Goal: Task Accomplishment & Management: Manage account settings

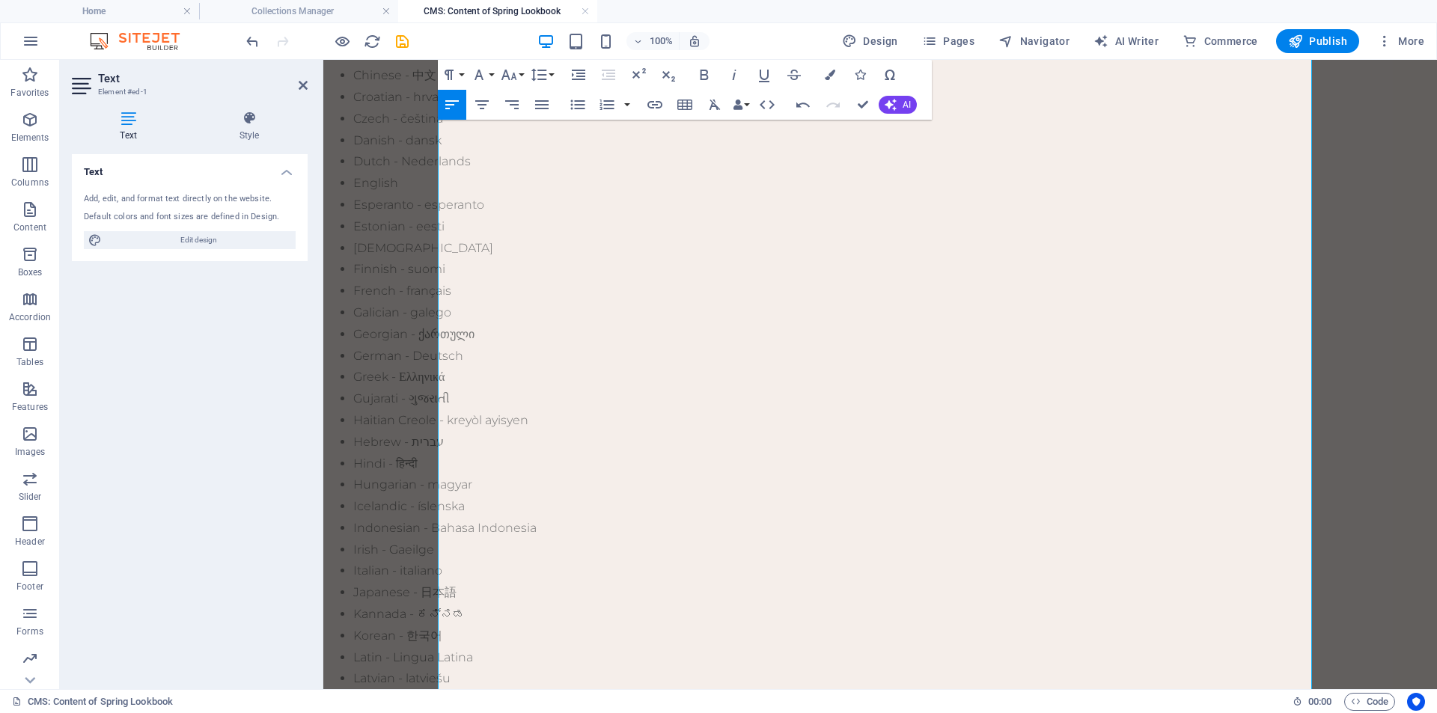
scroll to position [317, 0]
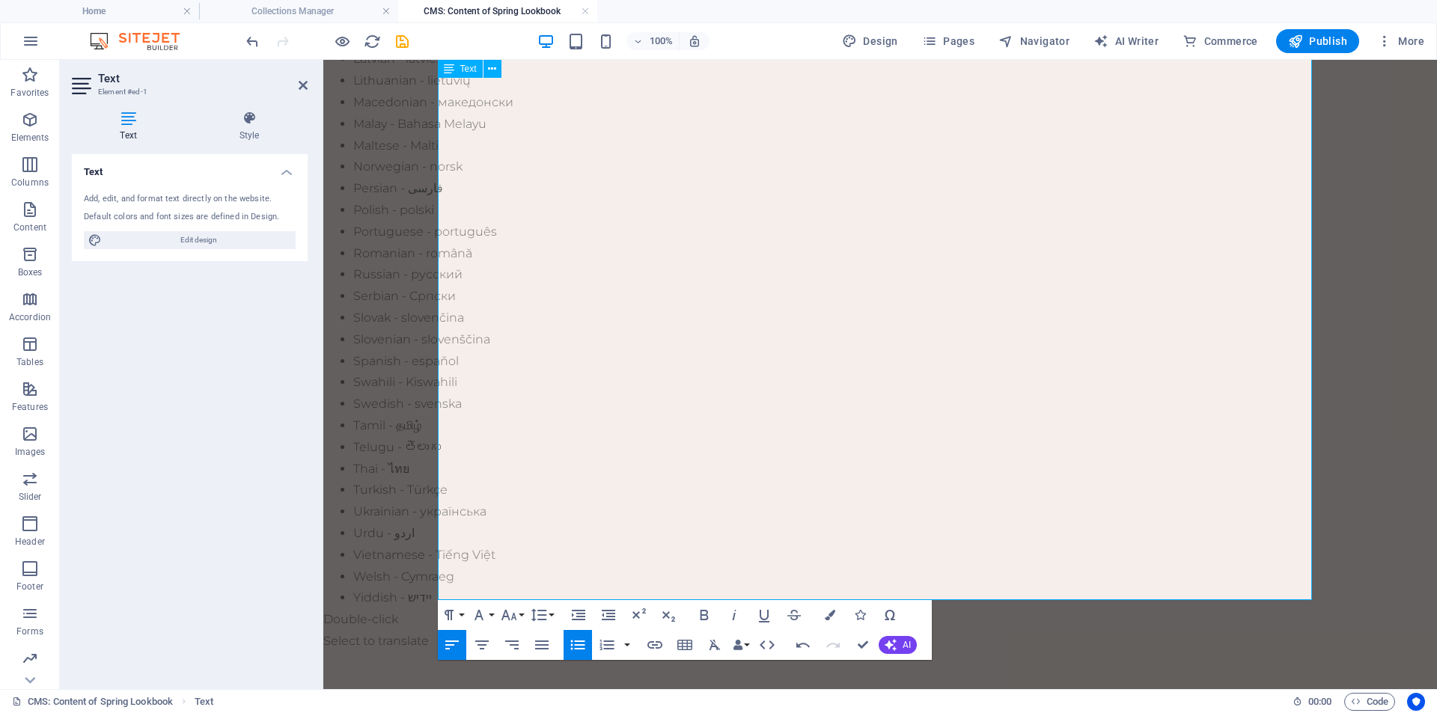
scroll to position [917, 0]
click at [260, 520] on div "Text Add, edit, and format text directly on the website. Default colors and fon…" at bounding box center [190, 415] width 236 height 523
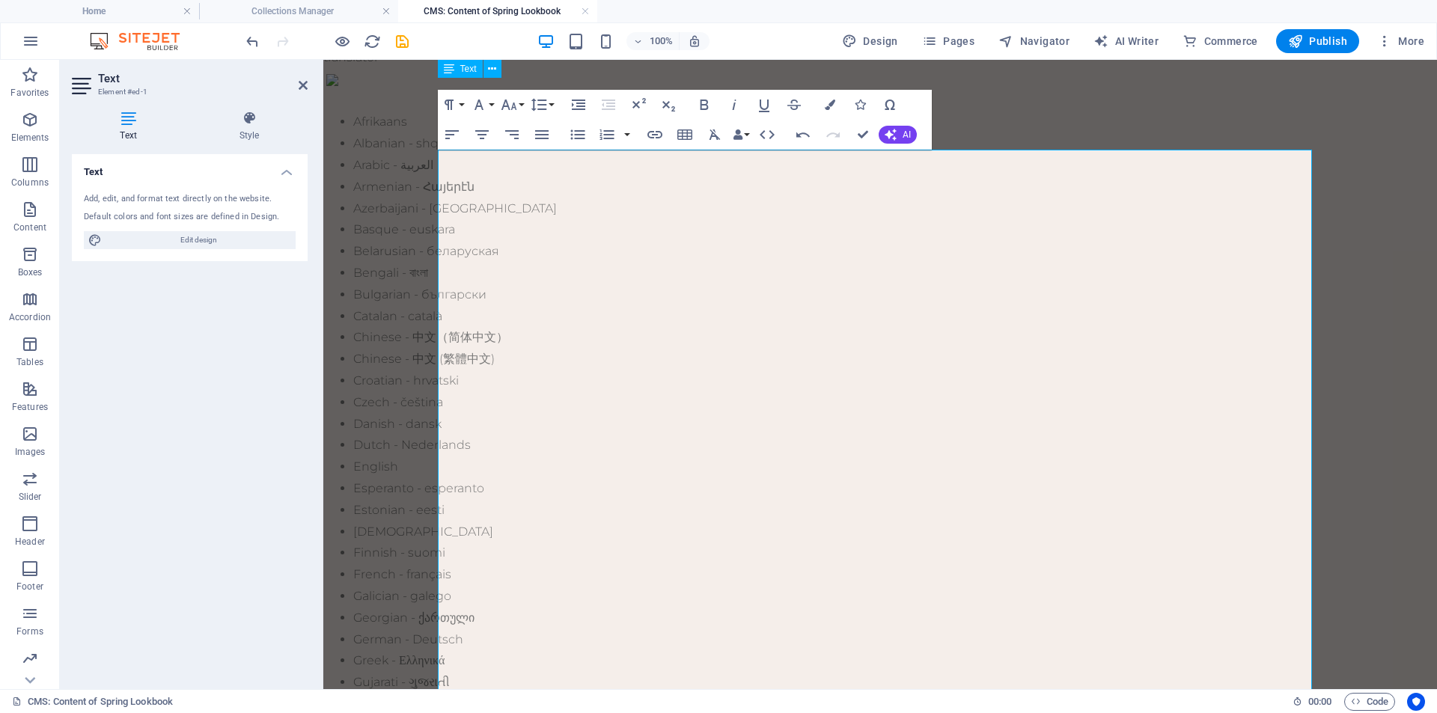
scroll to position [0, 0]
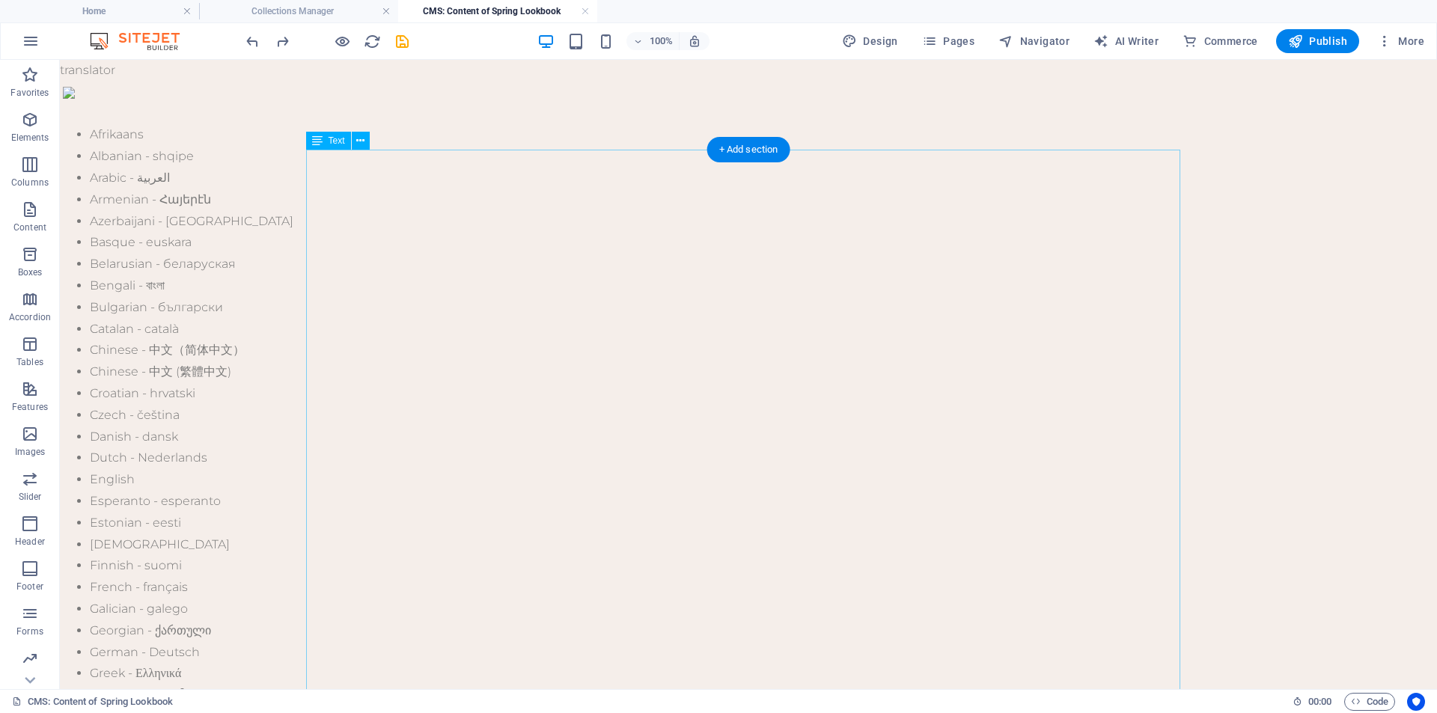
drag, startPoint x: 755, startPoint y: 428, endPoint x: 491, endPoint y: 427, distance: 264.1
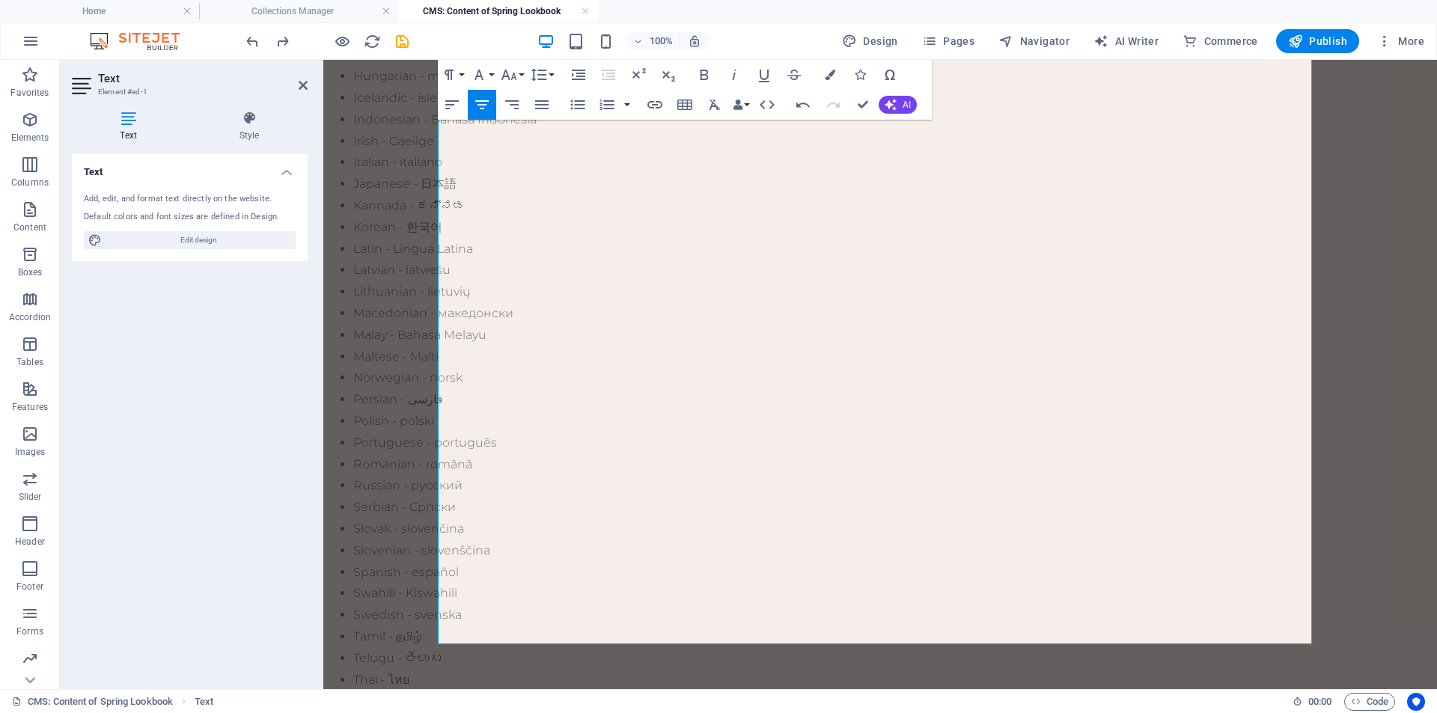
scroll to position [721, 0]
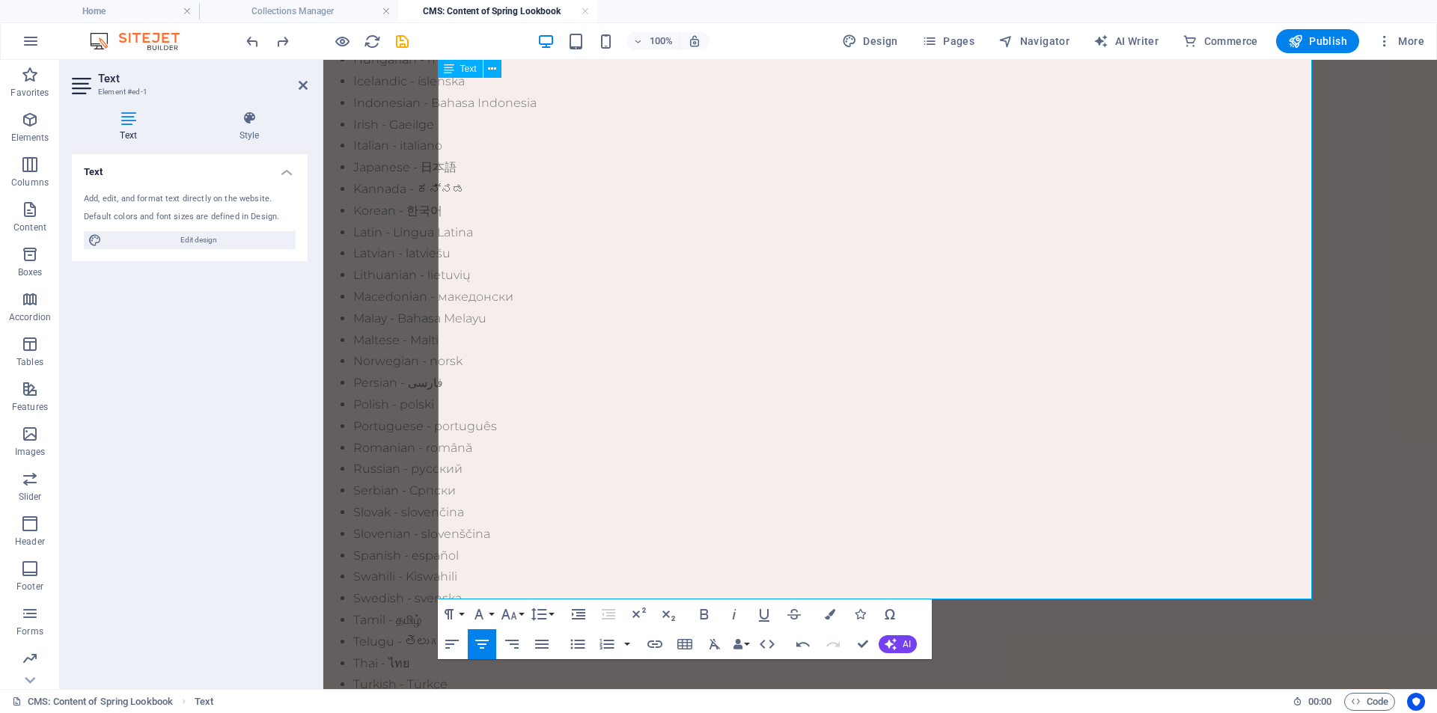
click at [287, 172] on h4 "Text" at bounding box center [190, 167] width 236 height 27
click at [284, 171] on h4 "Text" at bounding box center [190, 172] width 236 height 36
click at [261, 245] on span "Edit design" at bounding box center [198, 240] width 185 height 18
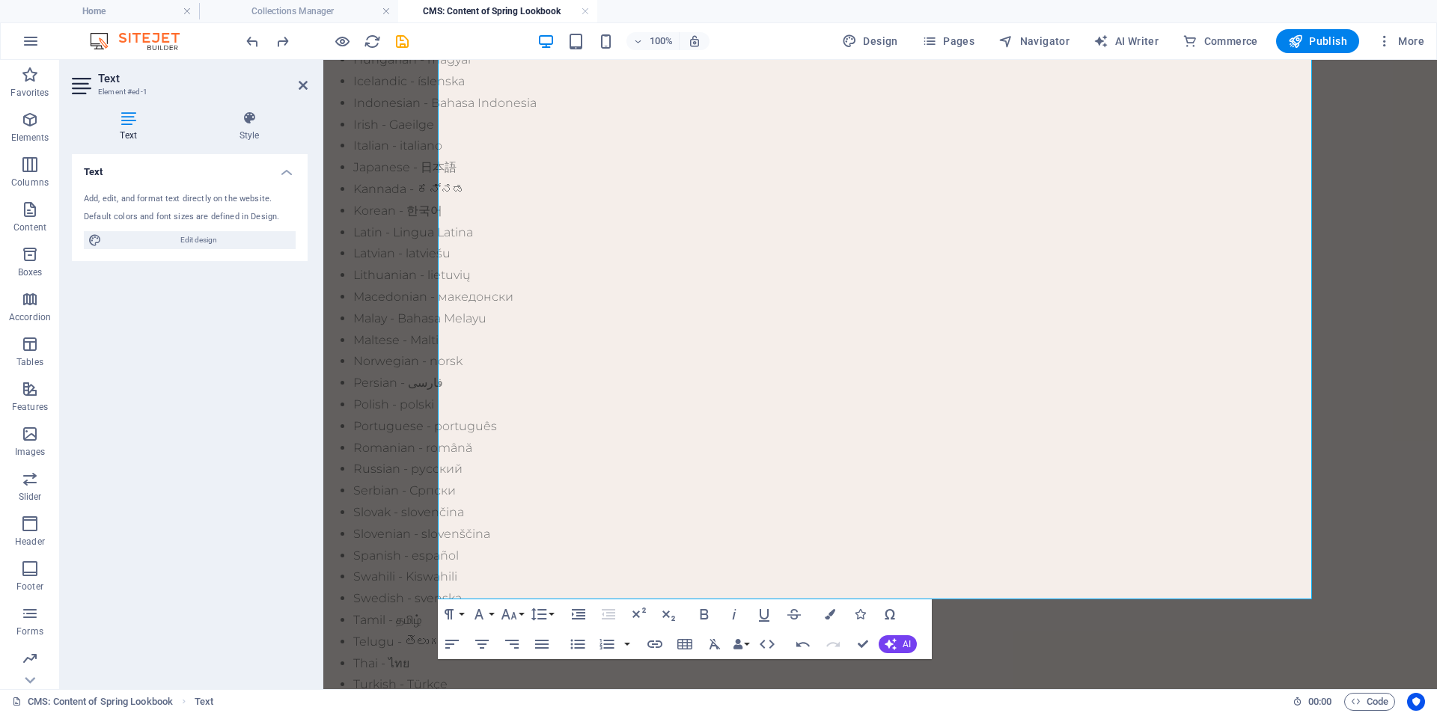
select select "px"
select select "300"
select select "px"
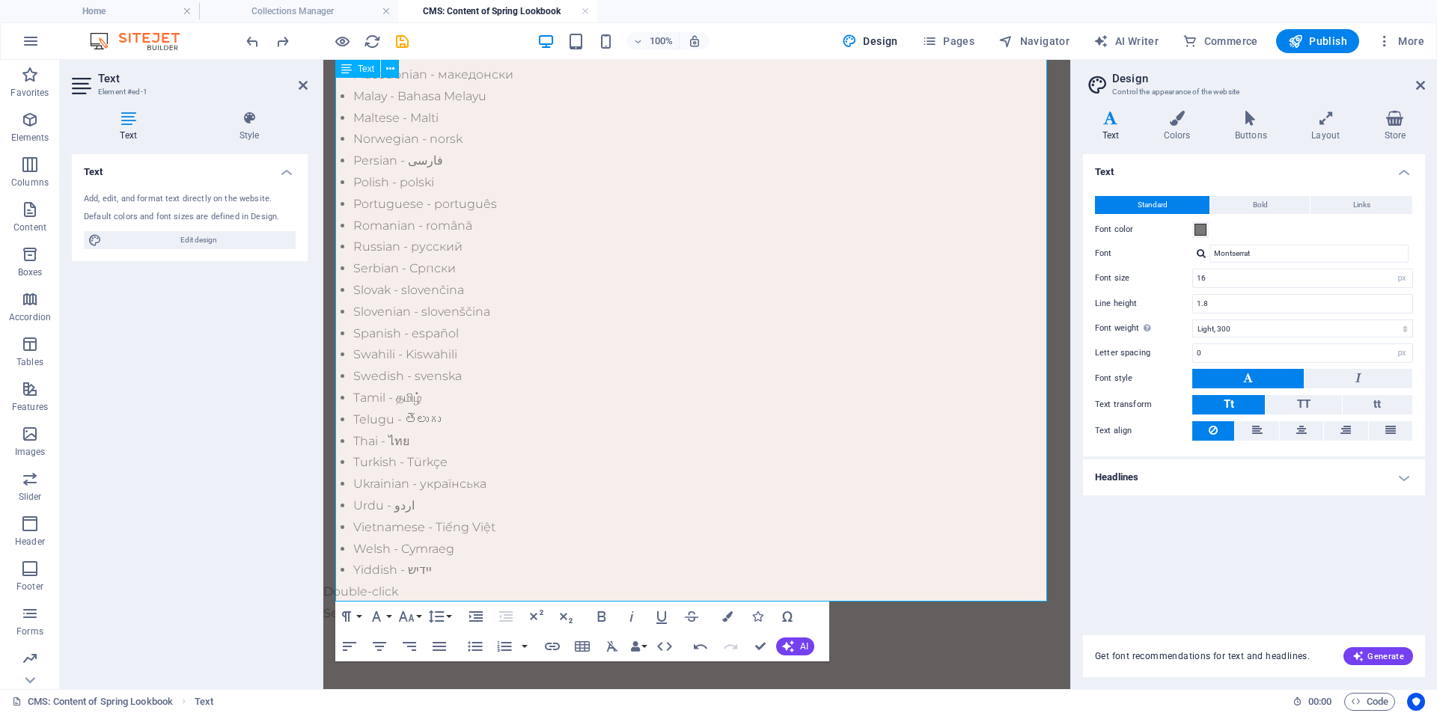
scroll to position [959, 0]
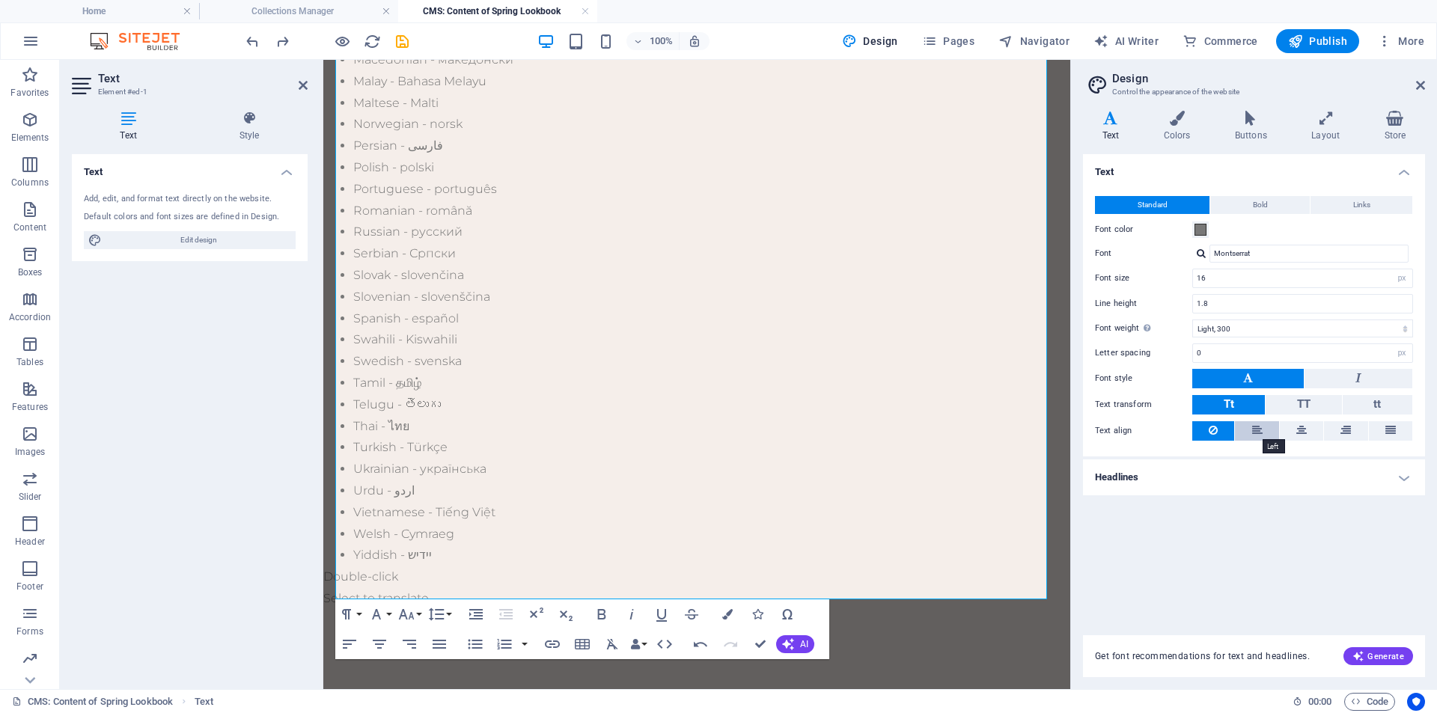
click at [1257, 432] on icon at bounding box center [1257, 430] width 10 height 18
click at [1221, 427] on button at bounding box center [1213, 430] width 42 height 19
click at [1326, 113] on icon at bounding box center [1325, 118] width 67 height 15
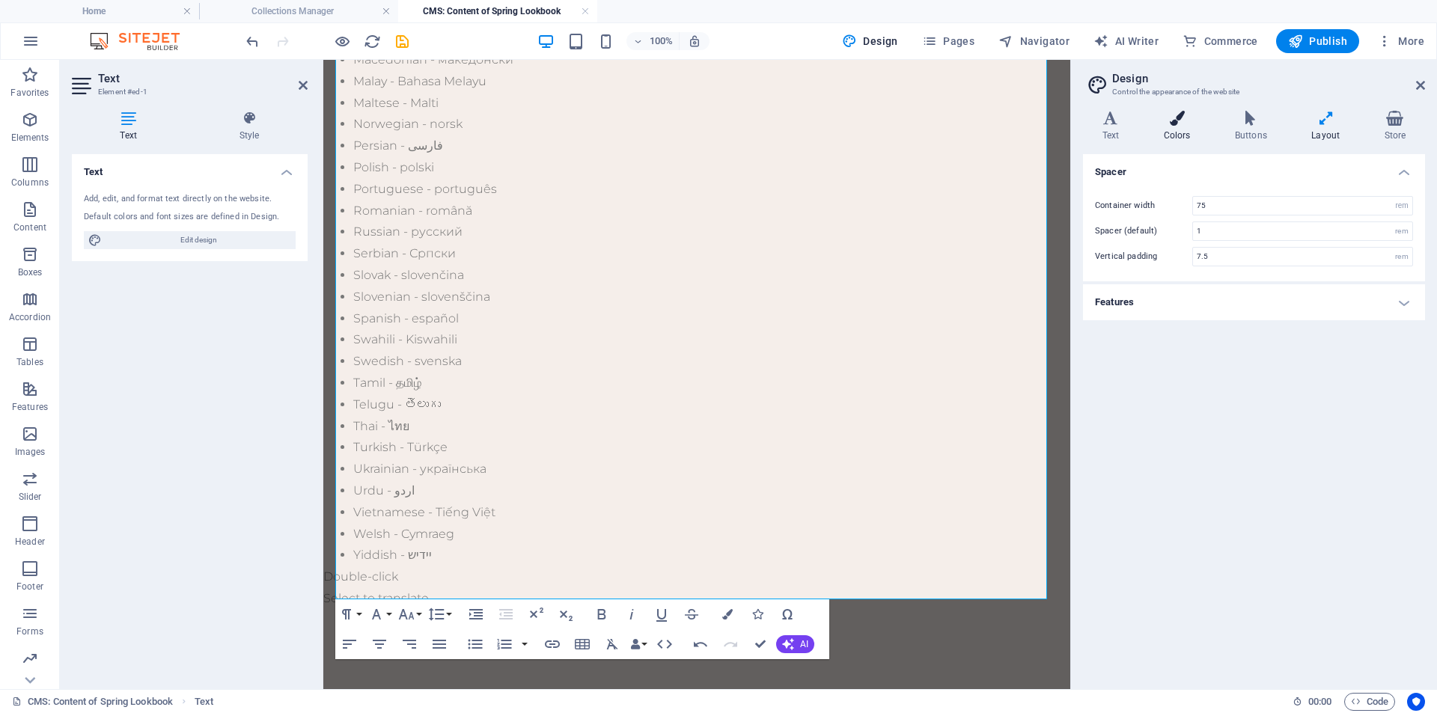
click at [1176, 123] on icon at bounding box center [1176, 118] width 65 height 15
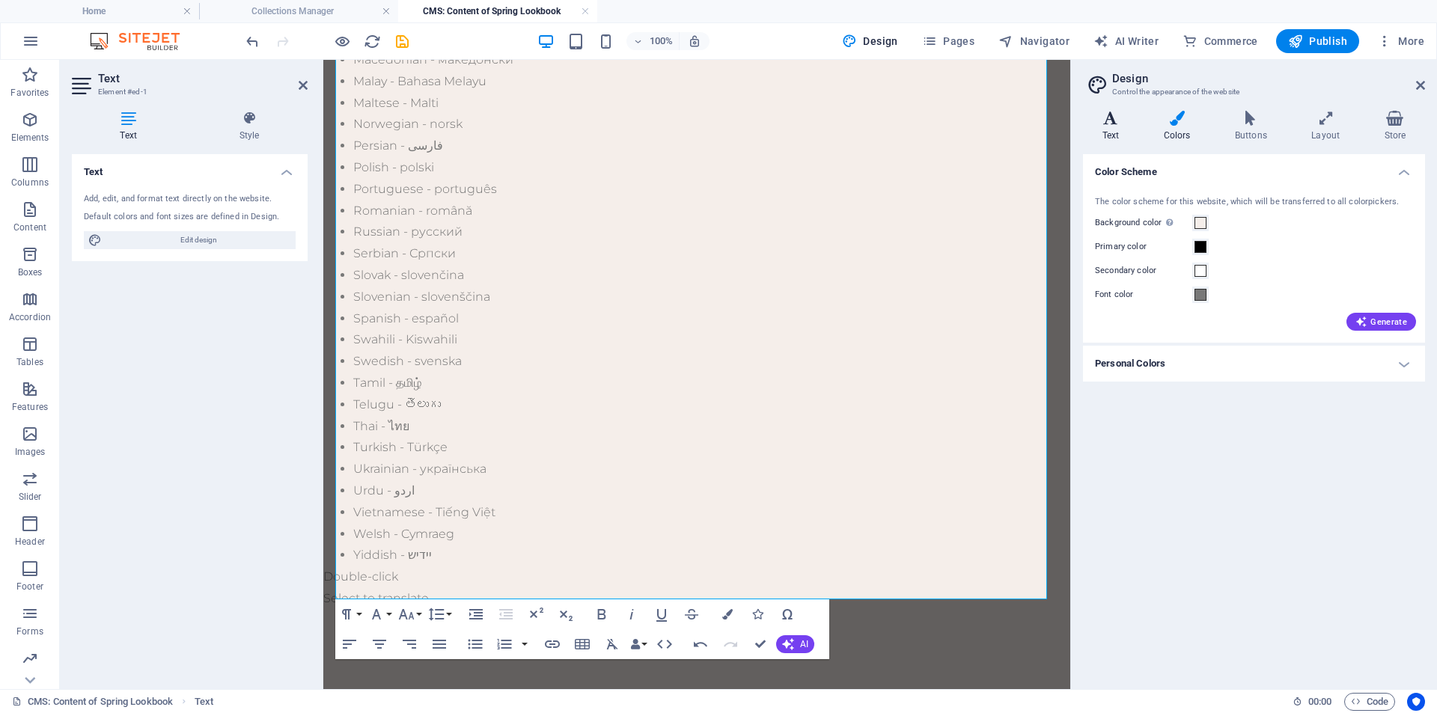
click at [1123, 134] on h4 "Text" at bounding box center [1113, 126] width 61 height 31
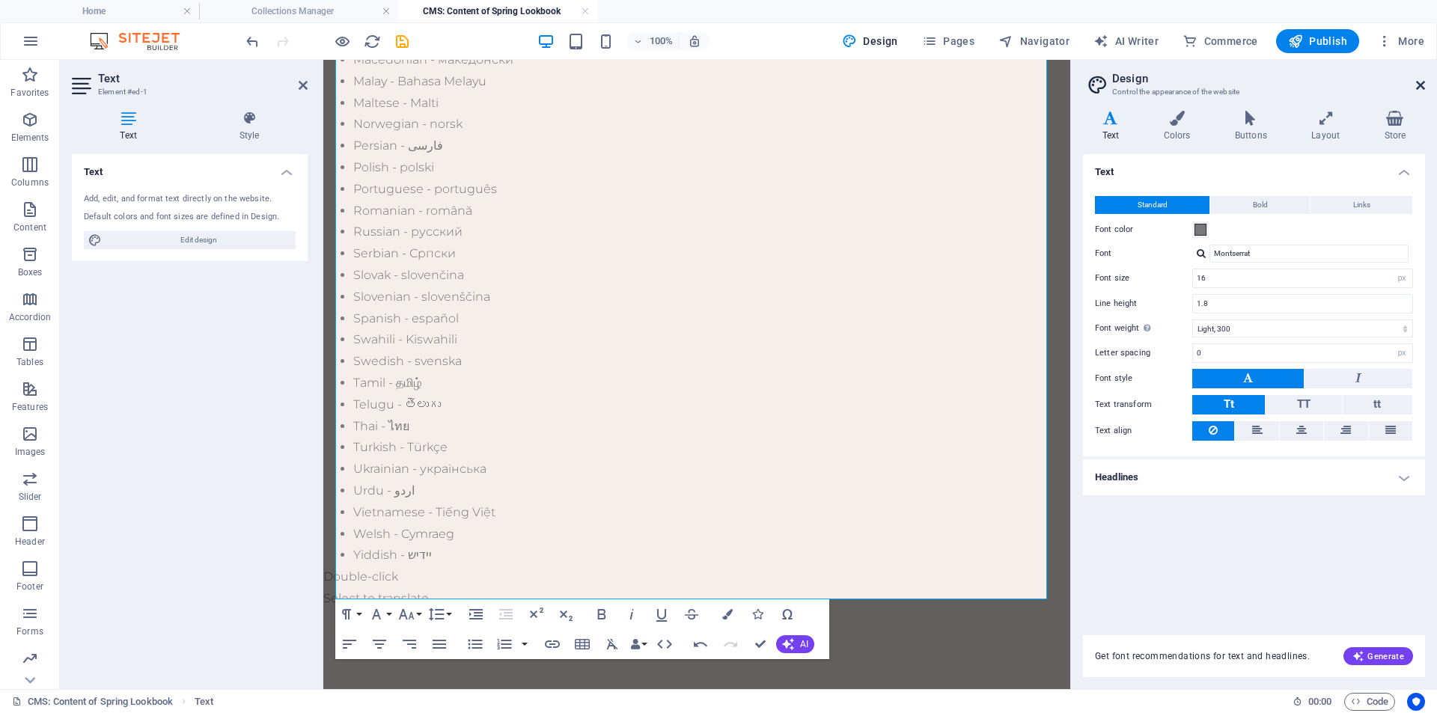
click at [1421, 82] on icon at bounding box center [1420, 85] width 9 height 12
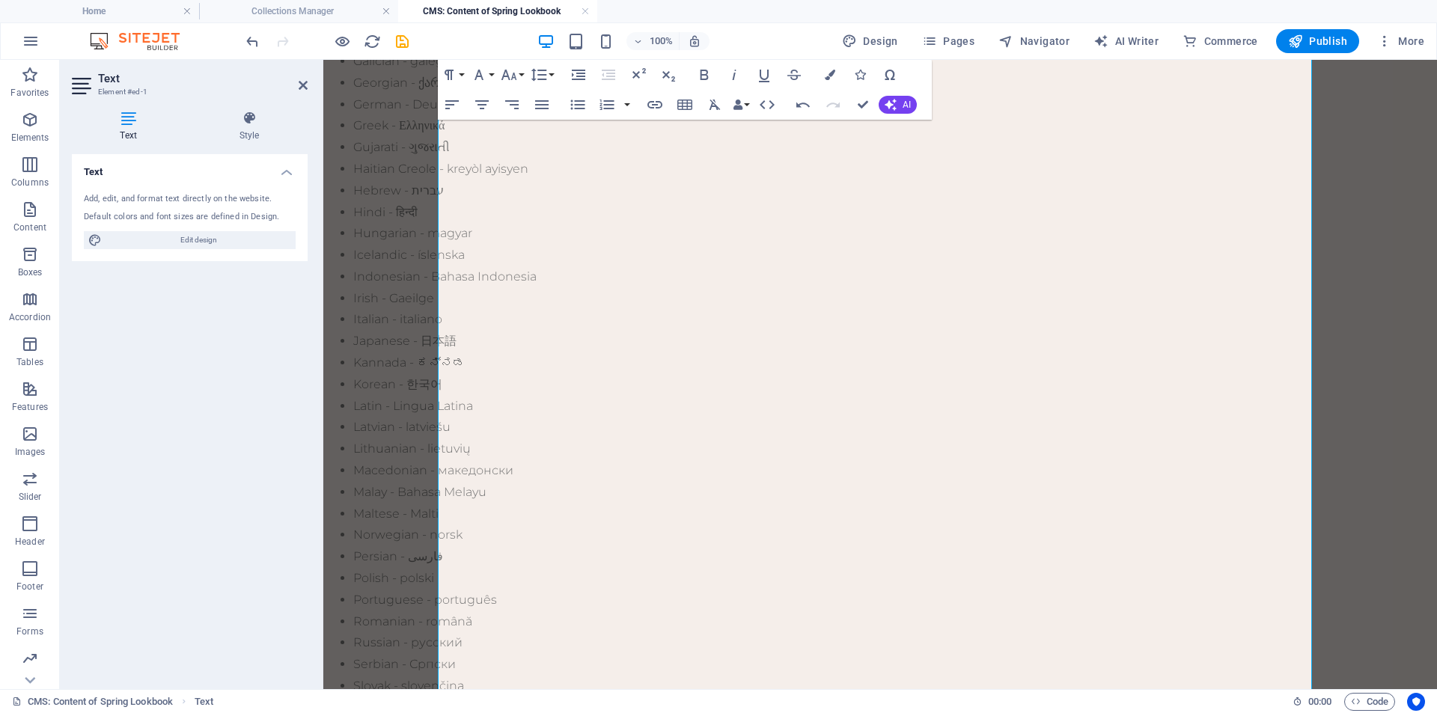
scroll to position [721, 0]
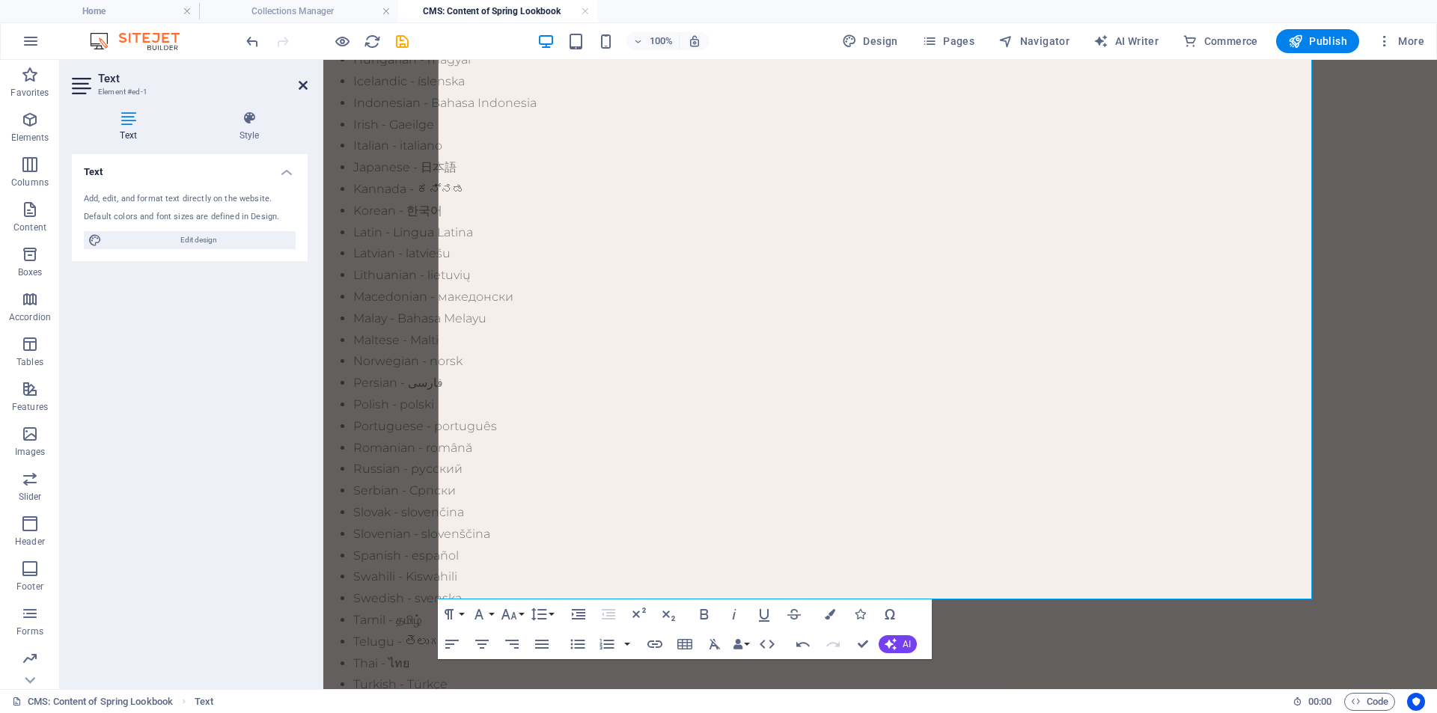
click at [307, 91] on icon at bounding box center [303, 85] width 9 height 12
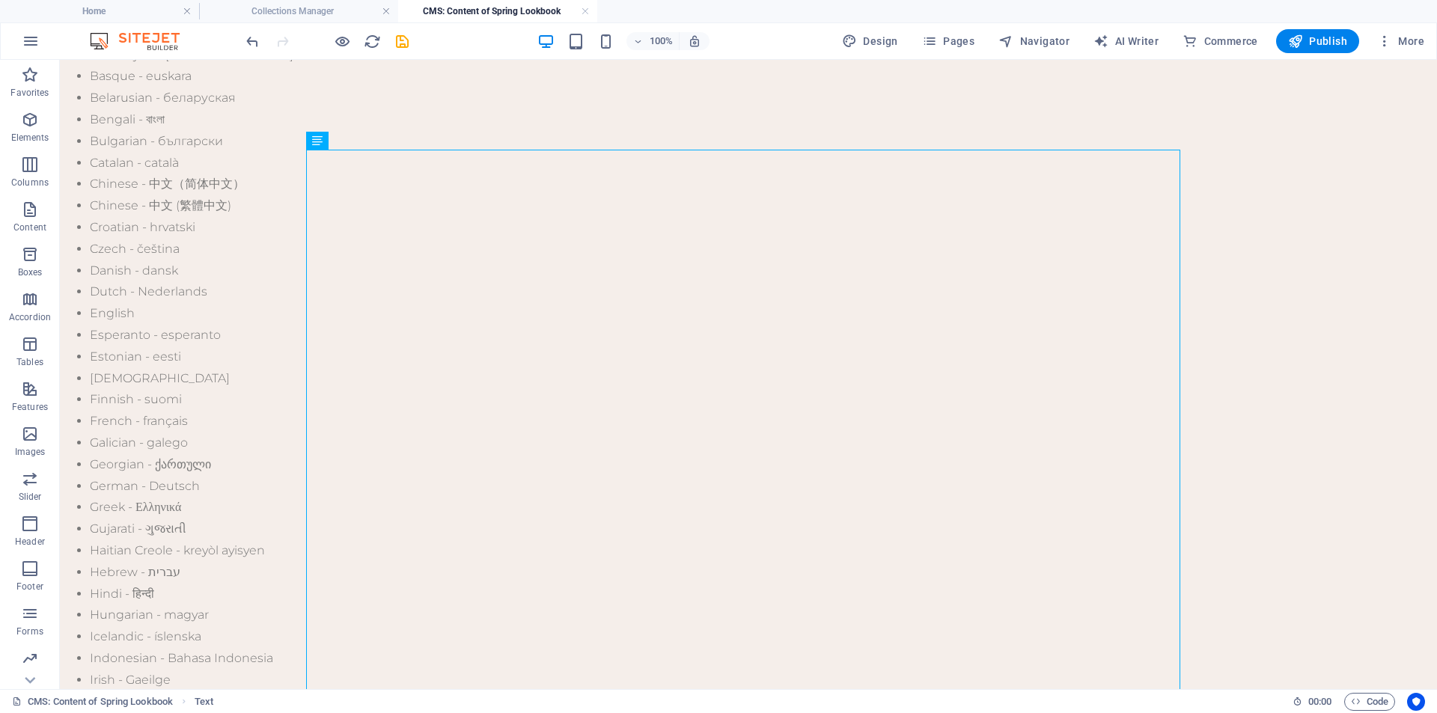
scroll to position [0, 0]
click at [368, 143] on button at bounding box center [361, 141] width 18 height 18
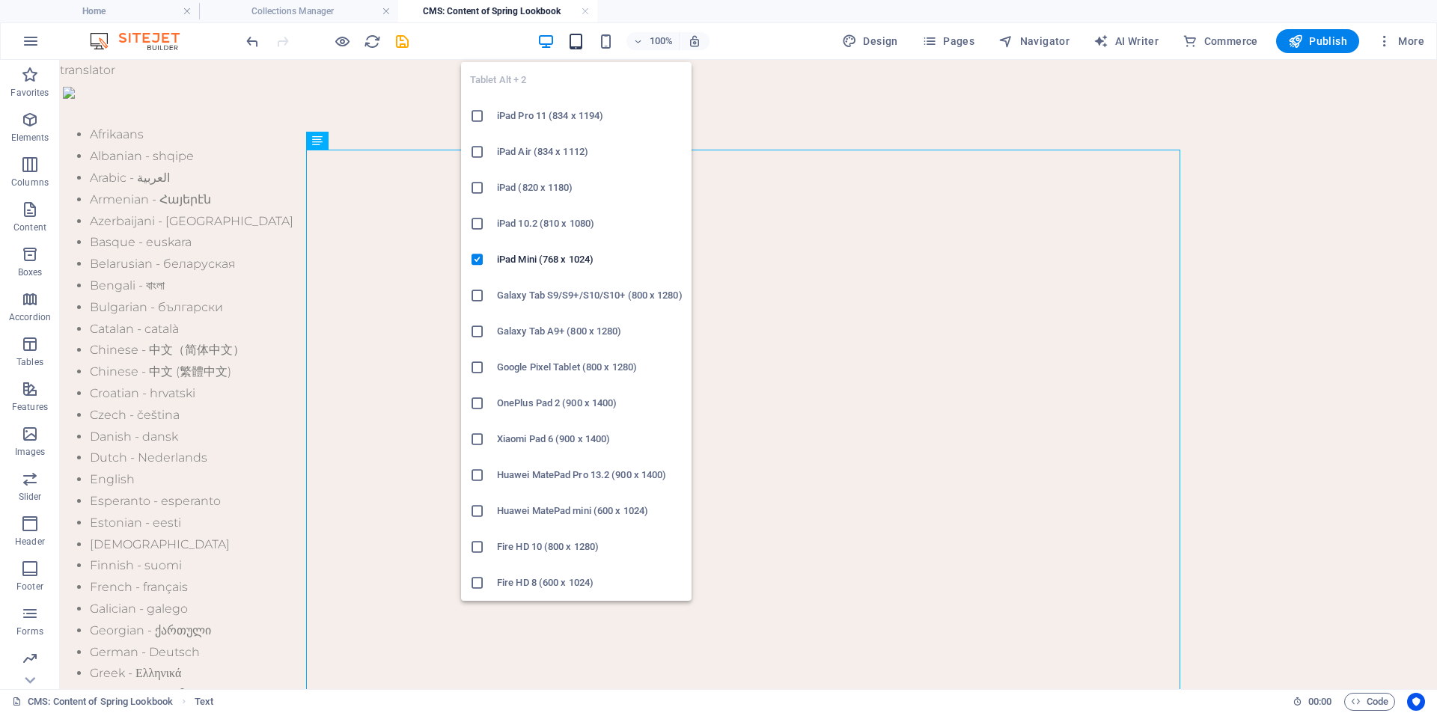
click at [571, 44] on icon "button" at bounding box center [575, 41] width 17 height 17
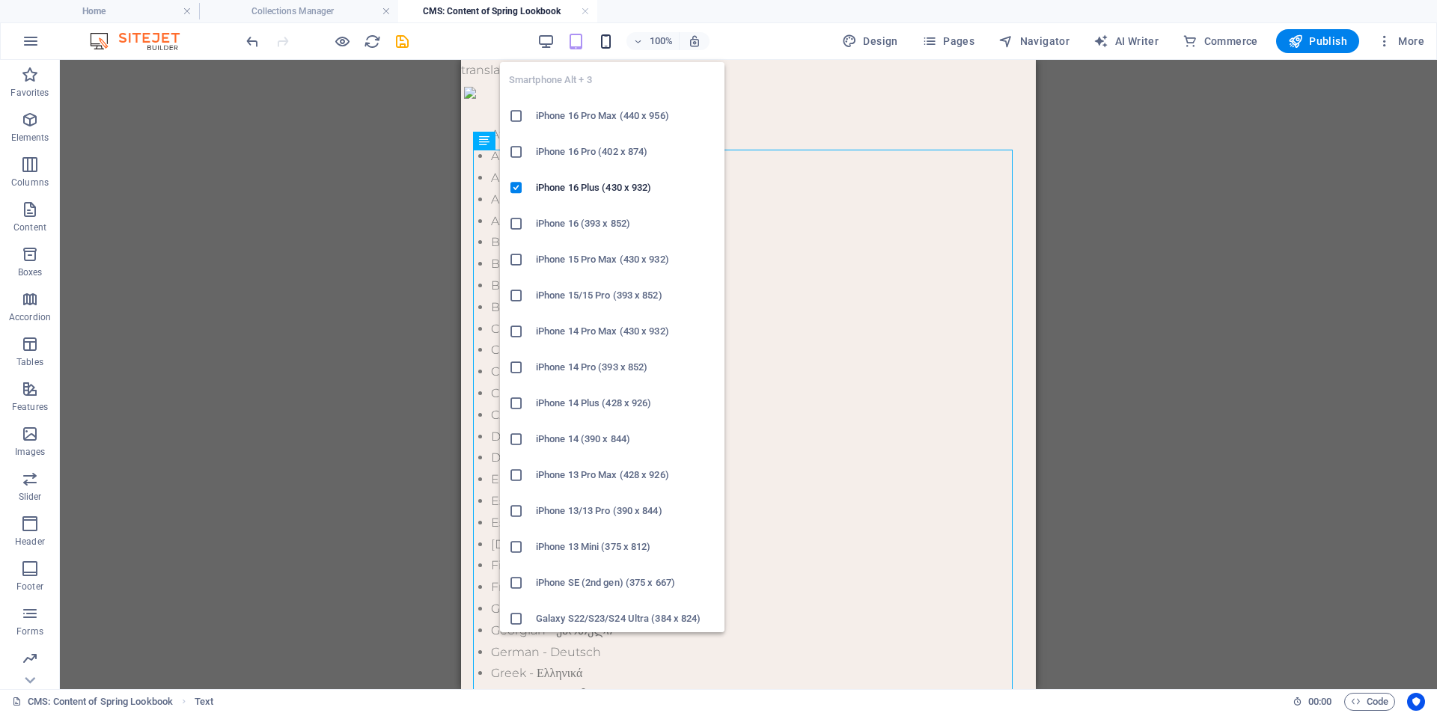
click at [602, 39] on icon "button" at bounding box center [605, 41] width 17 height 17
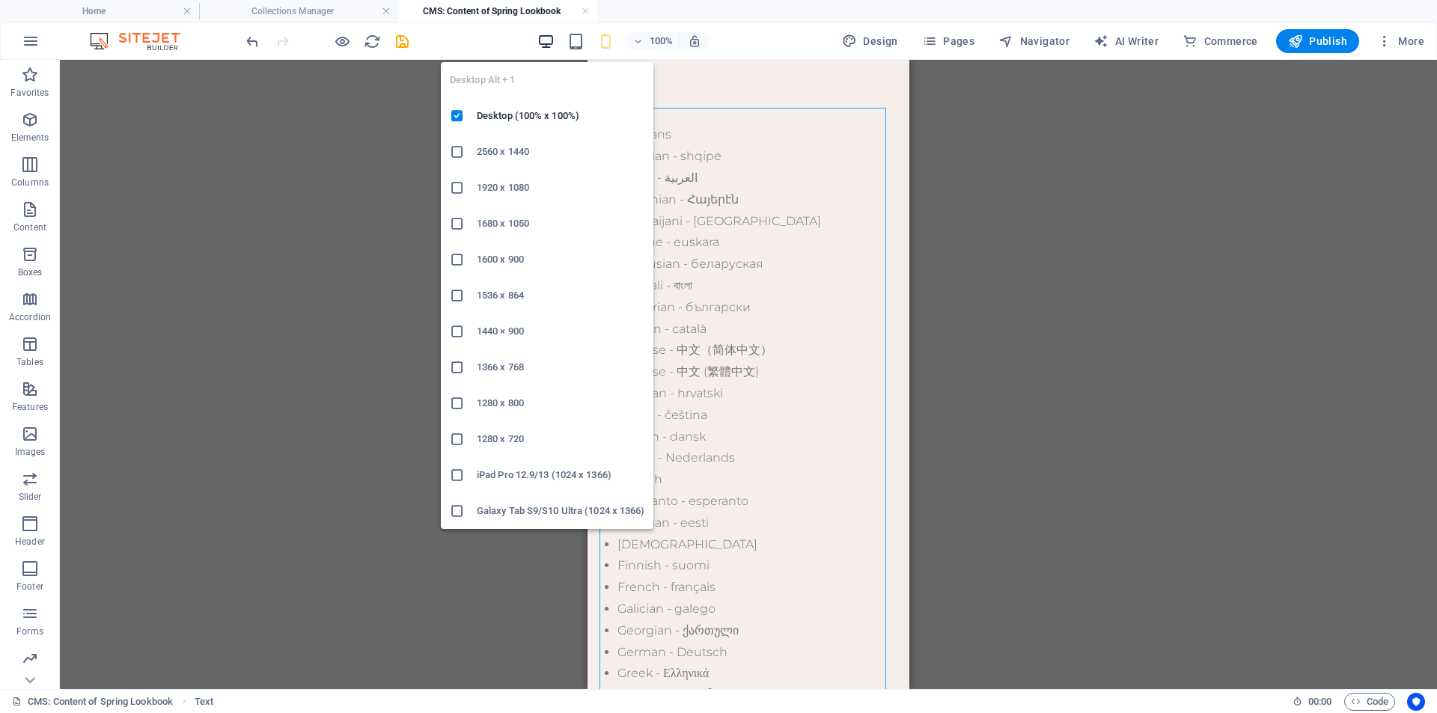
click at [545, 42] on icon "button" at bounding box center [545, 41] width 17 height 17
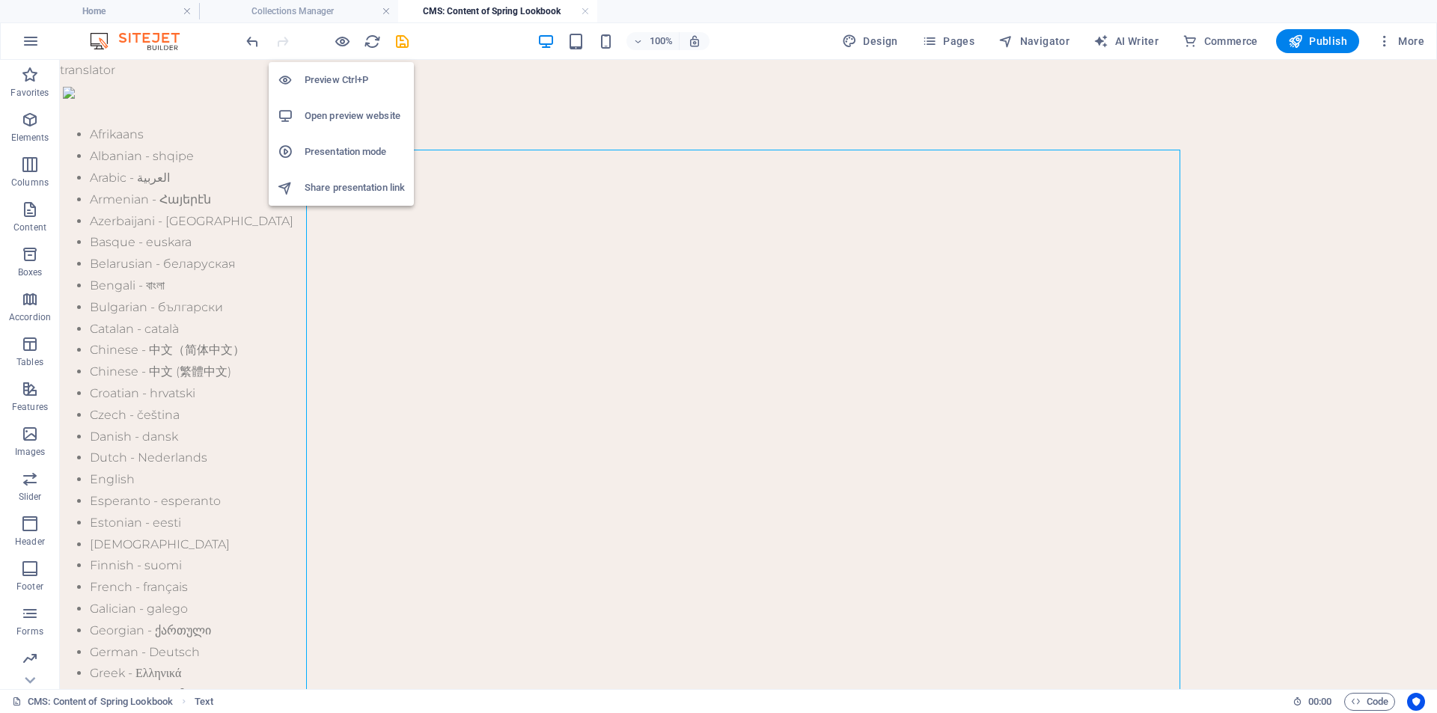
click at [338, 110] on h6 "Open preview website" at bounding box center [355, 116] width 100 height 18
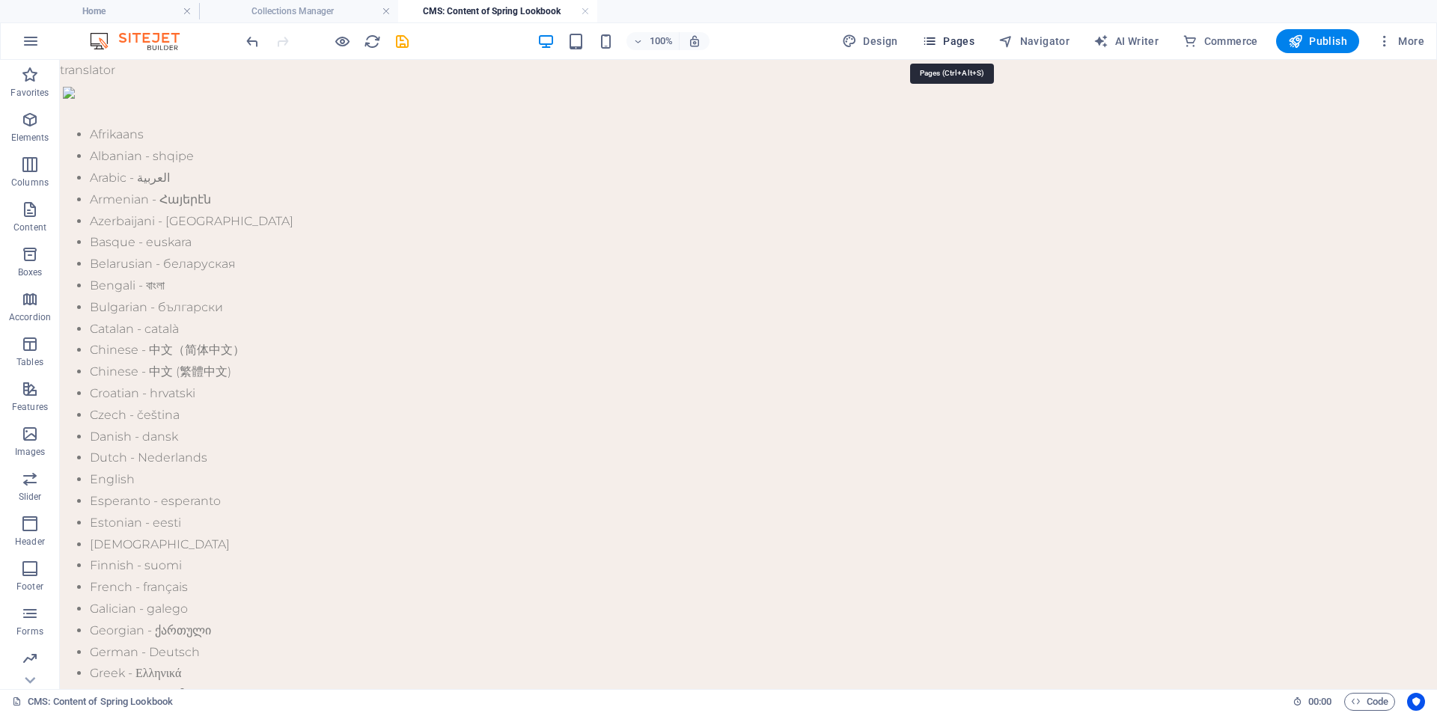
click at [933, 40] on icon "button" at bounding box center [929, 41] width 15 height 15
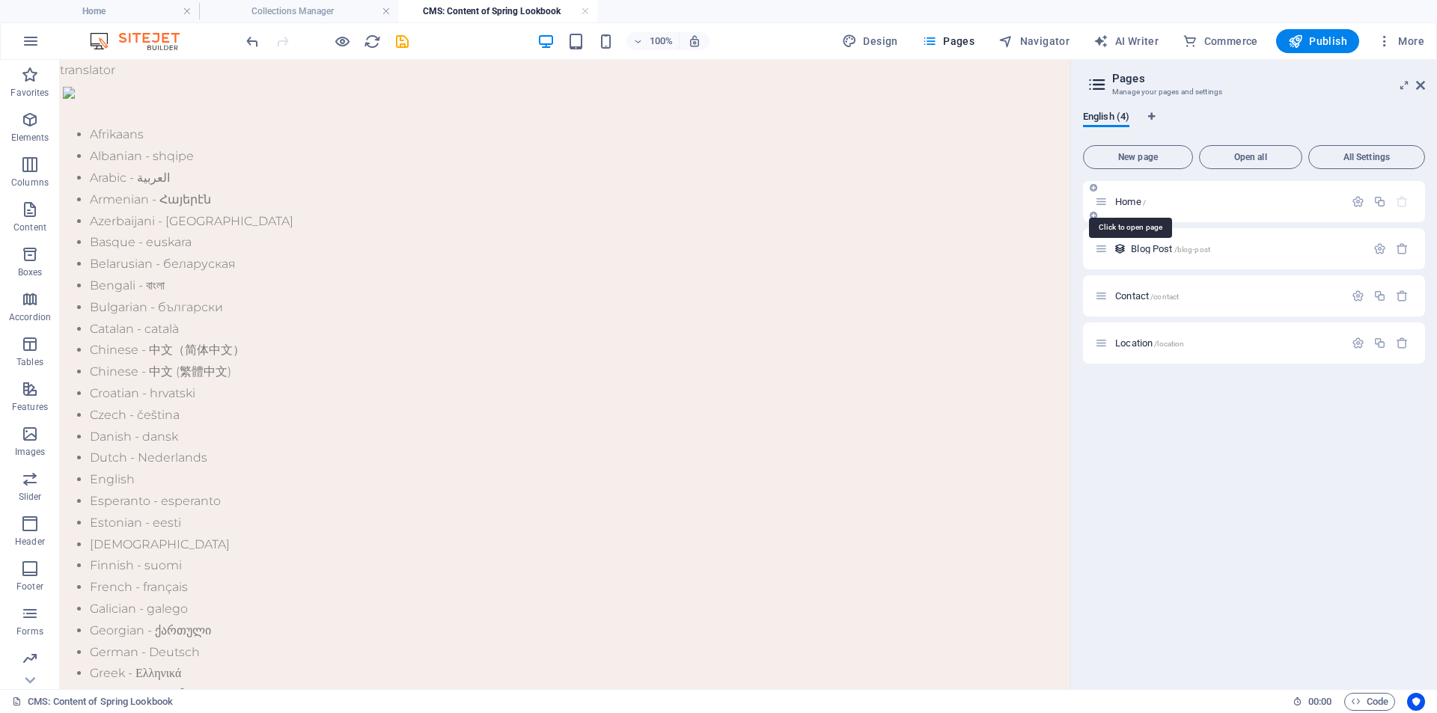
click at [1124, 201] on span "Home /" at bounding box center [1130, 201] width 31 height 11
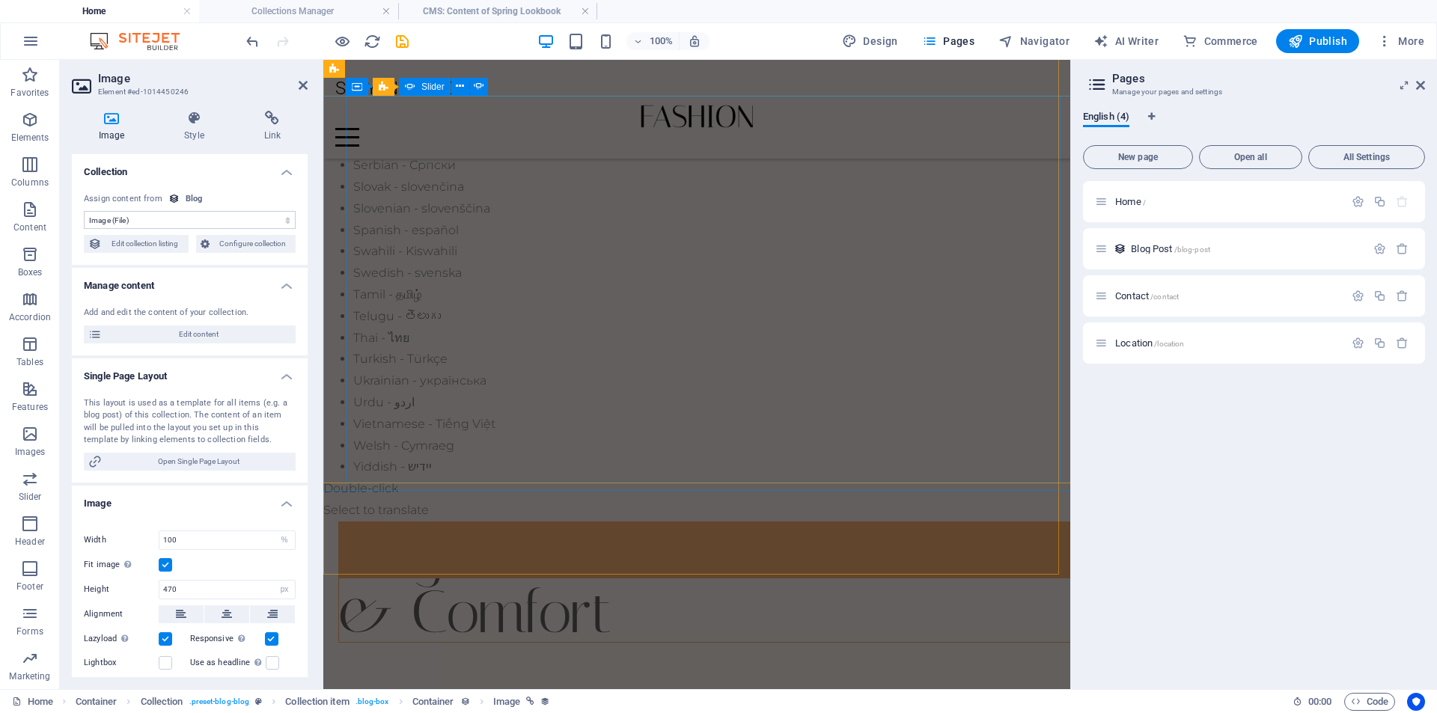
scroll to position [1048, 0]
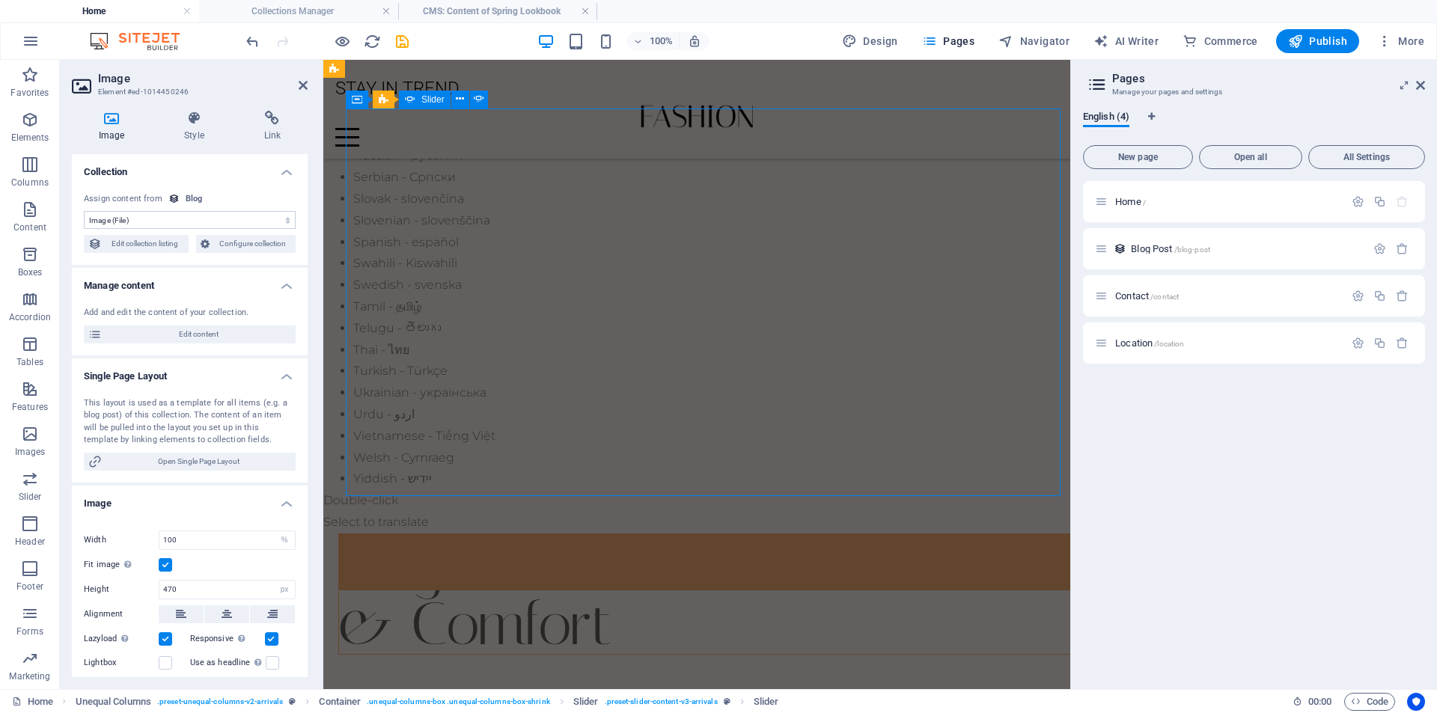
scroll to position [991, 0]
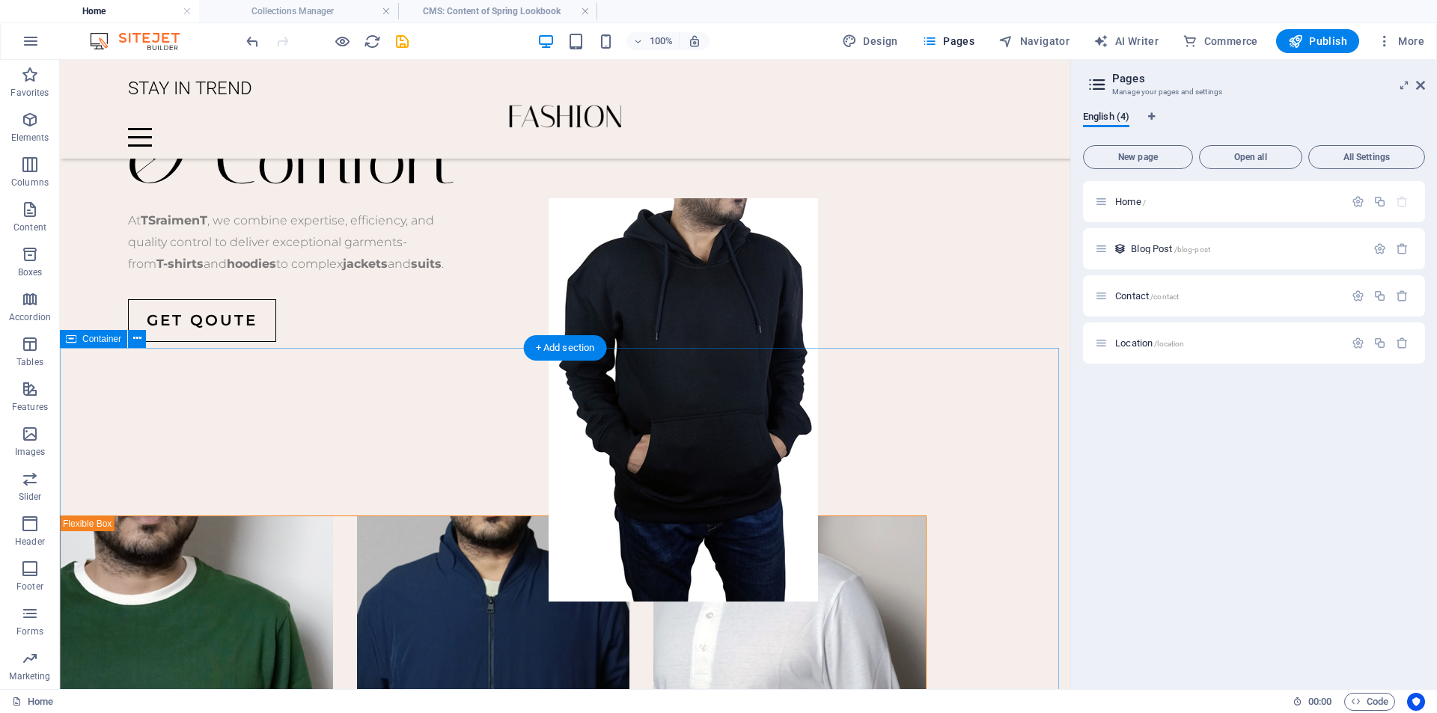
scroll to position [2039, 0]
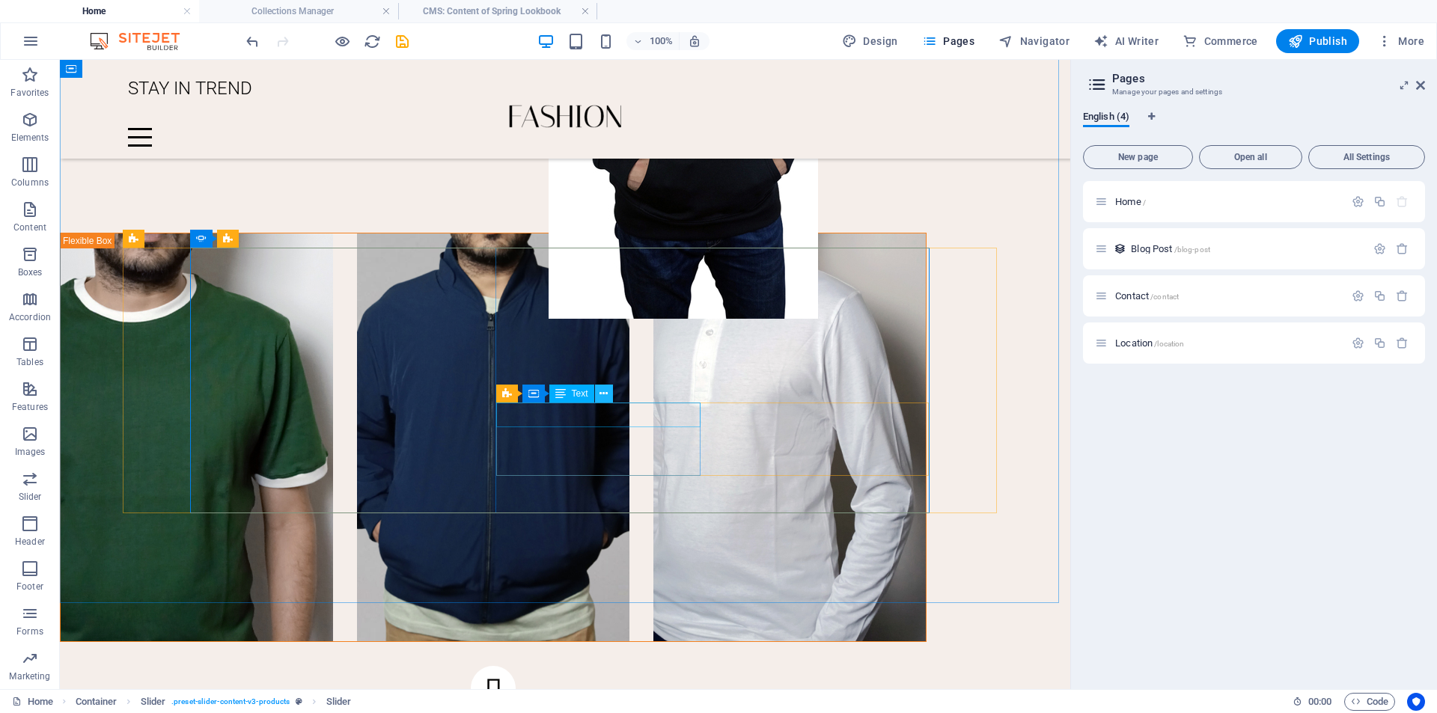
click at [605, 394] on icon at bounding box center [603, 394] width 8 height 16
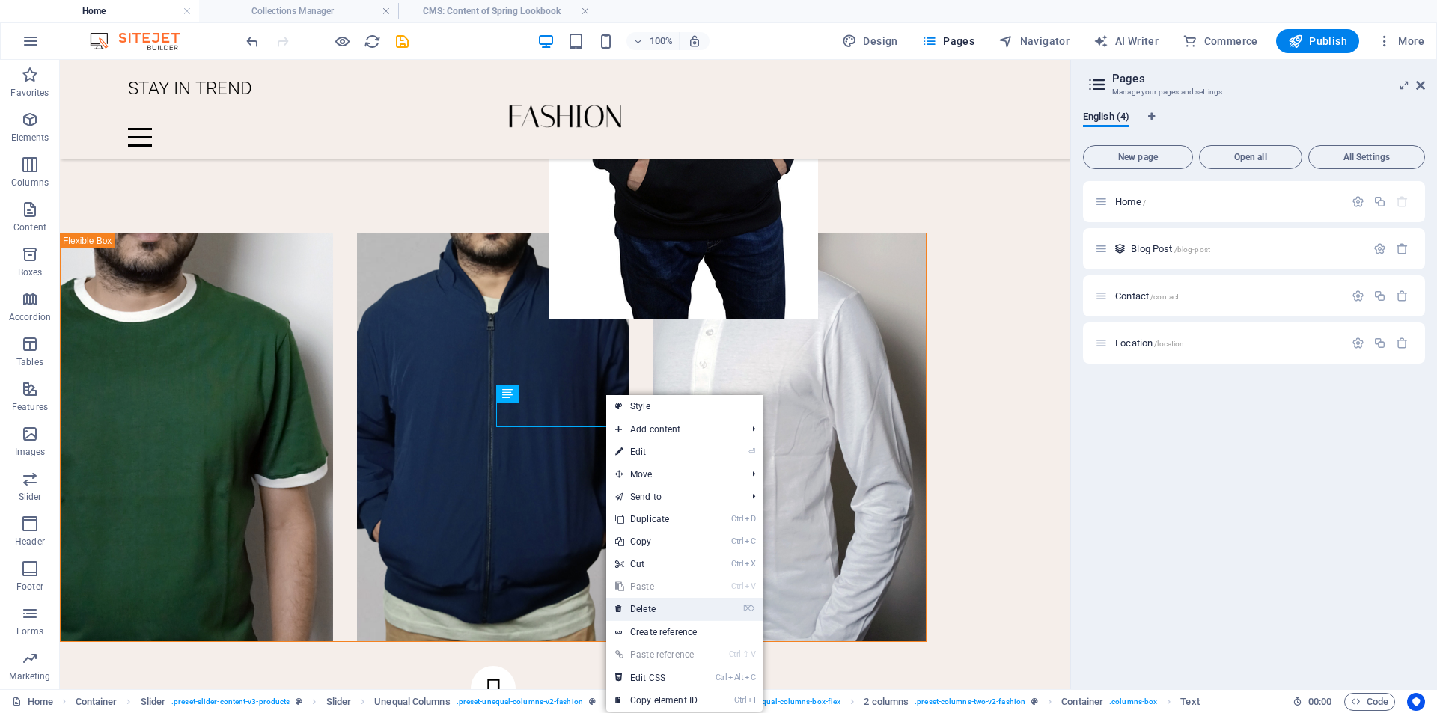
click at [664, 602] on link "⌦ Delete" at bounding box center [656, 609] width 100 height 22
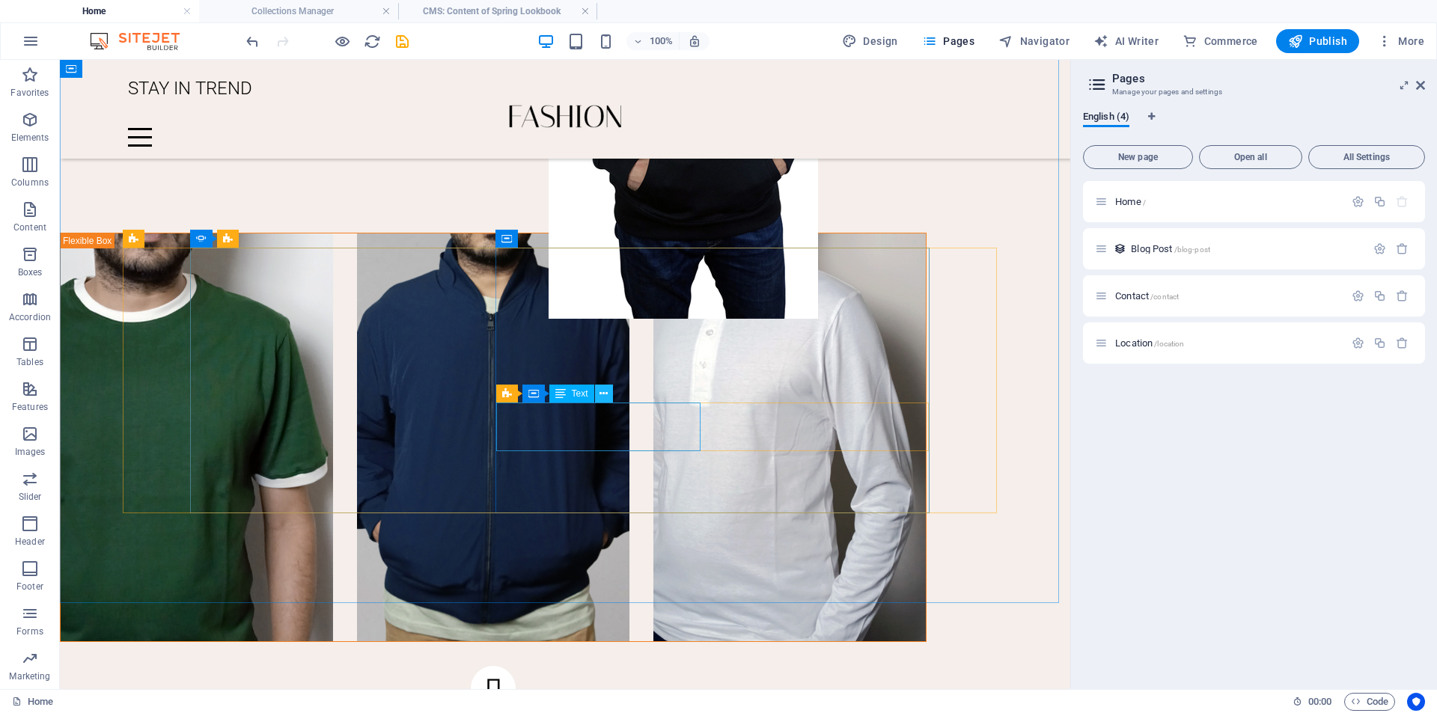
click at [602, 389] on icon at bounding box center [603, 394] width 8 height 16
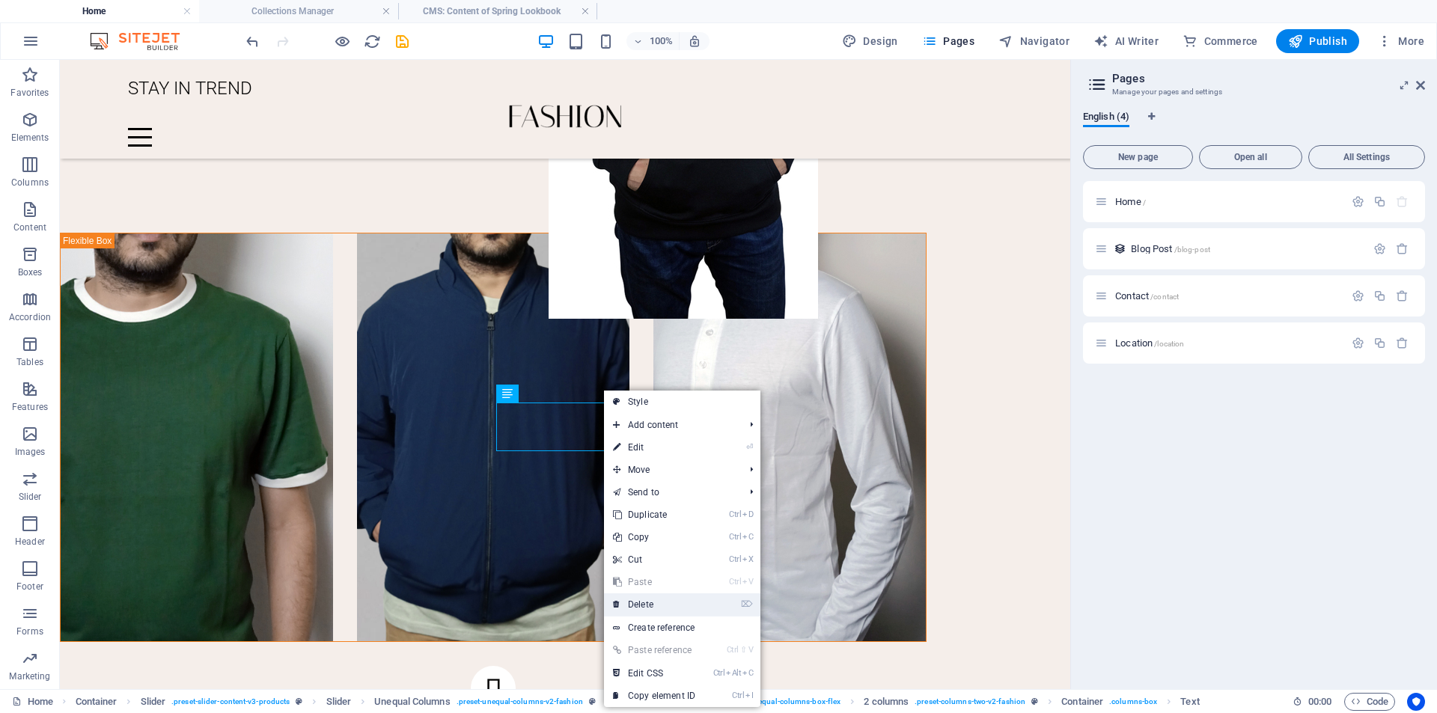
click at [658, 607] on link "⌦ Delete" at bounding box center [654, 604] width 100 height 22
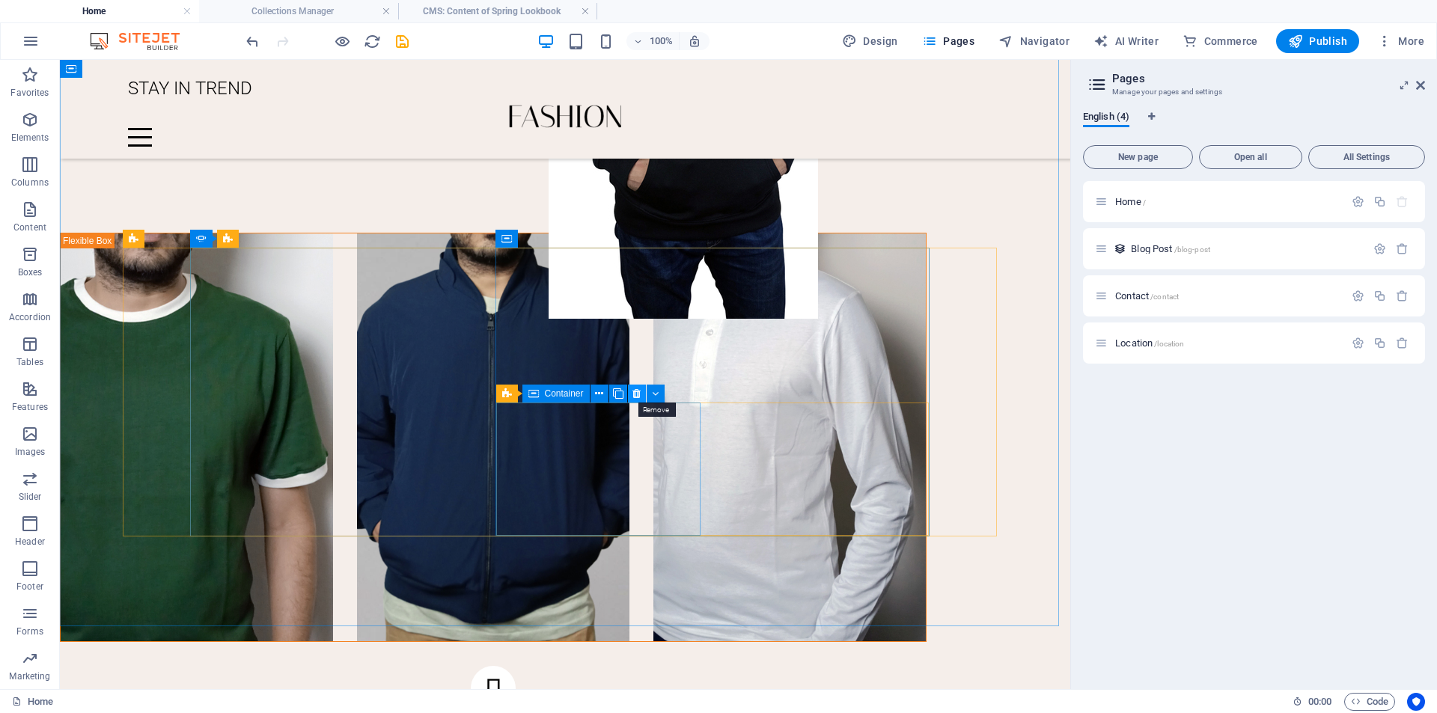
click at [638, 395] on icon at bounding box center [636, 394] width 8 height 16
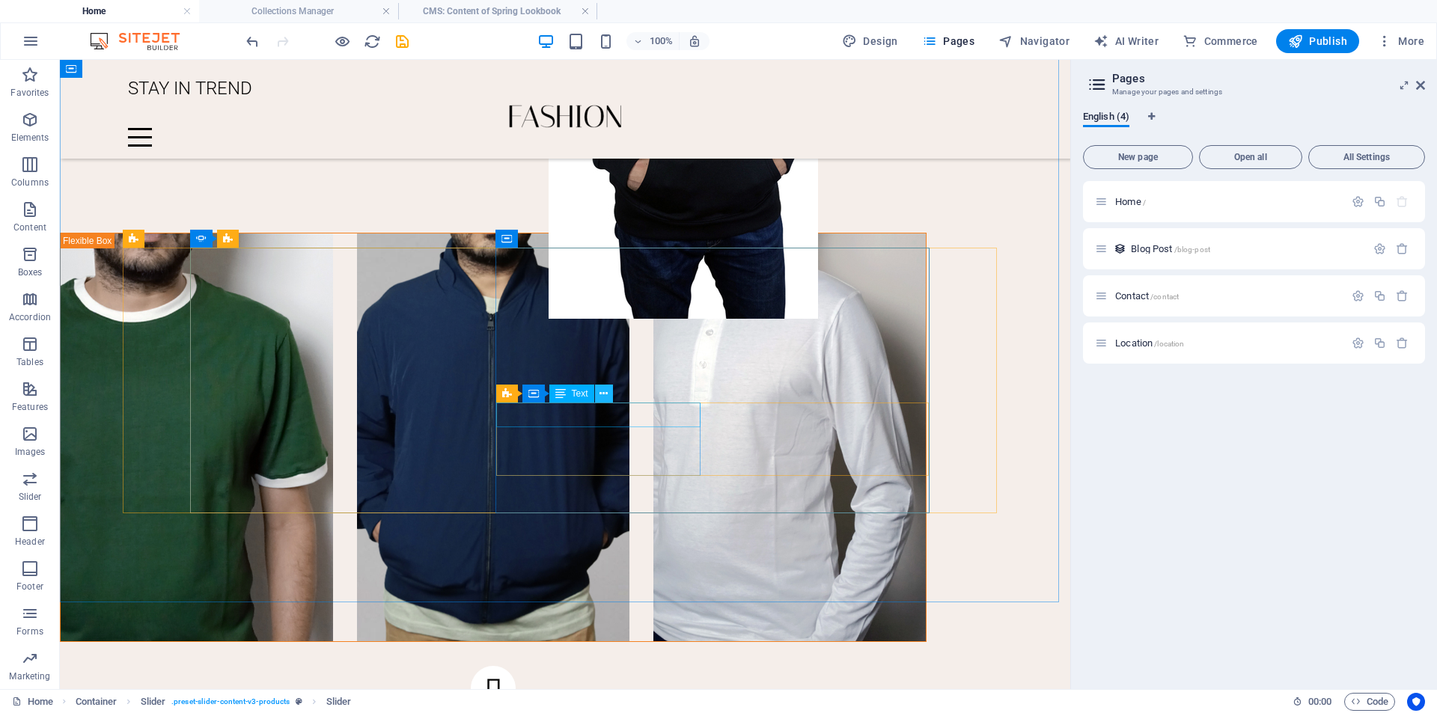
click at [604, 394] on icon at bounding box center [603, 394] width 8 height 16
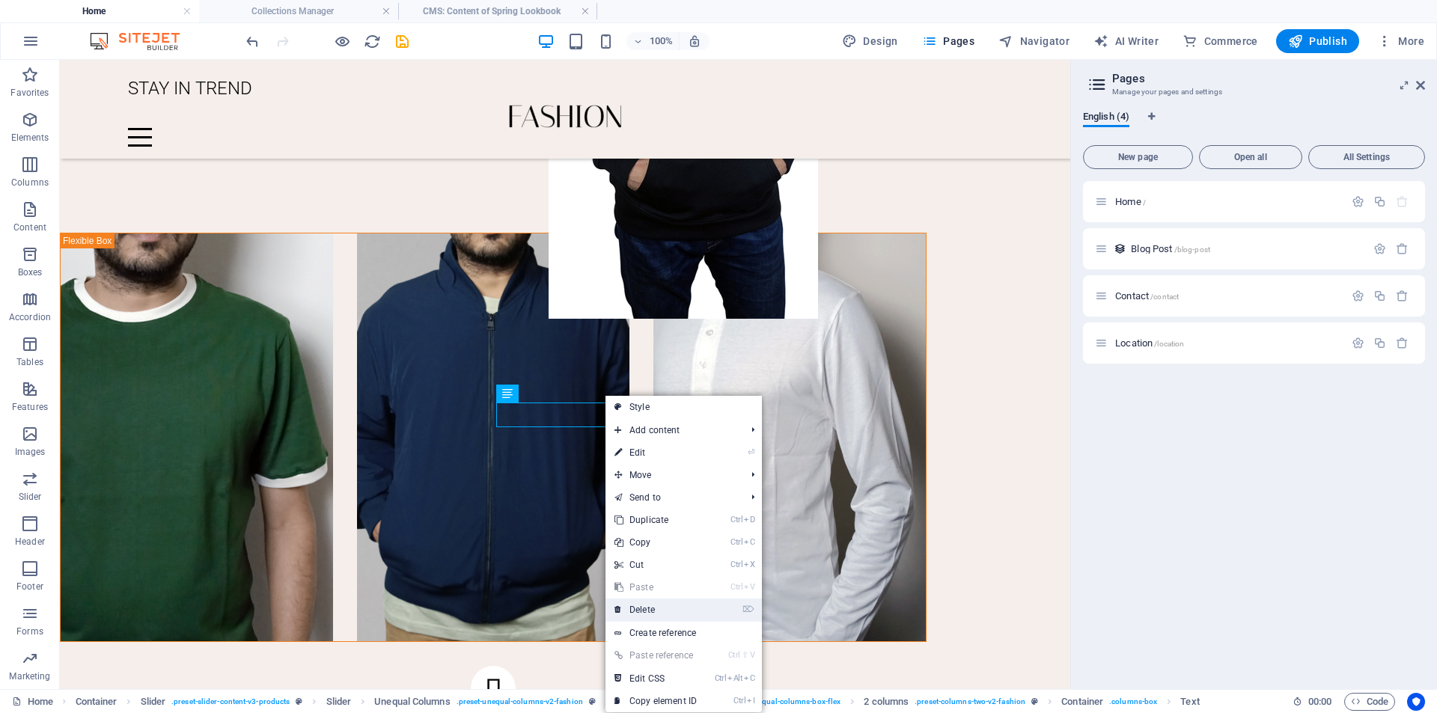
click at [676, 605] on link "⌦ Delete" at bounding box center [655, 610] width 100 height 22
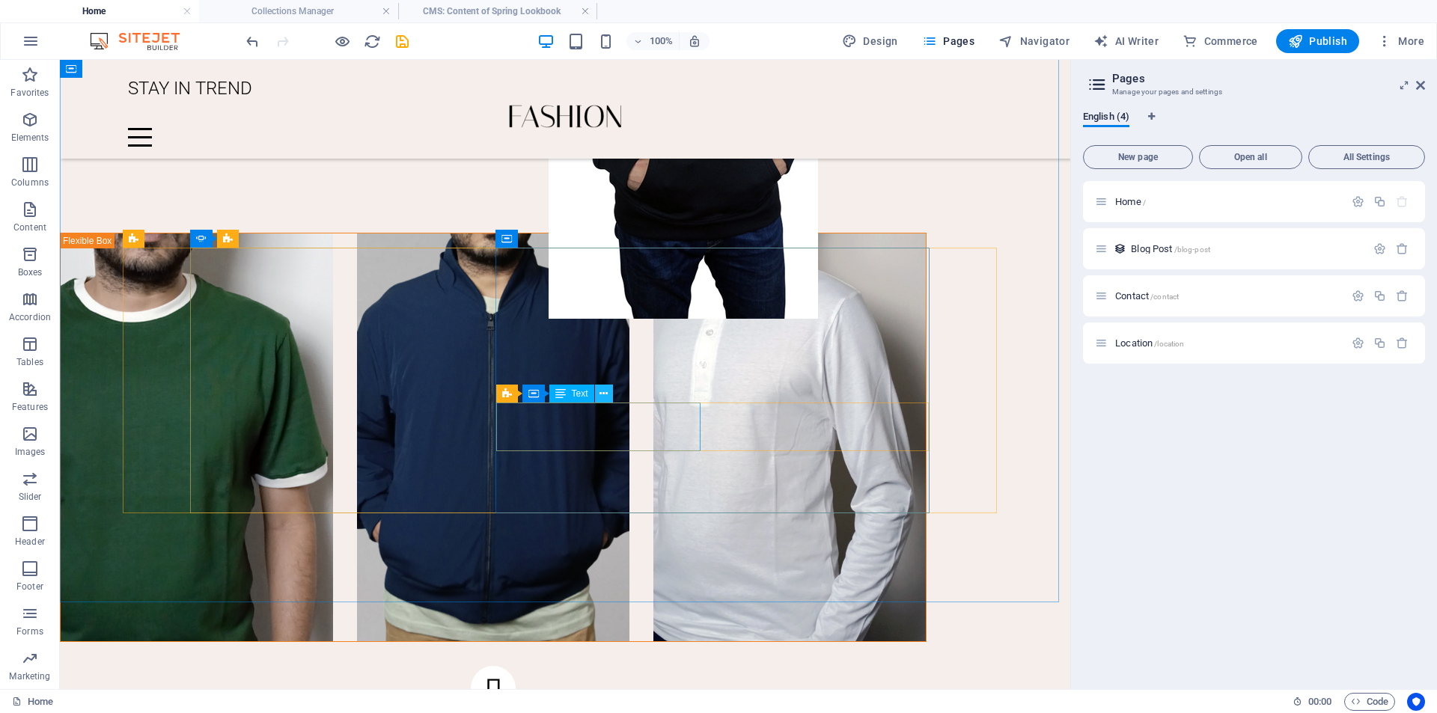
click at [604, 395] on icon at bounding box center [603, 394] width 8 height 16
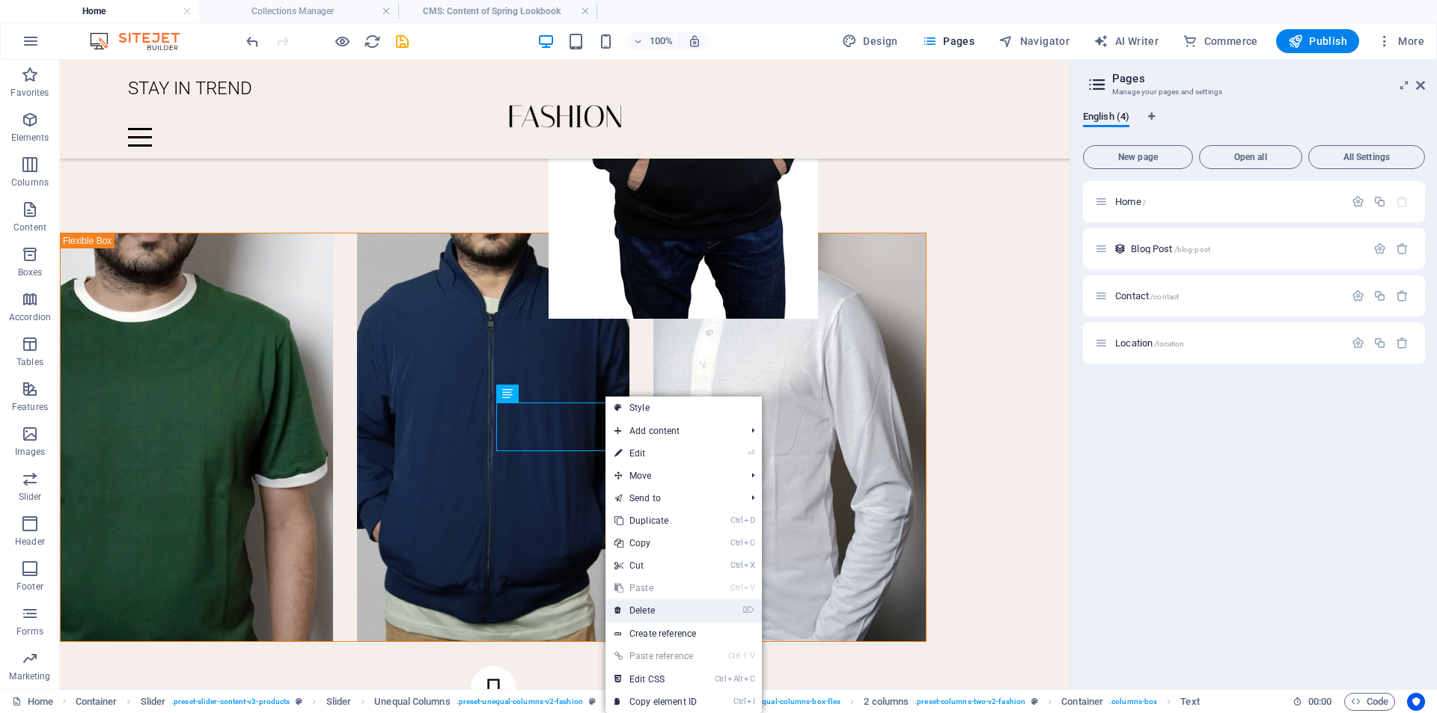
click at [655, 606] on link "⌦ Delete" at bounding box center [655, 610] width 100 height 22
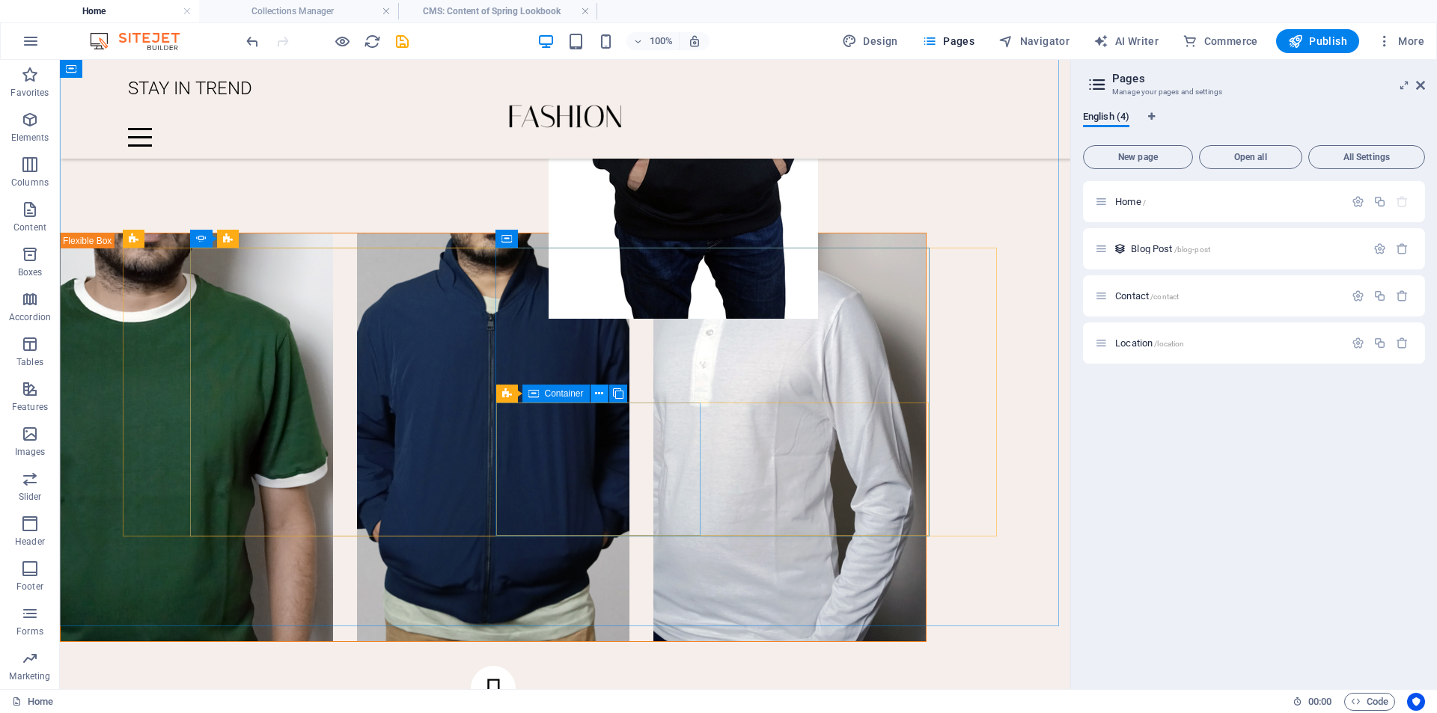
click at [596, 397] on icon at bounding box center [599, 394] width 8 height 16
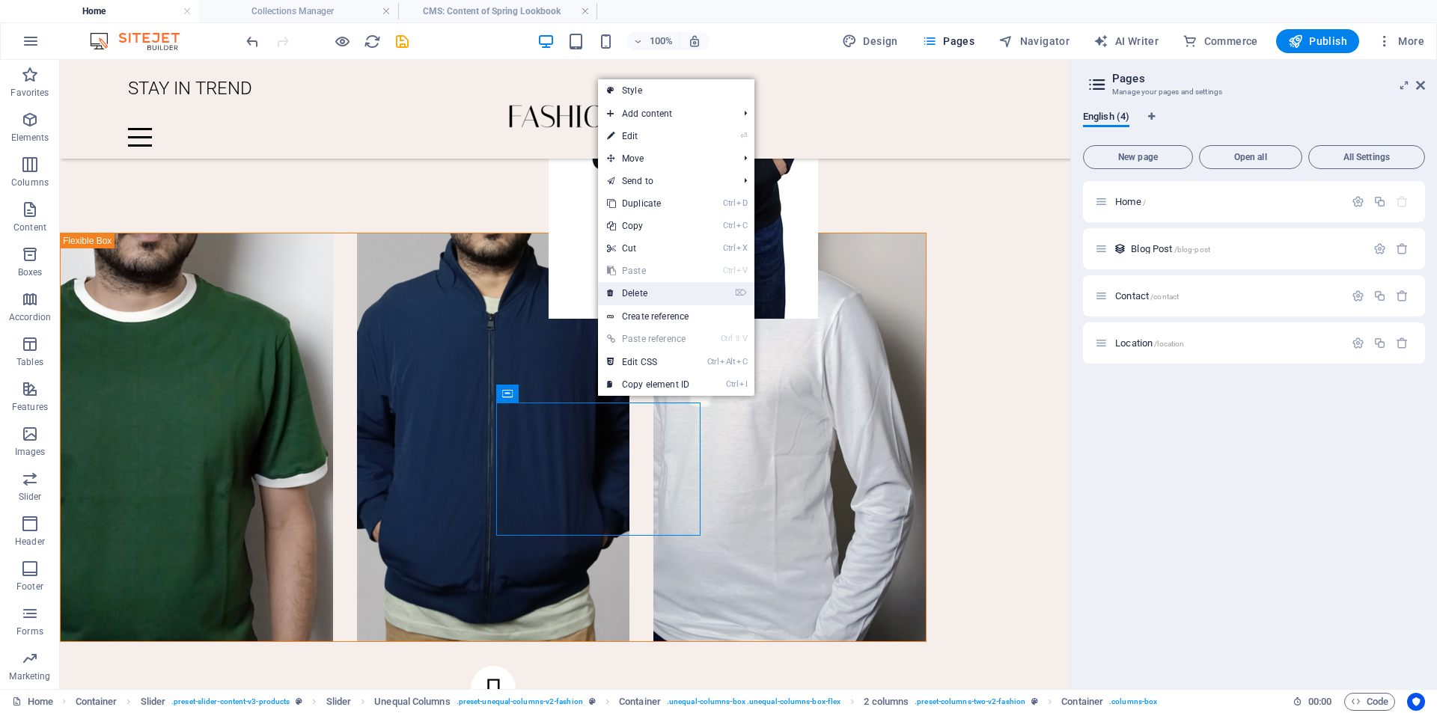
click at [627, 294] on link "⌦ Delete" at bounding box center [648, 293] width 100 height 22
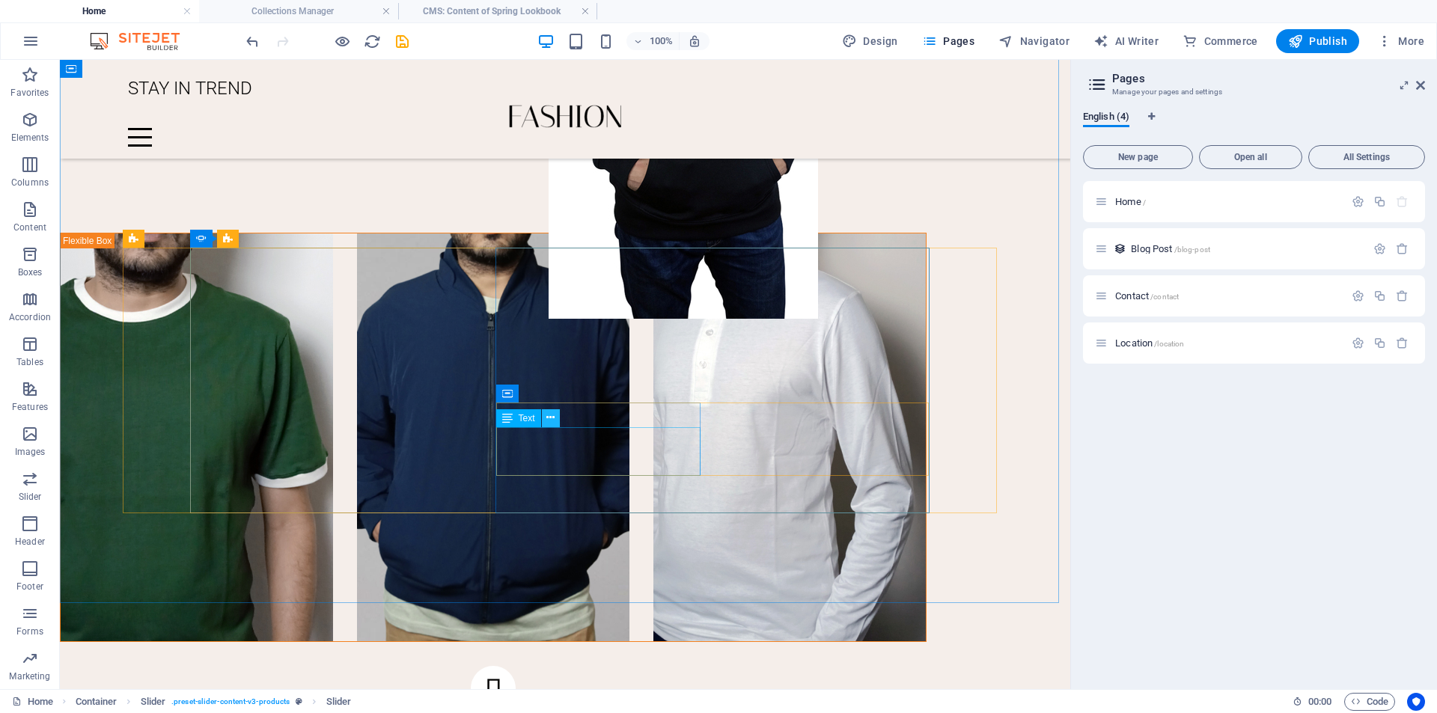
click at [552, 415] on icon at bounding box center [550, 418] width 8 height 16
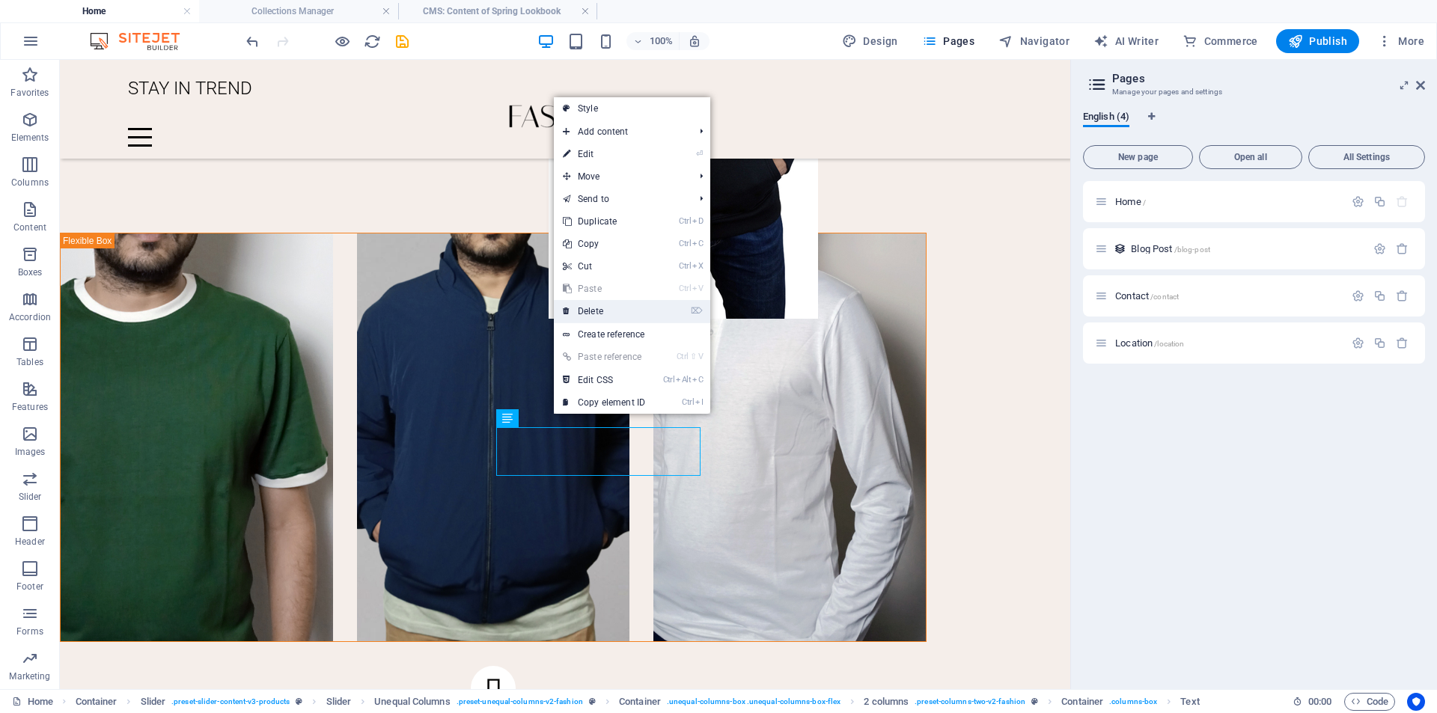
click at [632, 317] on link "⌦ Delete" at bounding box center [604, 311] width 100 height 22
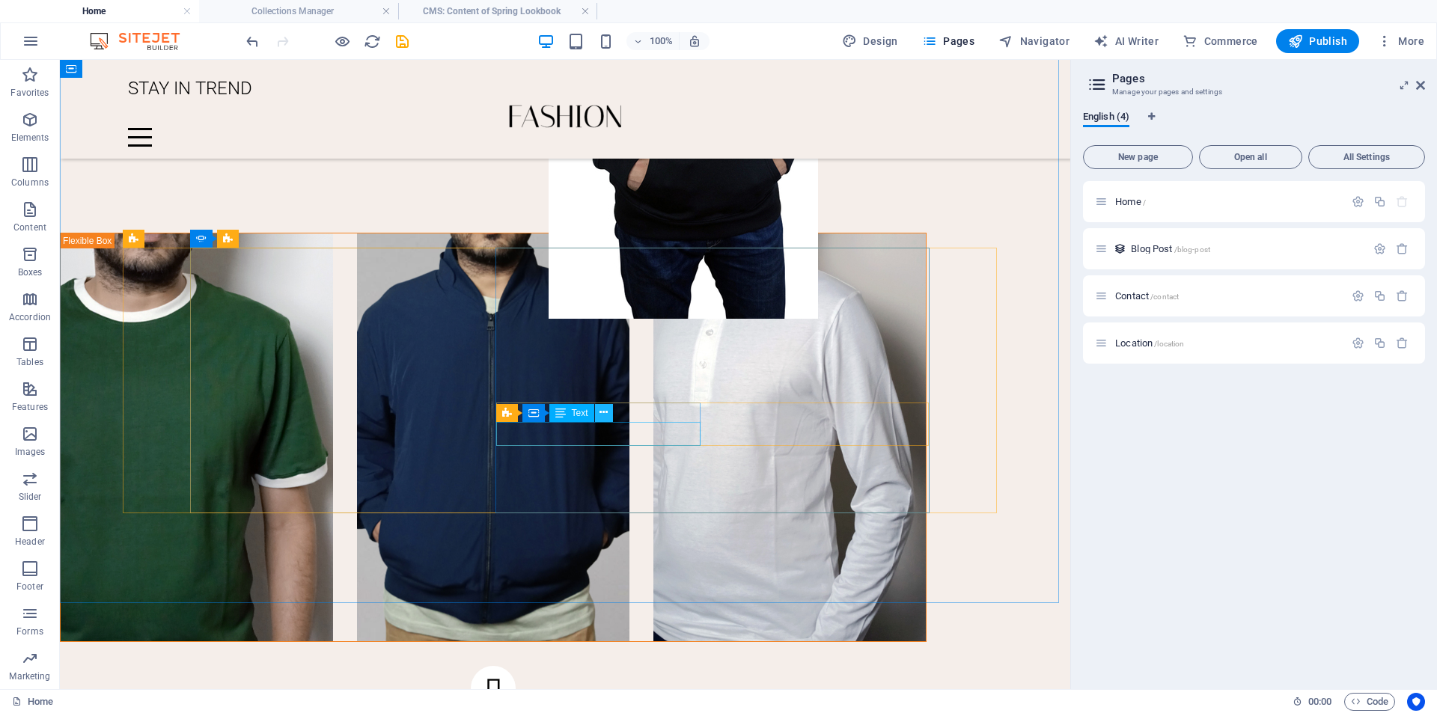
click at [603, 412] on icon at bounding box center [603, 413] width 8 height 16
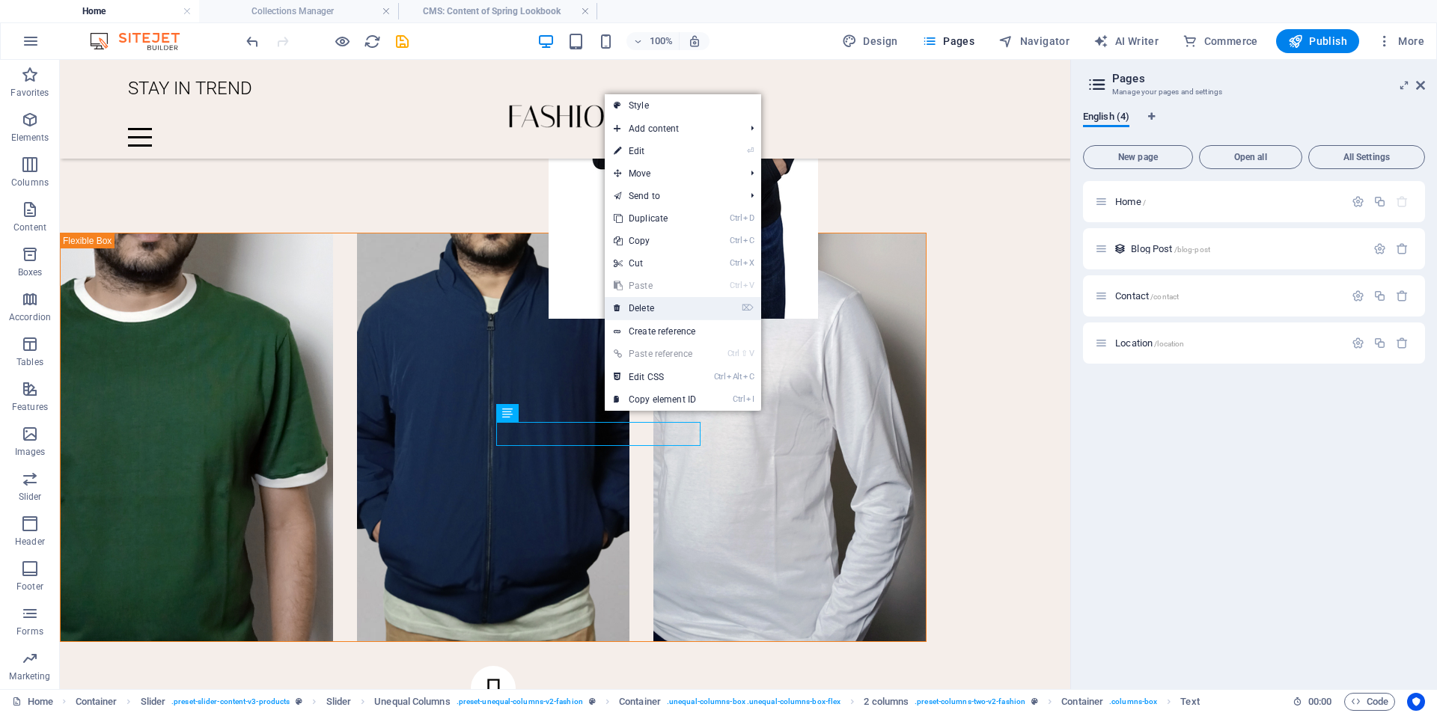
click at [691, 302] on link "⌦ Delete" at bounding box center [655, 308] width 100 height 22
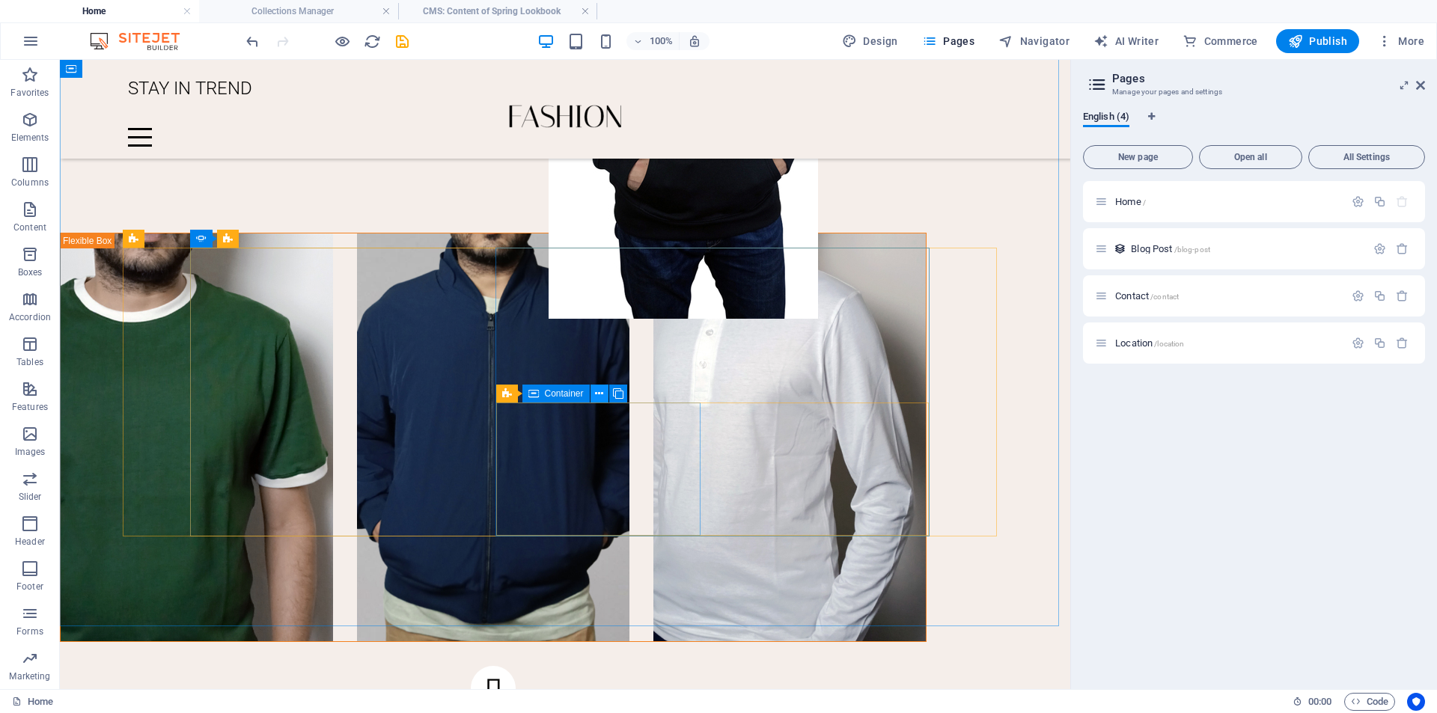
click at [596, 397] on icon at bounding box center [599, 394] width 8 height 16
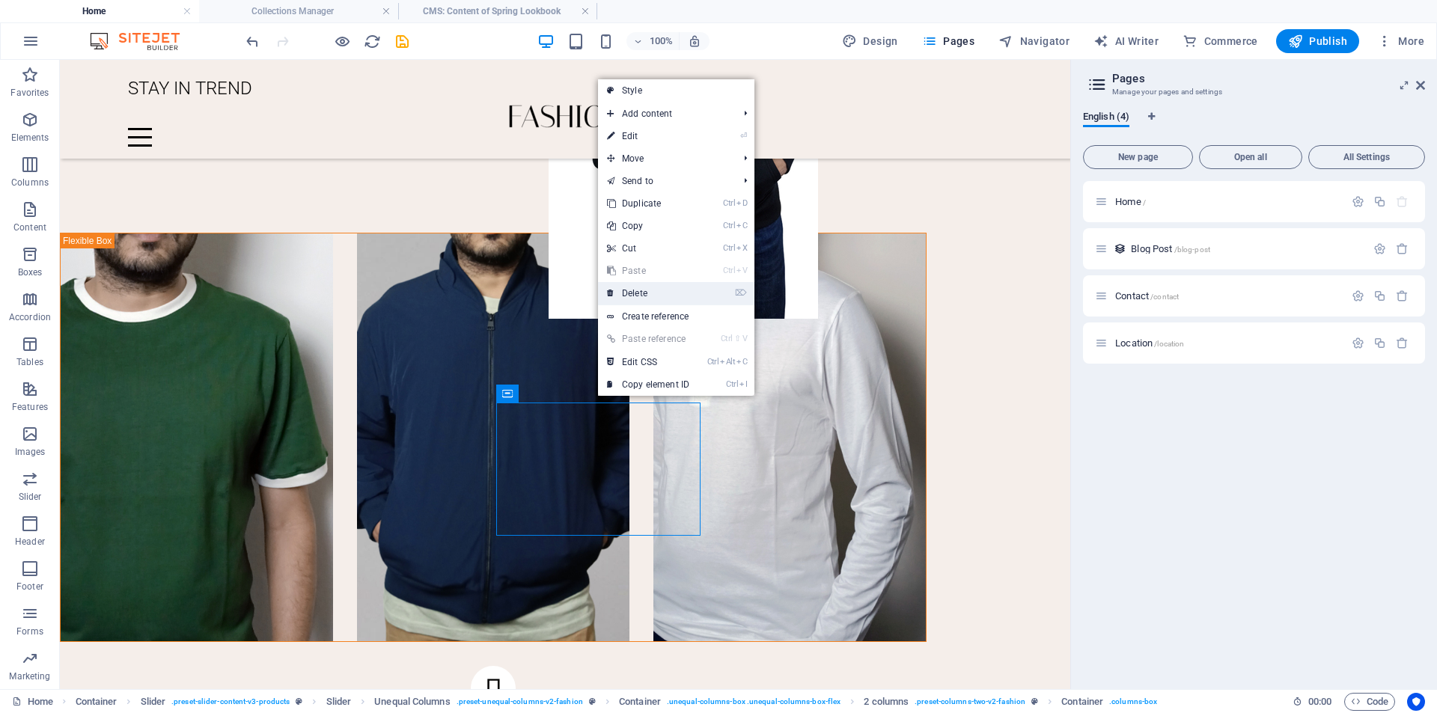
click at [628, 293] on link "⌦ Delete" at bounding box center [648, 293] width 100 height 22
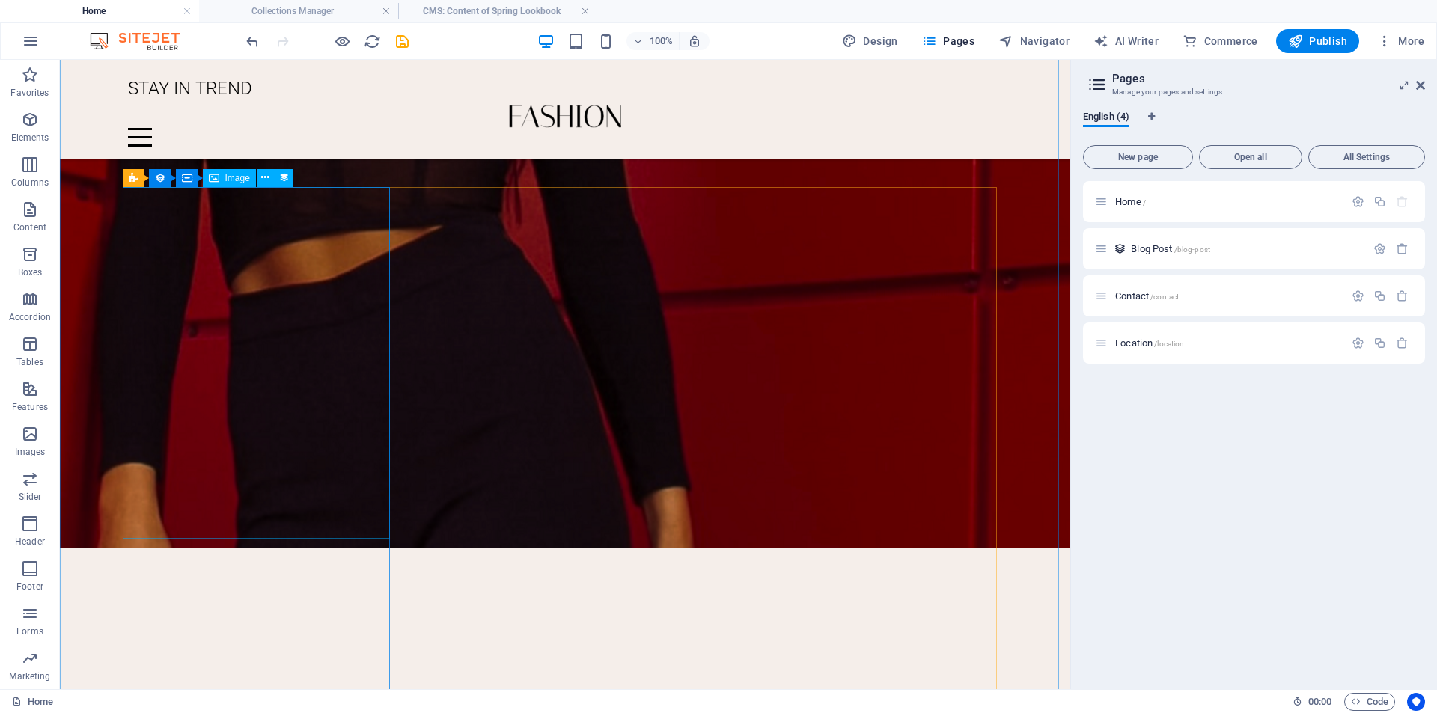
scroll to position [3087, 0]
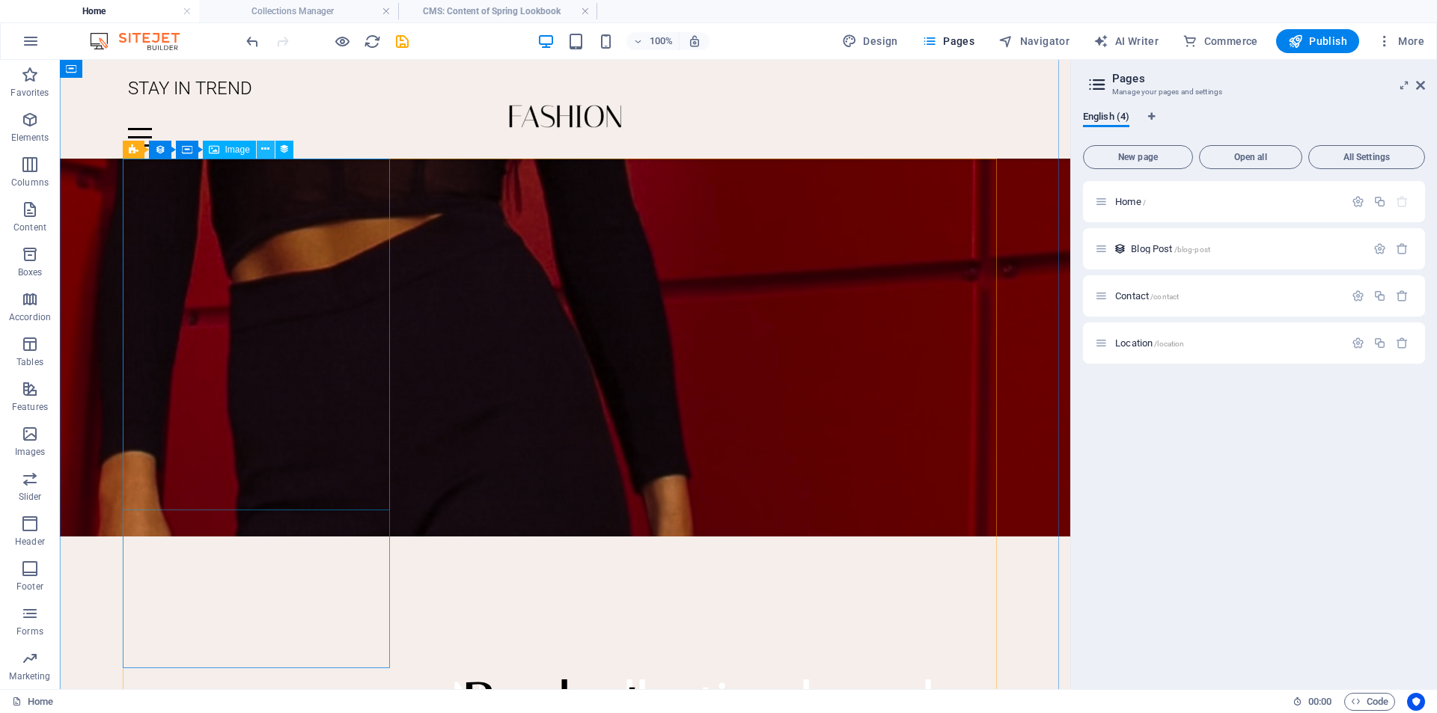
click at [266, 150] on icon at bounding box center [265, 149] width 8 height 16
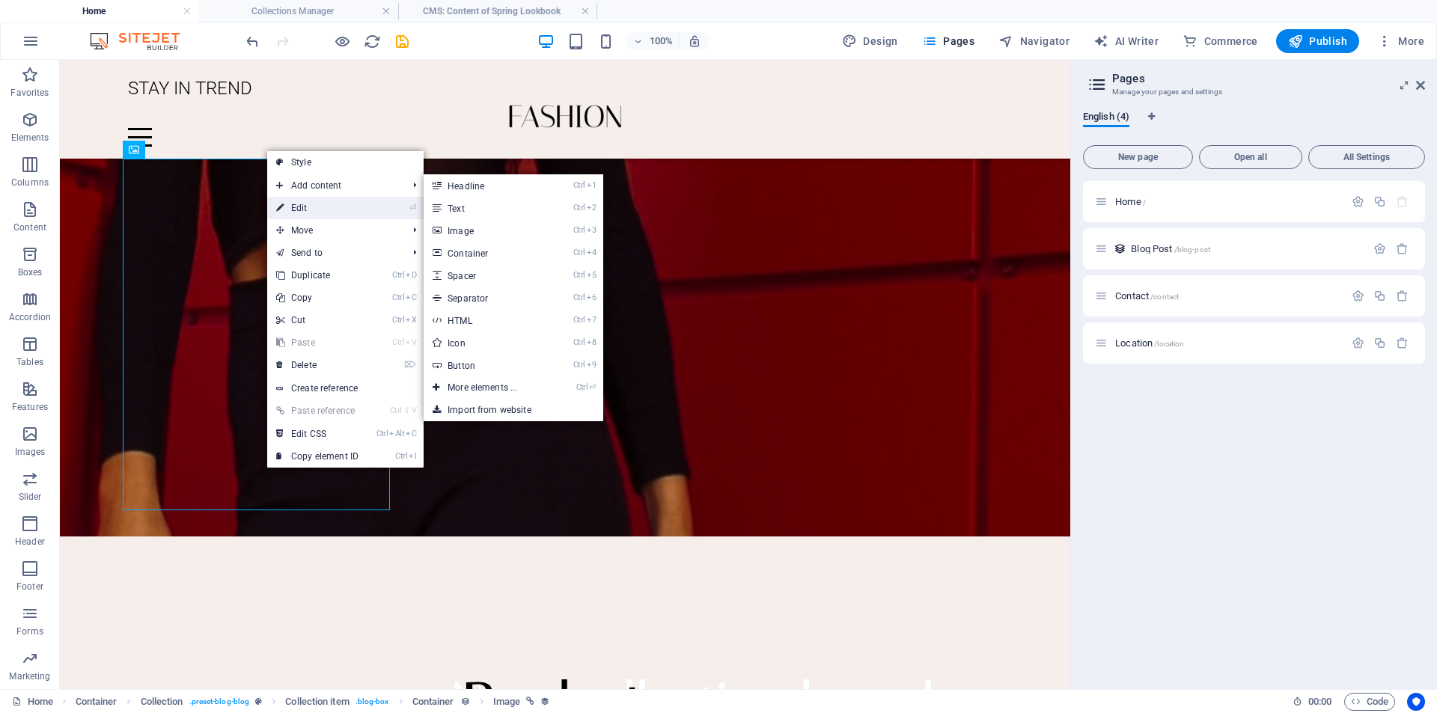
click at [277, 205] on icon at bounding box center [279, 208] width 7 height 22
select select "image"
select select "%"
select select "px"
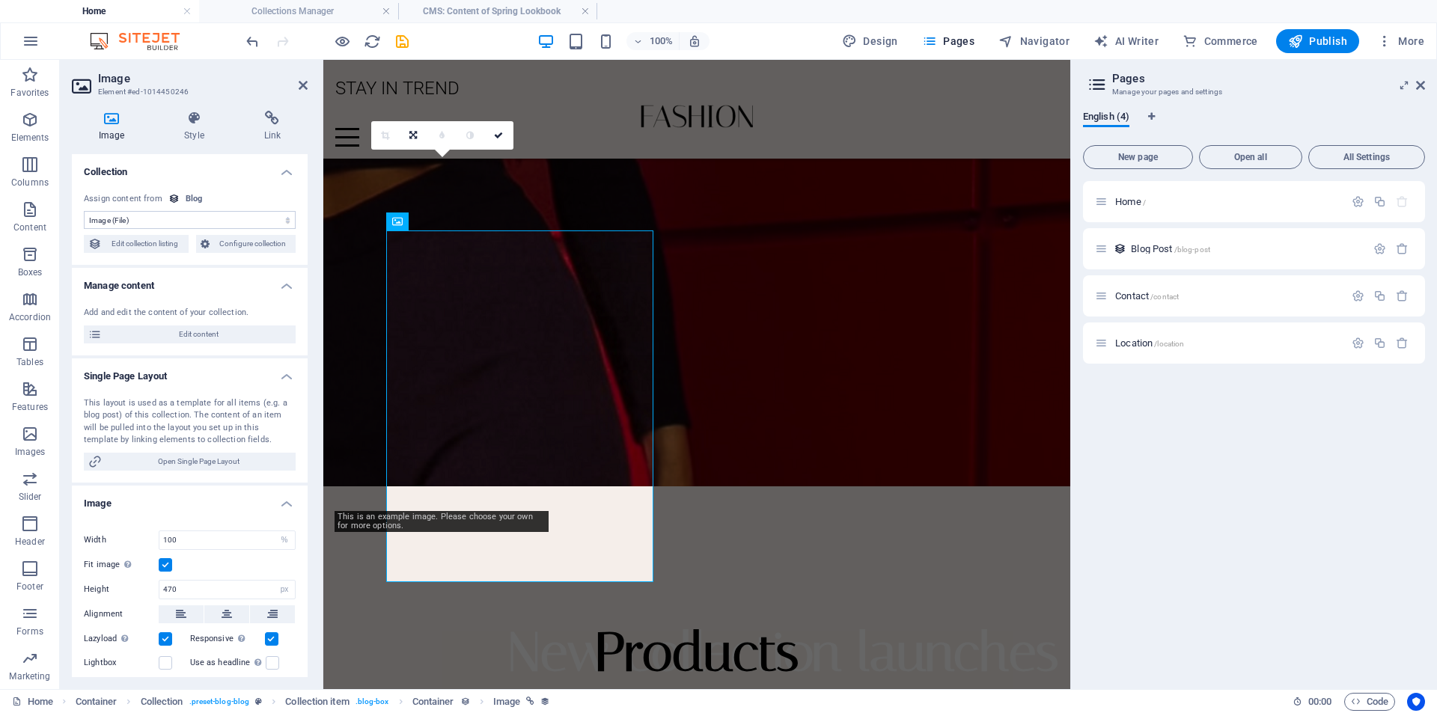
scroll to position [2992, 0]
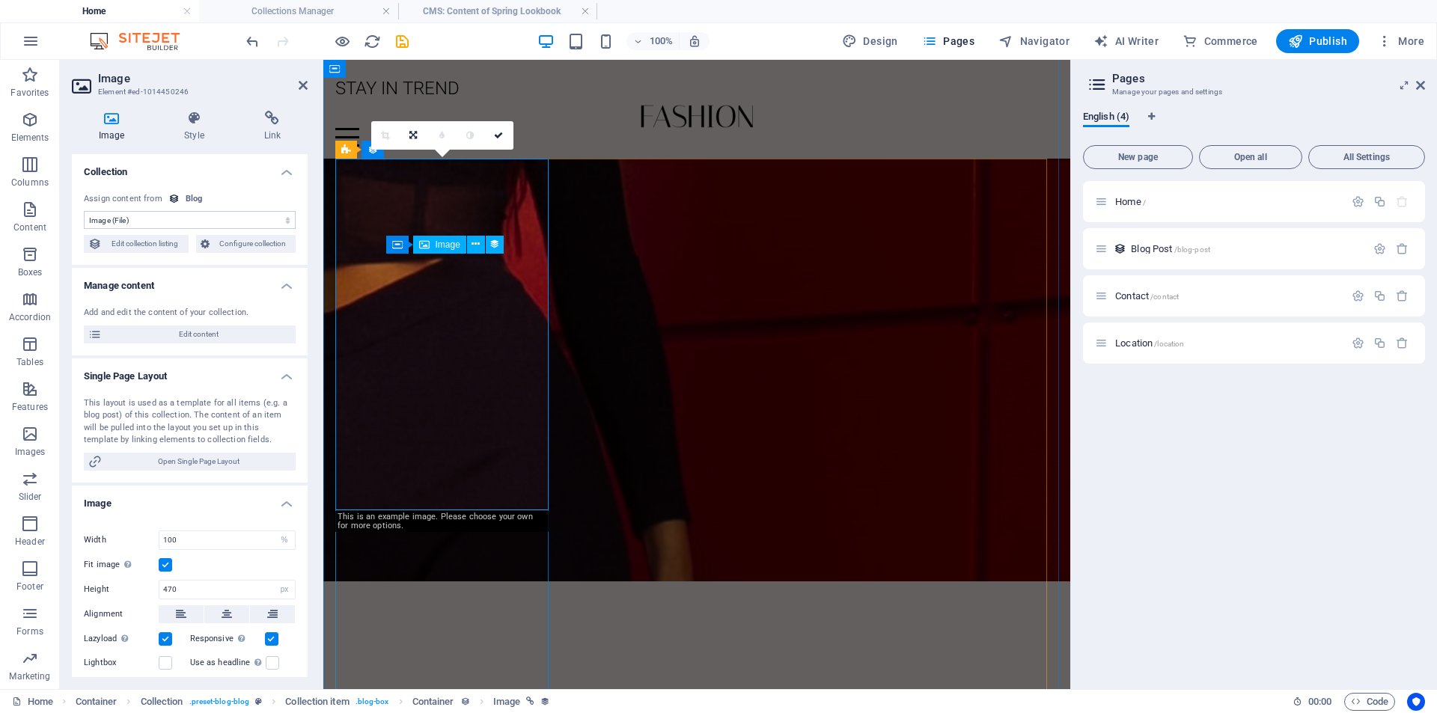
click at [109, 135] on h4 "Image" at bounding box center [114, 126] width 85 height 31
click at [132, 218] on select "No assignment, content remains static Created at (Date) Updated at (Date) Name …" at bounding box center [190, 220] width 212 height 18
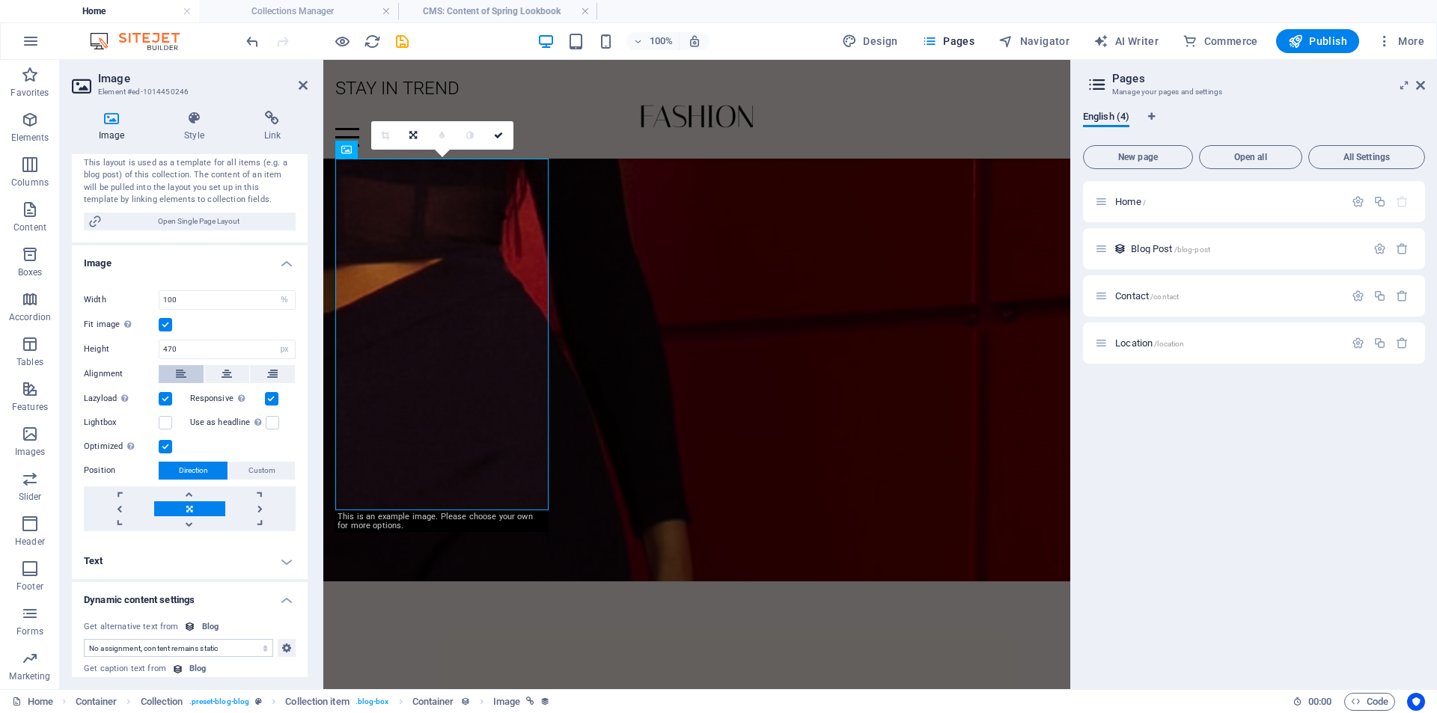
scroll to position [245, 0]
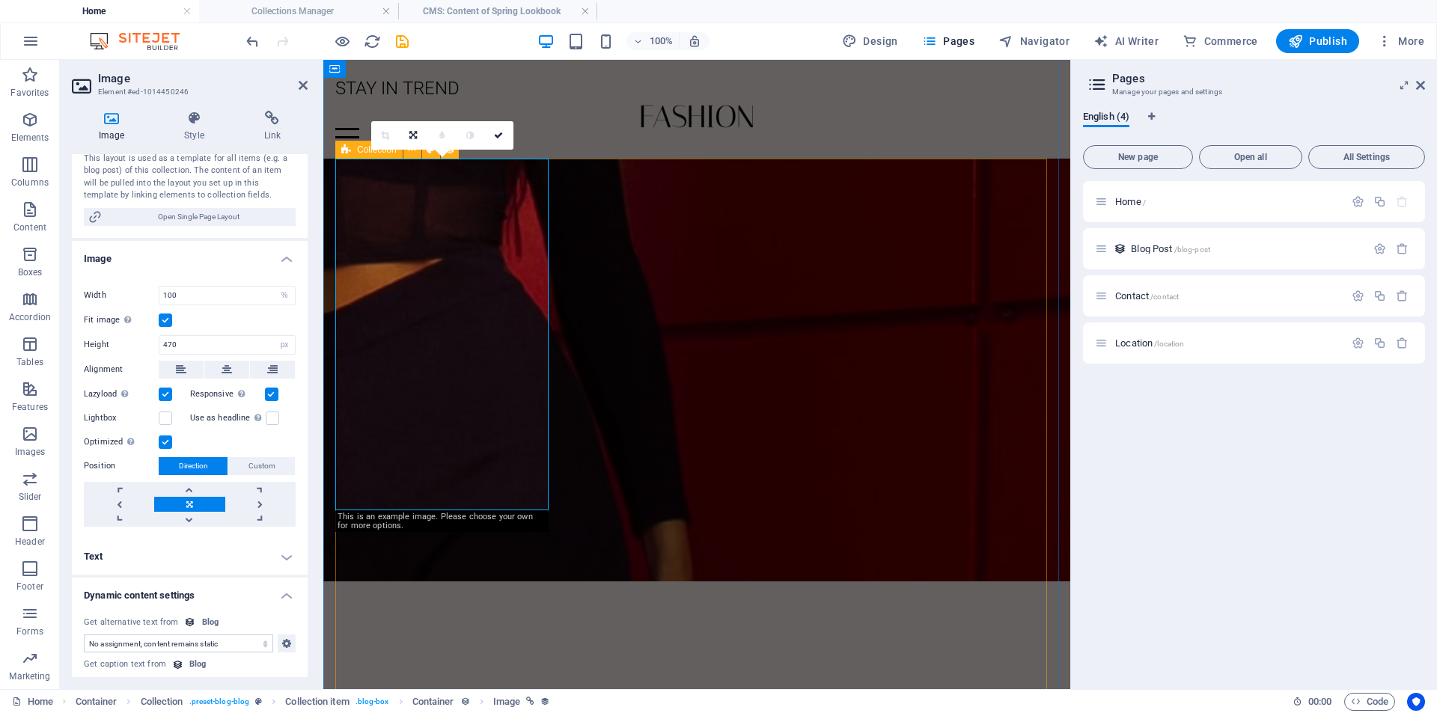
click at [350, 156] on icon at bounding box center [346, 150] width 10 height 18
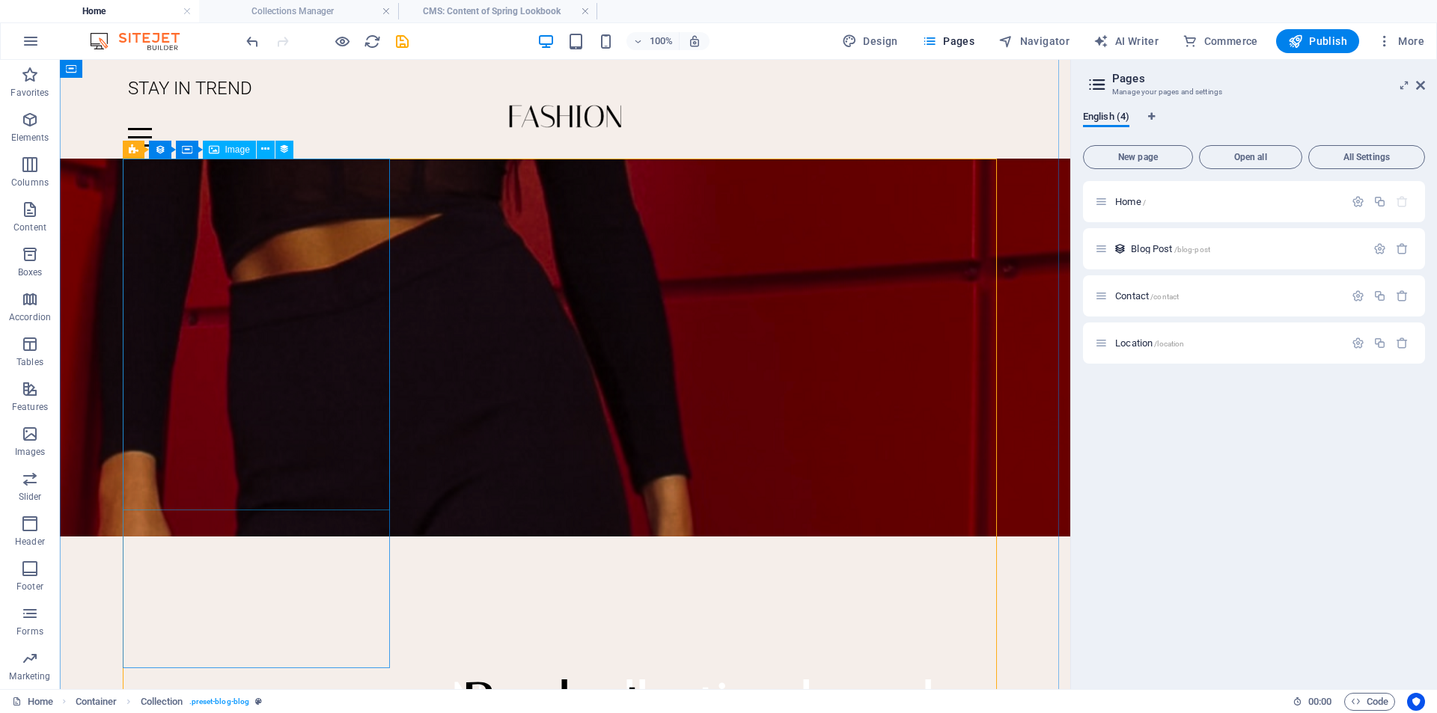
click at [225, 150] on span "Image" at bounding box center [237, 149] width 25 height 9
click at [264, 152] on icon at bounding box center [265, 149] width 8 height 16
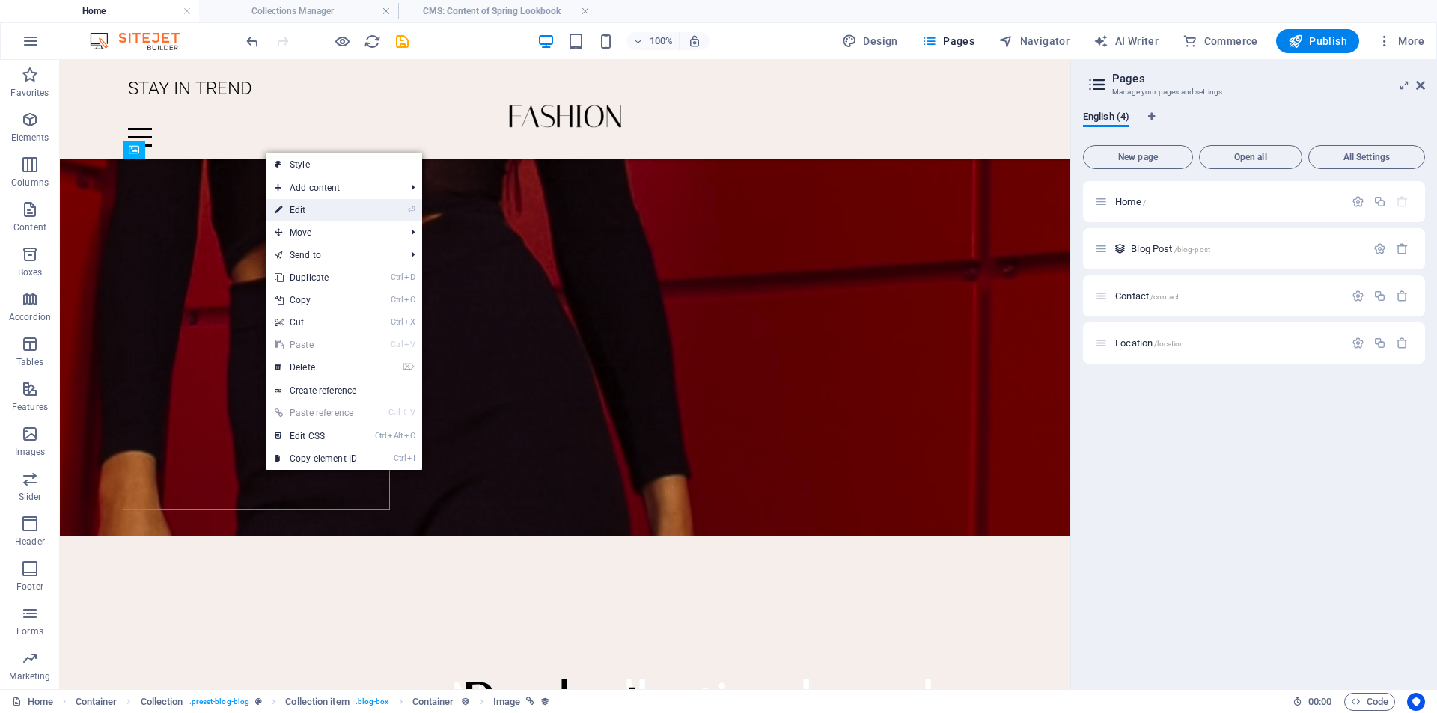
click at [292, 211] on link "⏎ Edit" at bounding box center [316, 210] width 100 height 22
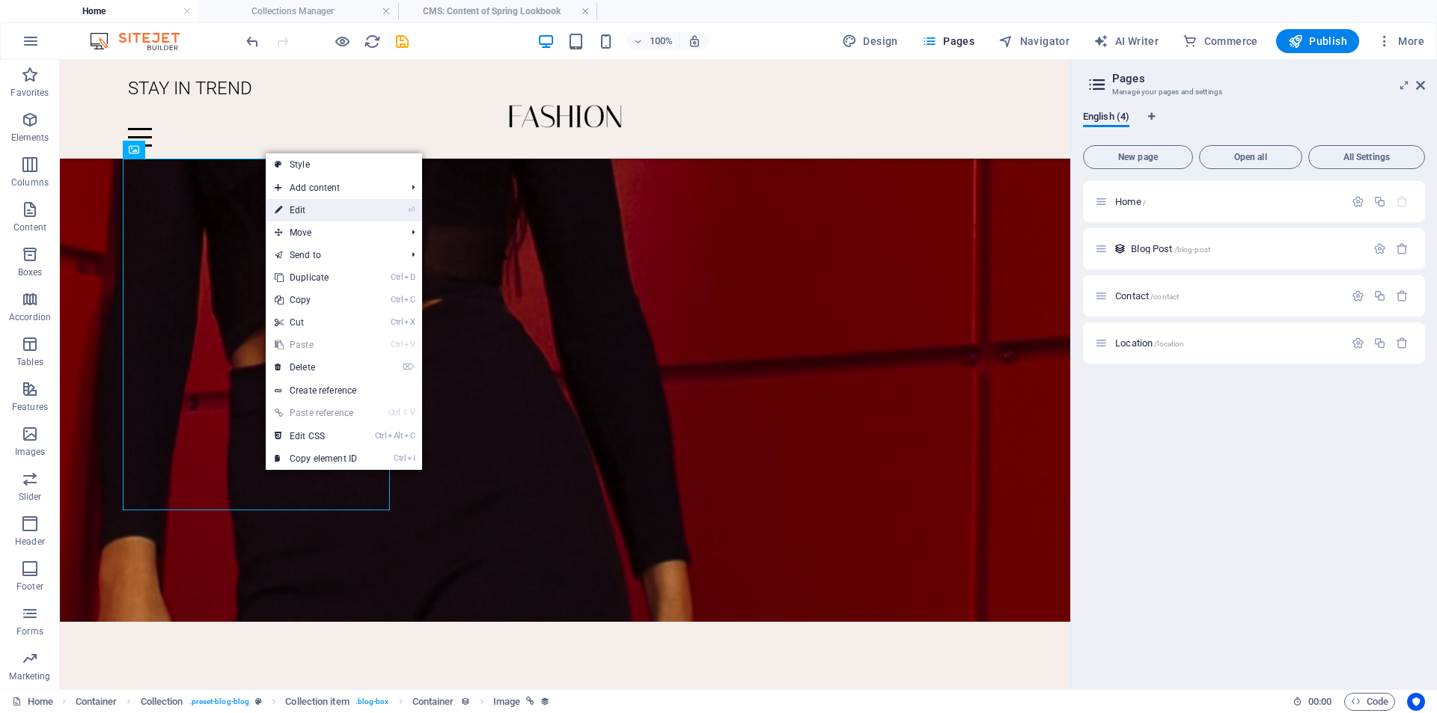
select select "image"
select select "%"
select select "px"
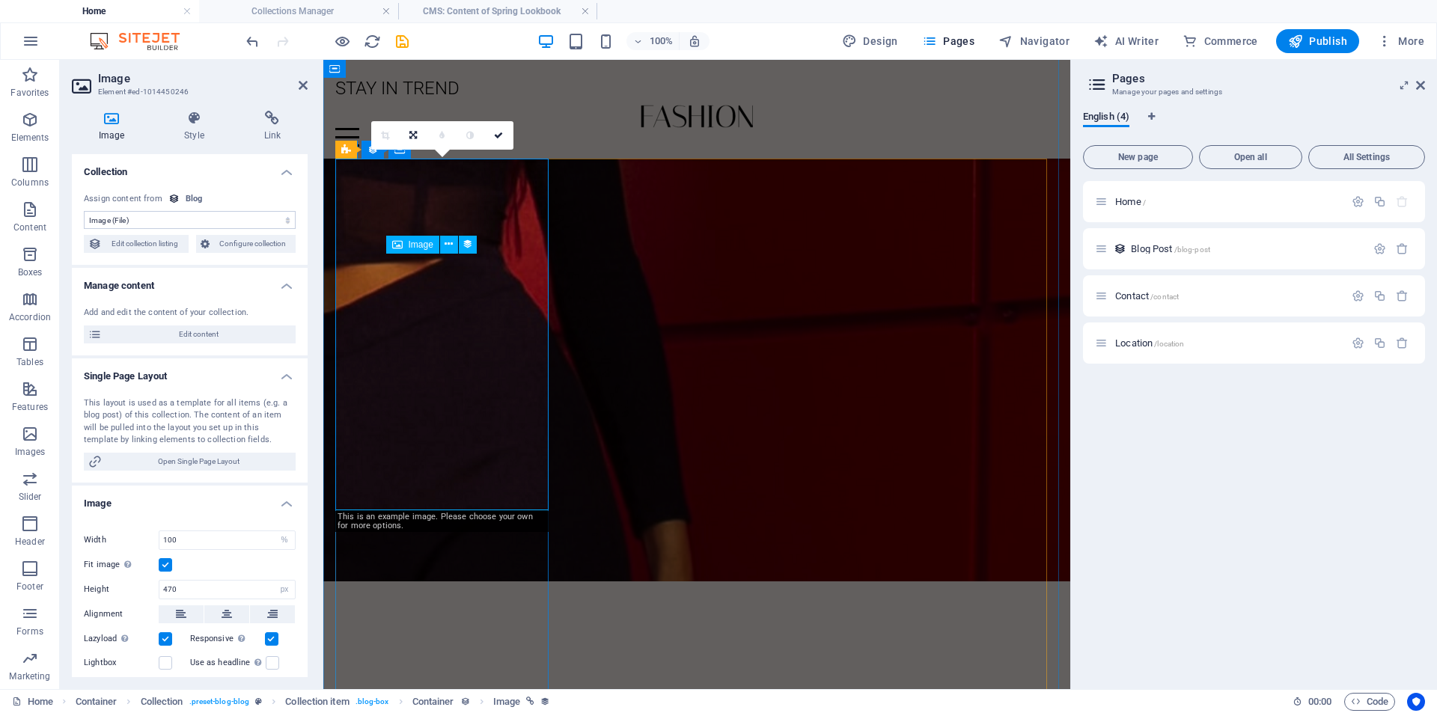
click at [421, 246] on span "Image" at bounding box center [421, 244] width 25 height 9
click at [448, 247] on icon at bounding box center [448, 244] width 8 height 16
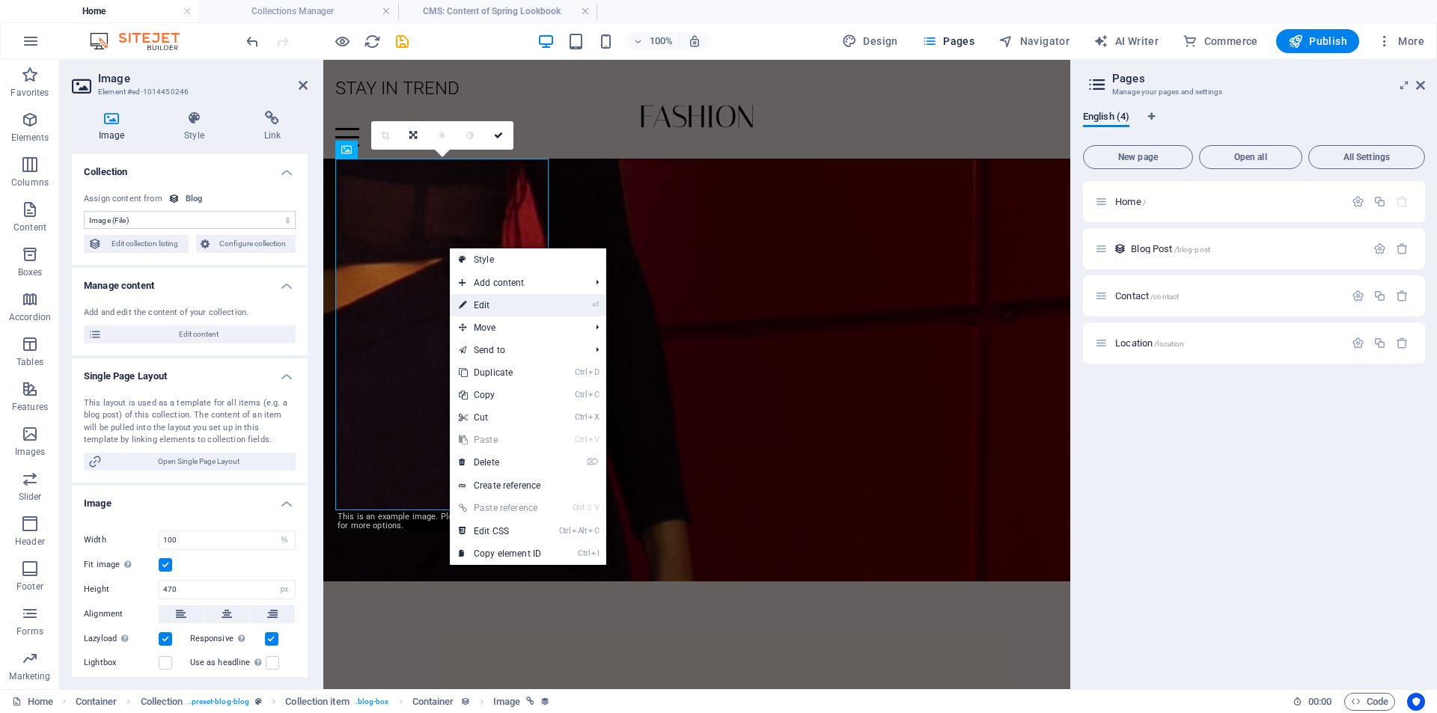
click at [477, 305] on link "⏎ Edit" at bounding box center [500, 305] width 100 height 22
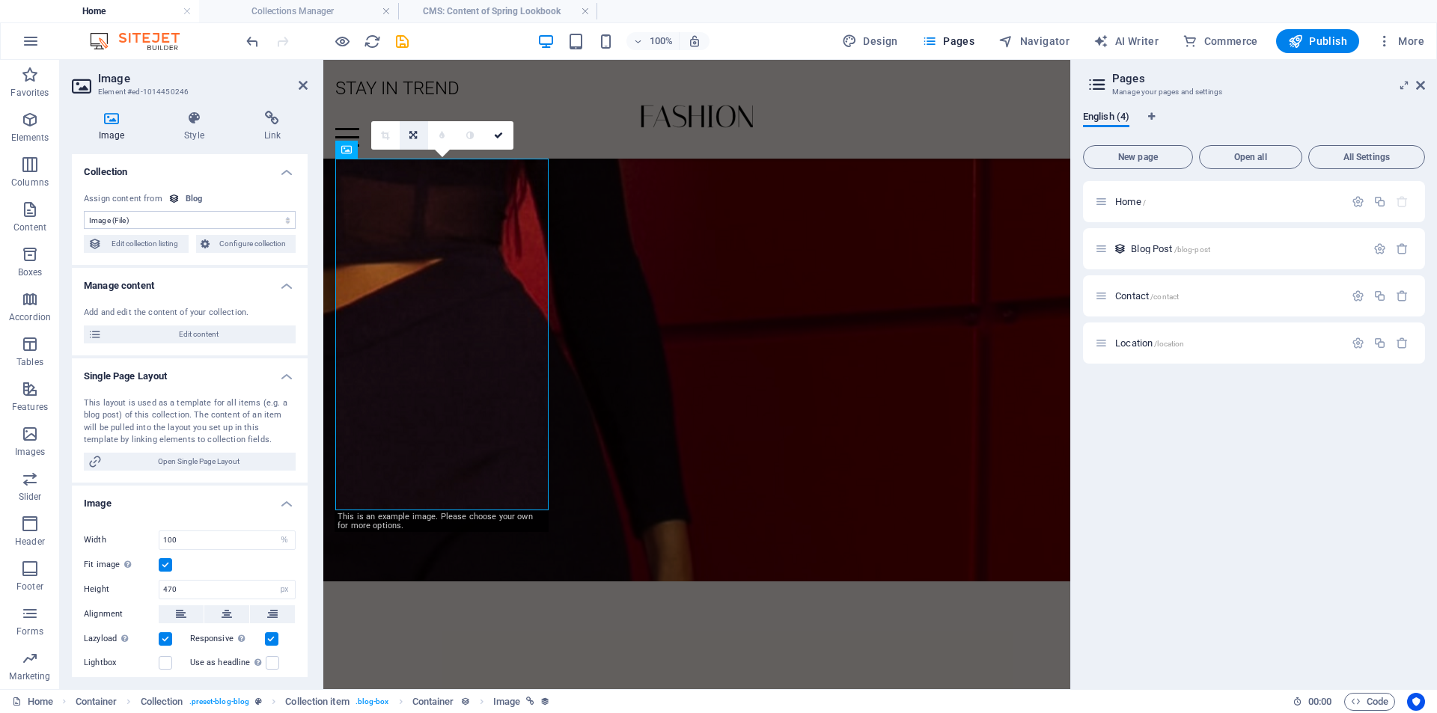
click at [412, 134] on icon at bounding box center [412, 135] width 7 height 9
click at [307, 83] on icon at bounding box center [303, 85] width 9 height 12
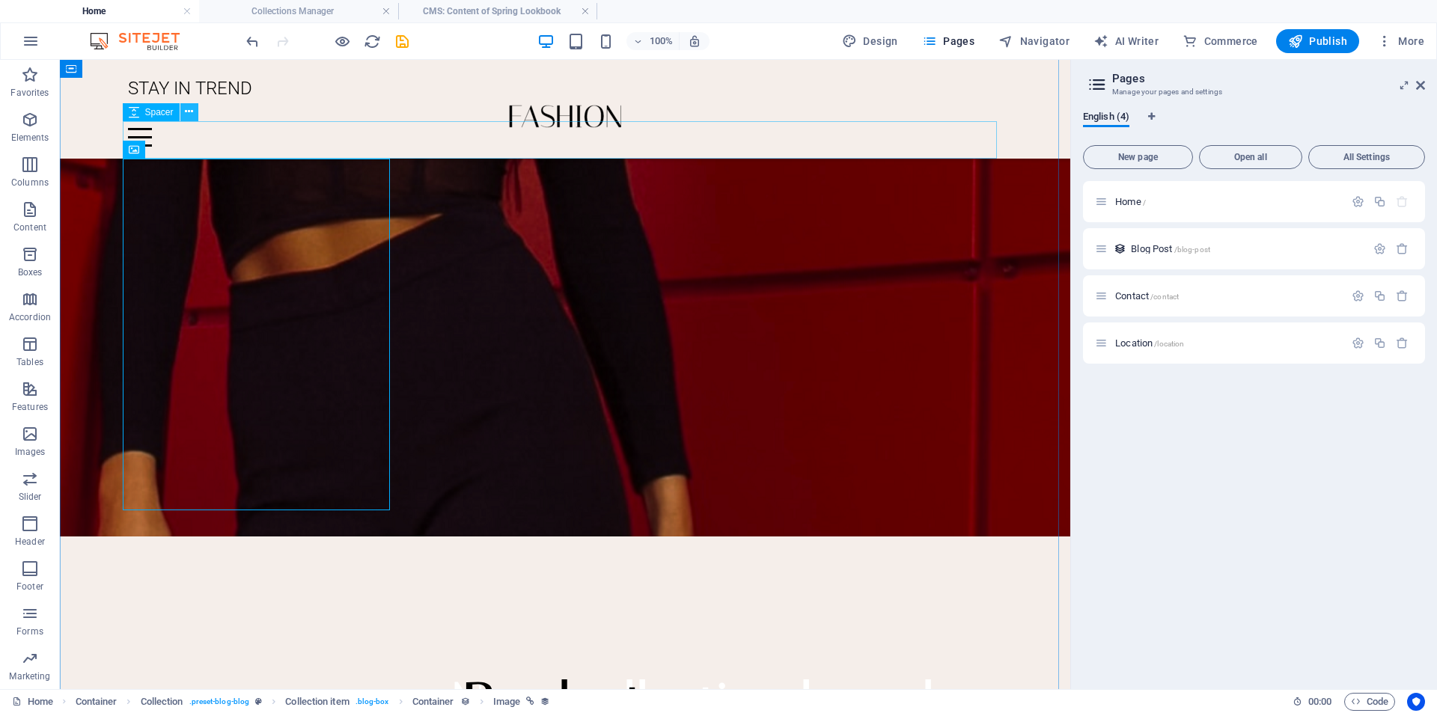
click at [186, 111] on icon at bounding box center [189, 112] width 8 height 16
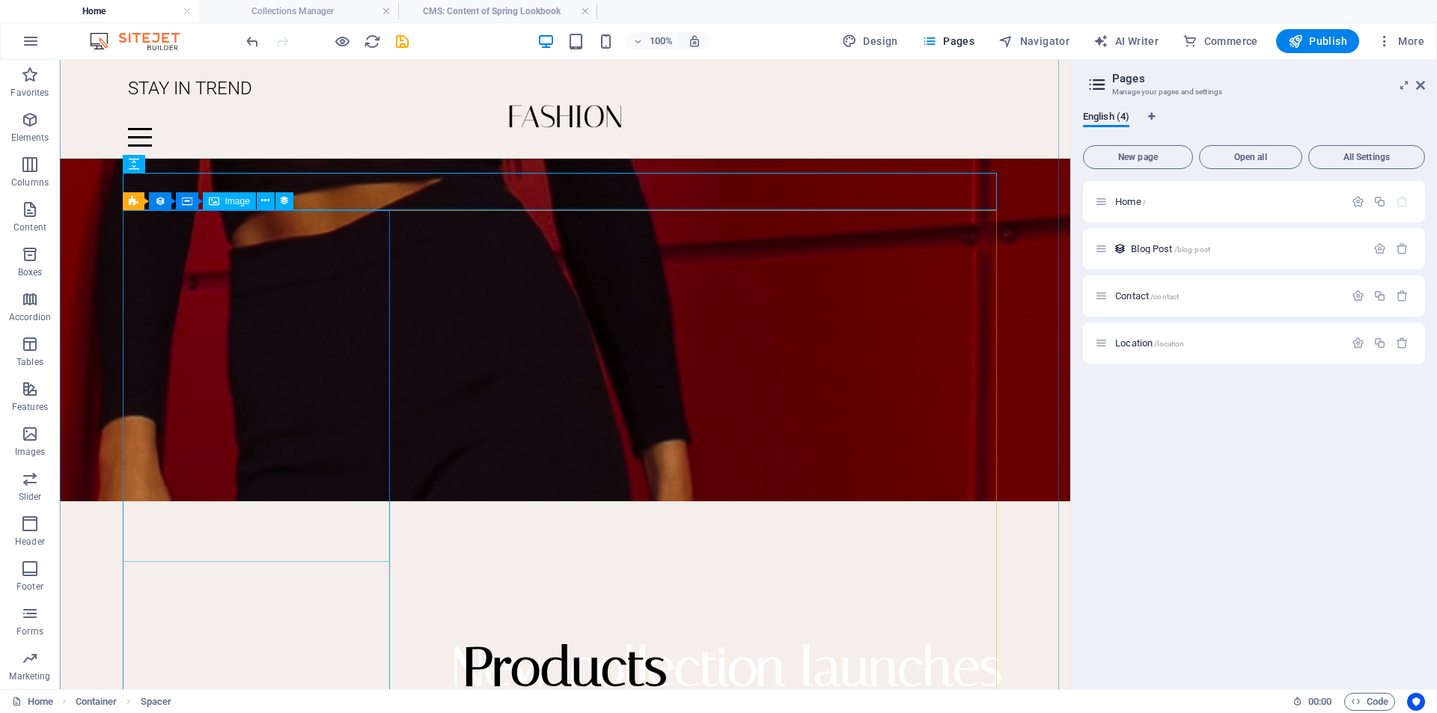
scroll to position [3161, 0]
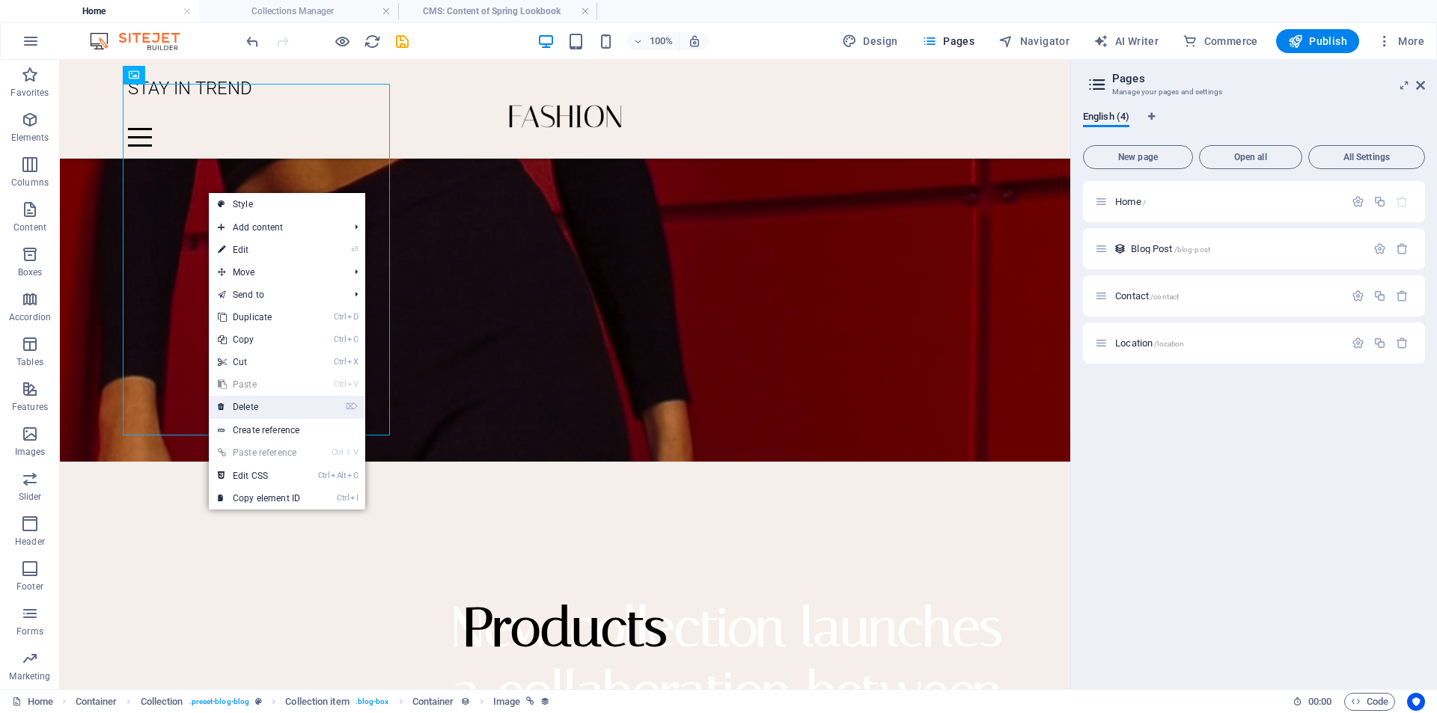
click at [273, 404] on link "⌦ Delete" at bounding box center [259, 407] width 100 height 22
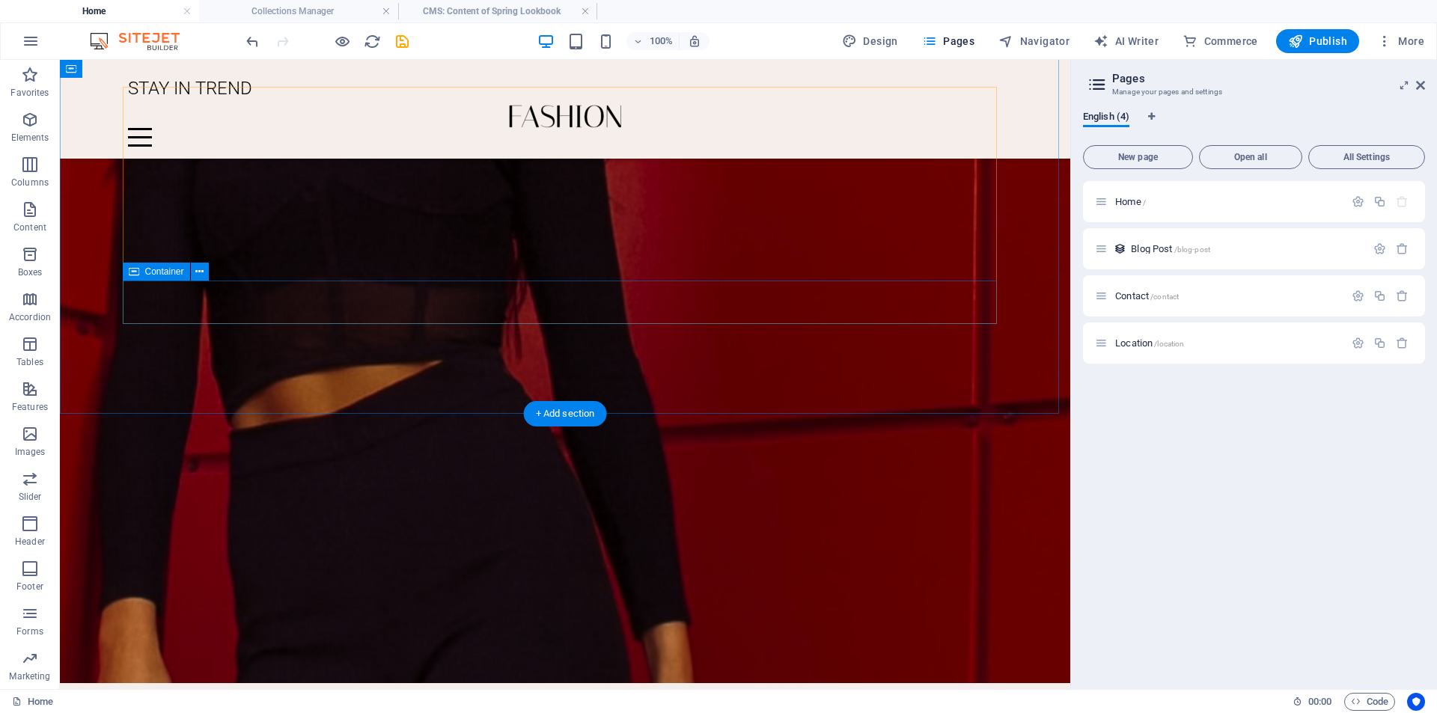
scroll to position [2862, 0]
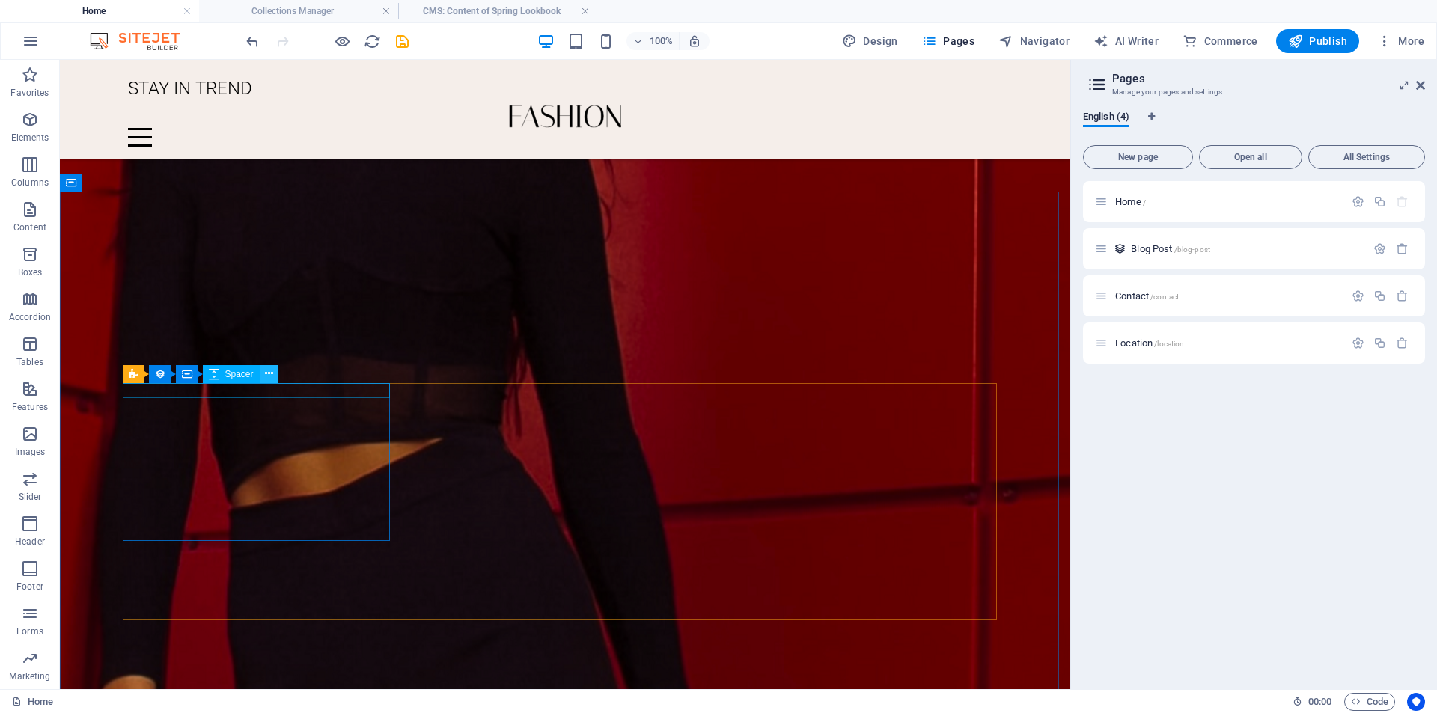
click at [272, 373] on icon at bounding box center [269, 374] width 8 height 16
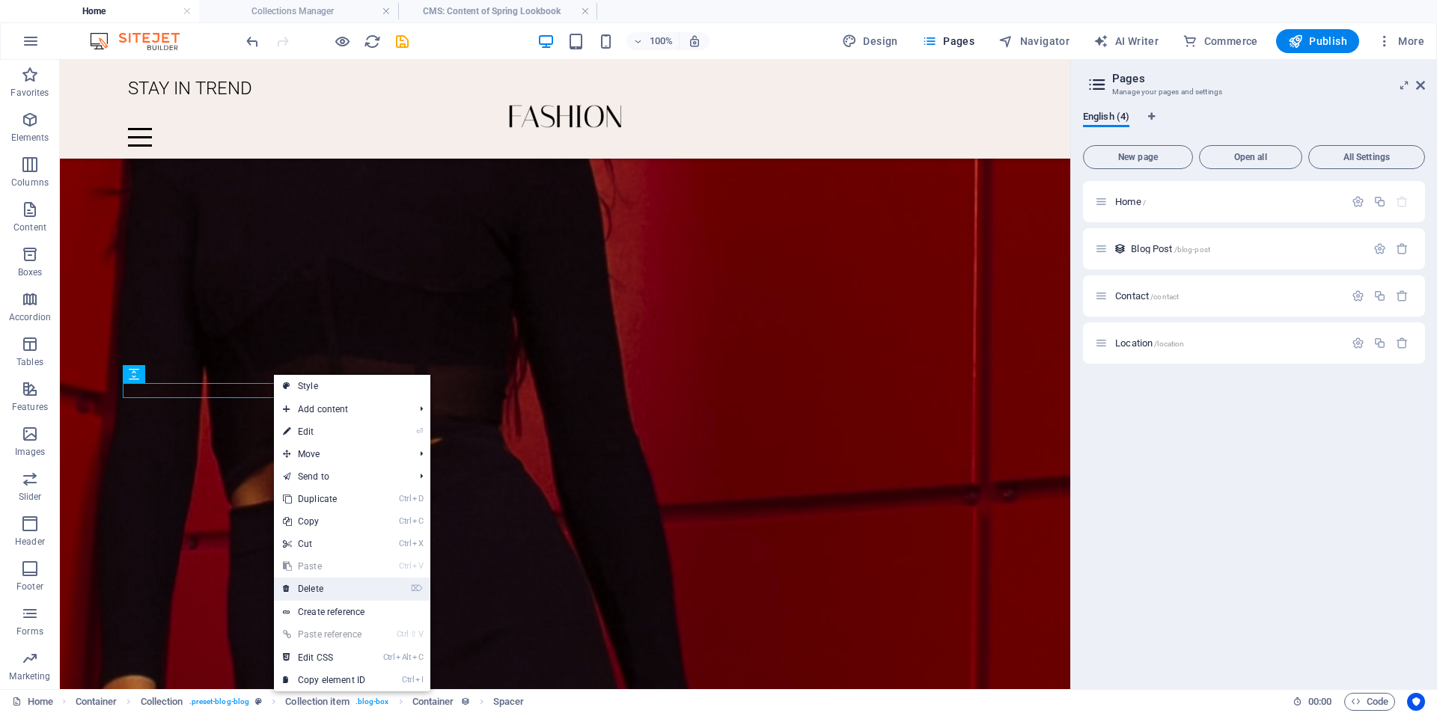
click at [338, 590] on link "⌦ Delete" at bounding box center [324, 589] width 100 height 22
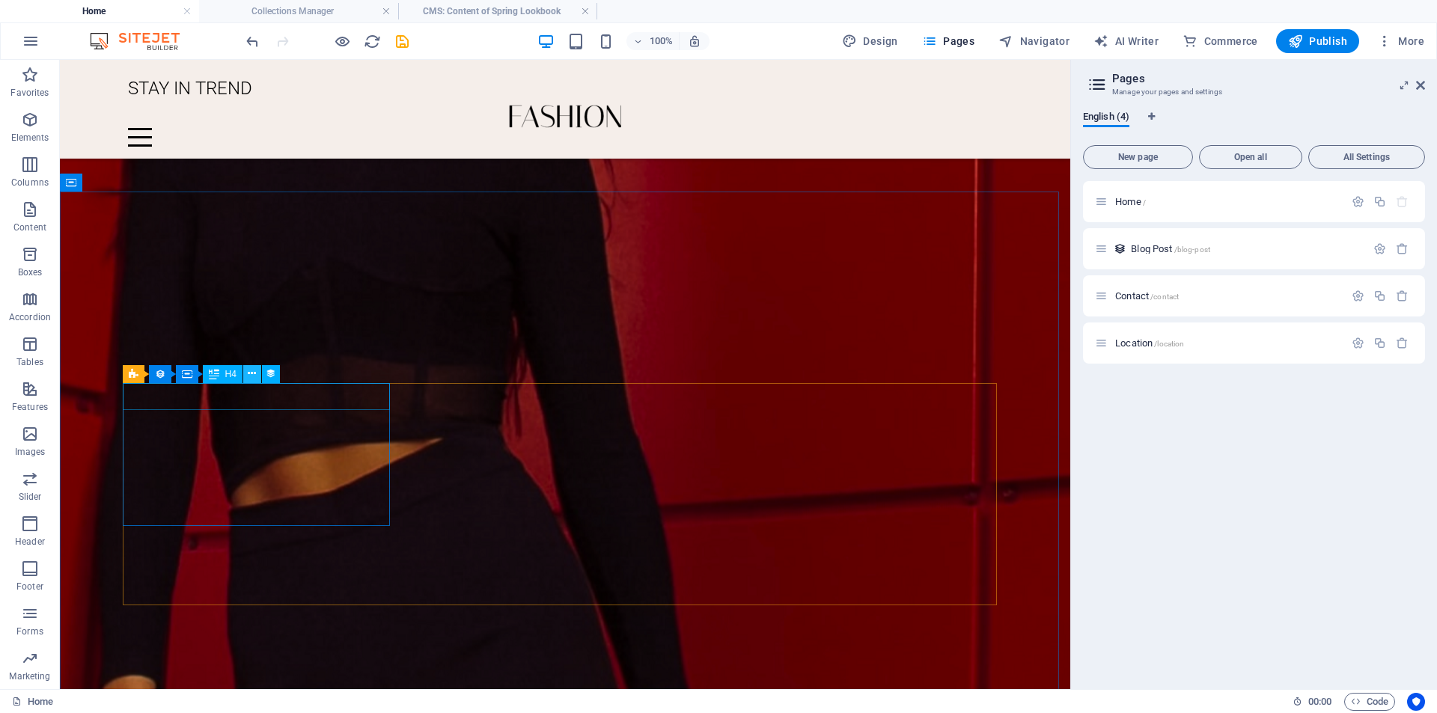
click at [248, 373] on icon at bounding box center [252, 374] width 8 height 16
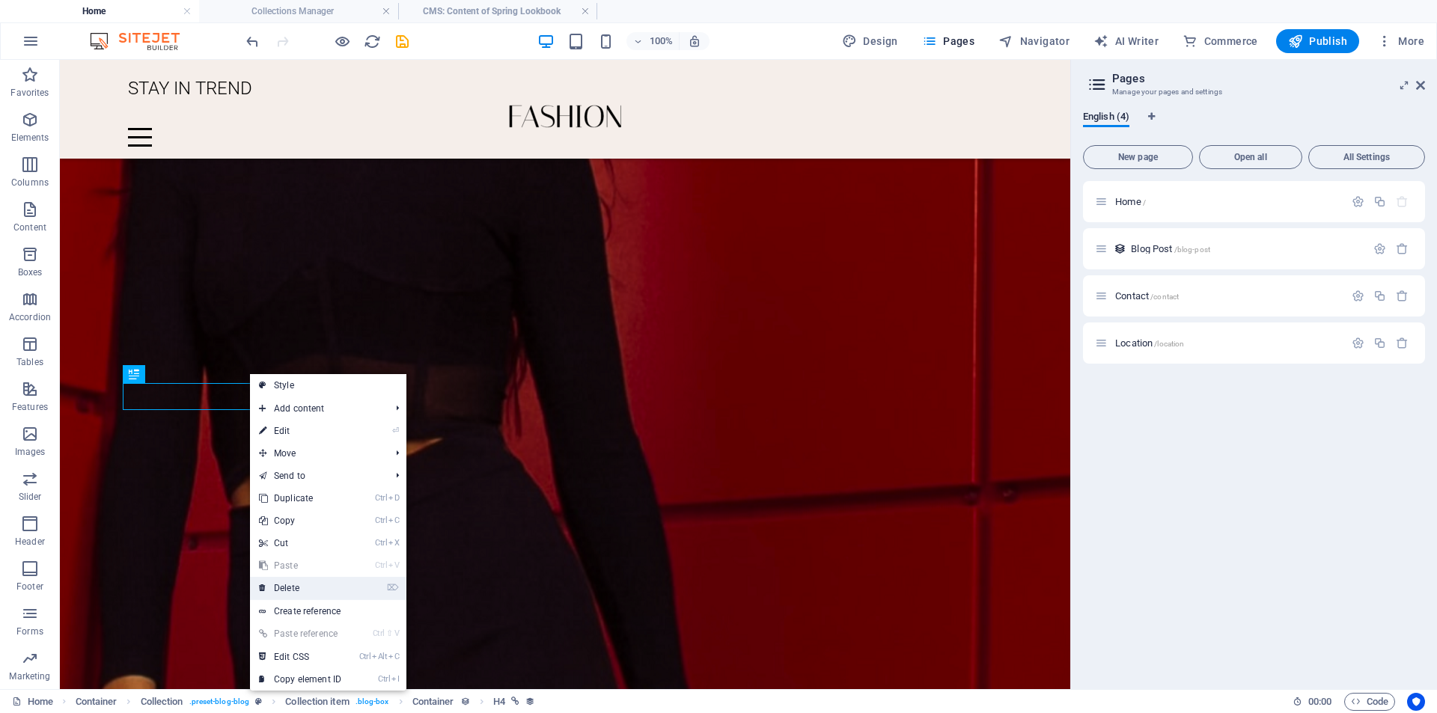
click at [322, 584] on link "⌦ Delete" at bounding box center [300, 588] width 100 height 22
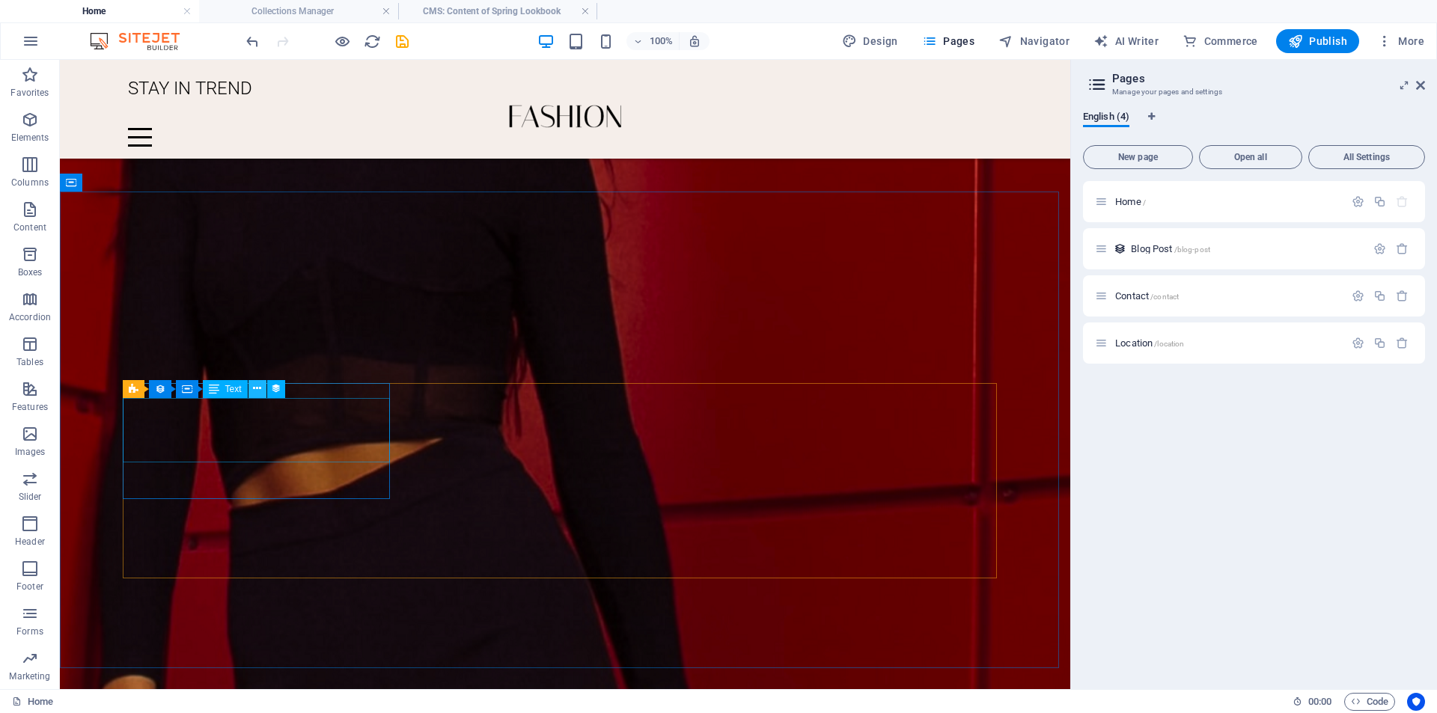
click at [258, 391] on icon at bounding box center [257, 389] width 8 height 16
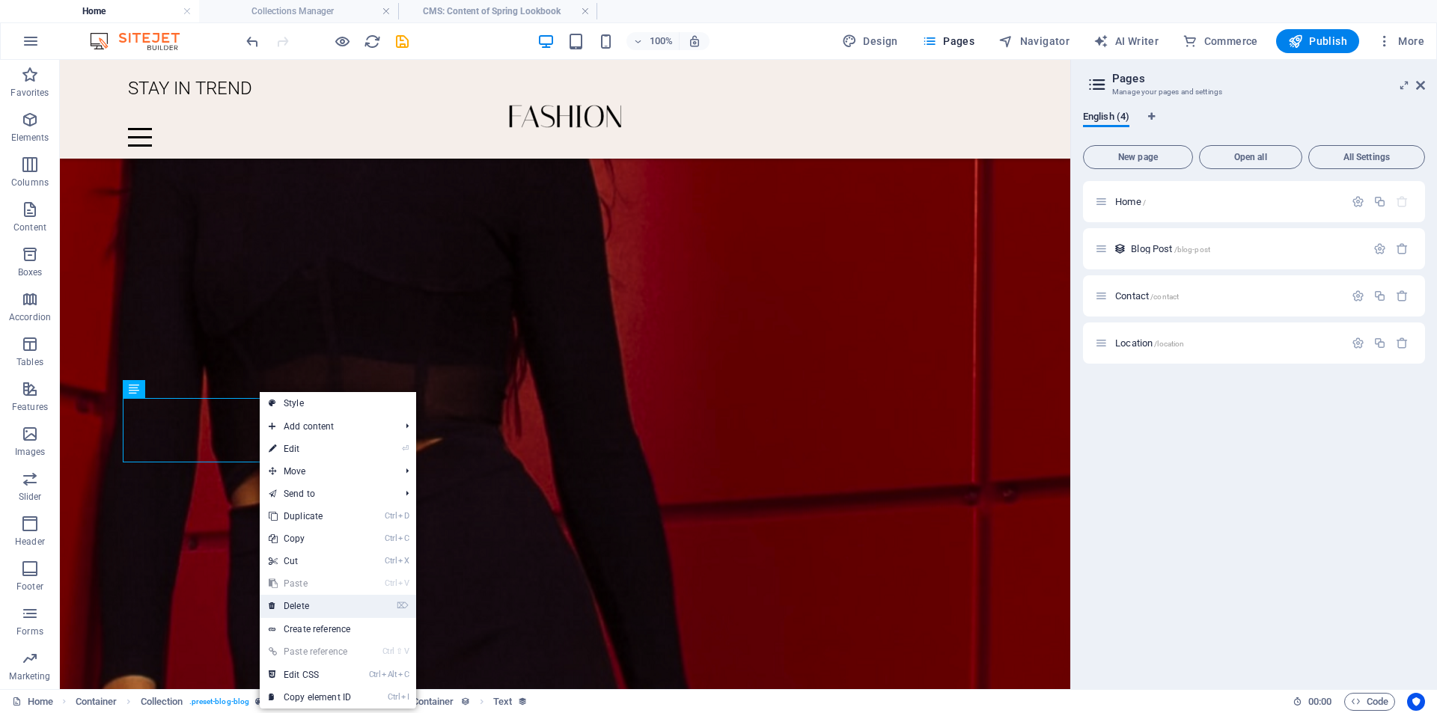
click at [321, 612] on link "⌦ Delete" at bounding box center [310, 606] width 100 height 22
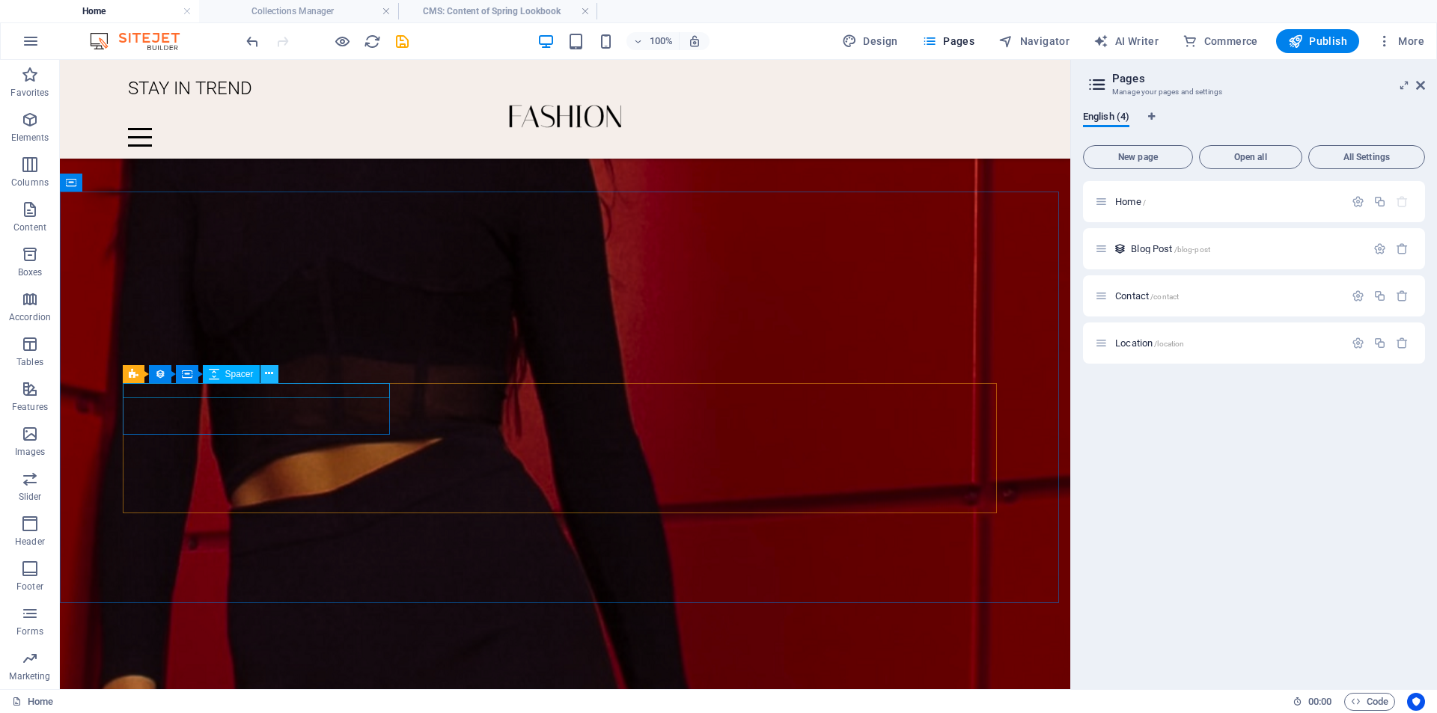
click at [274, 371] on button at bounding box center [269, 374] width 18 height 18
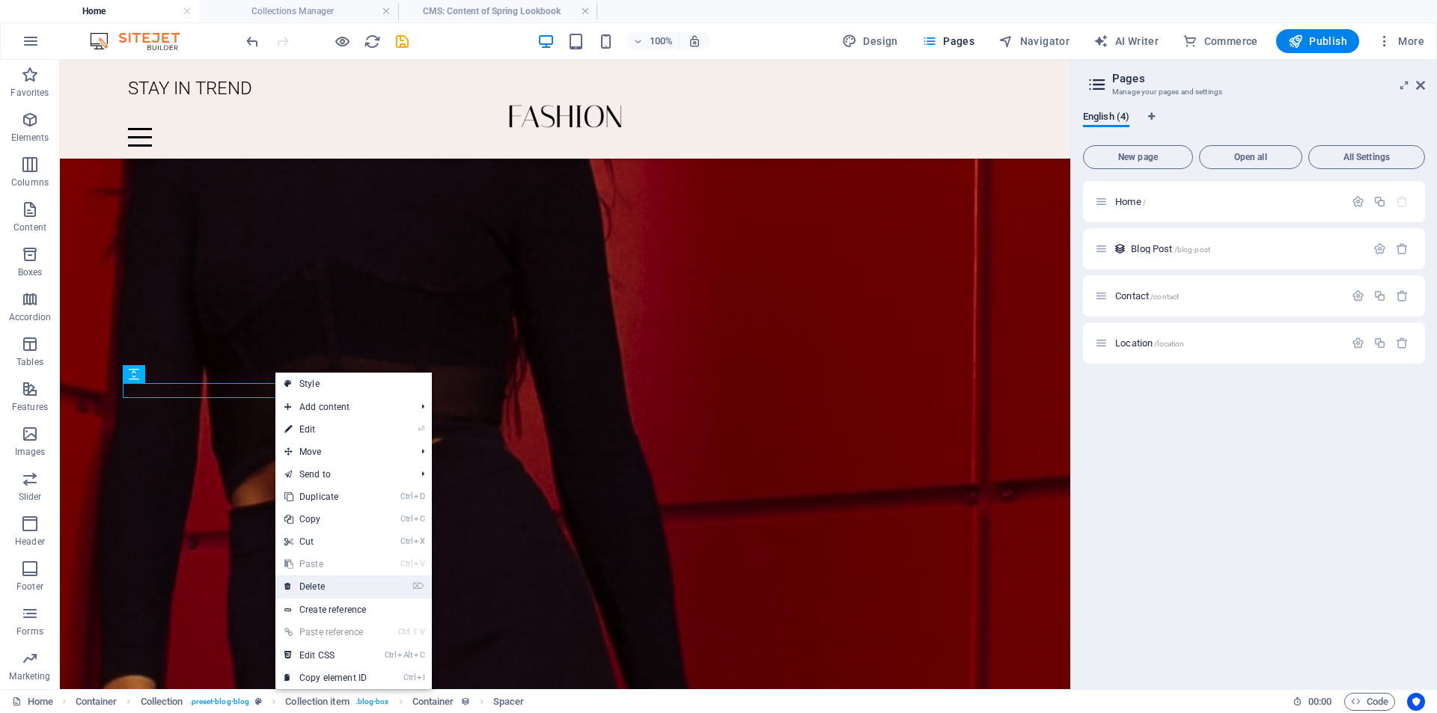
click at [339, 590] on link "⌦ Delete" at bounding box center [325, 586] width 100 height 22
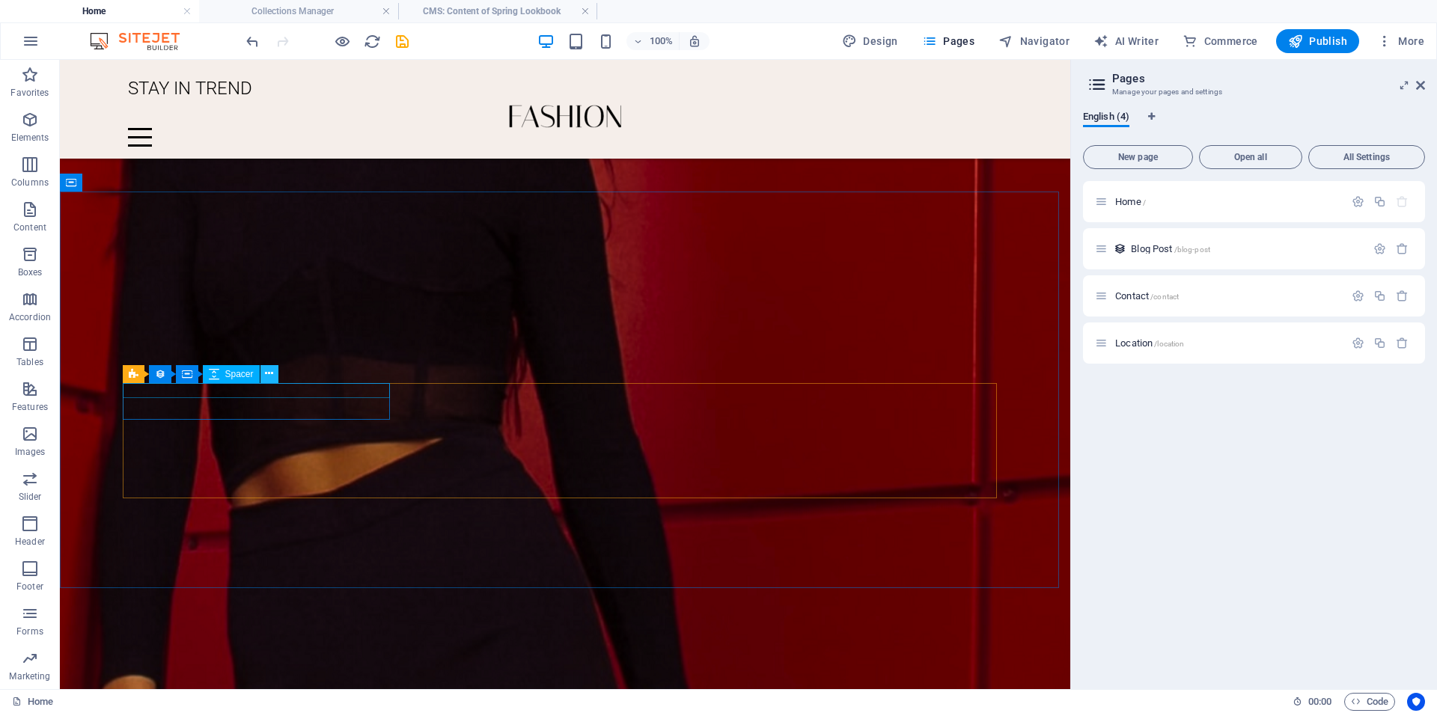
click at [266, 380] on icon at bounding box center [269, 374] width 8 height 16
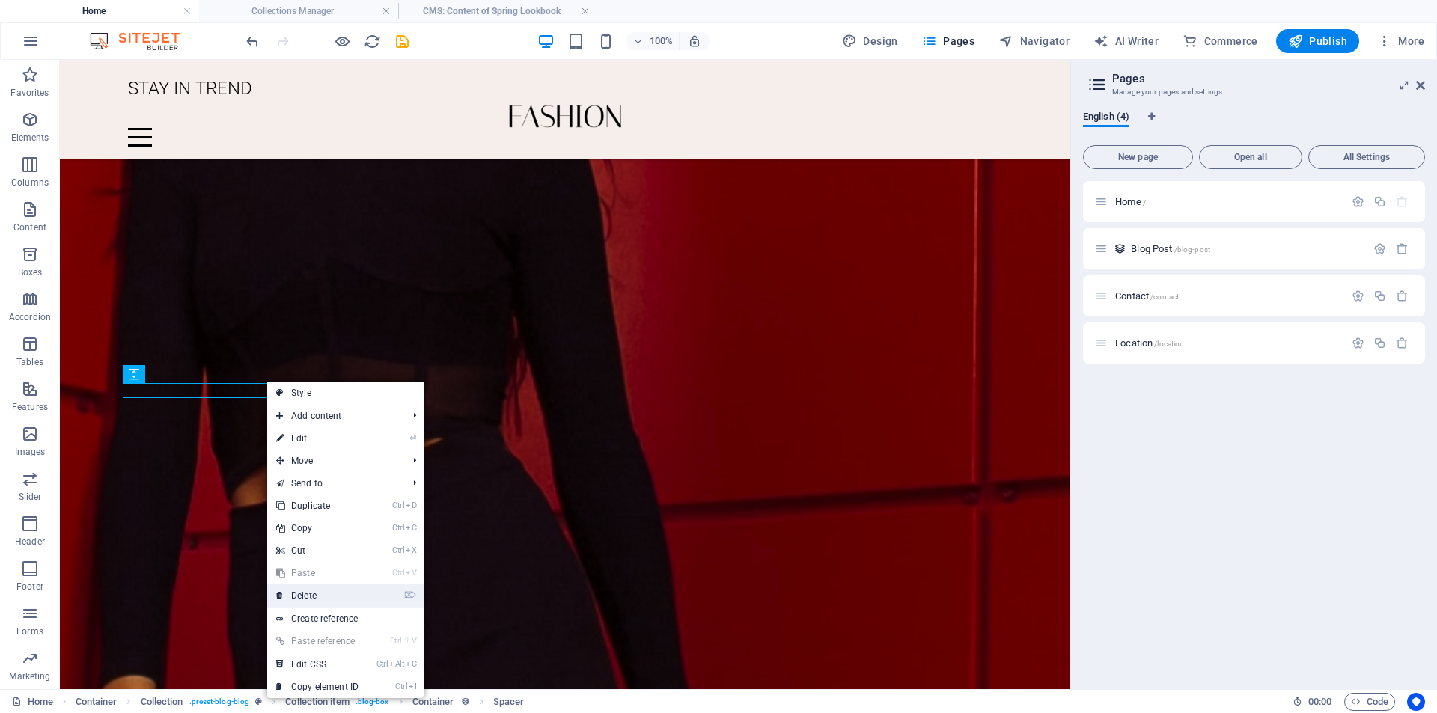
click at [316, 590] on link "⌦ Delete" at bounding box center [317, 595] width 100 height 22
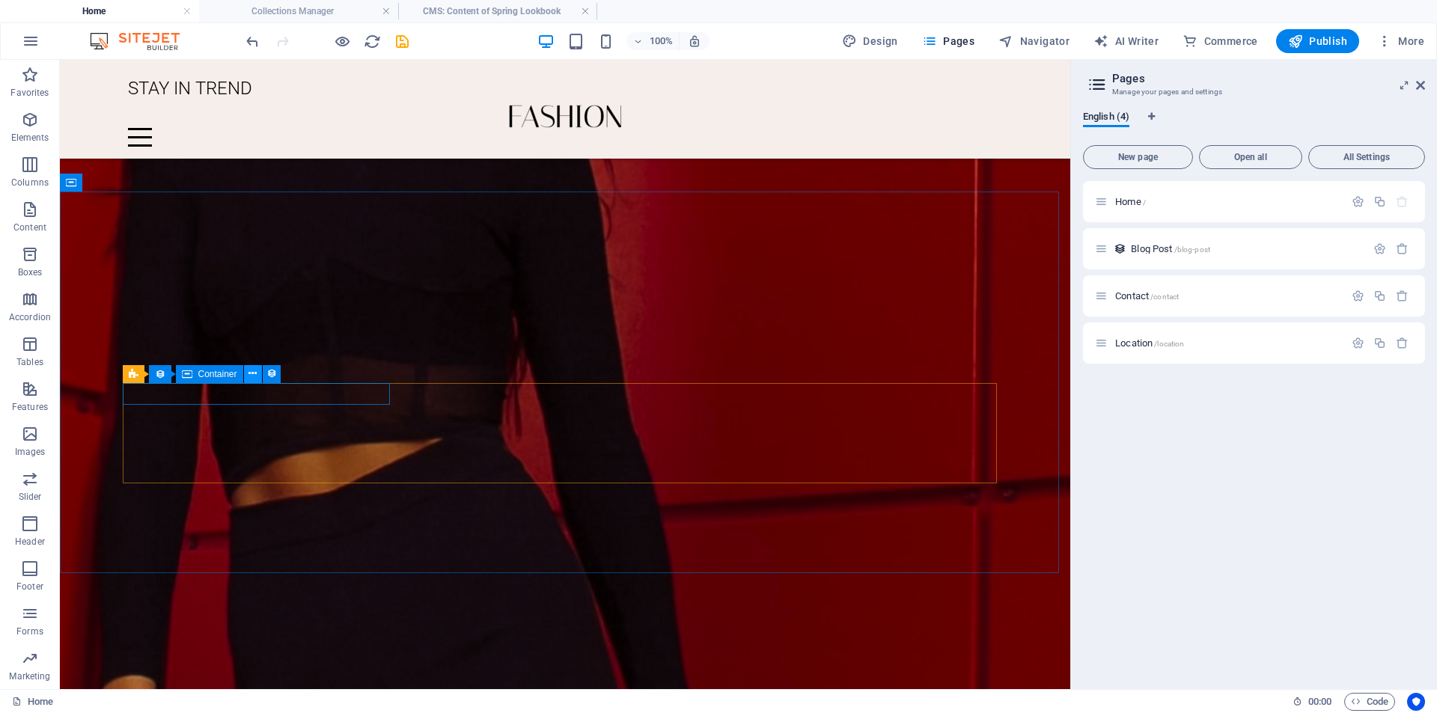
click at [250, 369] on icon at bounding box center [252, 374] width 8 height 16
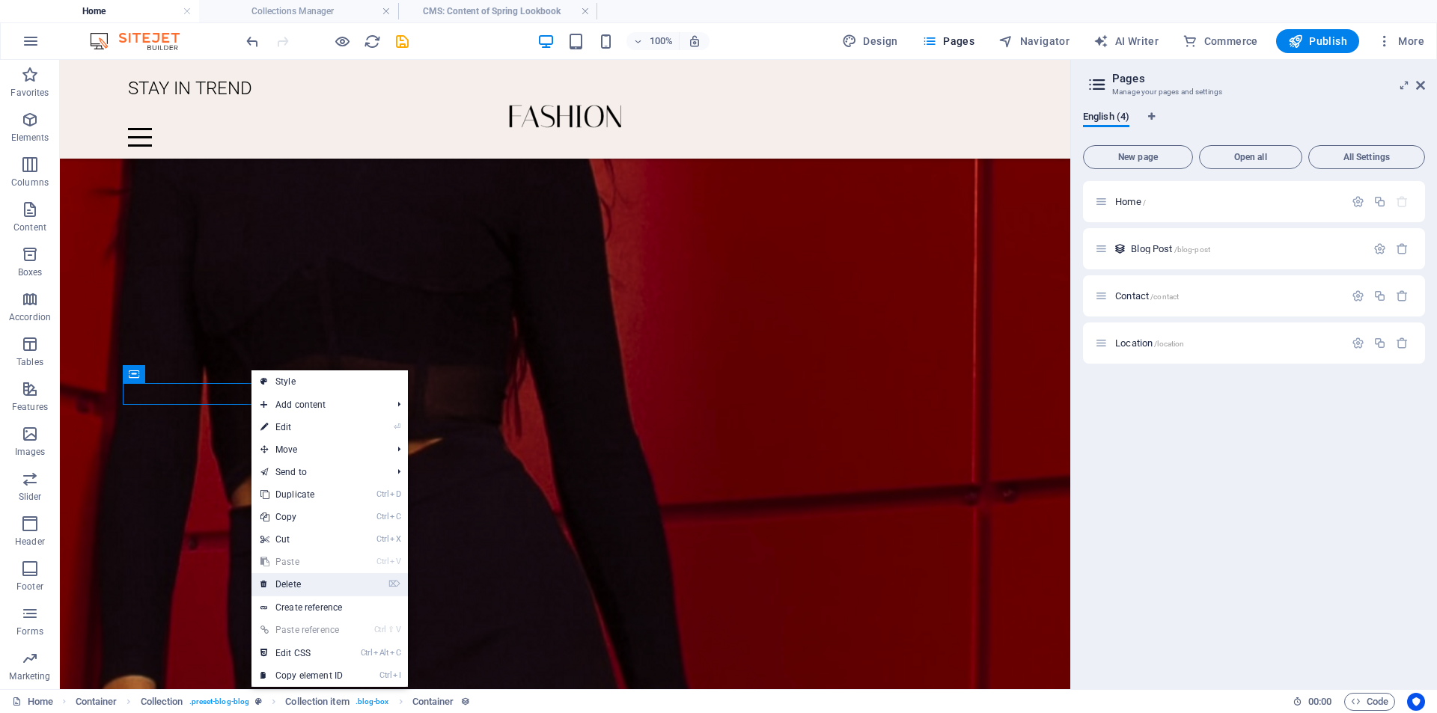
click at [286, 584] on link "⌦ Delete" at bounding box center [301, 584] width 100 height 22
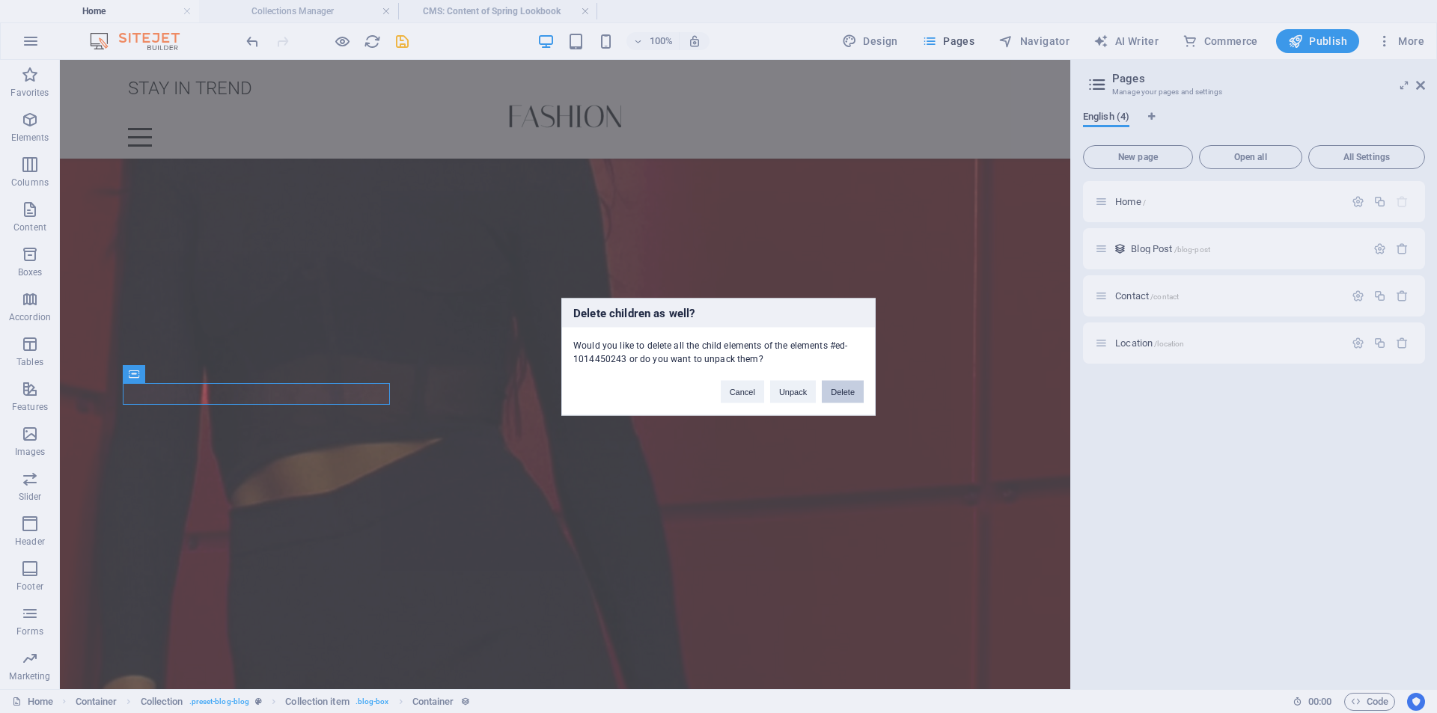
click at [831, 393] on button "Delete" at bounding box center [843, 391] width 42 height 22
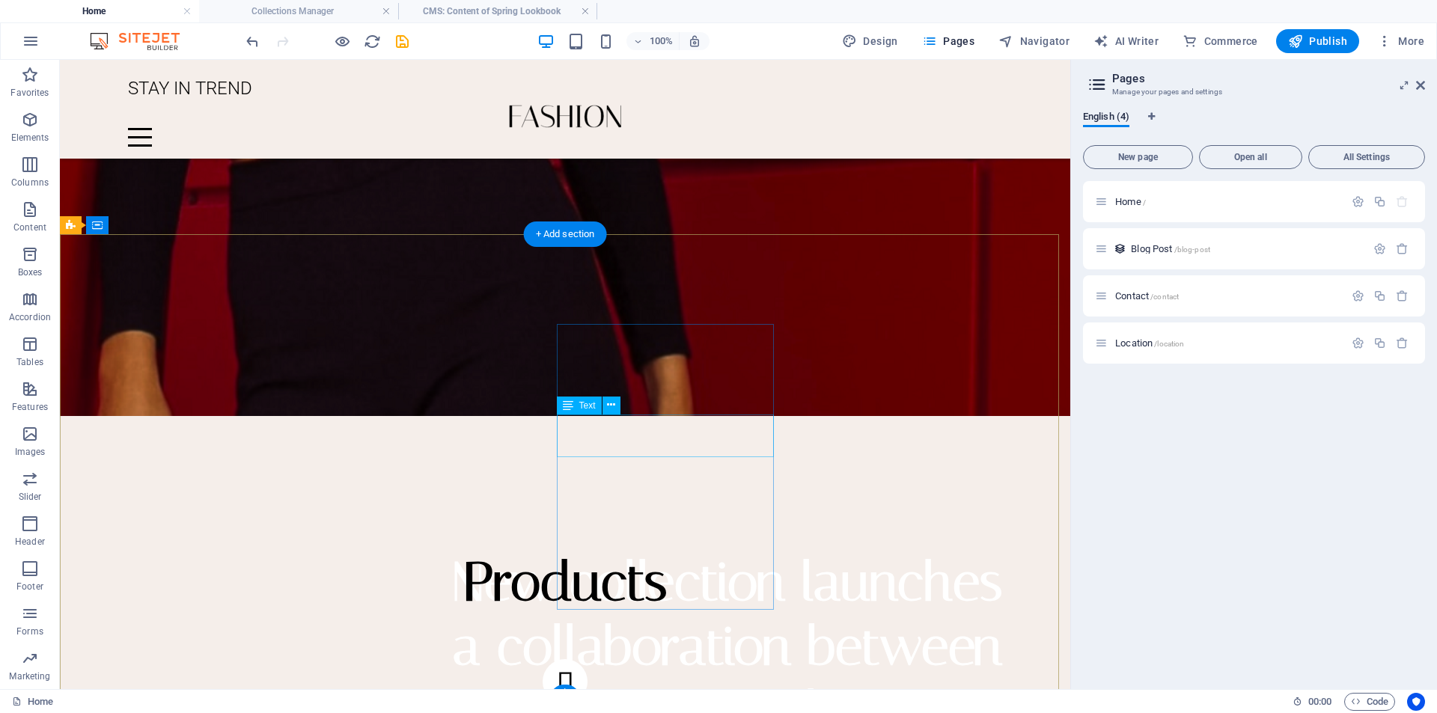
scroll to position [3311, 0]
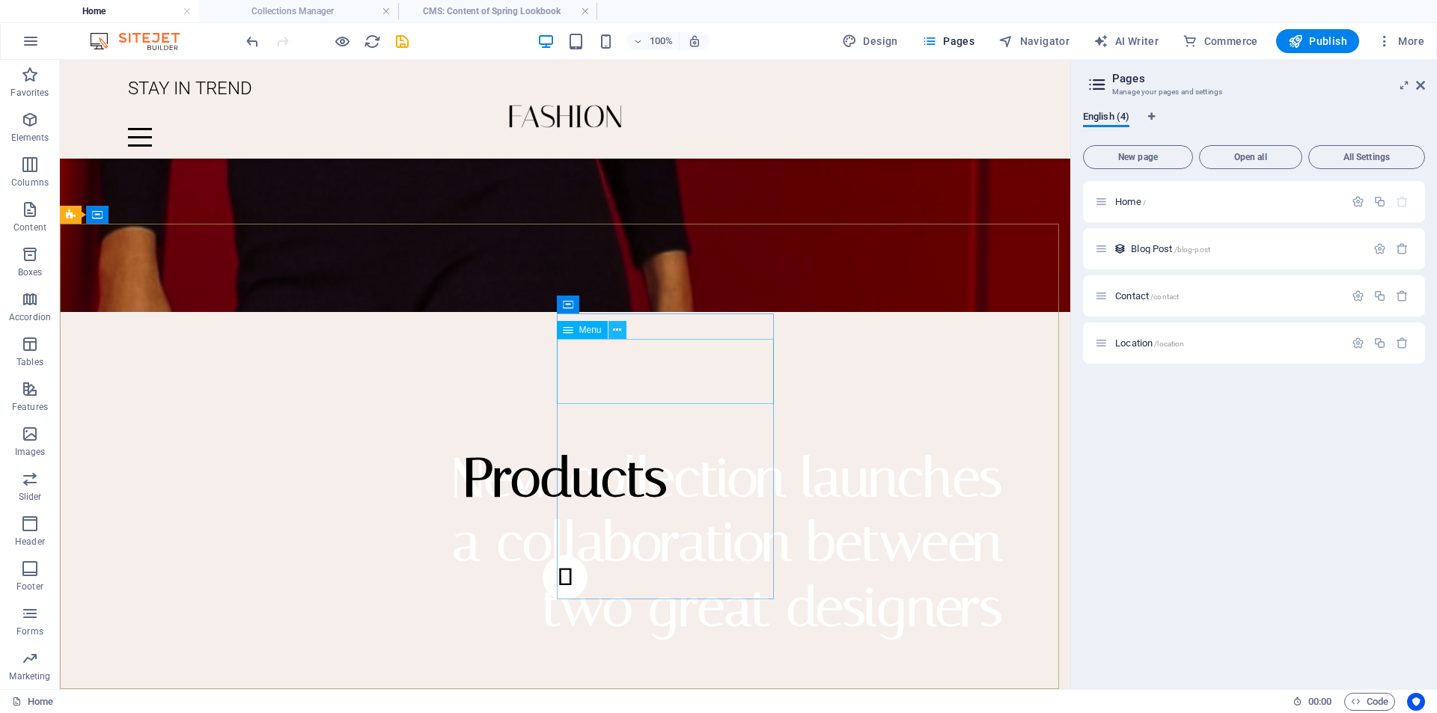
click at [617, 331] on icon at bounding box center [617, 330] width 8 height 16
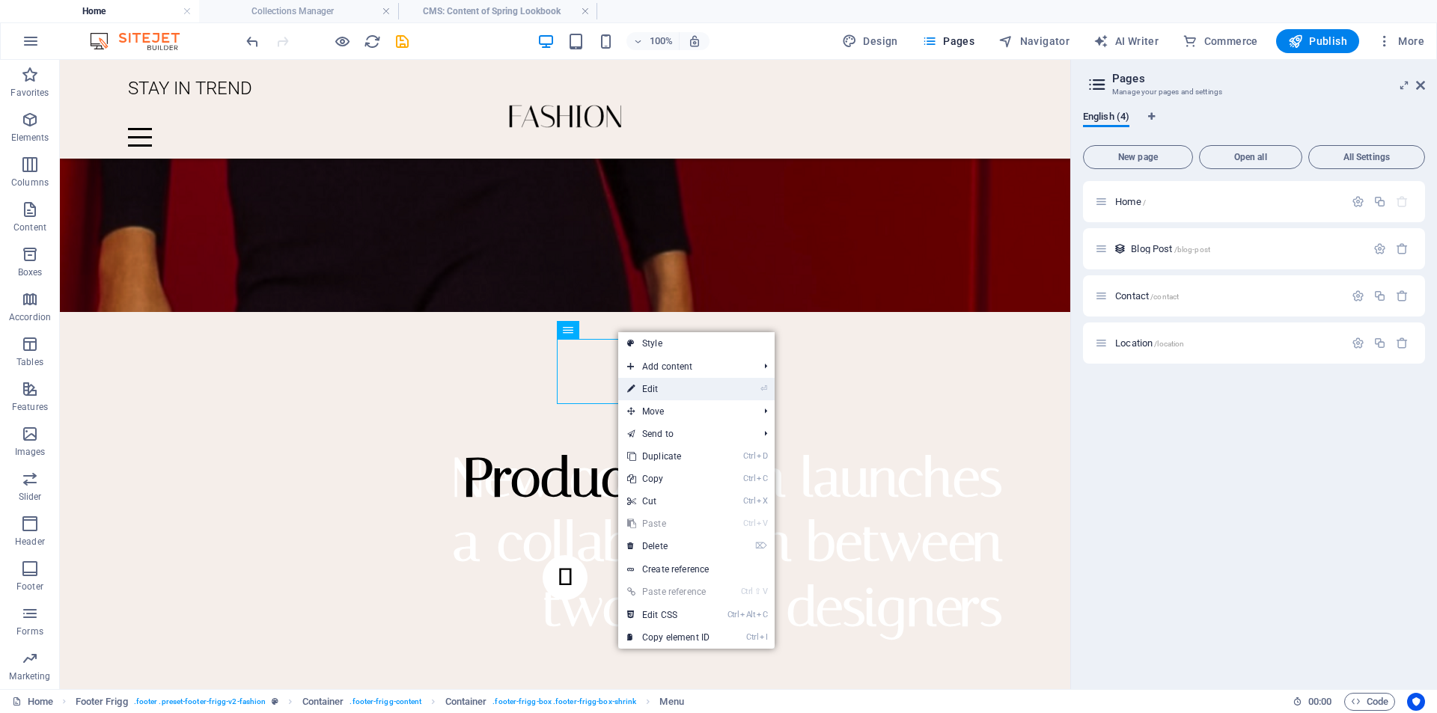
click at [632, 382] on icon at bounding box center [630, 389] width 7 height 22
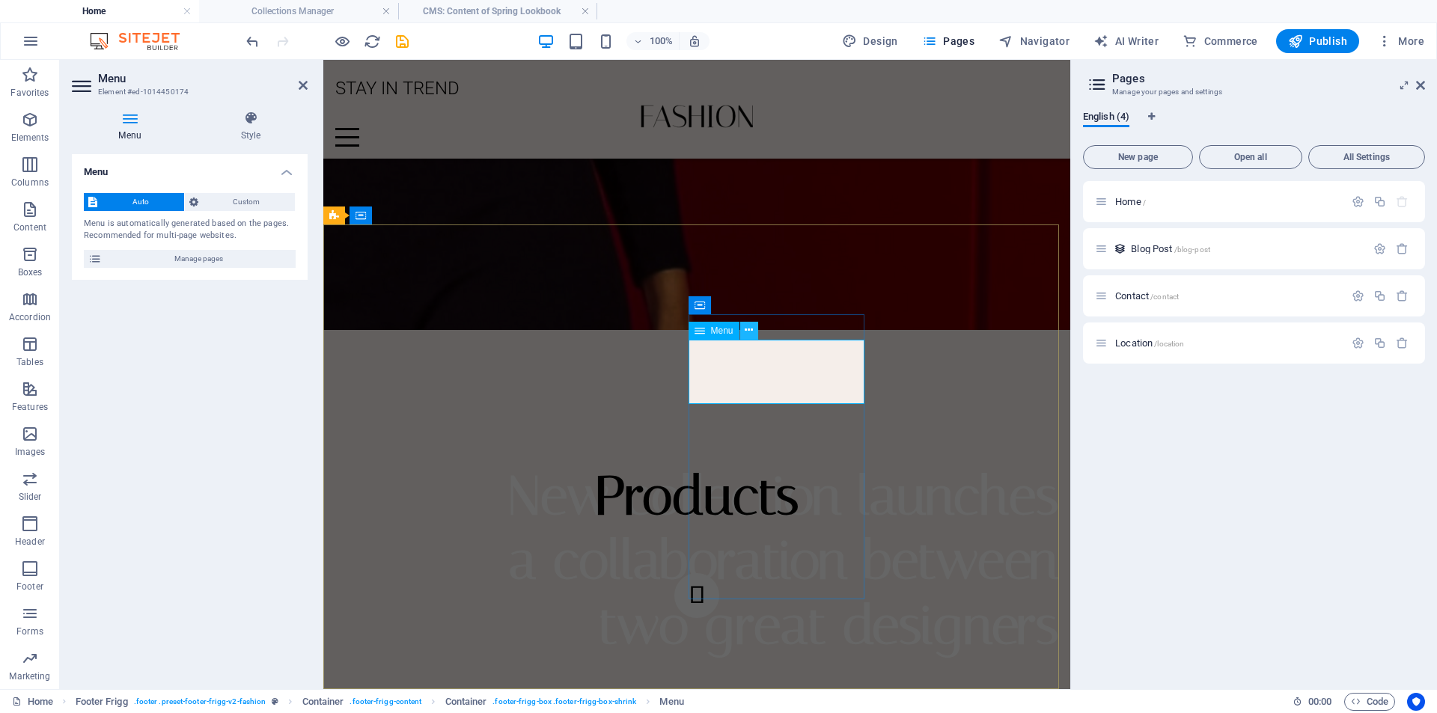
click at [746, 331] on icon at bounding box center [749, 330] width 8 height 16
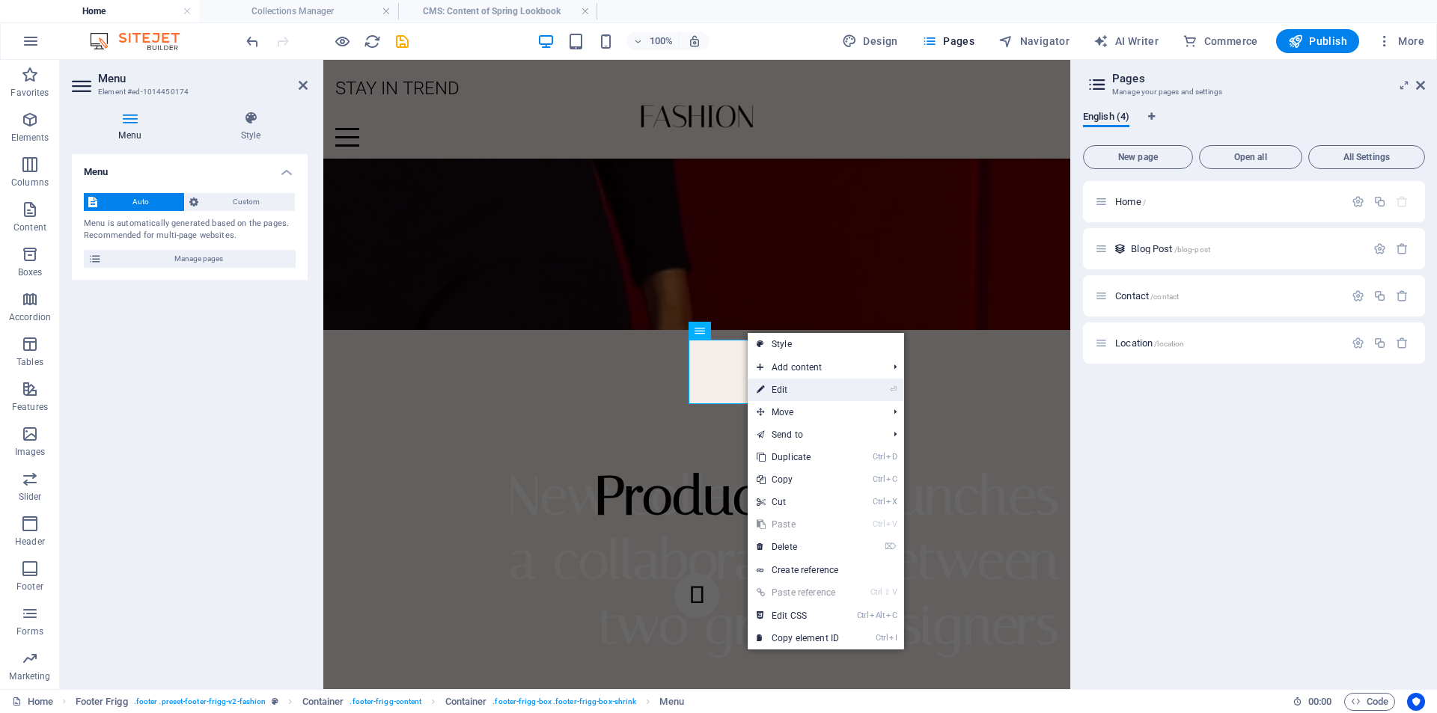
click at [772, 389] on link "⏎ Edit" at bounding box center [798, 390] width 100 height 22
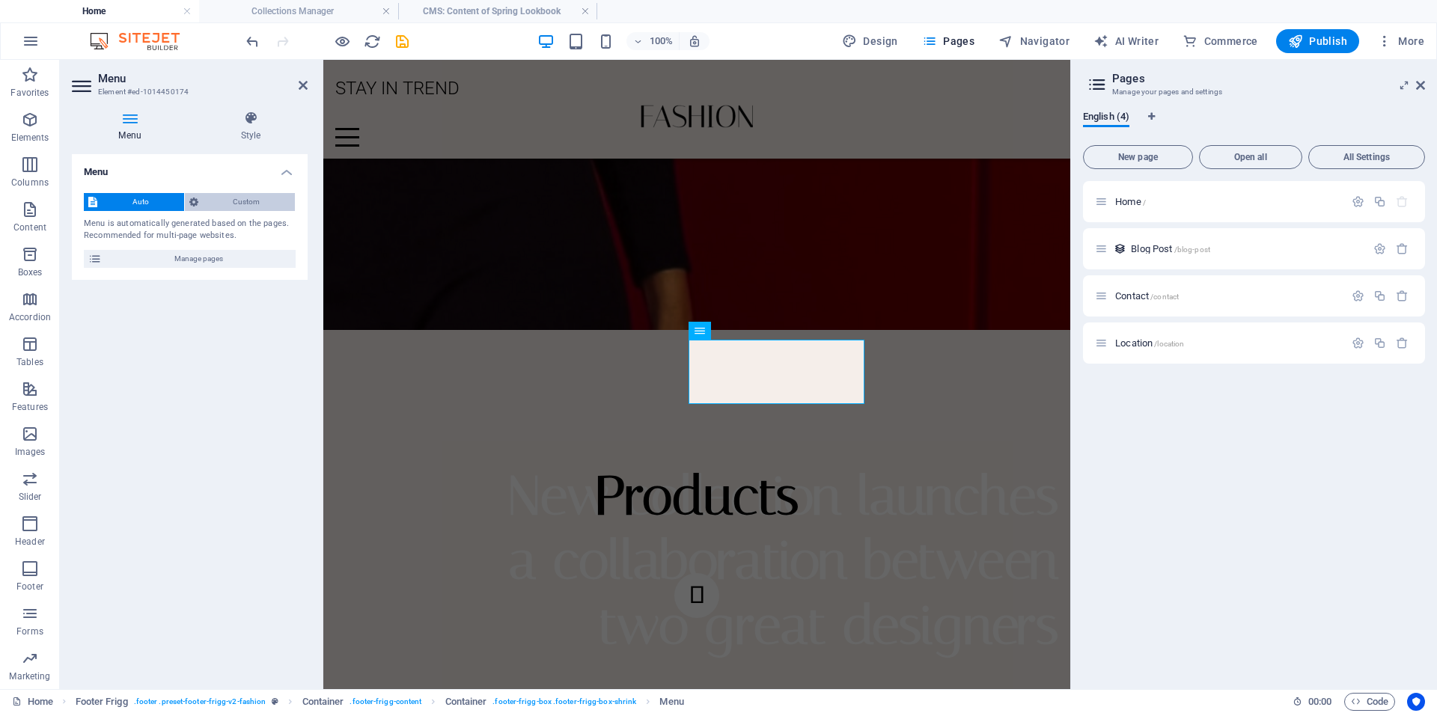
click at [198, 202] on button "Custom" at bounding box center [240, 202] width 111 height 18
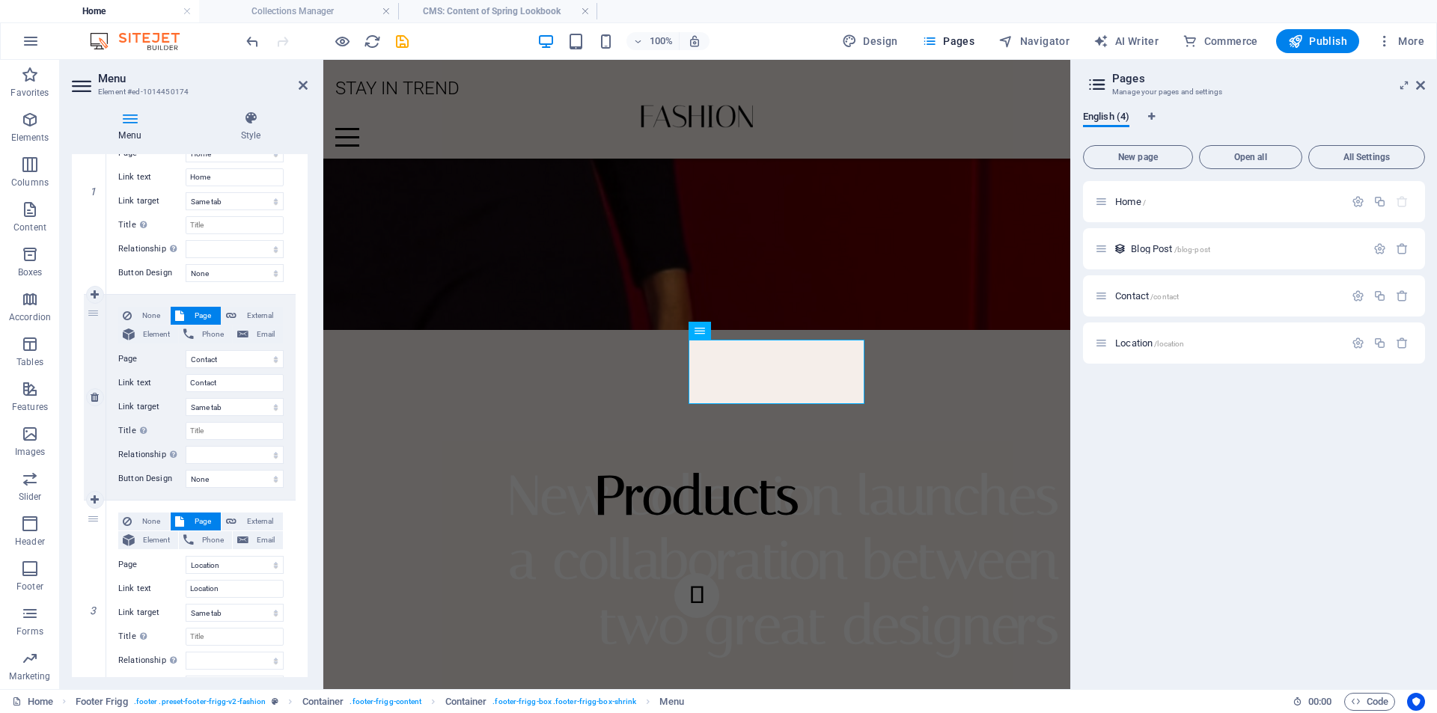
scroll to position [278, 0]
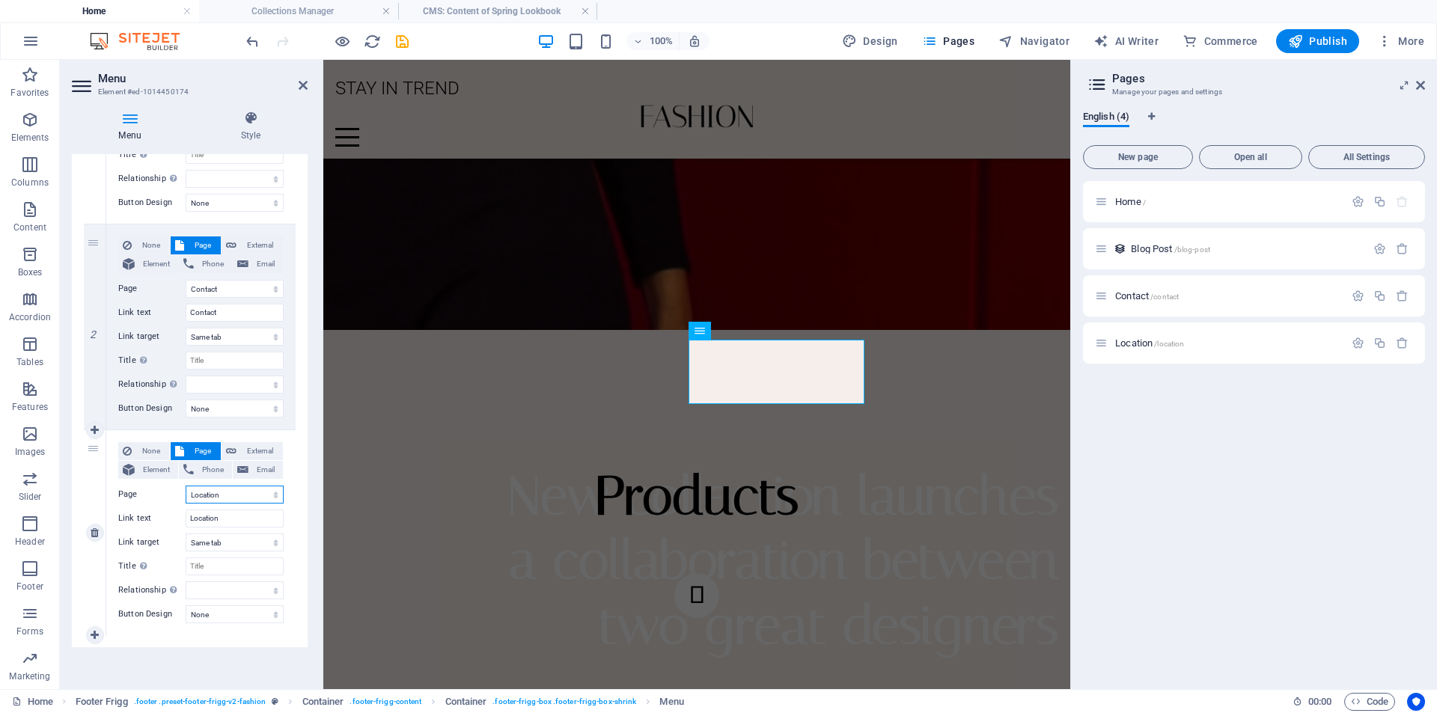
click at [219, 489] on select "Home Contact Location" at bounding box center [235, 495] width 98 height 18
drag, startPoint x: 91, startPoint y: 448, endPoint x: 91, endPoint y: 471, distance: 22.4
click at [91, 471] on div "3" at bounding box center [95, 532] width 22 height 205
select select
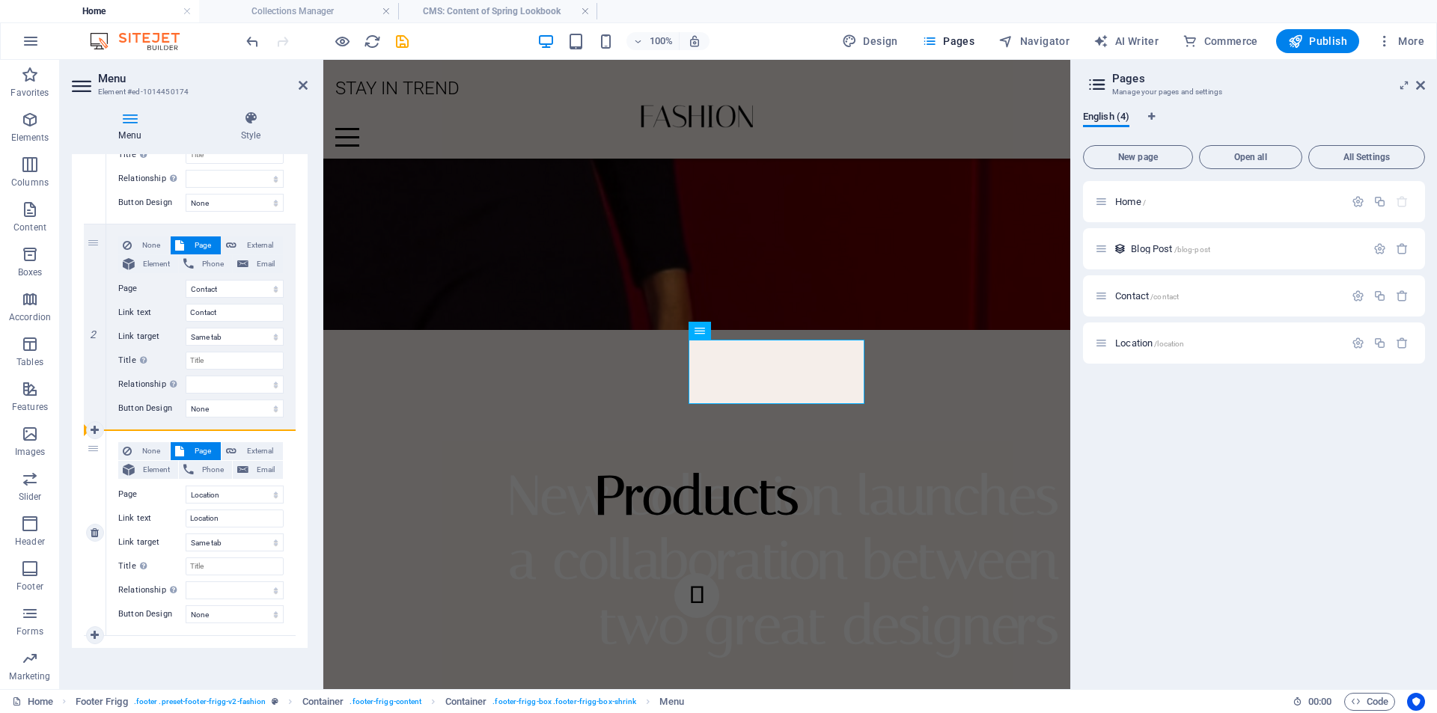
select select
click at [96, 532] on icon at bounding box center [95, 533] width 8 height 10
select select
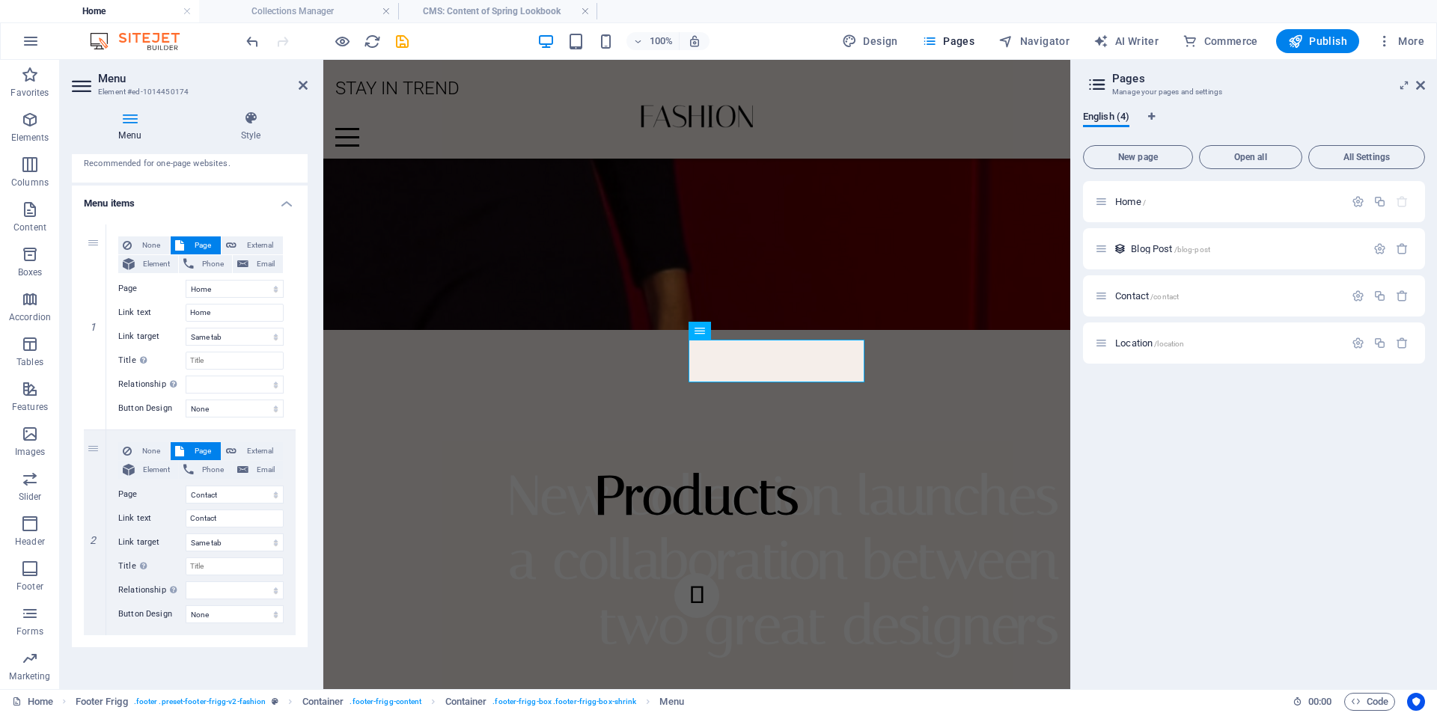
scroll to position [72, 0]
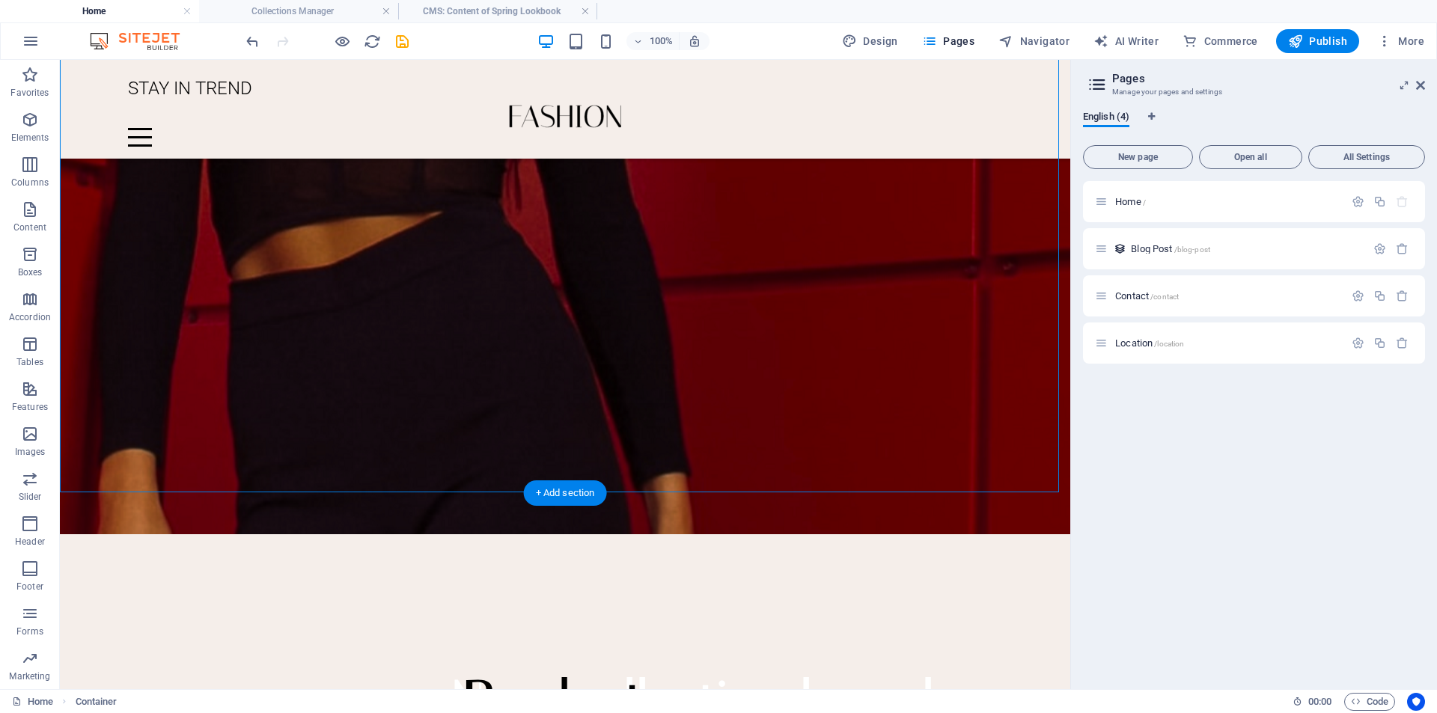
scroll to position [3219, 0]
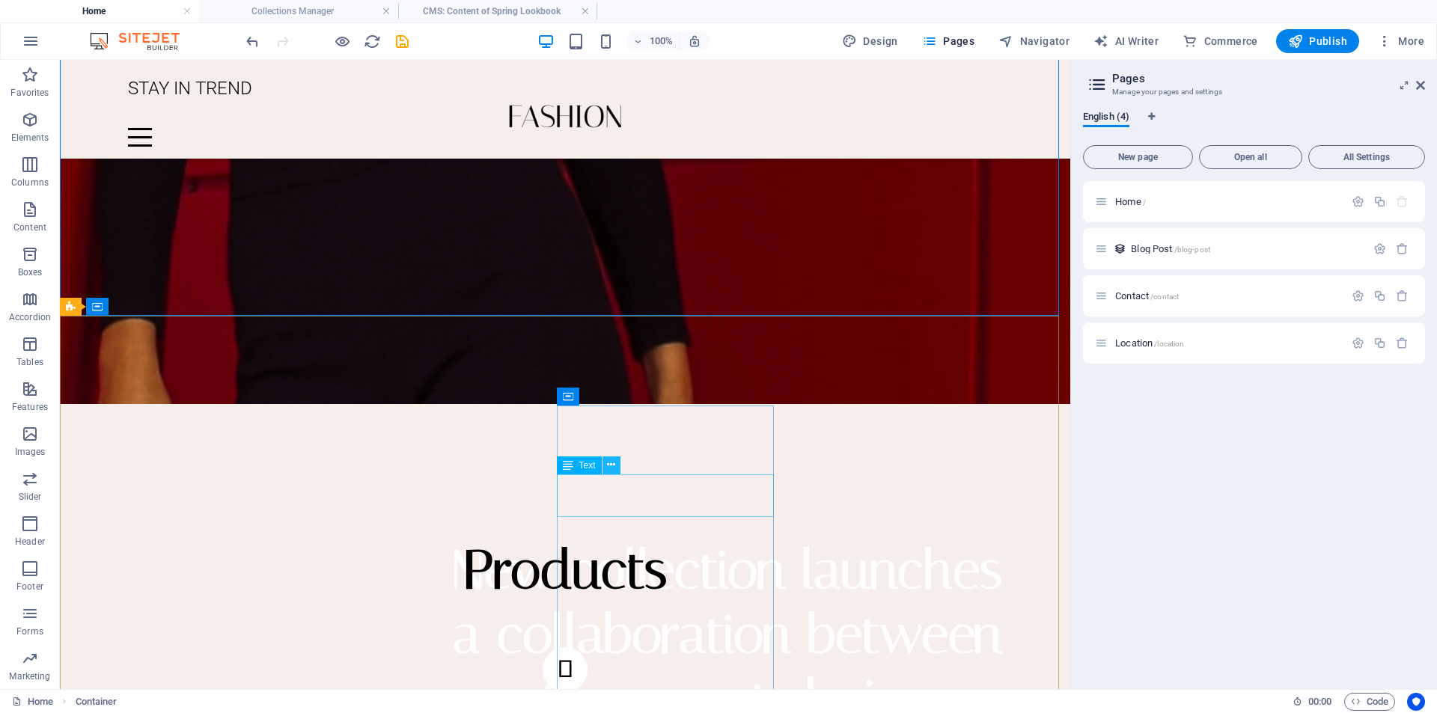
click at [611, 465] on icon at bounding box center [611, 465] width 8 height 16
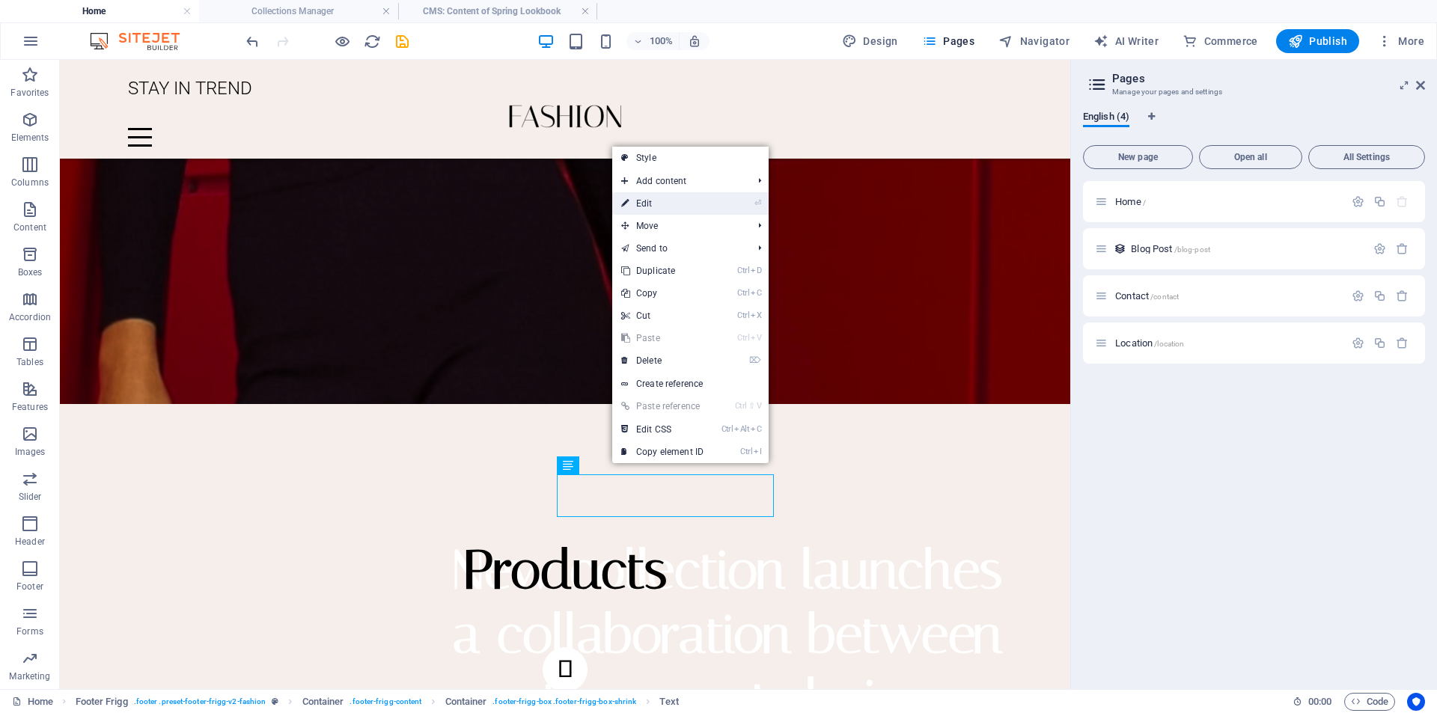
click at [664, 209] on link "⏎ Edit" at bounding box center [662, 203] width 100 height 22
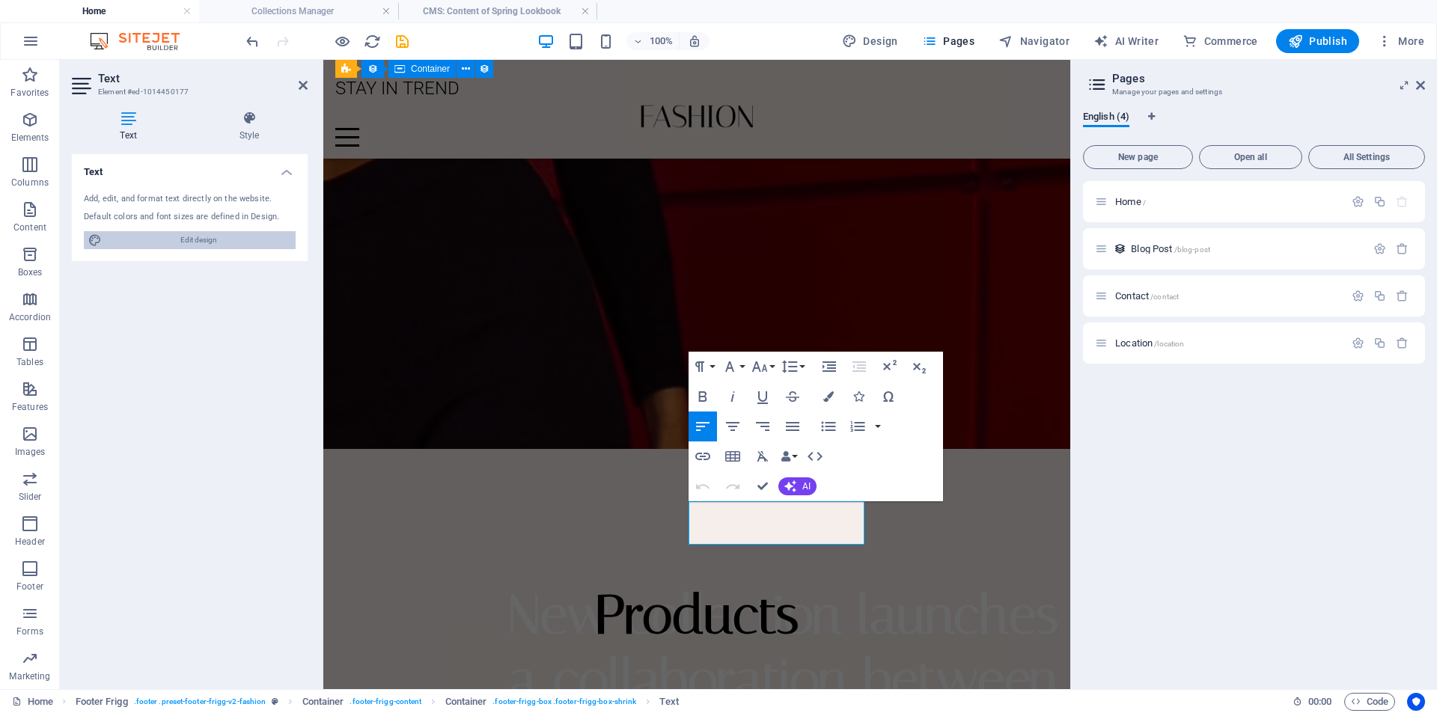
click at [209, 243] on span "Edit design" at bounding box center [198, 240] width 185 height 18
select select "px"
select select "300"
select select "px"
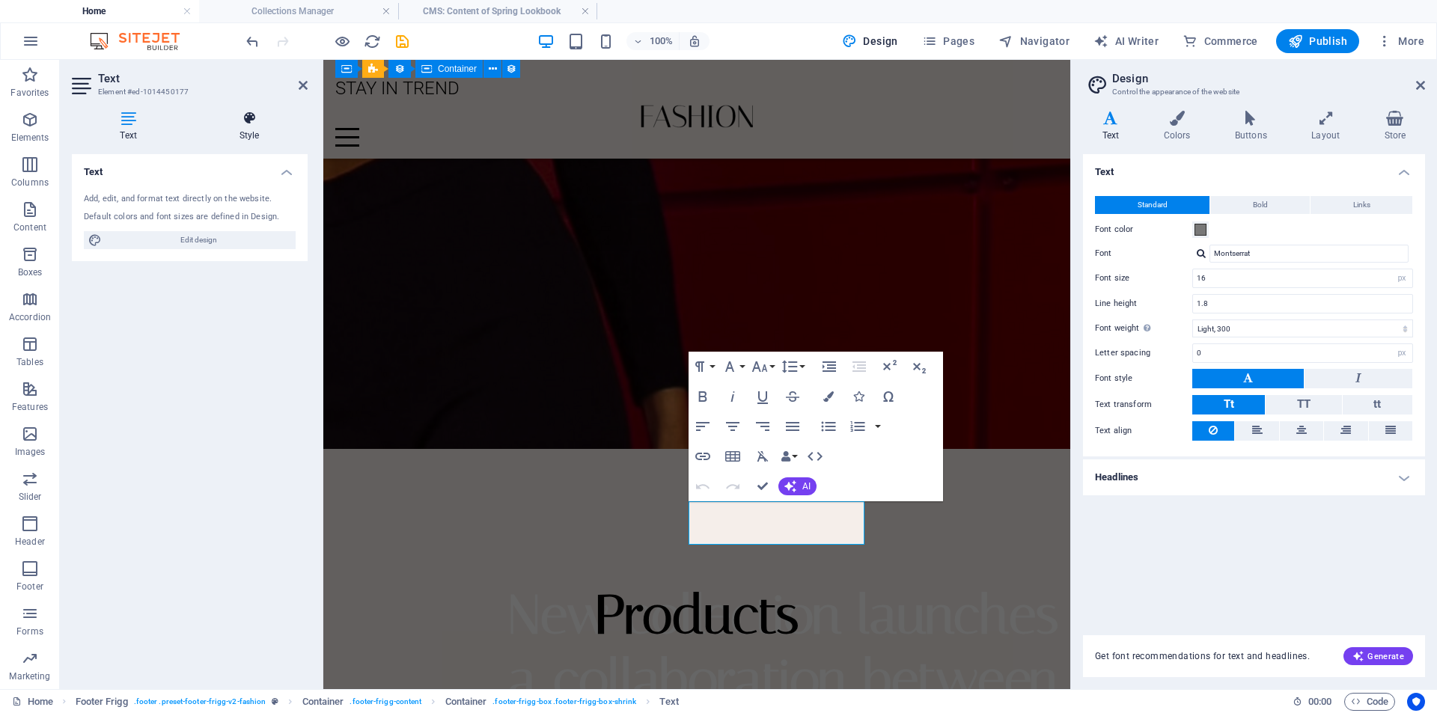
click at [248, 130] on h4 "Style" at bounding box center [249, 126] width 117 height 31
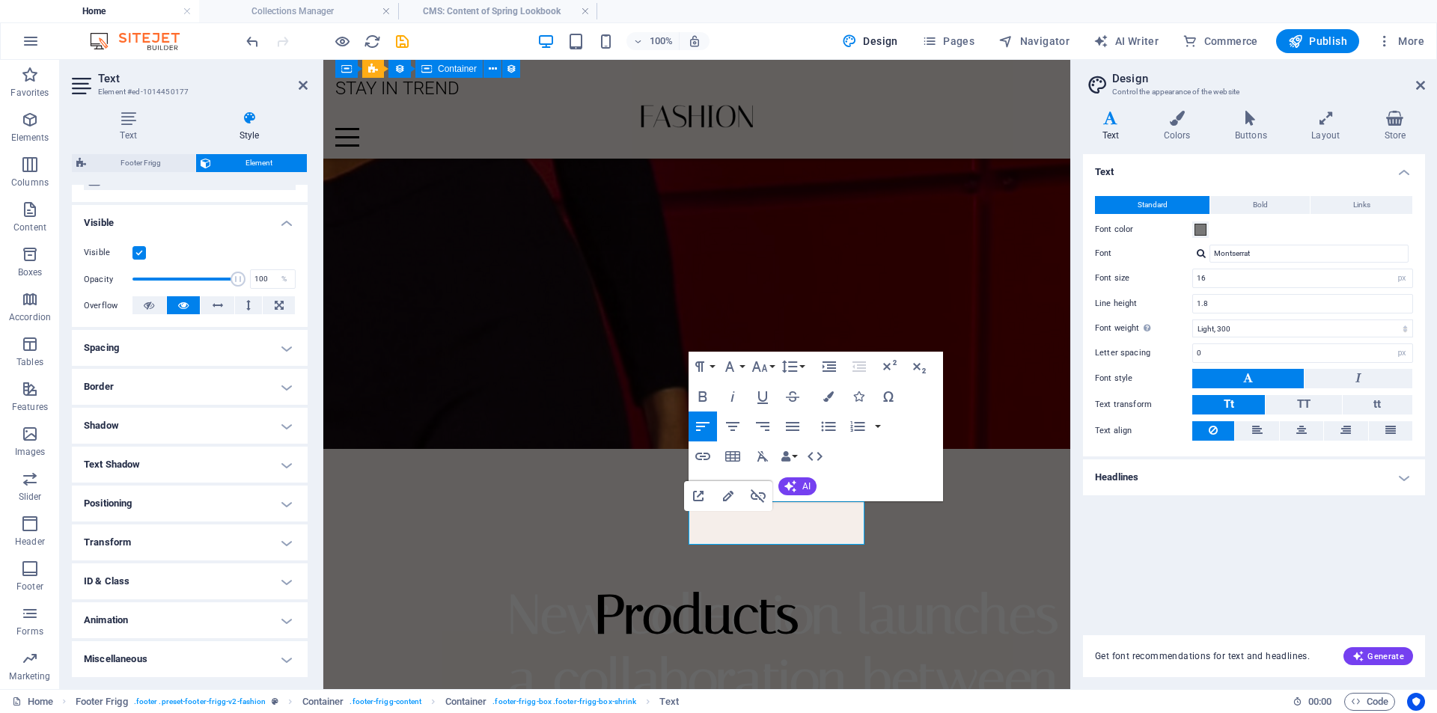
scroll to position [0, 0]
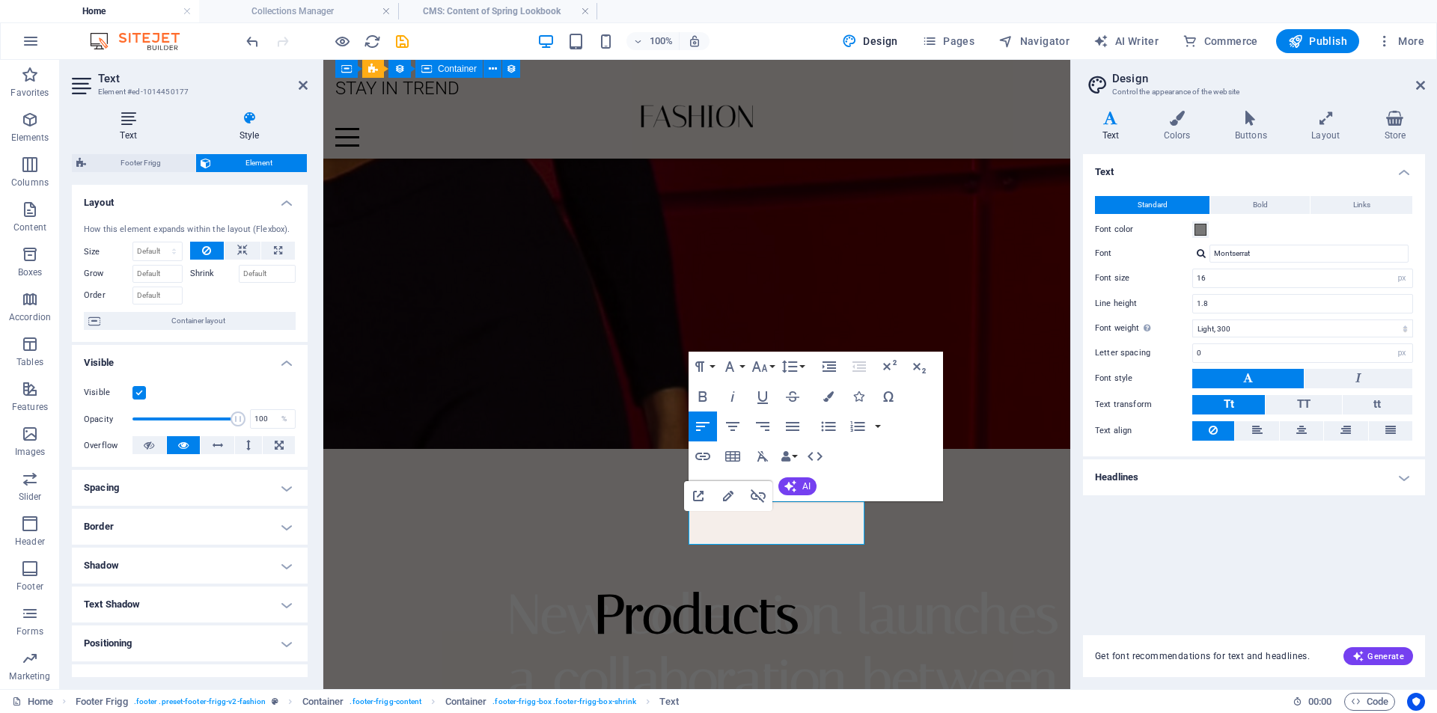
click at [130, 123] on icon at bounding box center [128, 118] width 113 height 15
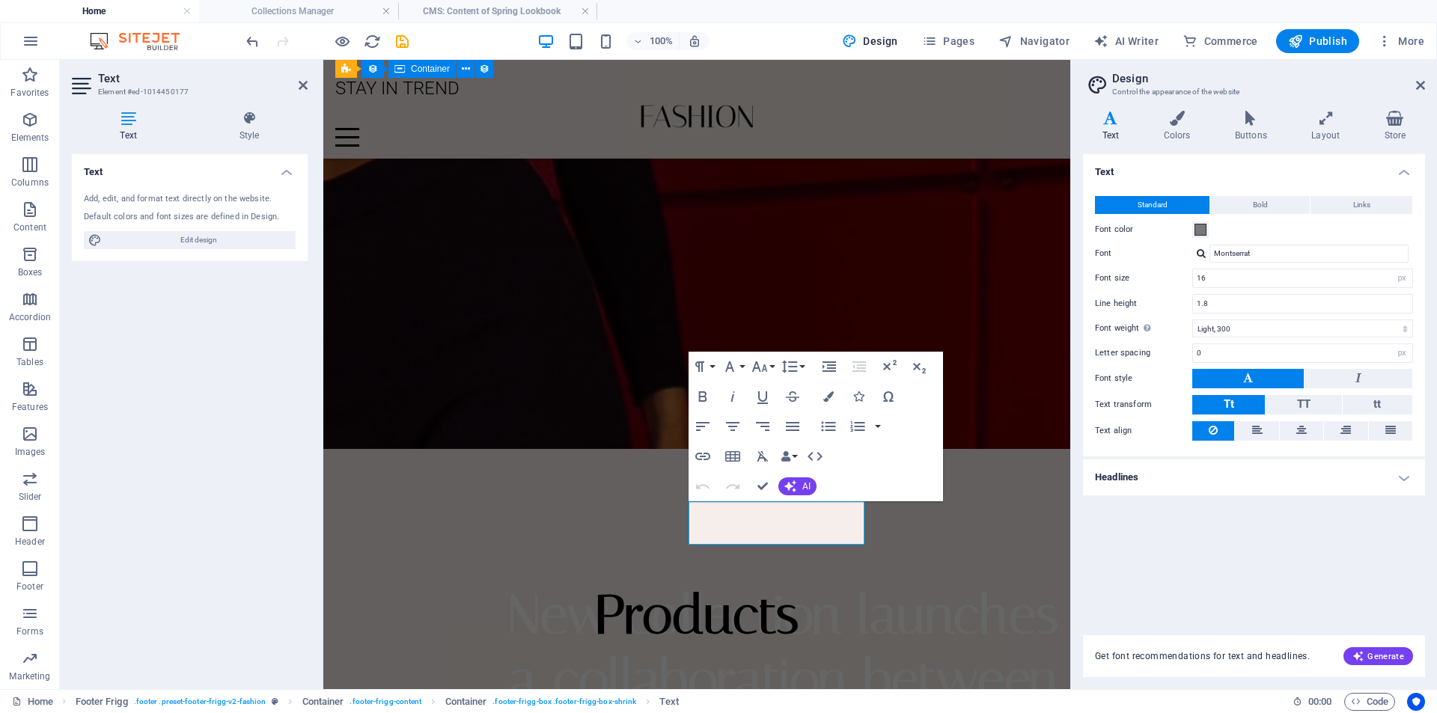
click at [292, 171] on h4 "Text" at bounding box center [190, 167] width 236 height 27
click at [180, 425] on div "Text Add, edit, and format text directly on the website. Default colors and fon…" at bounding box center [190, 415] width 236 height 523
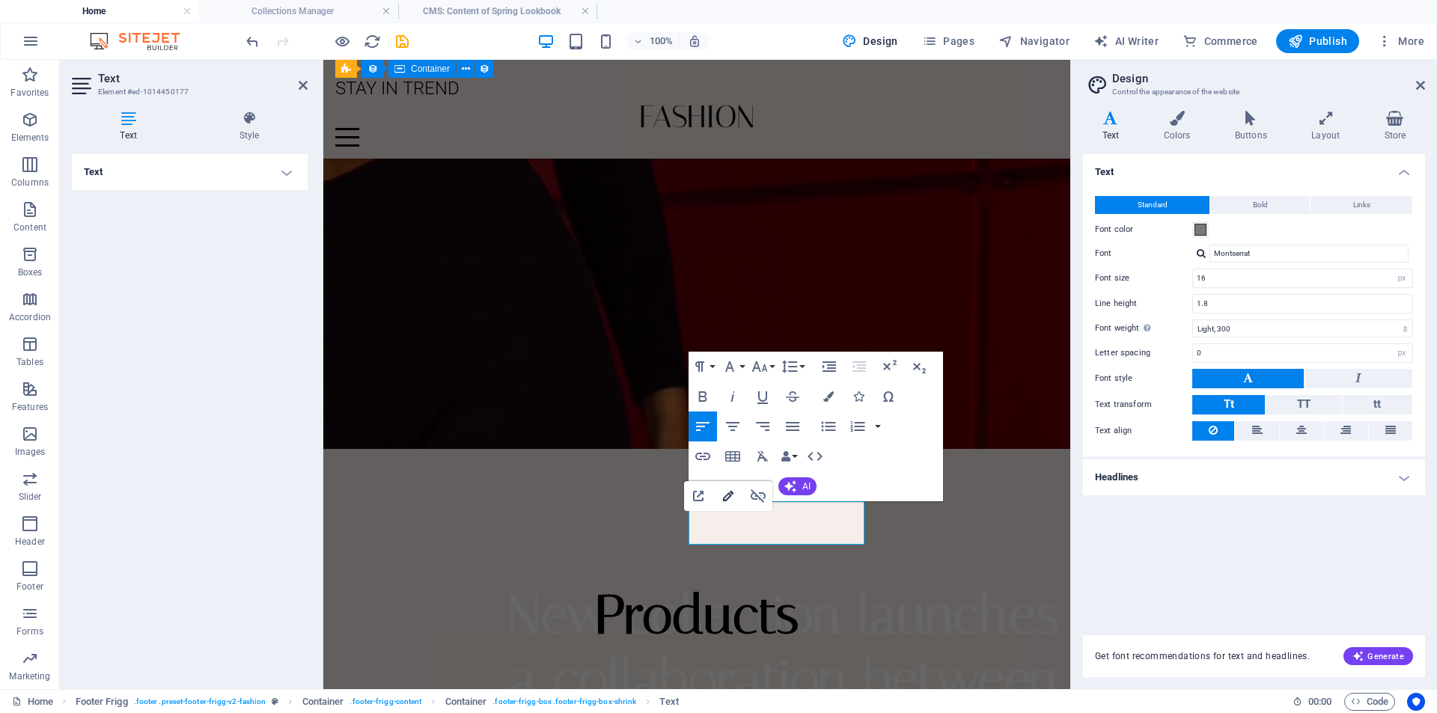
click at [732, 503] on icon "button" at bounding box center [728, 496] width 18 height 18
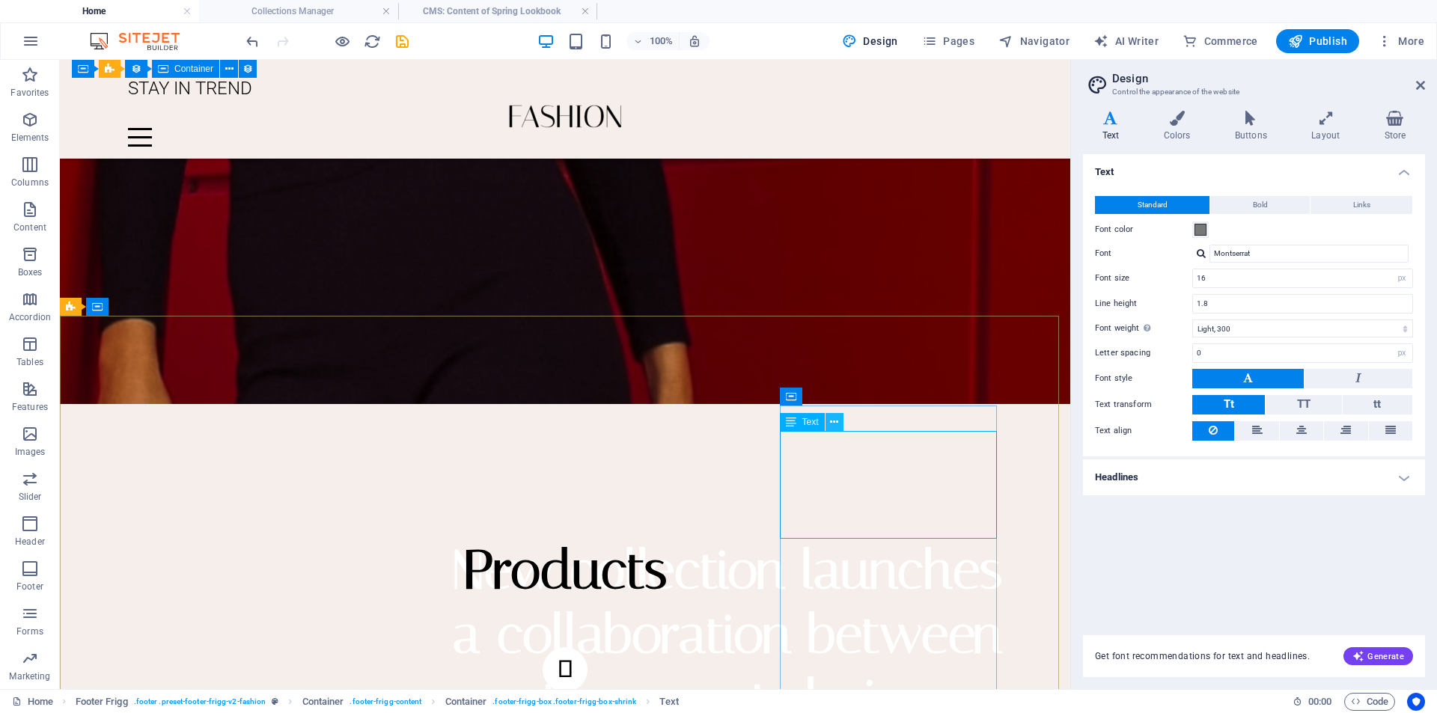
click at [832, 420] on icon at bounding box center [834, 423] width 8 height 16
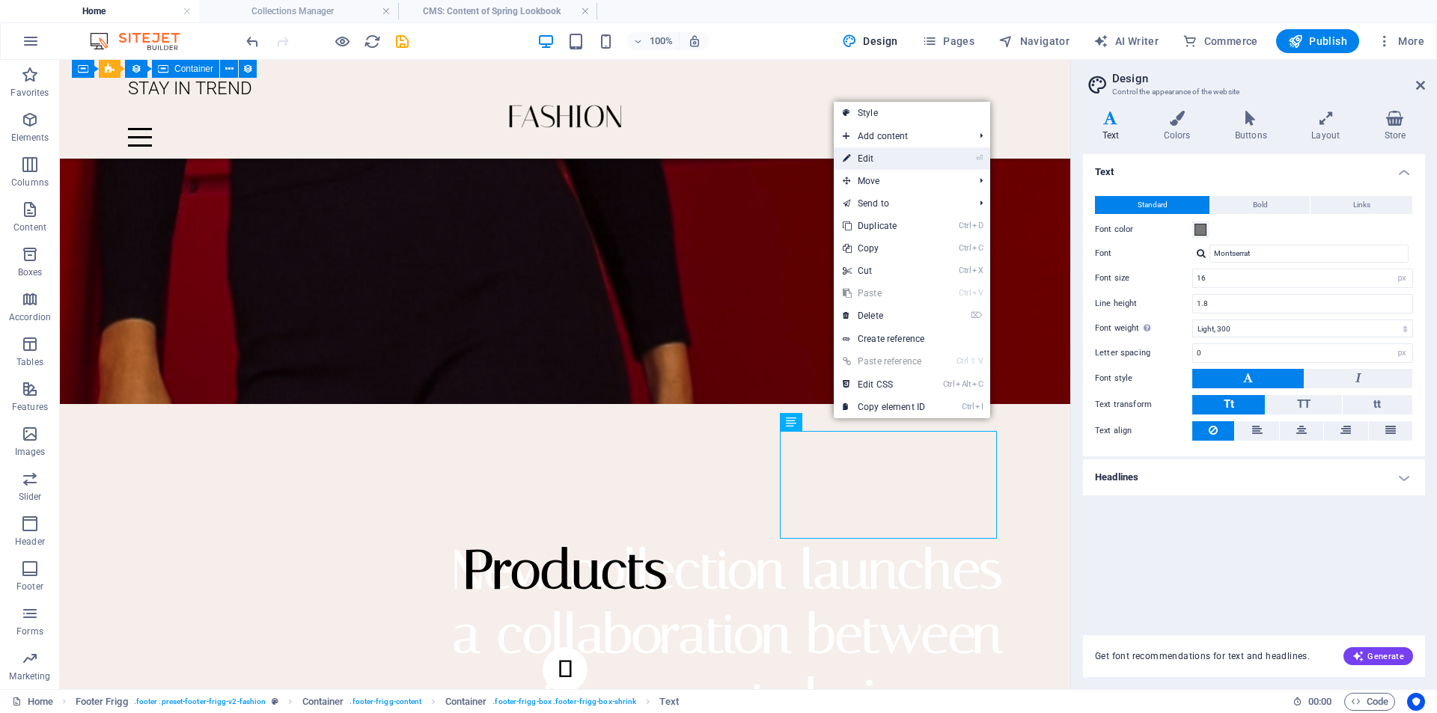
click at [905, 160] on link "⏎ Edit" at bounding box center [884, 158] width 100 height 22
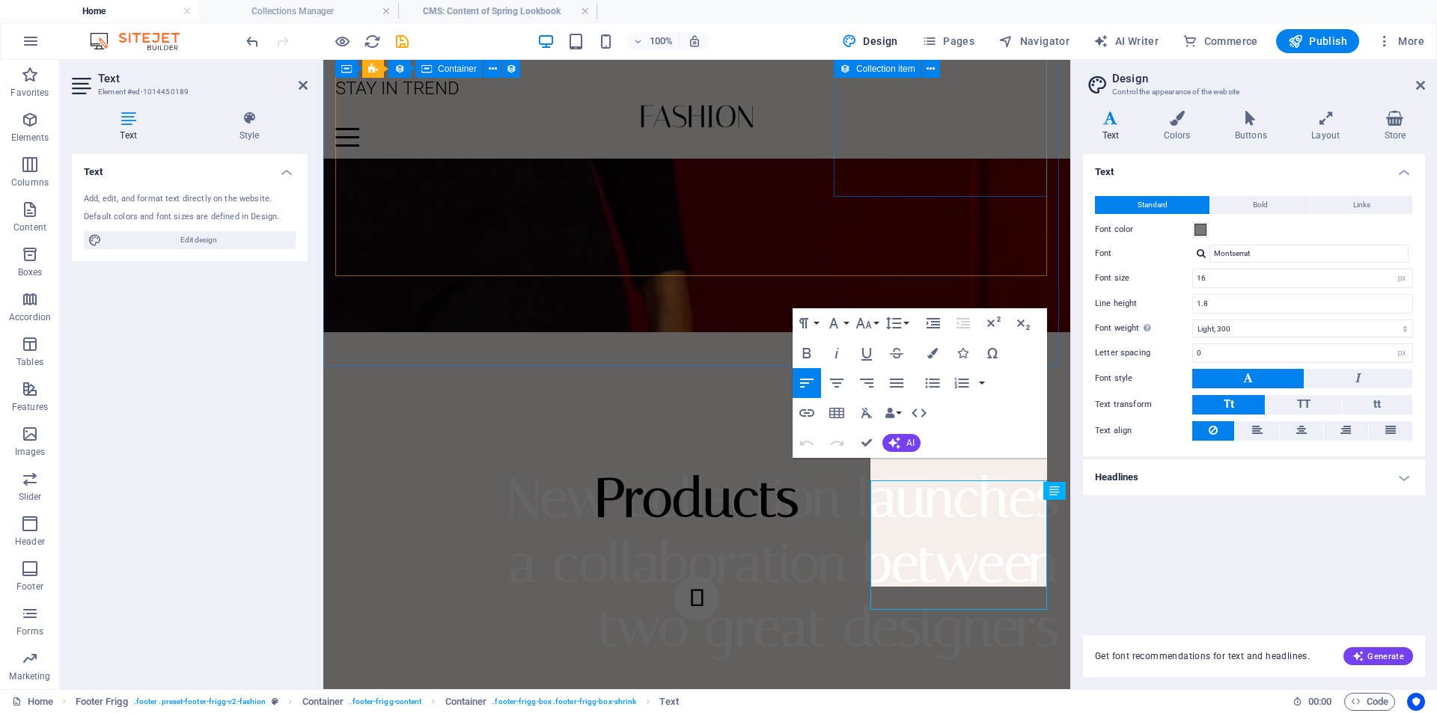
scroll to position [3125, 0]
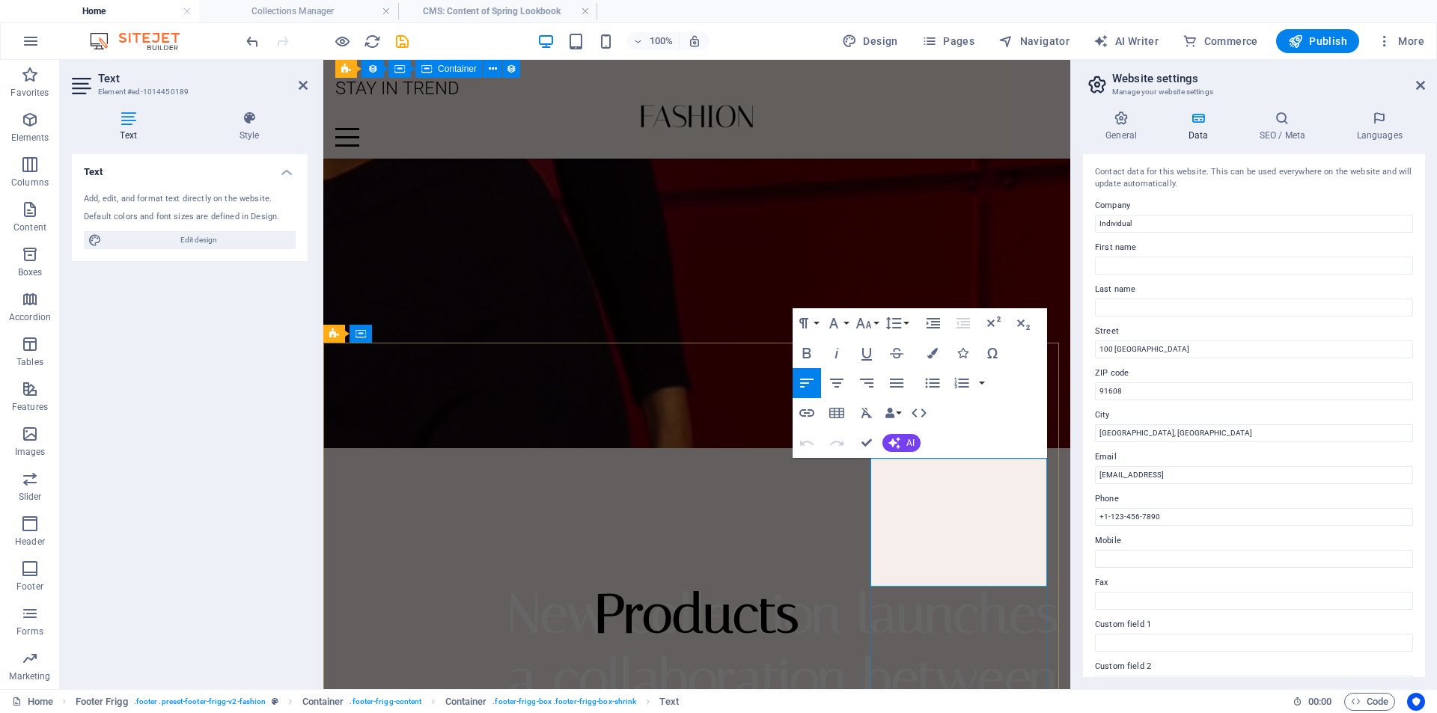
drag, startPoint x: 997, startPoint y: 489, endPoint x: 828, endPoint y: 498, distance: 169.3
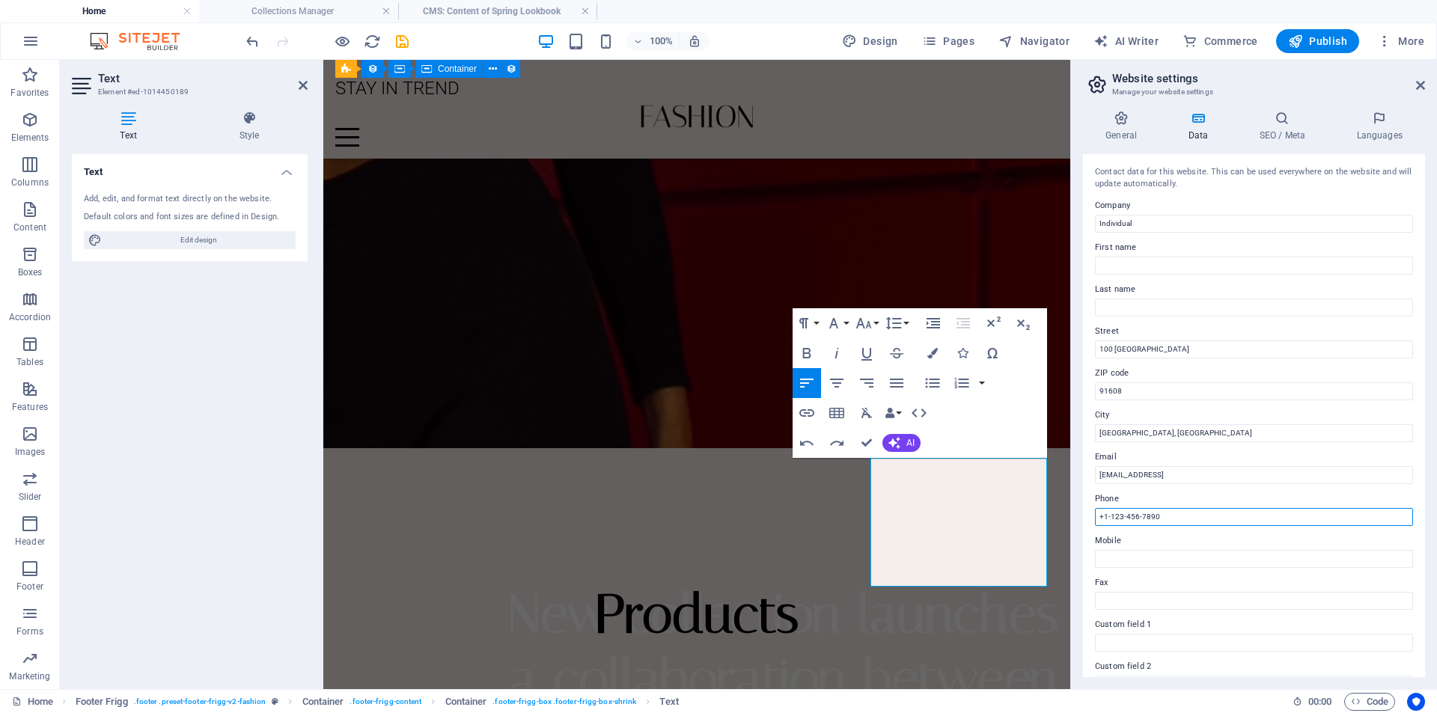
click at [1235, 522] on input "+1-123-456-7890" at bounding box center [1254, 517] width 318 height 18
type input "[PHONE_NUMBER]"
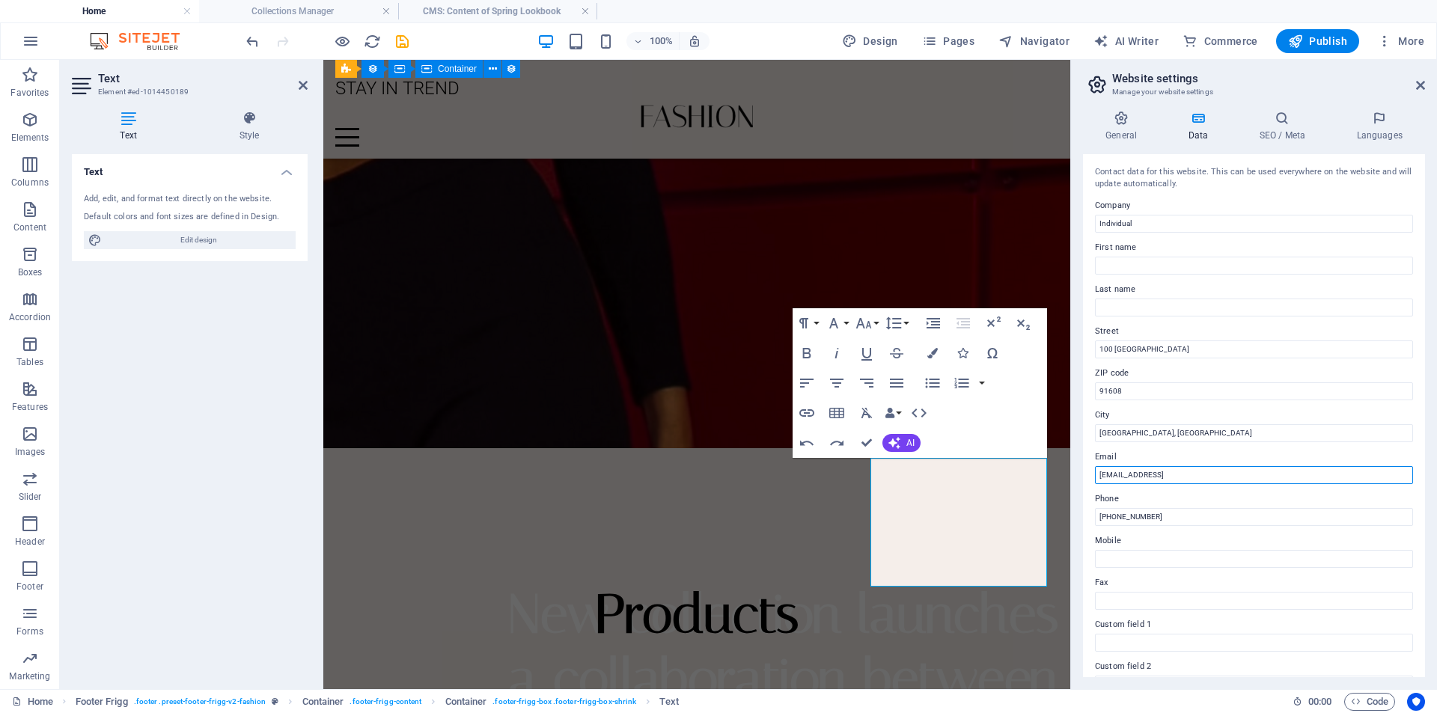
drag, startPoint x: 1280, startPoint y: 474, endPoint x: 1070, endPoint y: 465, distance: 209.7
click at [1071, 464] on aside "Website settings Manage your website settings General Data SEO / Meta Languages…" at bounding box center [1253, 374] width 367 height 629
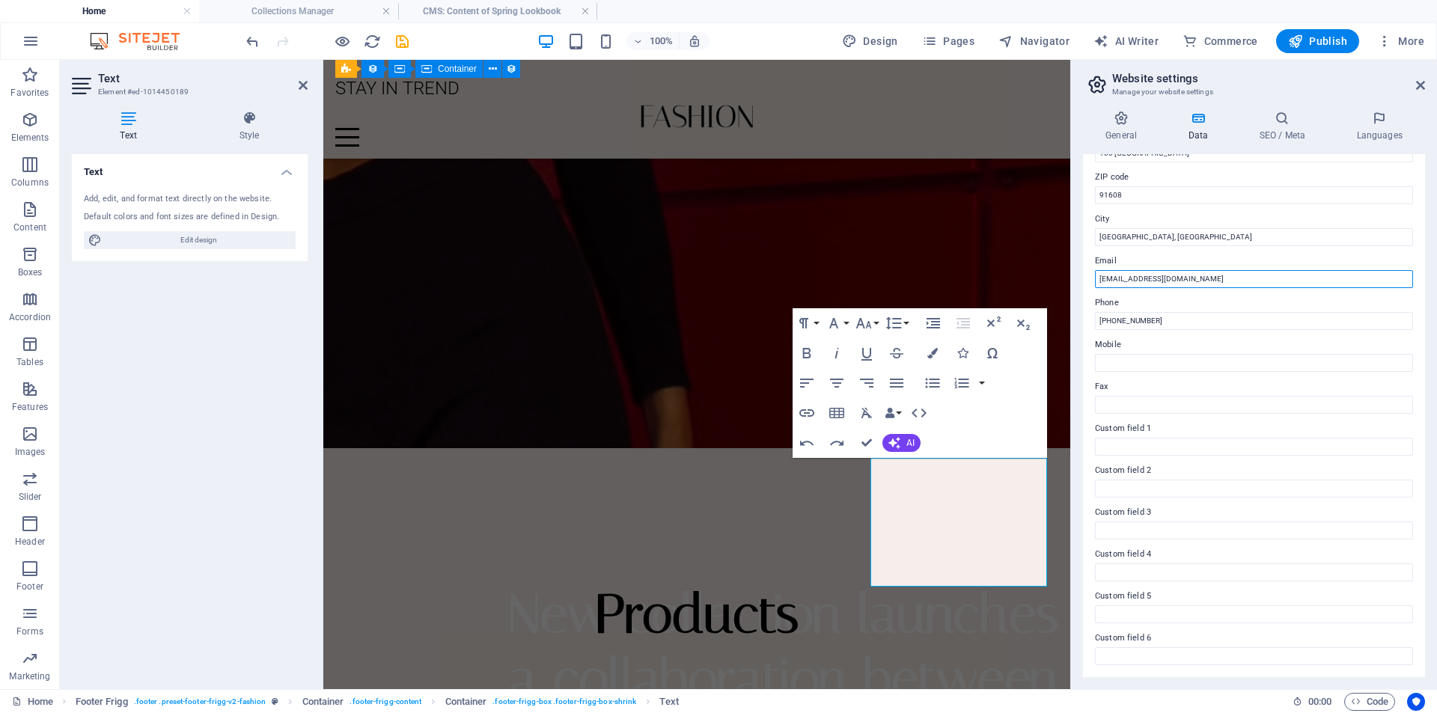
scroll to position [0, 0]
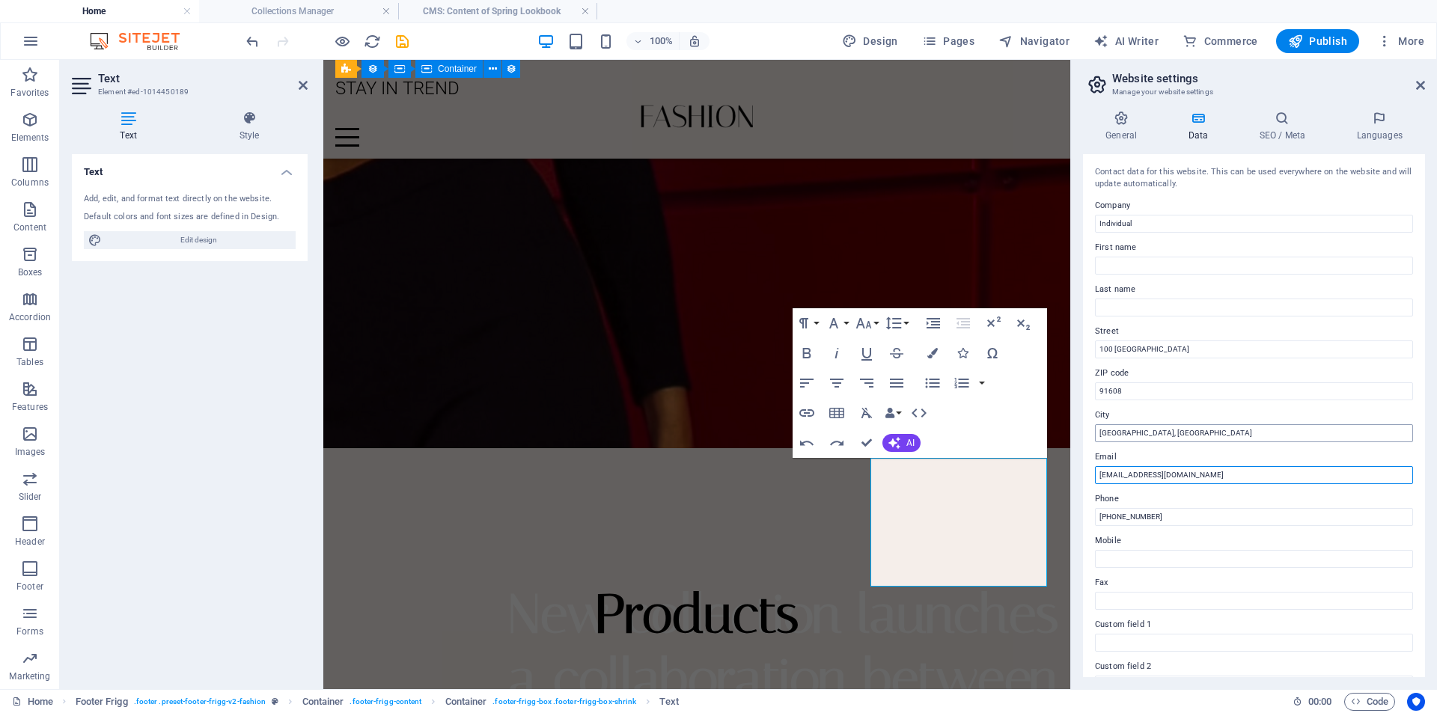
type input "[EMAIL_ADDRESS][DOMAIN_NAME]"
click at [1199, 432] on input "[GEOGRAPHIC_DATA], [GEOGRAPHIC_DATA]" at bounding box center [1254, 433] width 318 height 18
drag, startPoint x: 1199, startPoint y: 432, endPoint x: 902, endPoint y: 432, distance: 297.8
click at [902, 432] on div "Home Collections Manager CMS: Content of Spring Lookbook Favorites Elements Col…" at bounding box center [718, 374] width 1437 height 629
type input "[GEOGRAPHIC_DATA]"
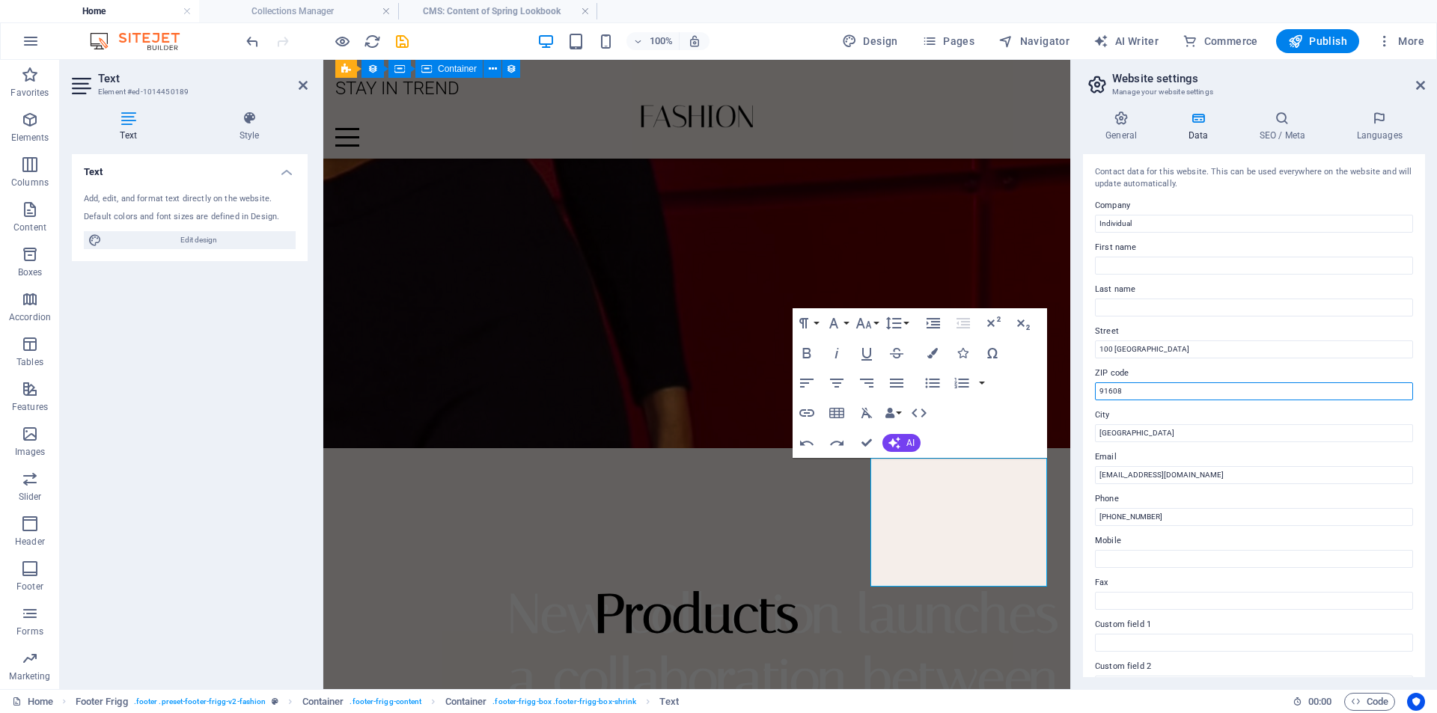
click at [1168, 388] on input "91608" at bounding box center [1254, 391] width 318 height 18
type input "9"
type input "1210"
click at [1198, 349] on input "100 [GEOGRAPHIC_DATA]" at bounding box center [1254, 349] width 318 height 18
drag, startPoint x: 1198, startPoint y: 349, endPoint x: 875, endPoint y: 347, distance: 323.3
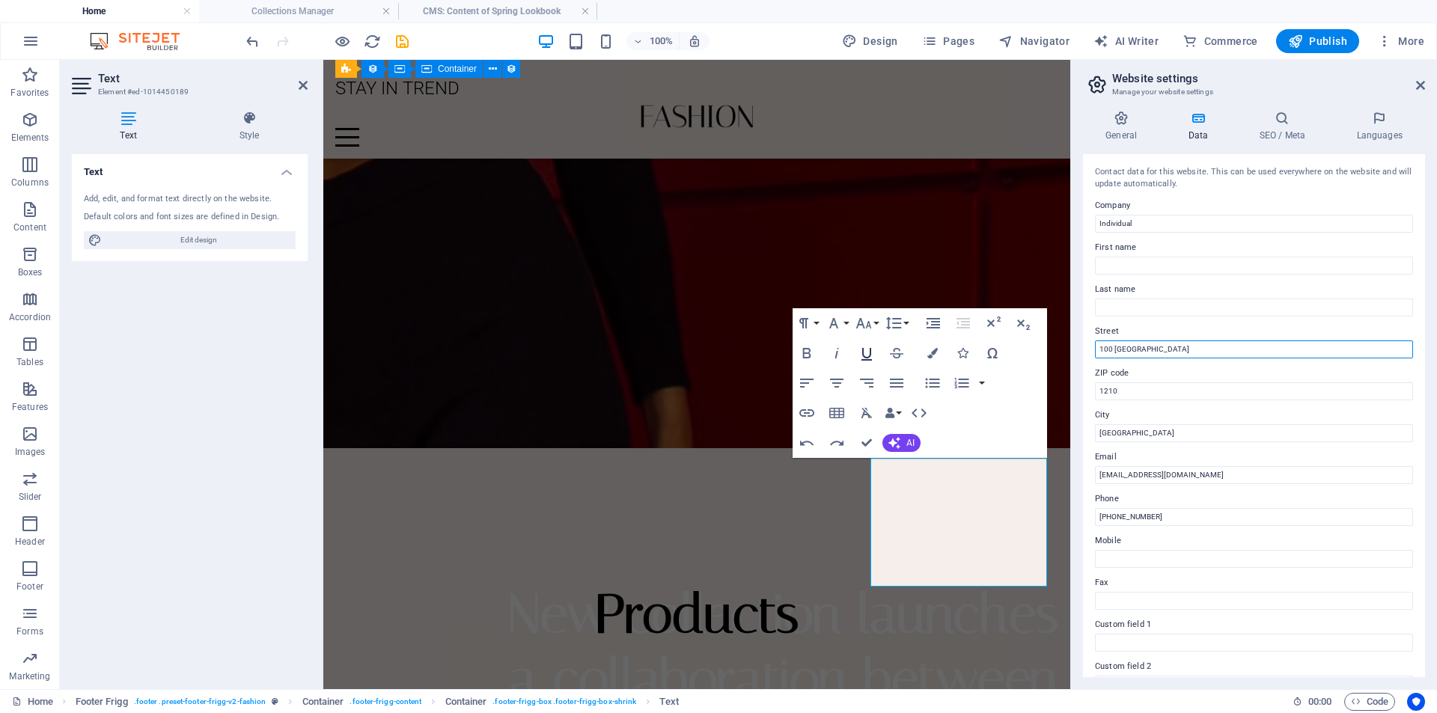
click at [875, 347] on div "Home Collections Manager CMS: Content of Spring Lookbook Favorites Elements Col…" at bounding box center [718, 374] width 1437 height 629
type input "Mirpur 12"
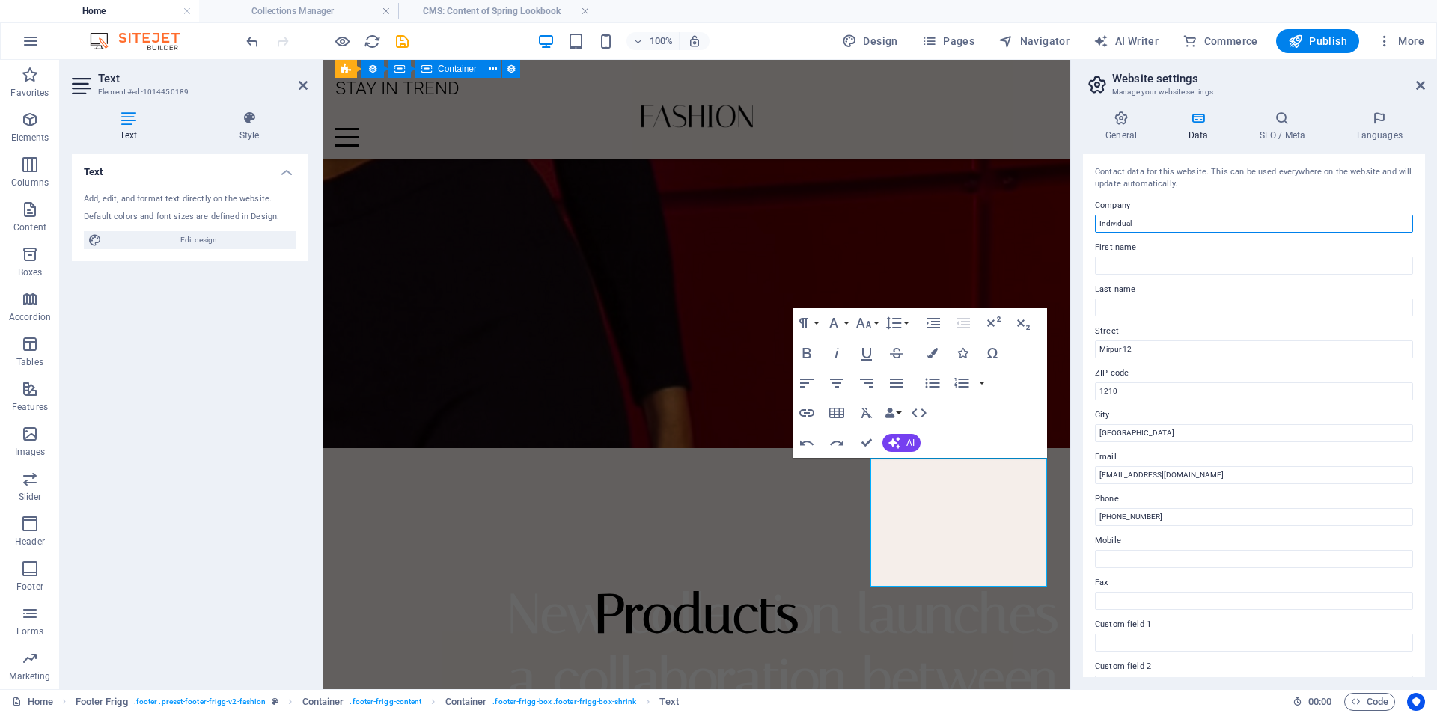
click at [1173, 226] on input "Individual" at bounding box center [1254, 224] width 318 height 18
type input "I"
type input "Tsraiment"
click at [1277, 129] on h4 "SEO / Meta" at bounding box center [1284, 126] width 97 height 31
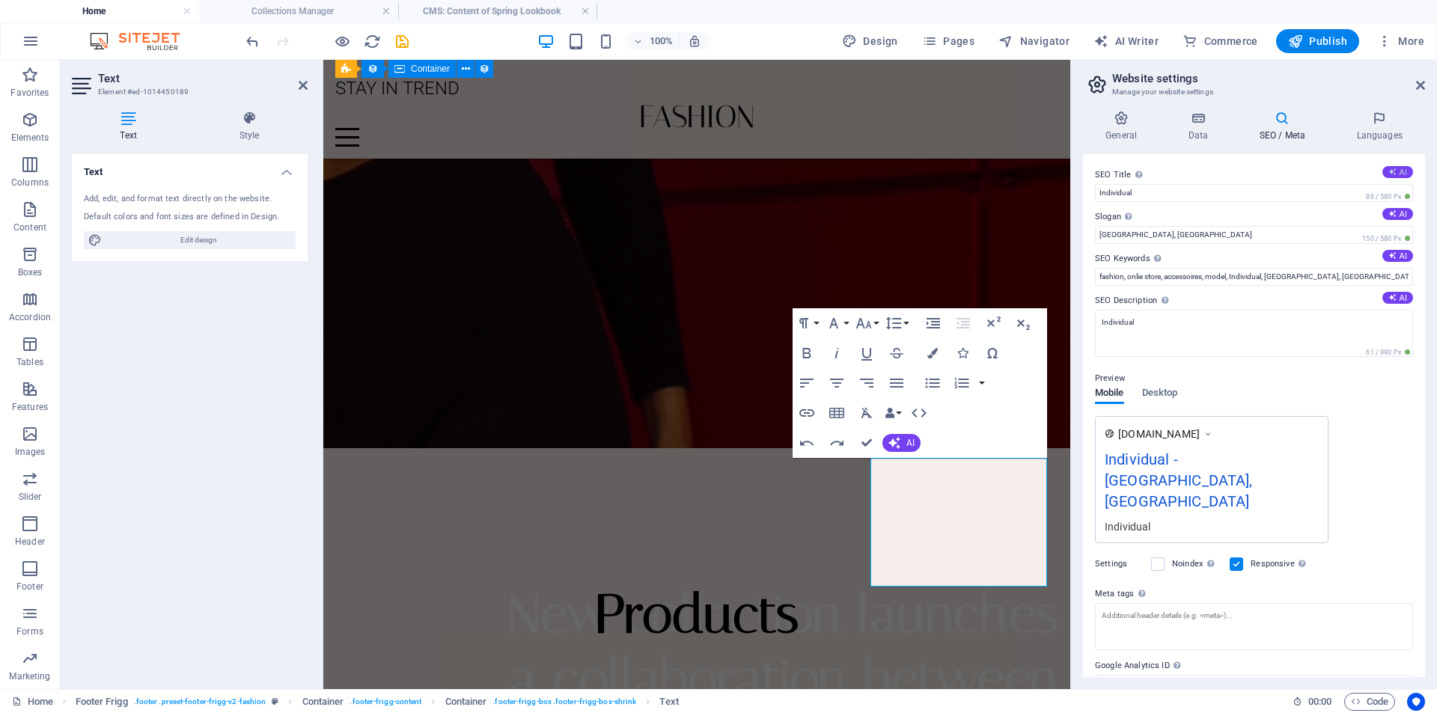
click at [1398, 169] on button "AI" at bounding box center [1397, 172] width 31 height 12
type input "Stay Trendy: Style & Comfort"
click at [1390, 213] on icon at bounding box center [1392, 214] width 8 height 8
type input "Trendy Styles for Comfort and Elegance Daily"
click at [1383, 256] on button "AI" at bounding box center [1397, 256] width 31 height 12
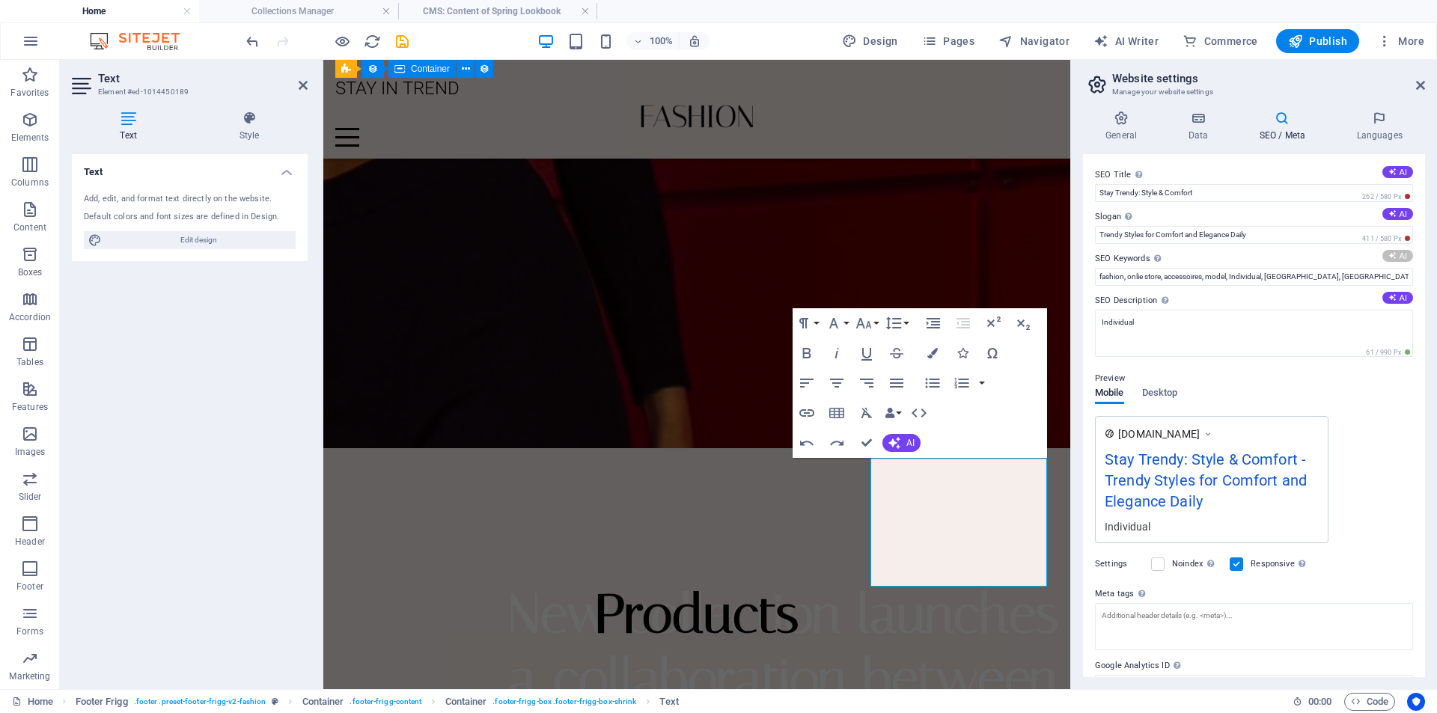
type input "elegant garments, comfort clothing, new arrivals fashion, trendy apparel, quali…"
click at [1390, 295] on icon at bounding box center [1392, 297] width 8 height 8
type textarea "Discover elegance and comfort with TSraimenTs exceptional garments. Trendy T-sh…"
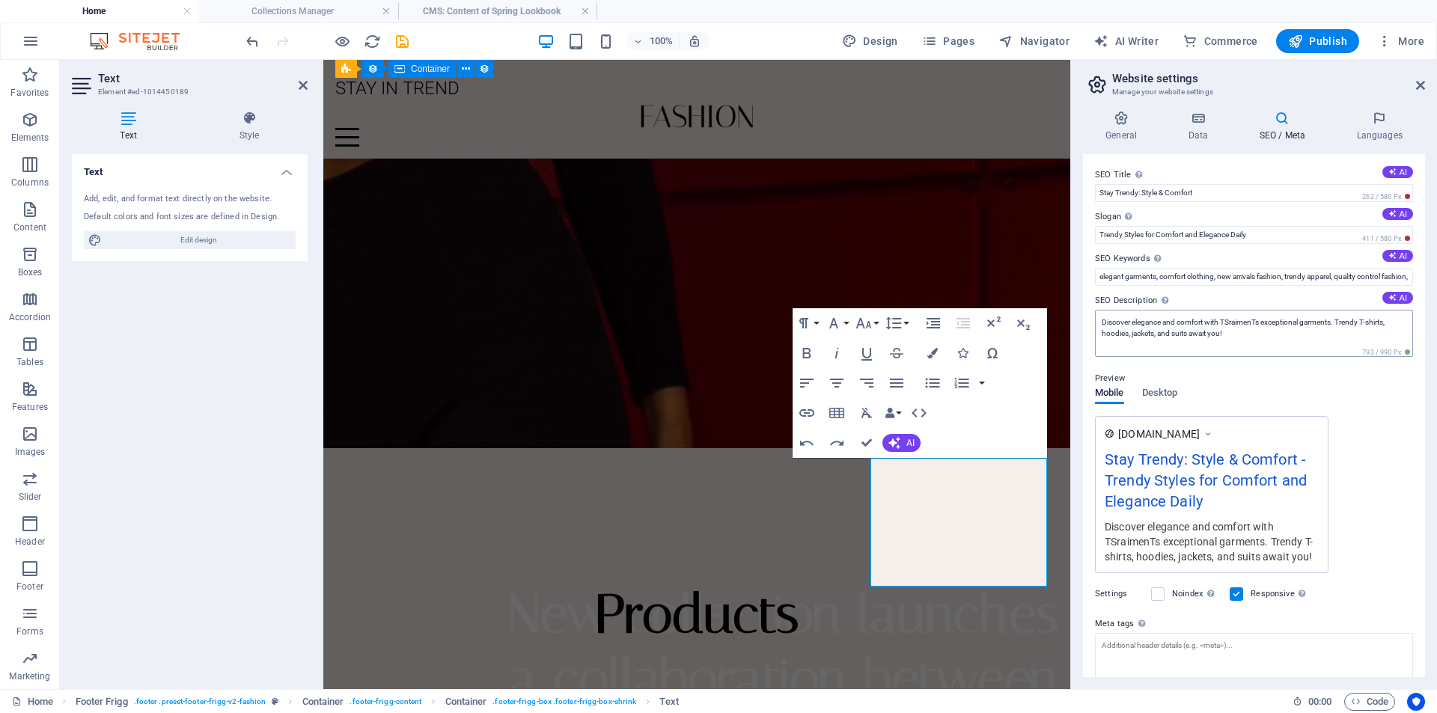
scroll to position [100, 0]
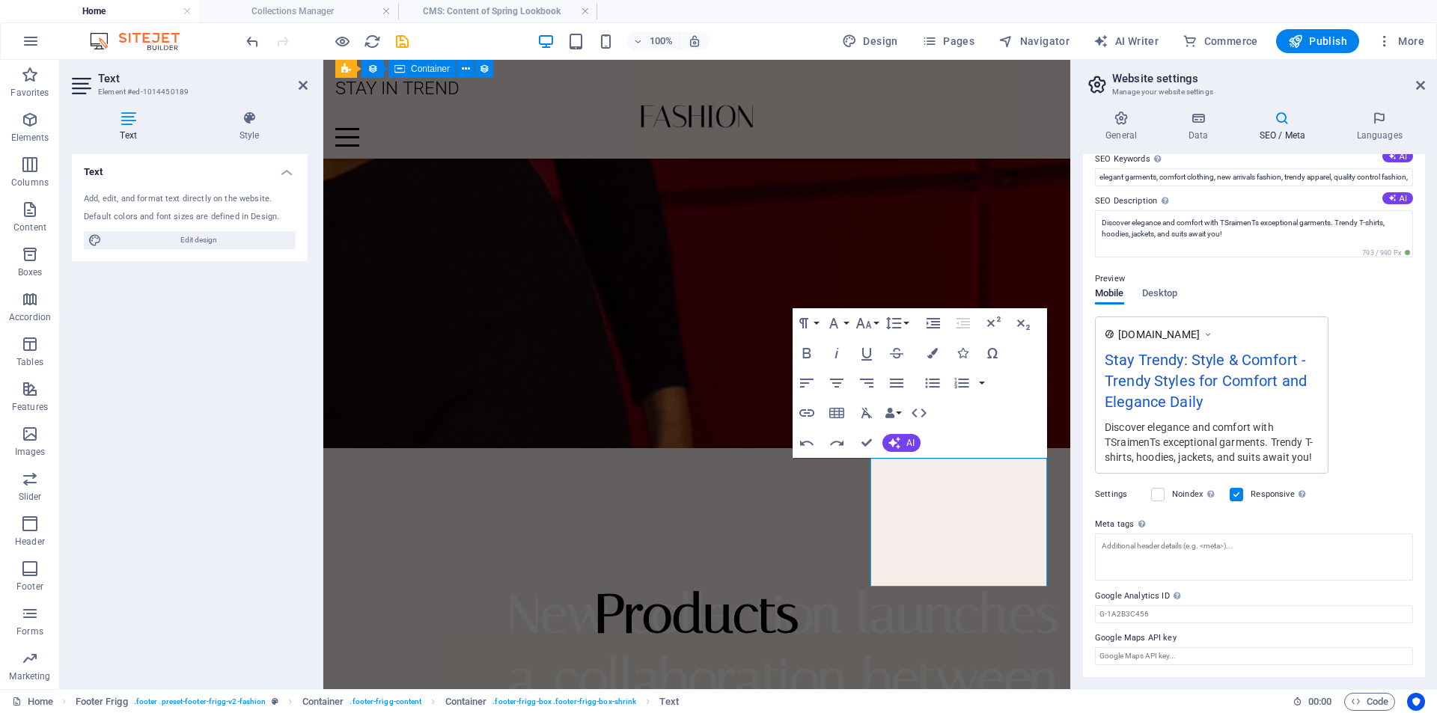
click at [1158, 286] on div "Preview" at bounding box center [1254, 279] width 318 height 18
click at [1164, 294] on span "Desktop" at bounding box center [1160, 294] width 36 height 21
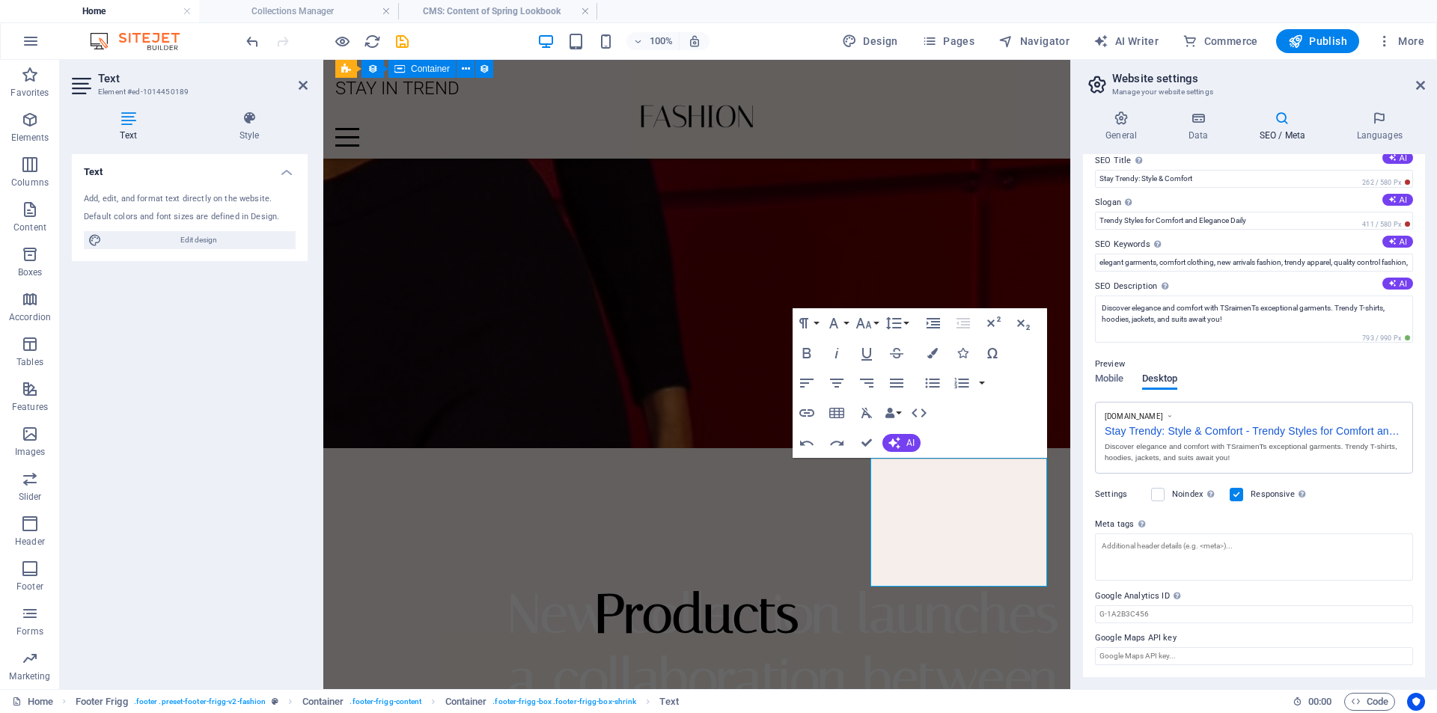
scroll to position [11, 0]
drag, startPoint x: 1102, startPoint y: 373, endPoint x: 1104, endPoint y: 382, distance: 8.5
click at [1102, 376] on div "Preview Mobile Desktop [DOMAIN_NAME] Stay Trendy: Style & Comfort - Trendy Styl…" at bounding box center [1254, 409] width 318 height 127
click at [1104, 382] on span "Mobile" at bounding box center [1109, 383] width 29 height 21
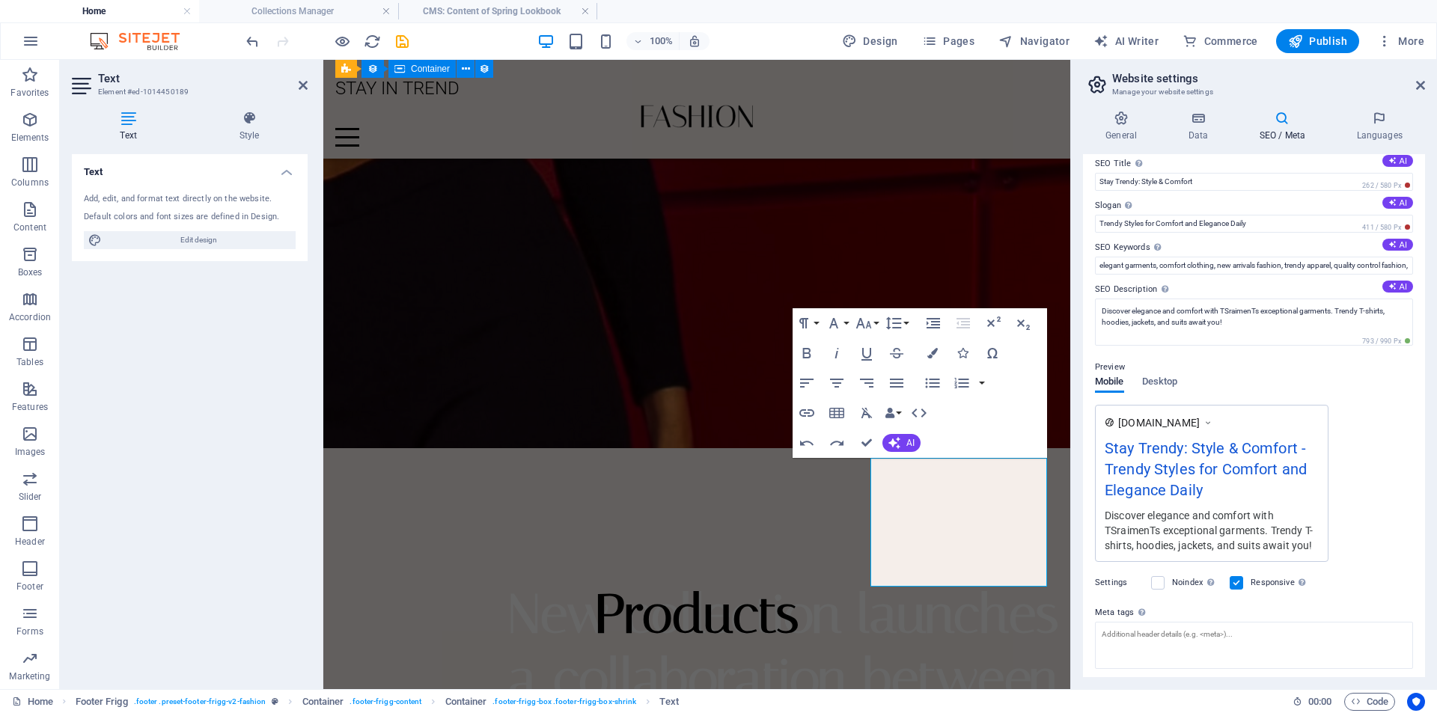
scroll to position [100, 0]
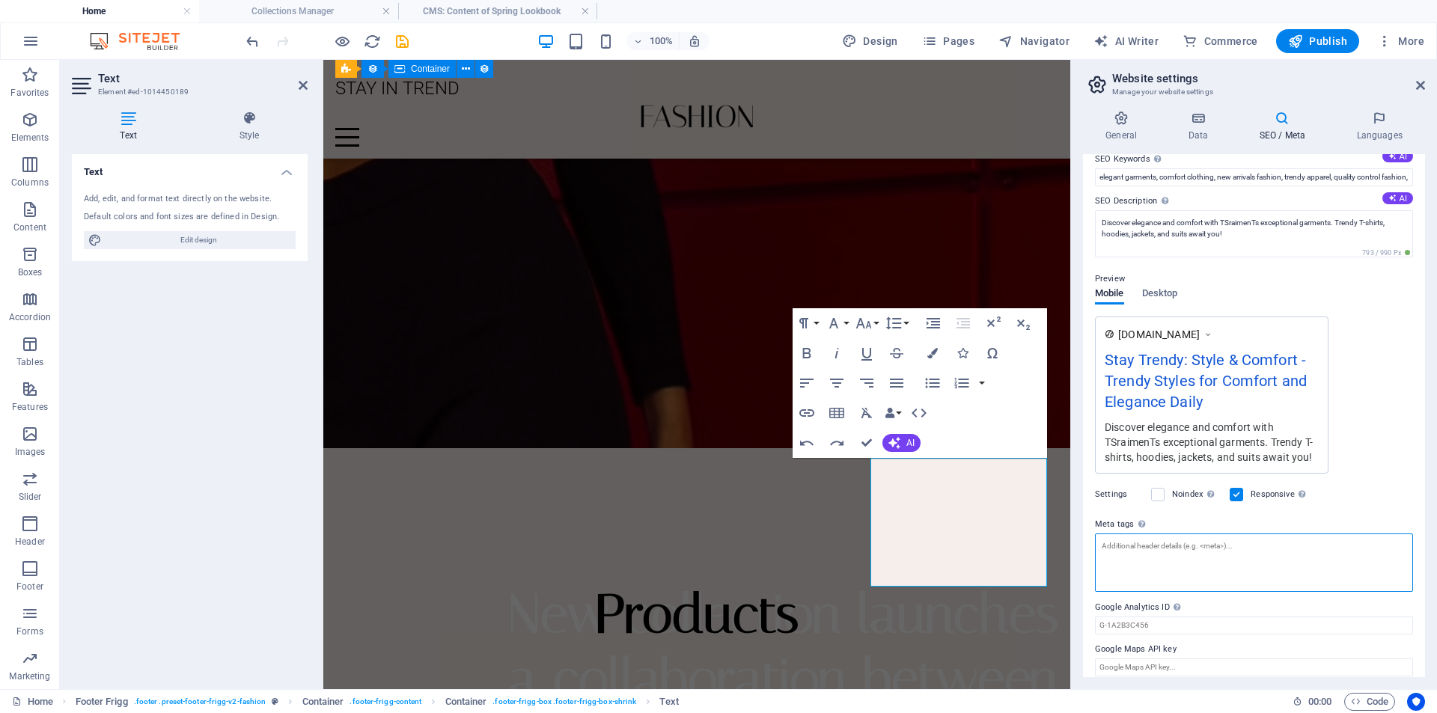
click at [1175, 551] on textarea "Meta tags Enter HTML code here that will be placed inside the tags of your webs…" at bounding box center [1254, 563] width 318 height 58
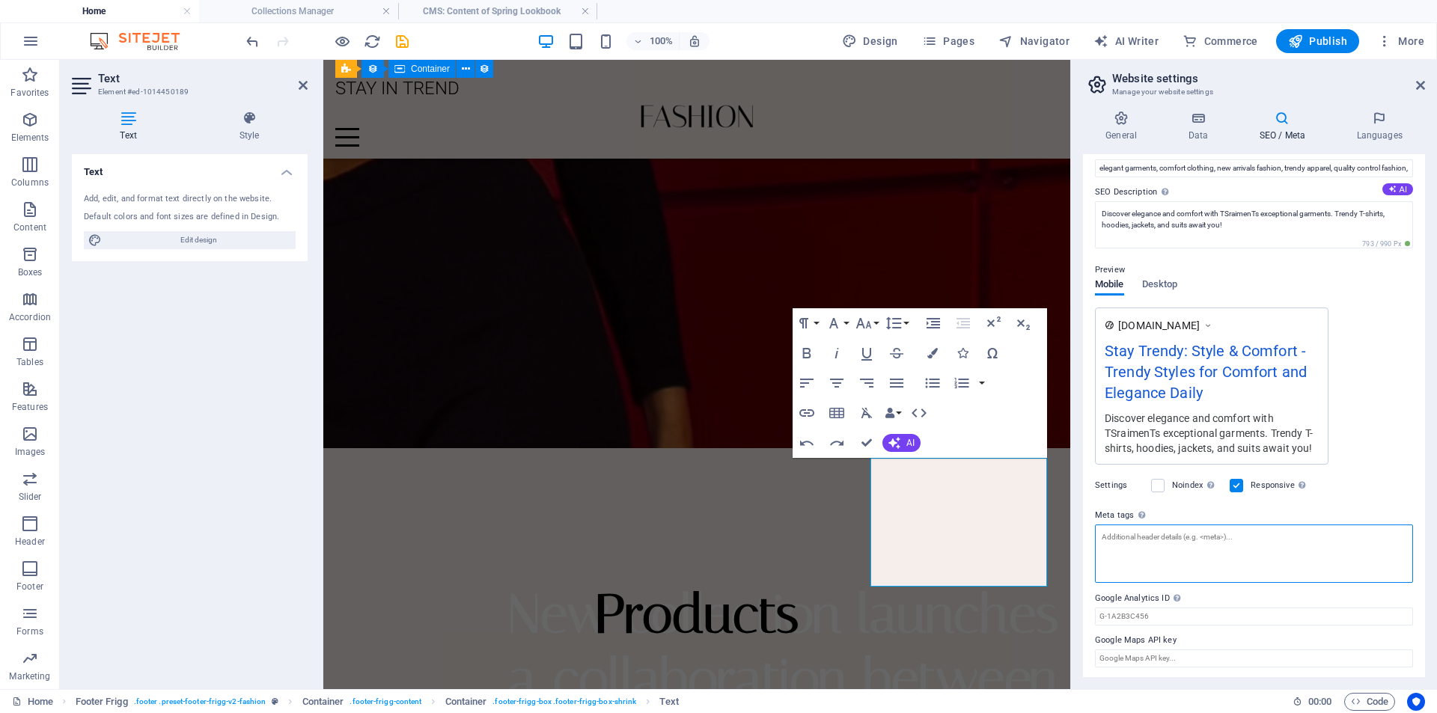
scroll to position [111, 0]
click at [1387, 333] on div "[DOMAIN_NAME] Stay Trendy: Style & Comfort - Trendy Styles for Comfort and Eleg…" at bounding box center [1254, 383] width 318 height 157
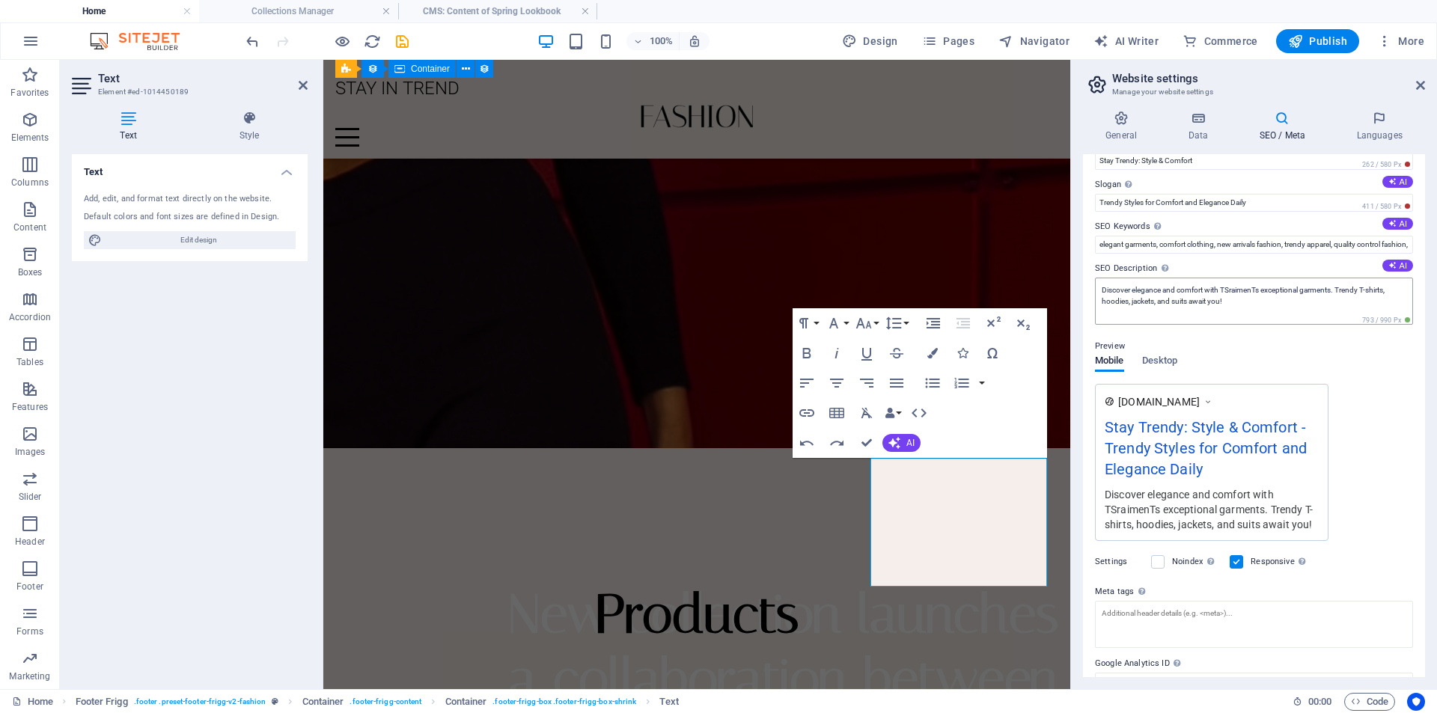
scroll to position [0, 0]
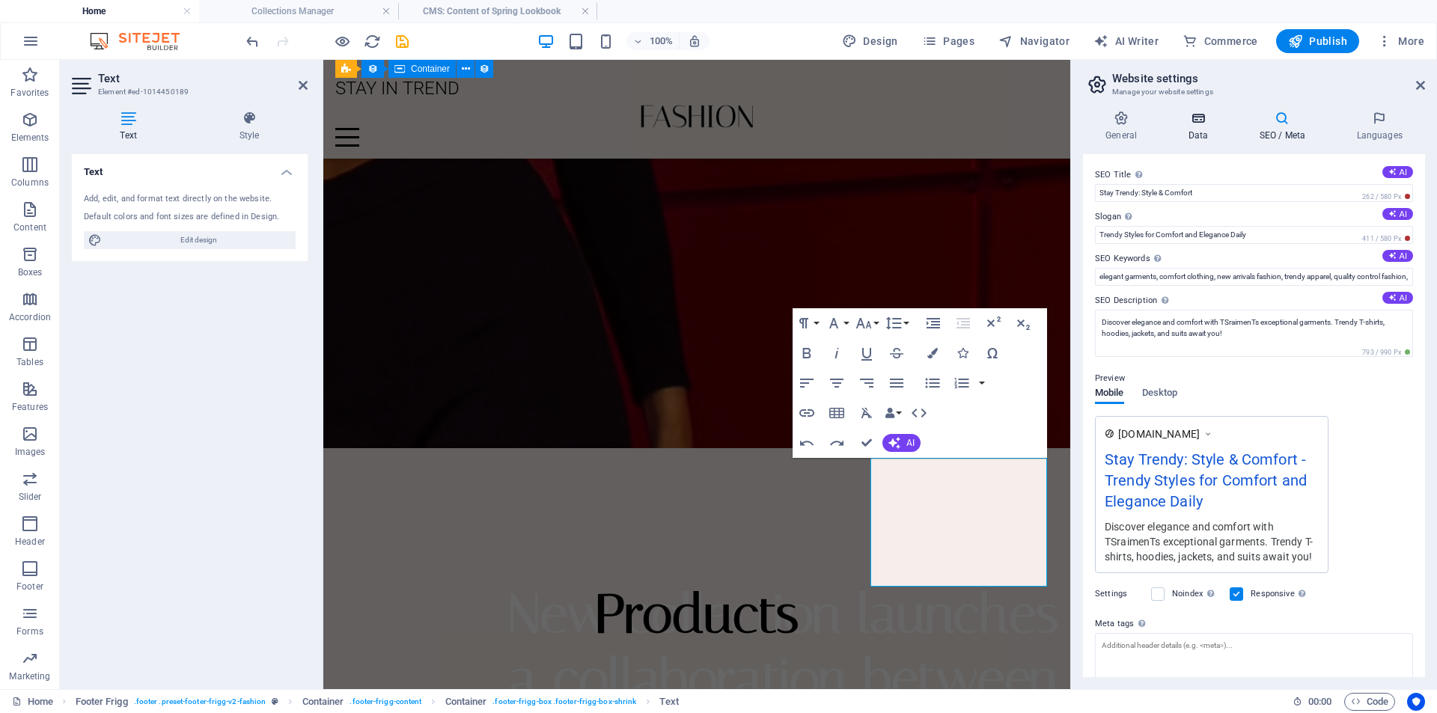
click at [1199, 139] on h4 "Data" at bounding box center [1200, 126] width 71 height 31
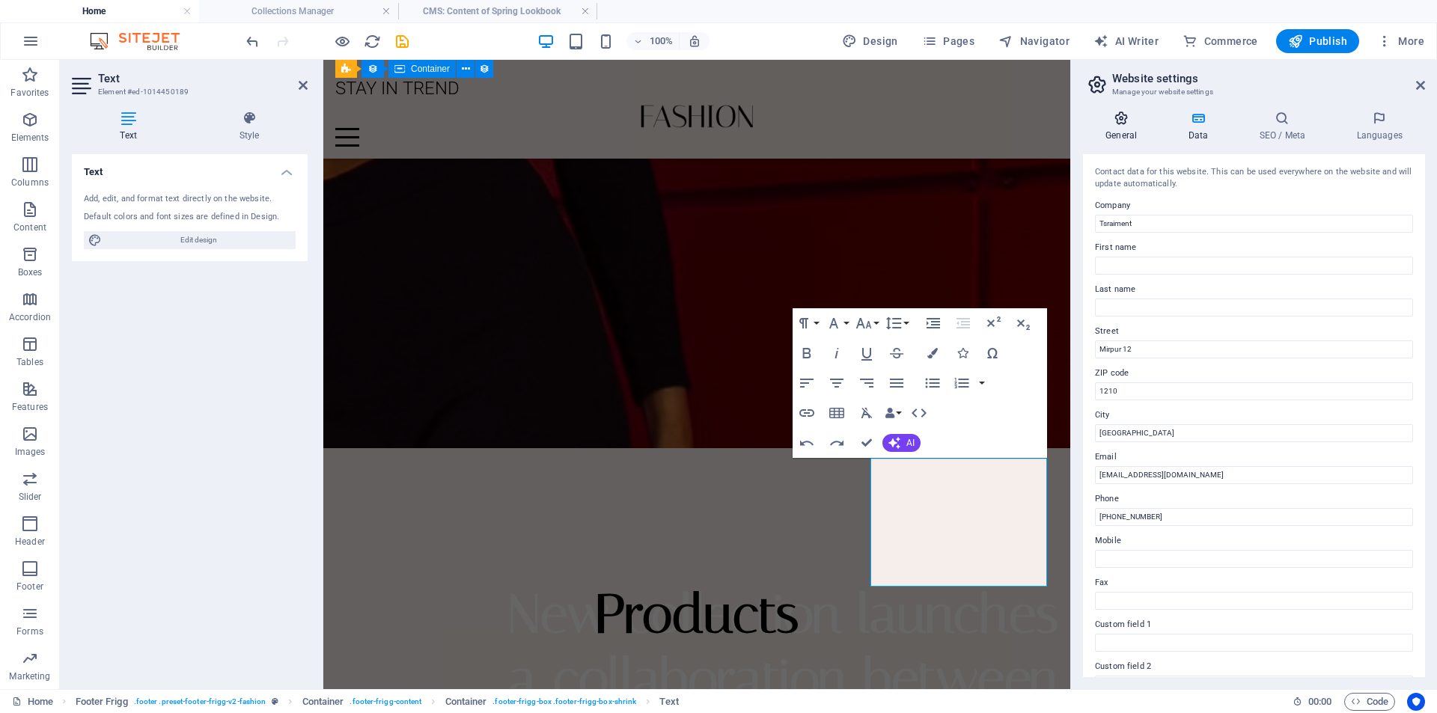
click at [1124, 132] on h4 "General" at bounding box center [1124, 126] width 82 height 31
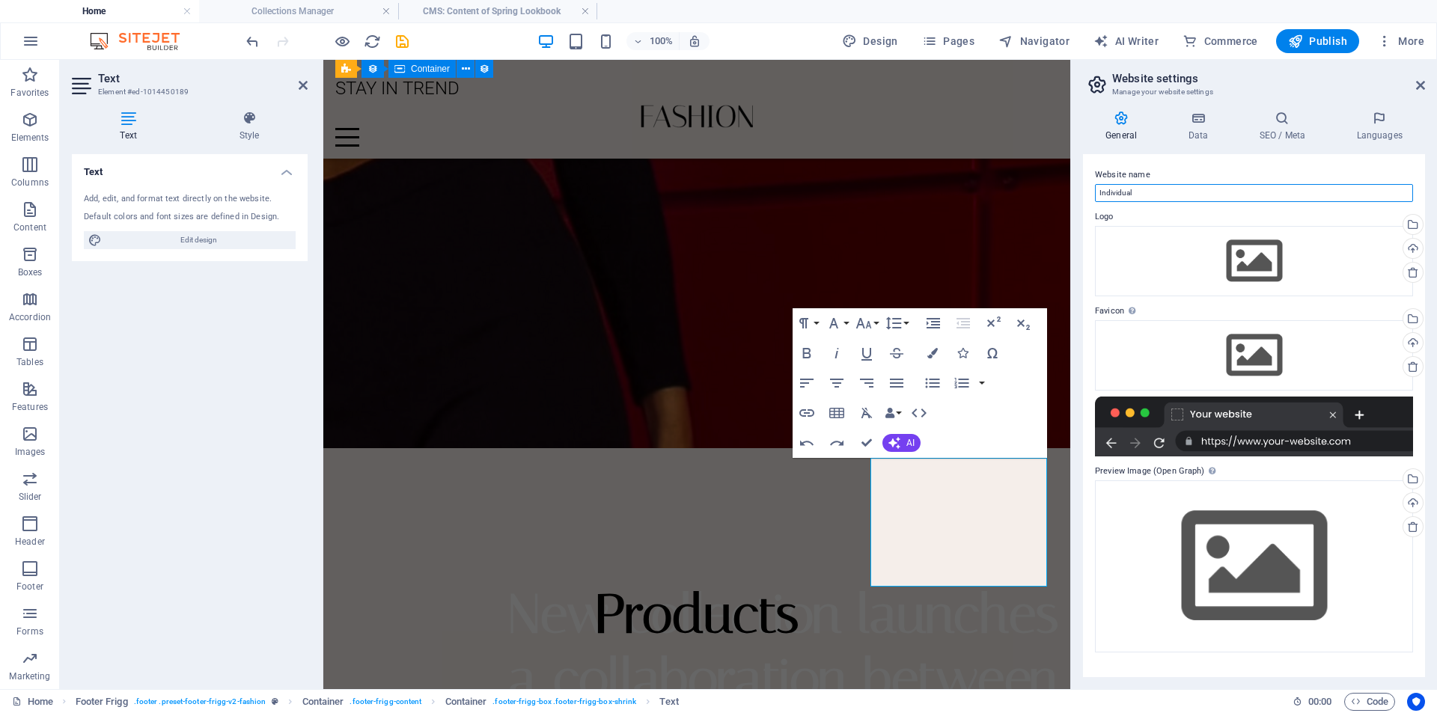
click at [1143, 193] on input "Individual" at bounding box center [1254, 193] width 318 height 18
drag, startPoint x: 1466, startPoint y: 253, endPoint x: 1003, endPoint y: 189, distance: 467.5
click at [1158, 195] on input "Individual" at bounding box center [1254, 193] width 318 height 18
type input "I"
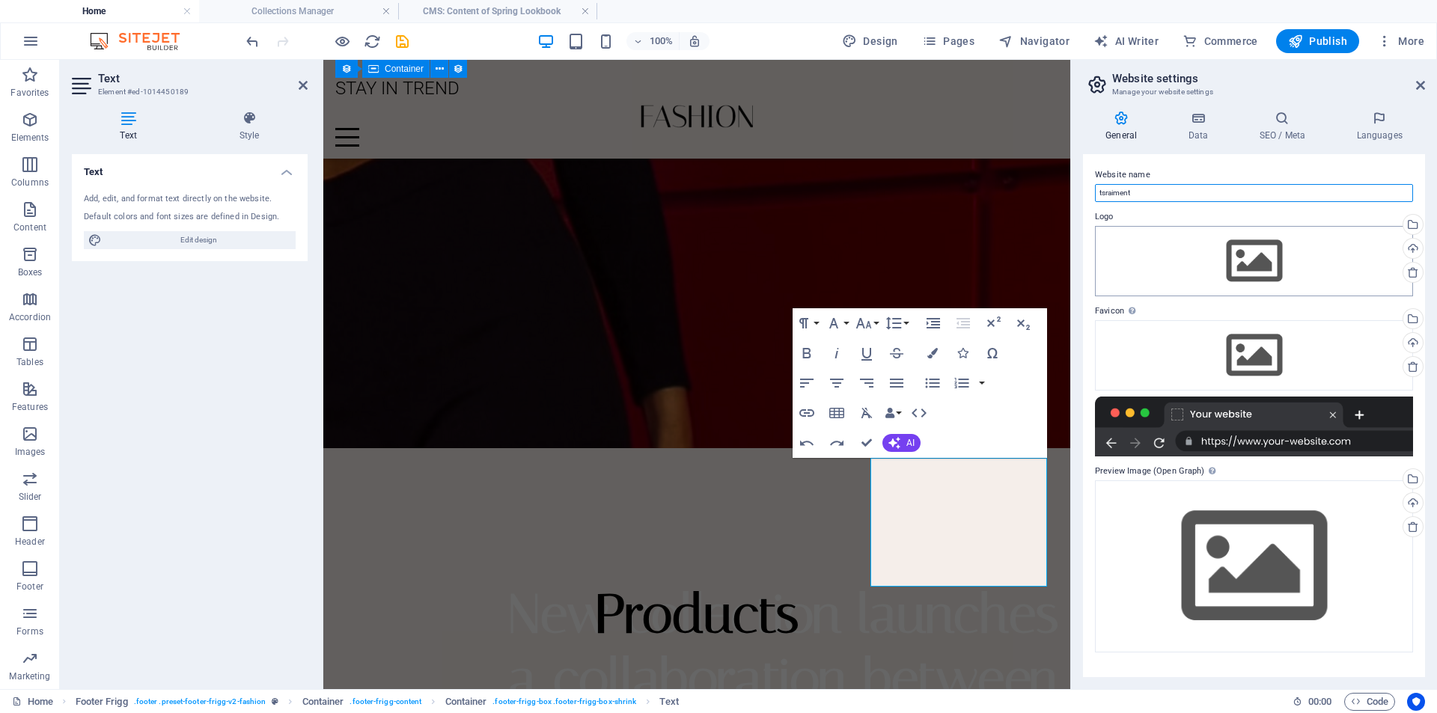
type input "tsraiment"
click at [1157, 263] on div "Drag files here, click to choose files or select files from Files or our free s…" at bounding box center [1254, 261] width 318 height 70
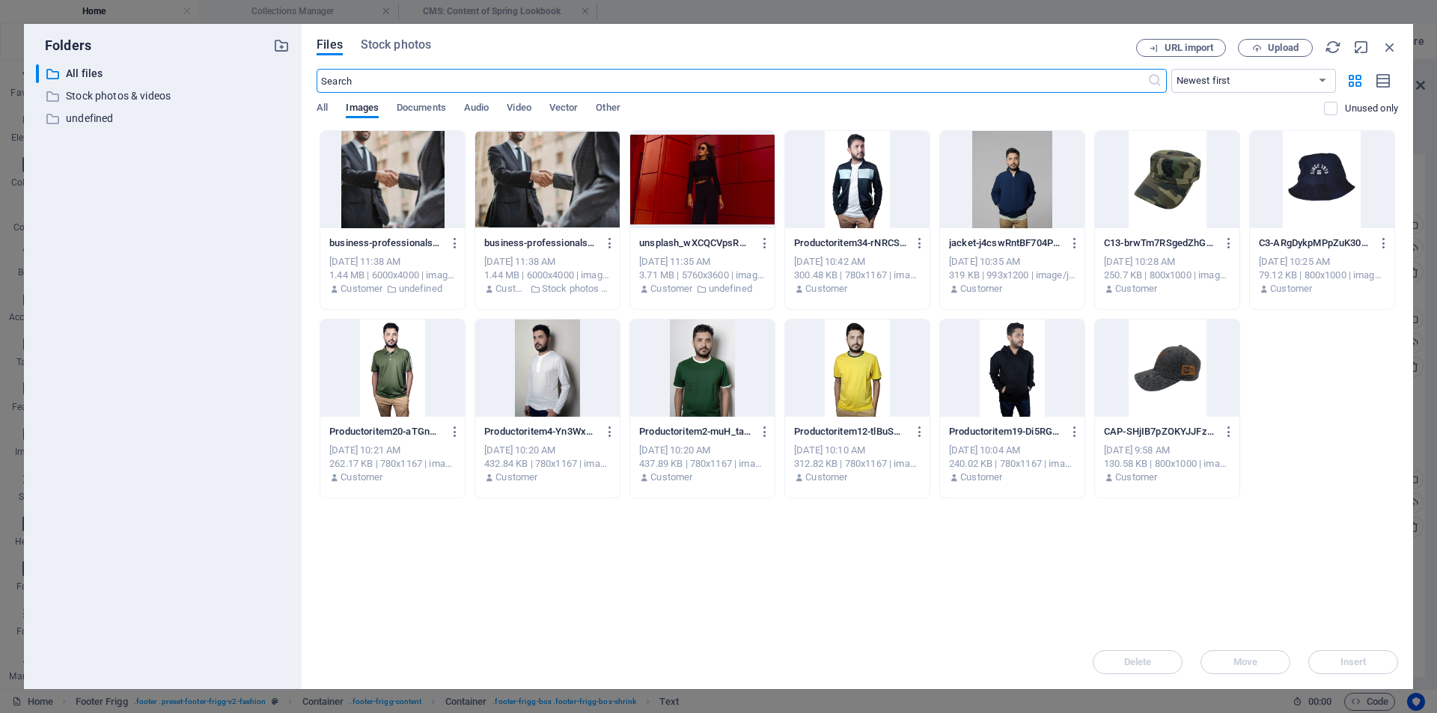
scroll to position [3112, 0]
click at [1279, 50] on span "Upload" at bounding box center [1283, 47] width 31 height 9
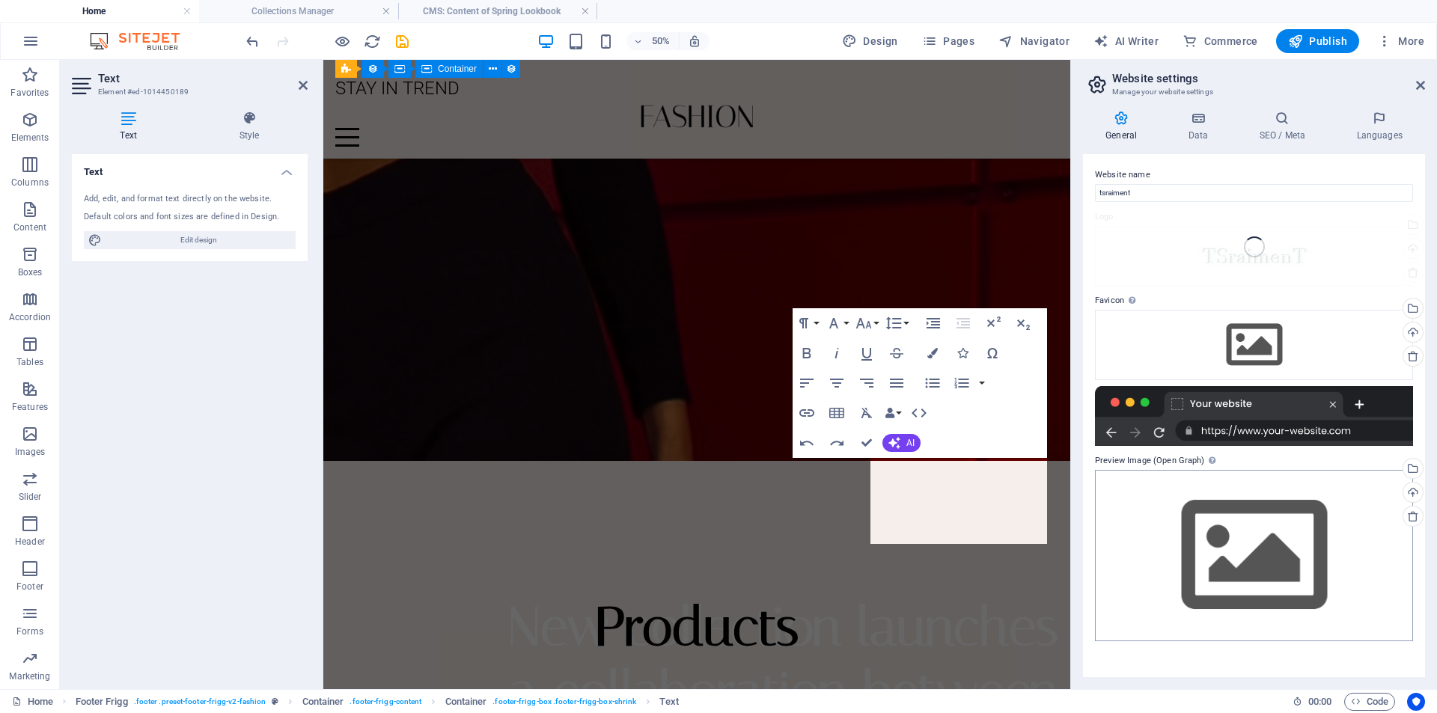
scroll to position [3125, 0]
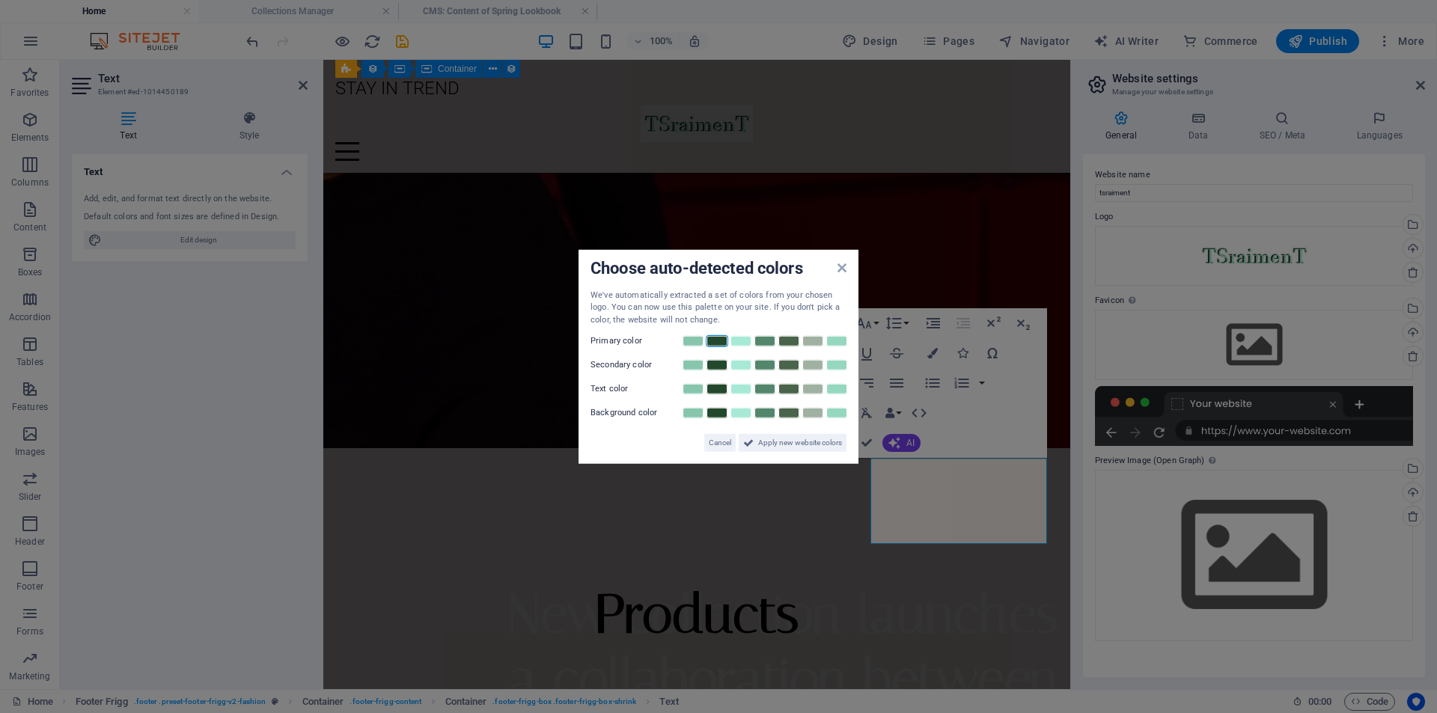
click at [711, 340] on link at bounding box center [717, 341] width 22 height 12
click at [1164, 340] on aside "Choose auto-detected colors We've automatically extracted a set of colors from …" at bounding box center [718, 356] width 1437 height 713
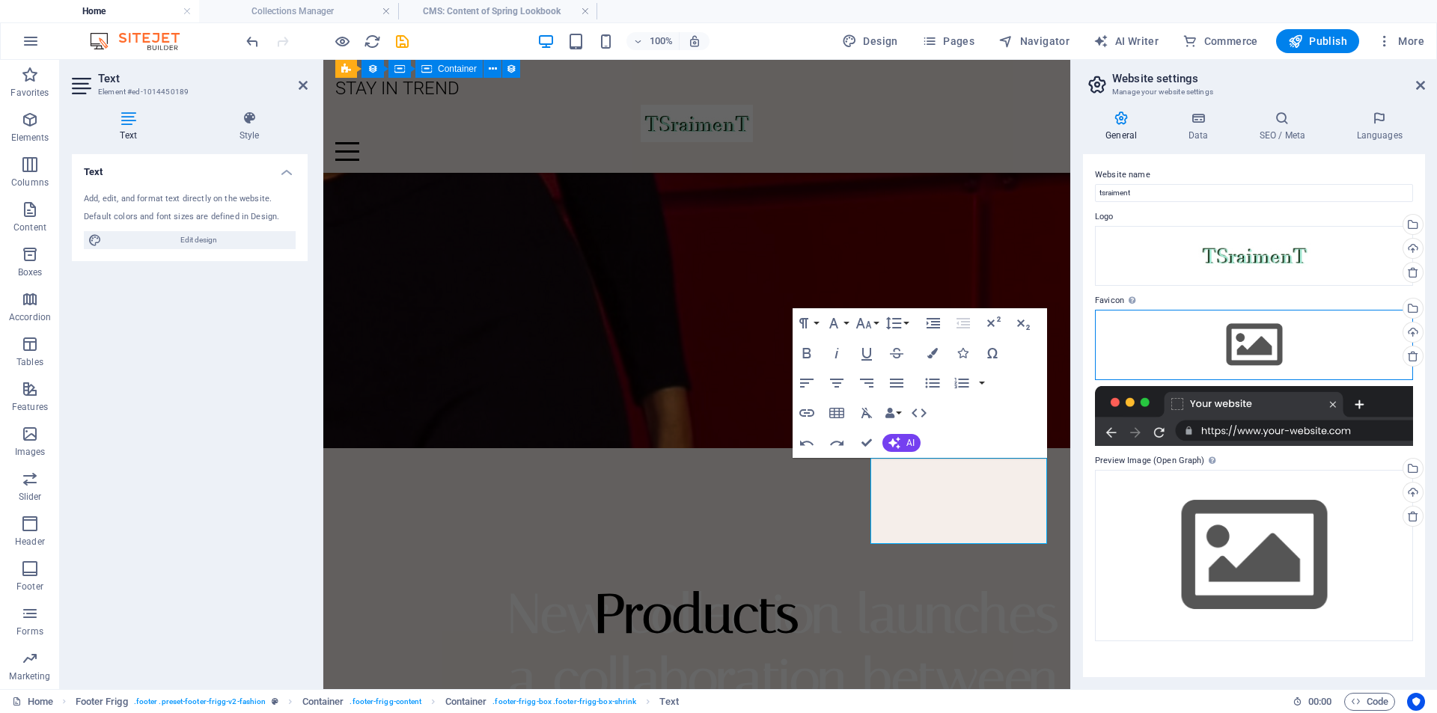
click at [1168, 344] on div "Drag files here, click to choose files or select files from Files or our free s…" at bounding box center [1254, 345] width 318 height 70
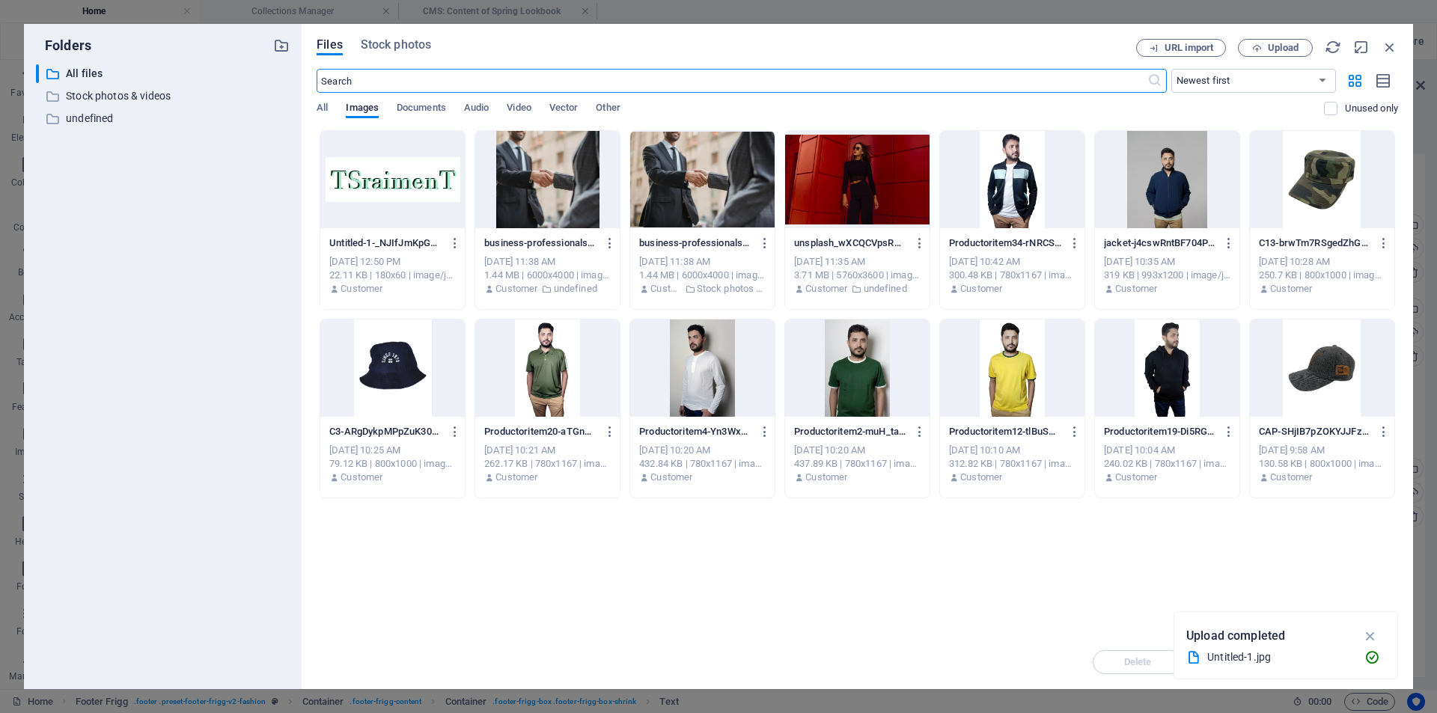
click at [395, 201] on div at bounding box center [392, 179] width 144 height 97
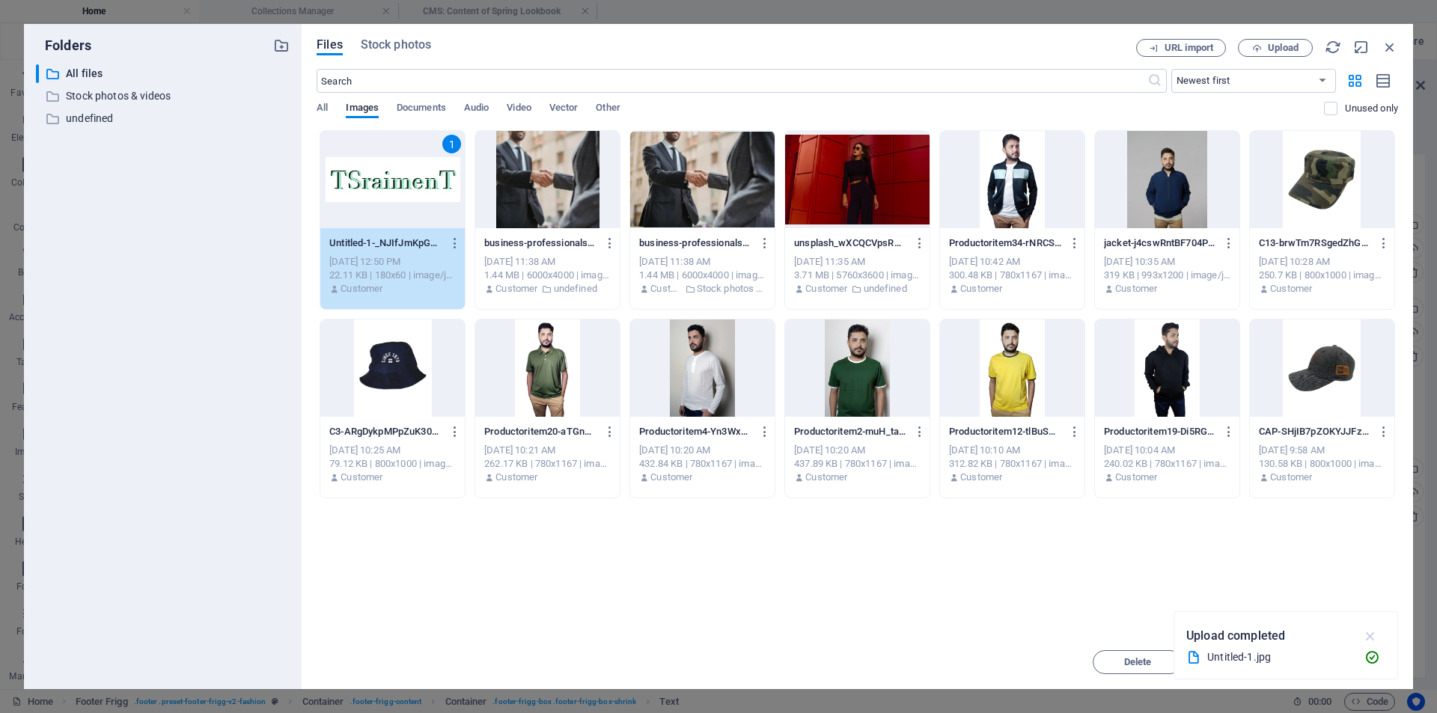
click at [1378, 637] on icon "button" at bounding box center [1370, 636] width 17 height 16
click at [1361, 660] on span "Insert" at bounding box center [1353, 662] width 26 height 9
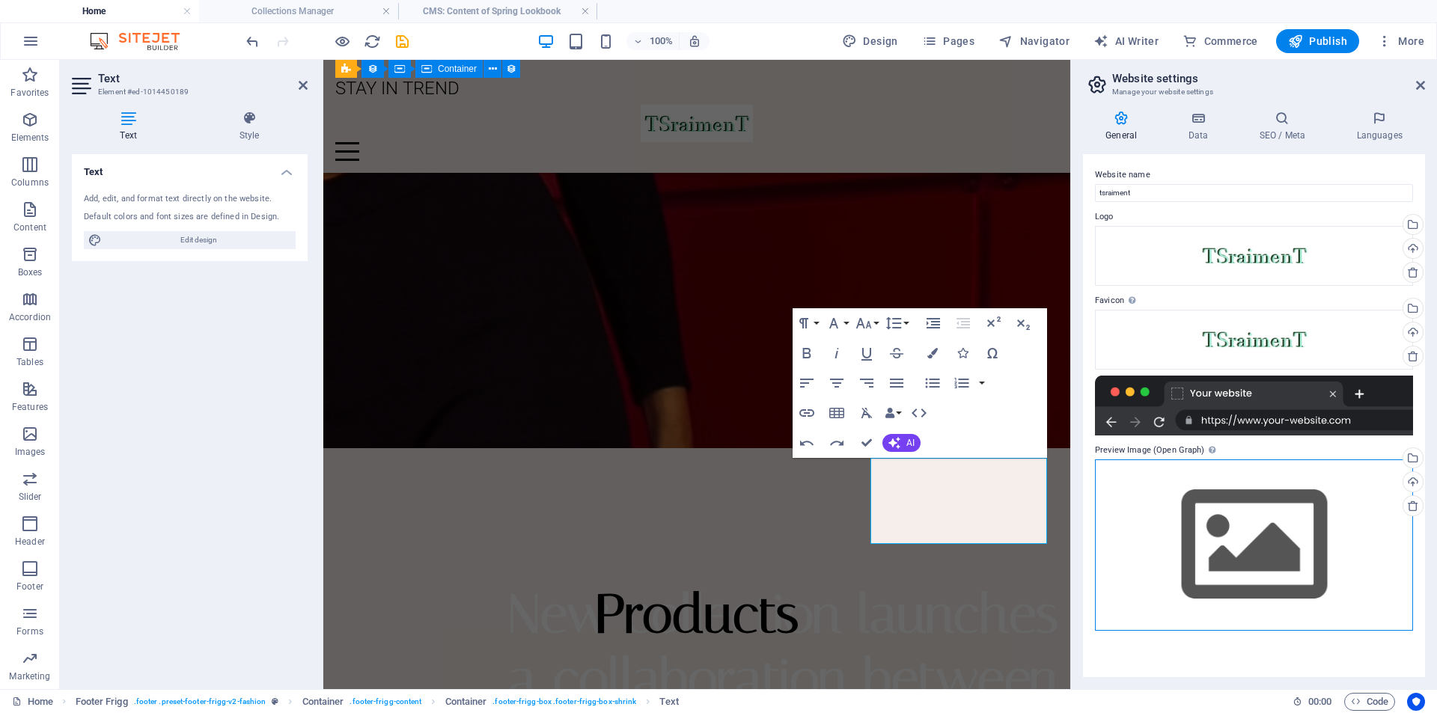
click at [1215, 548] on div "Drag files here, click to choose files or select files from Files or our free s…" at bounding box center [1254, 544] width 318 height 171
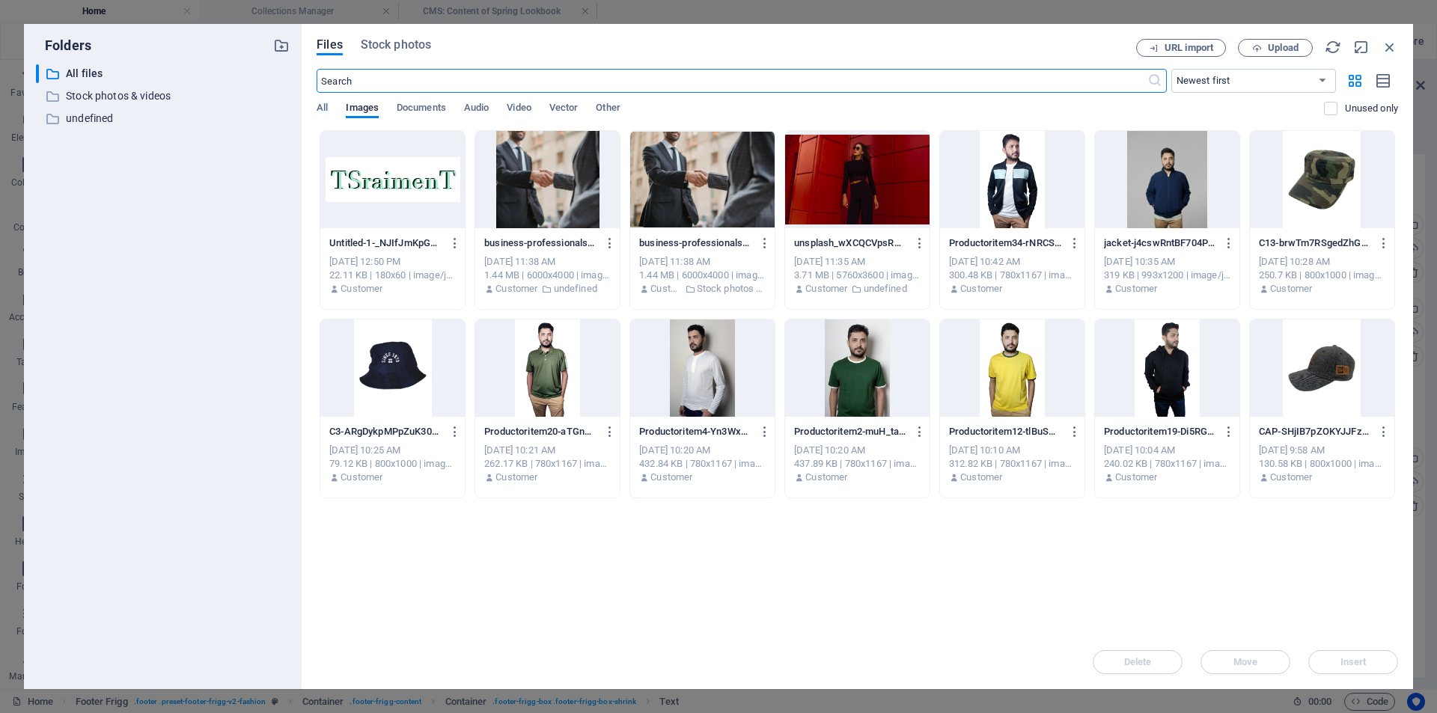
scroll to position [3112, 0]
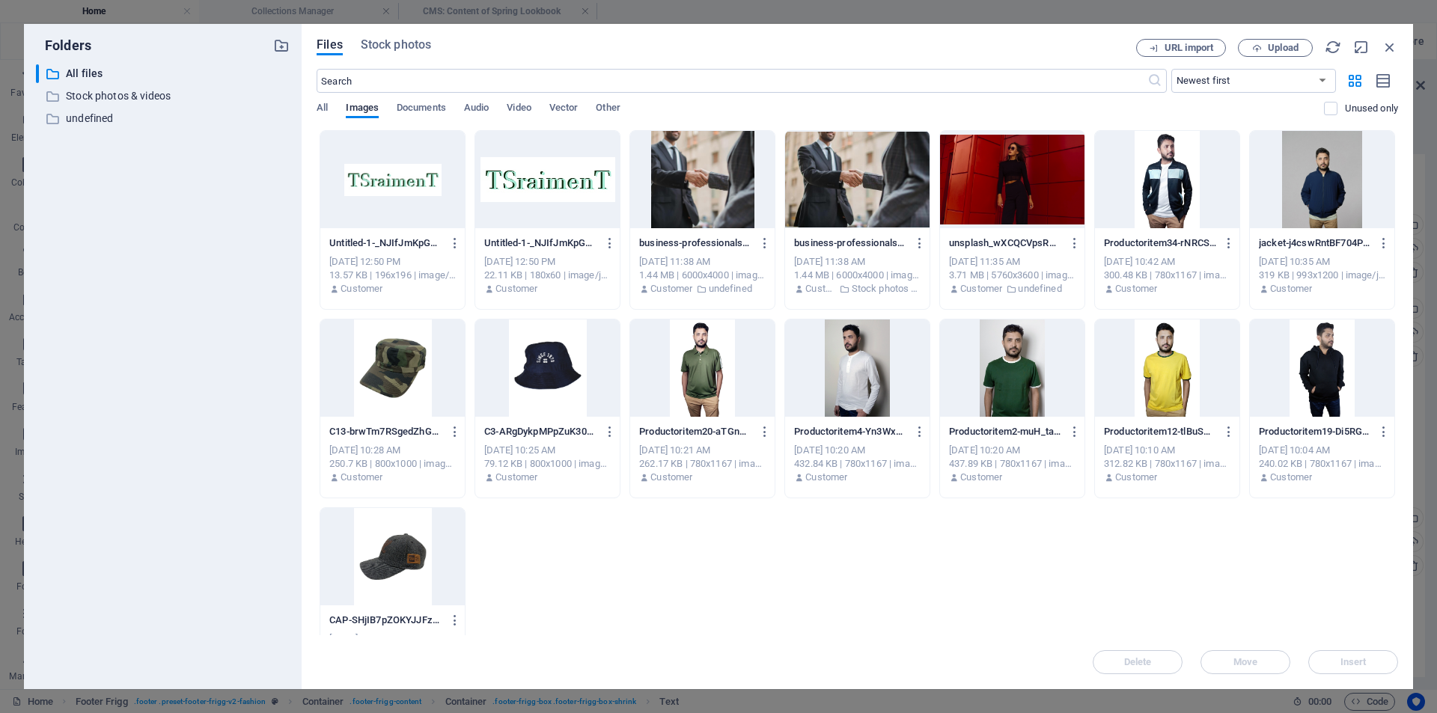
click at [407, 188] on div at bounding box center [392, 179] width 144 height 97
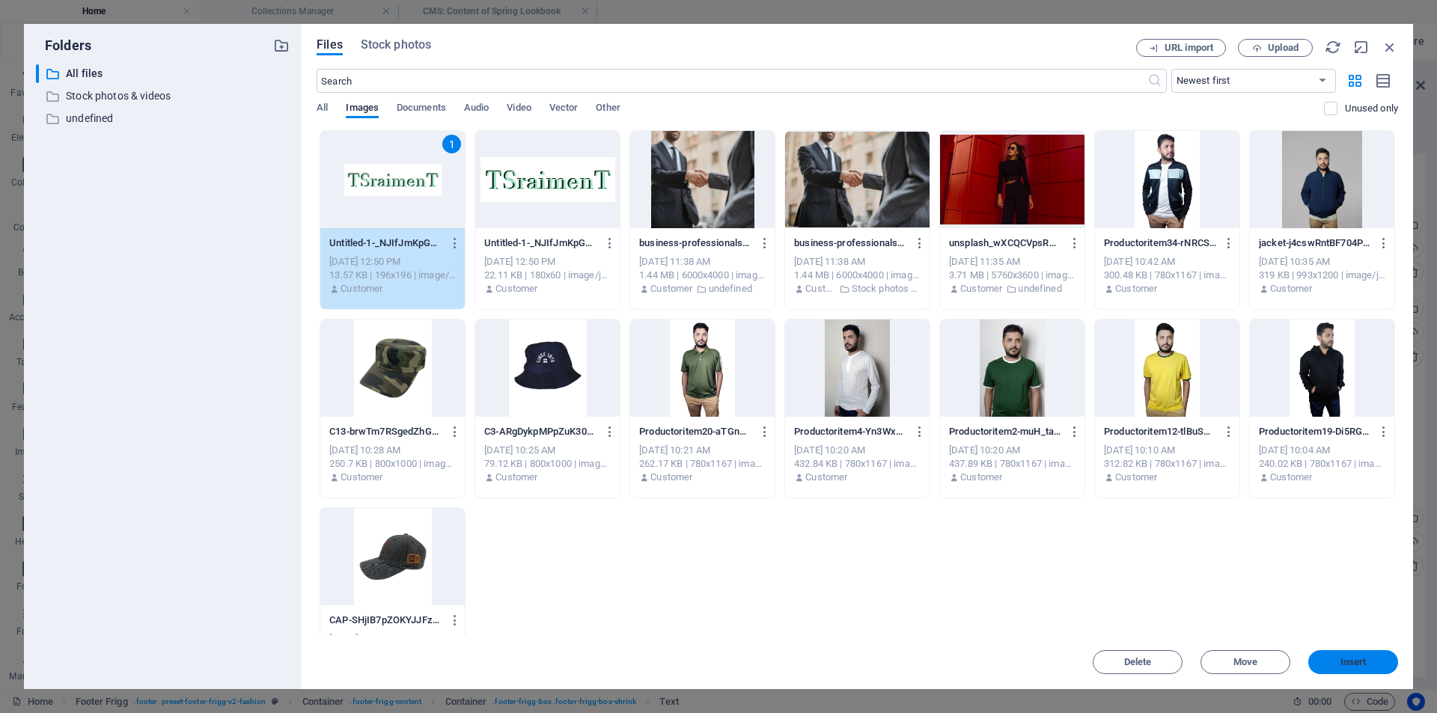
click at [1357, 661] on span "Insert" at bounding box center [1353, 662] width 26 height 9
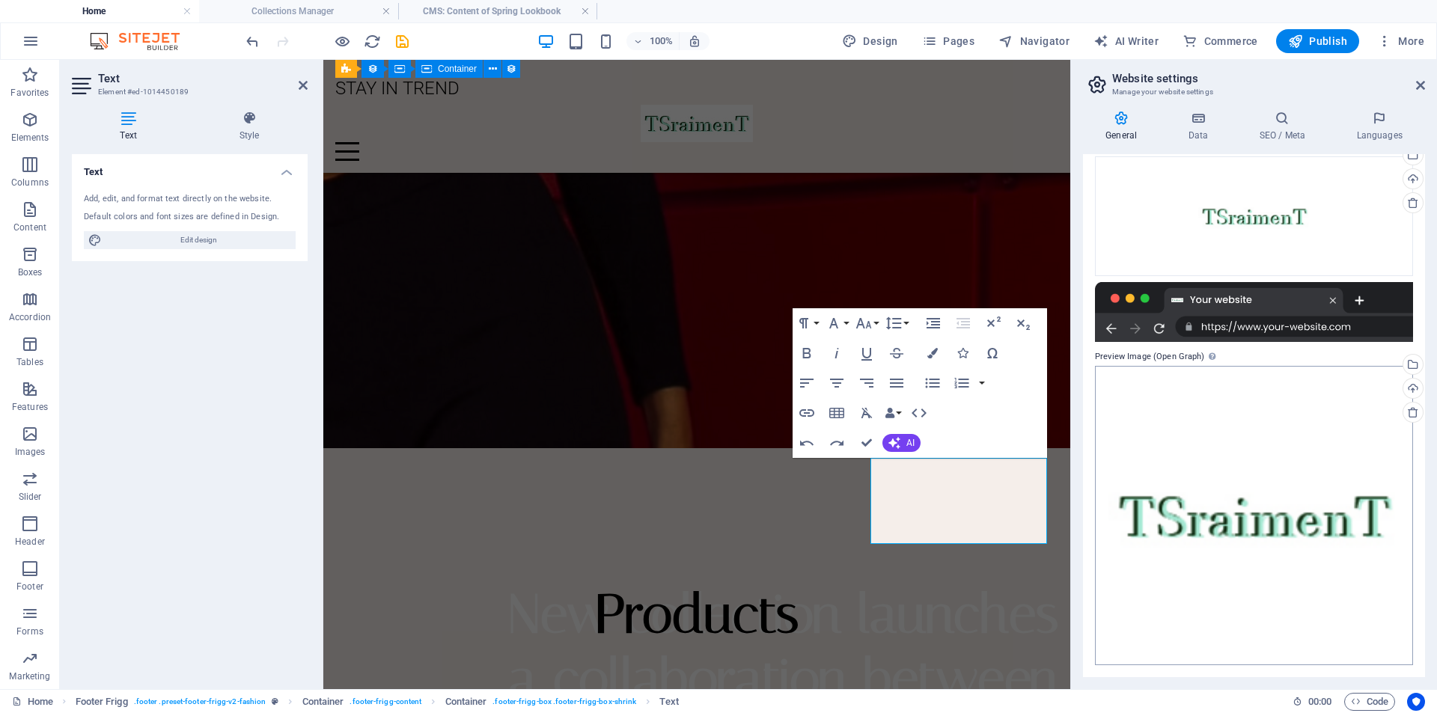
scroll to position [0, 0]
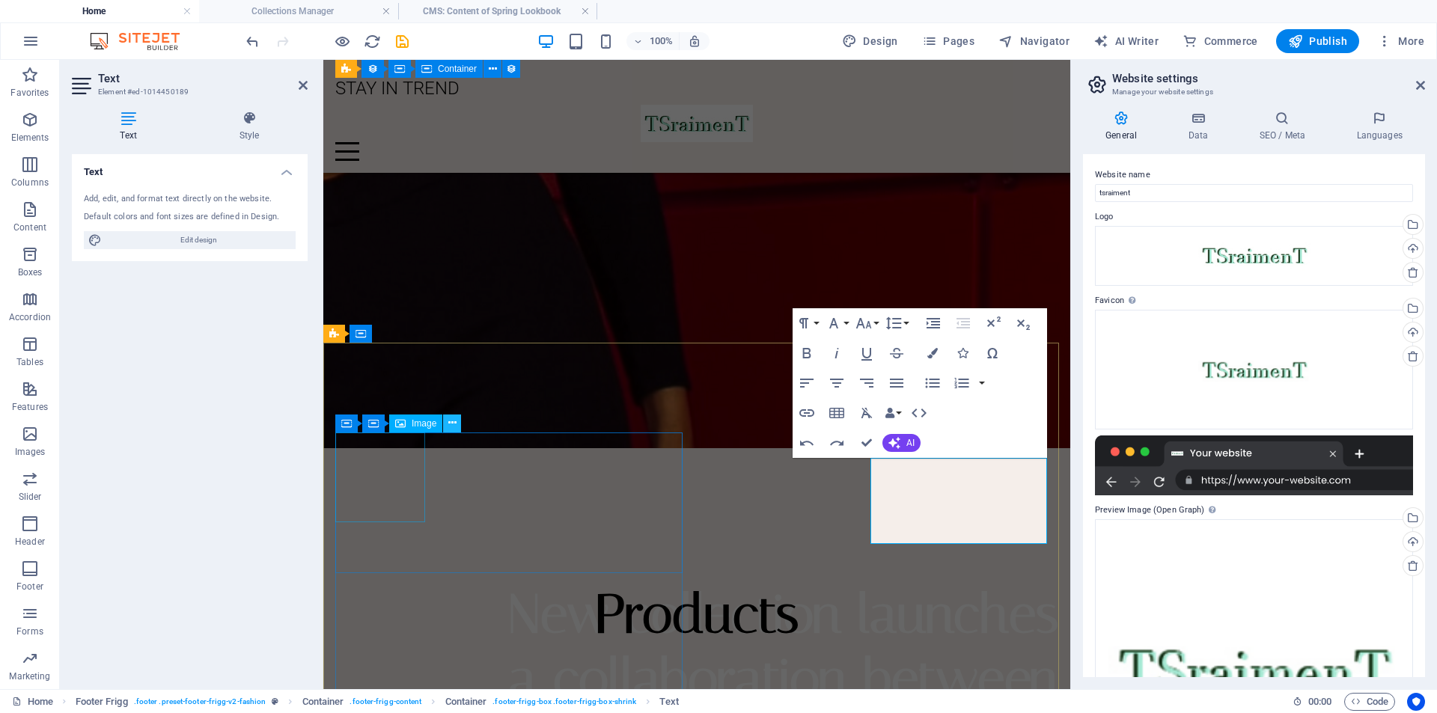
click at [457, 418] on button at bounding box center [452, 424] width 18 height 18
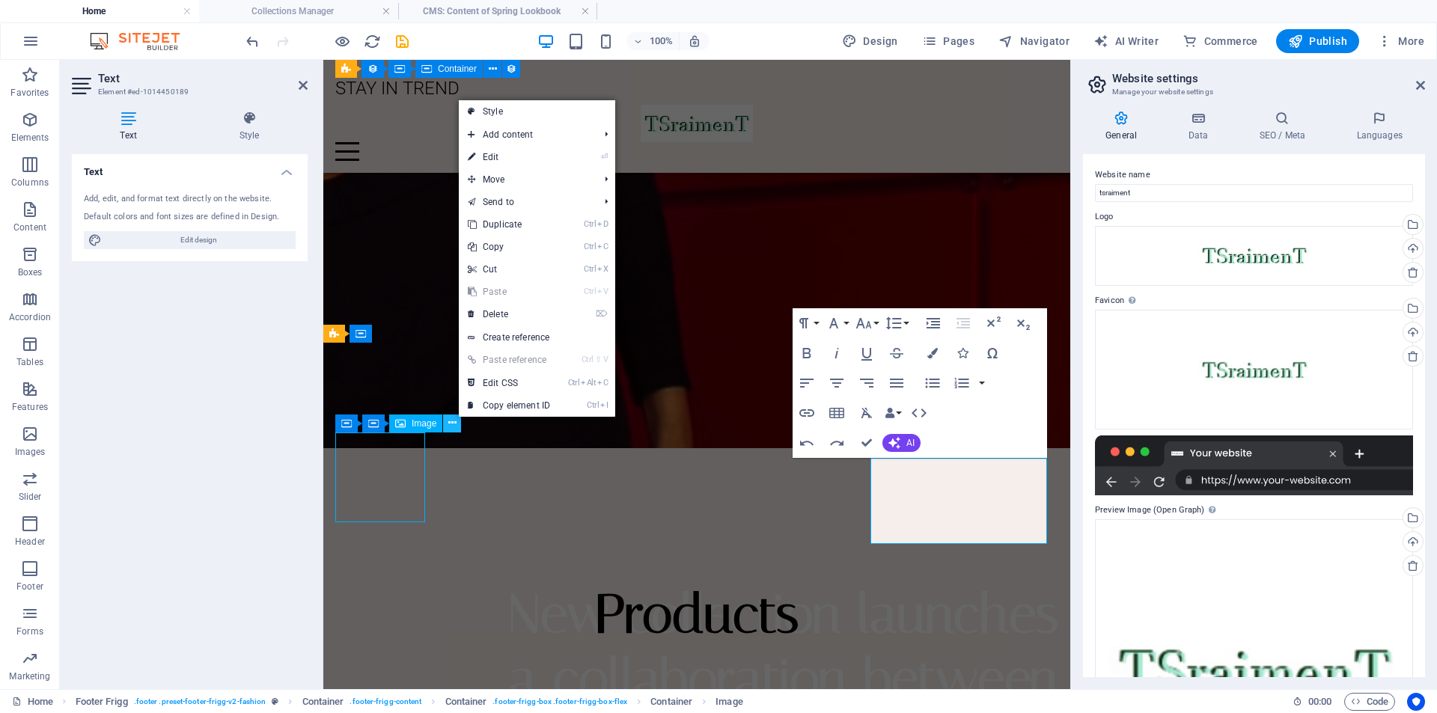
scroll to position [3220, 0]
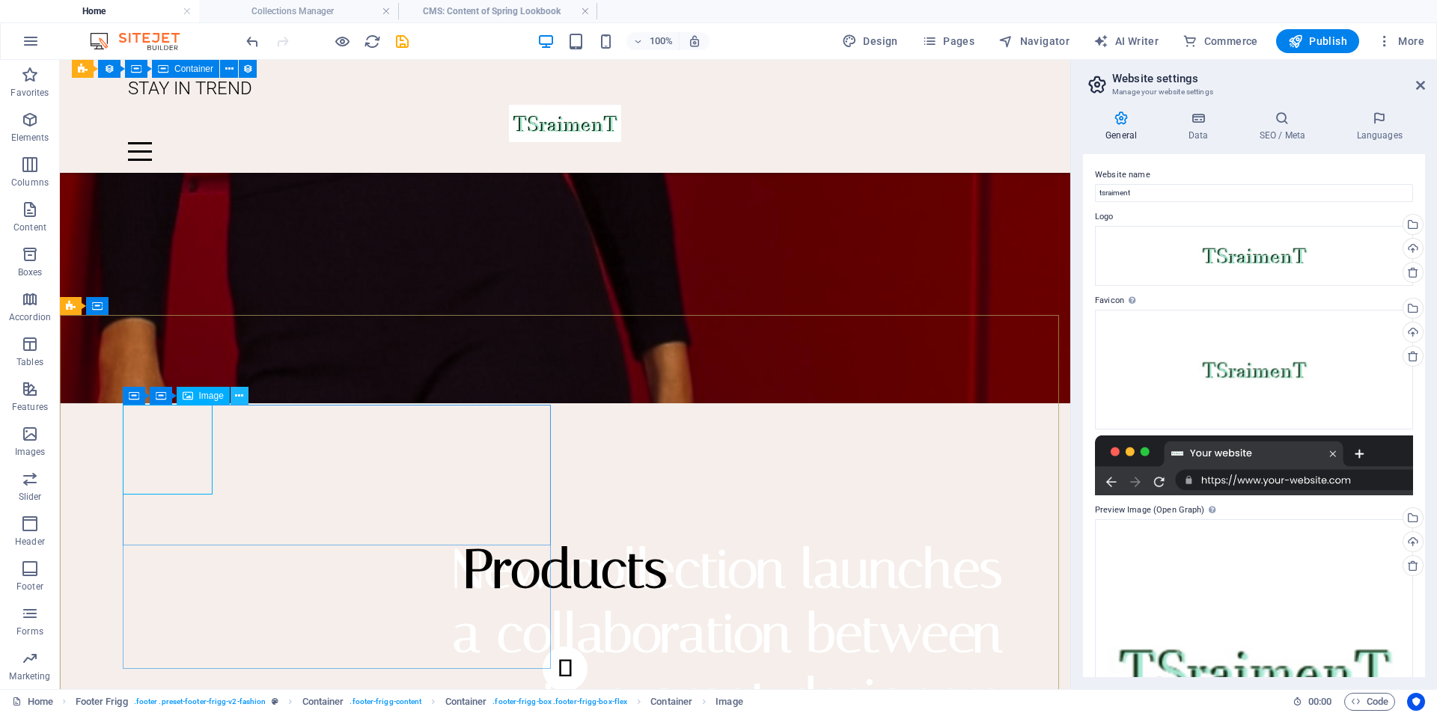
click at [238, 393] on icon at bounding box center [239, 396] width 8 height 16
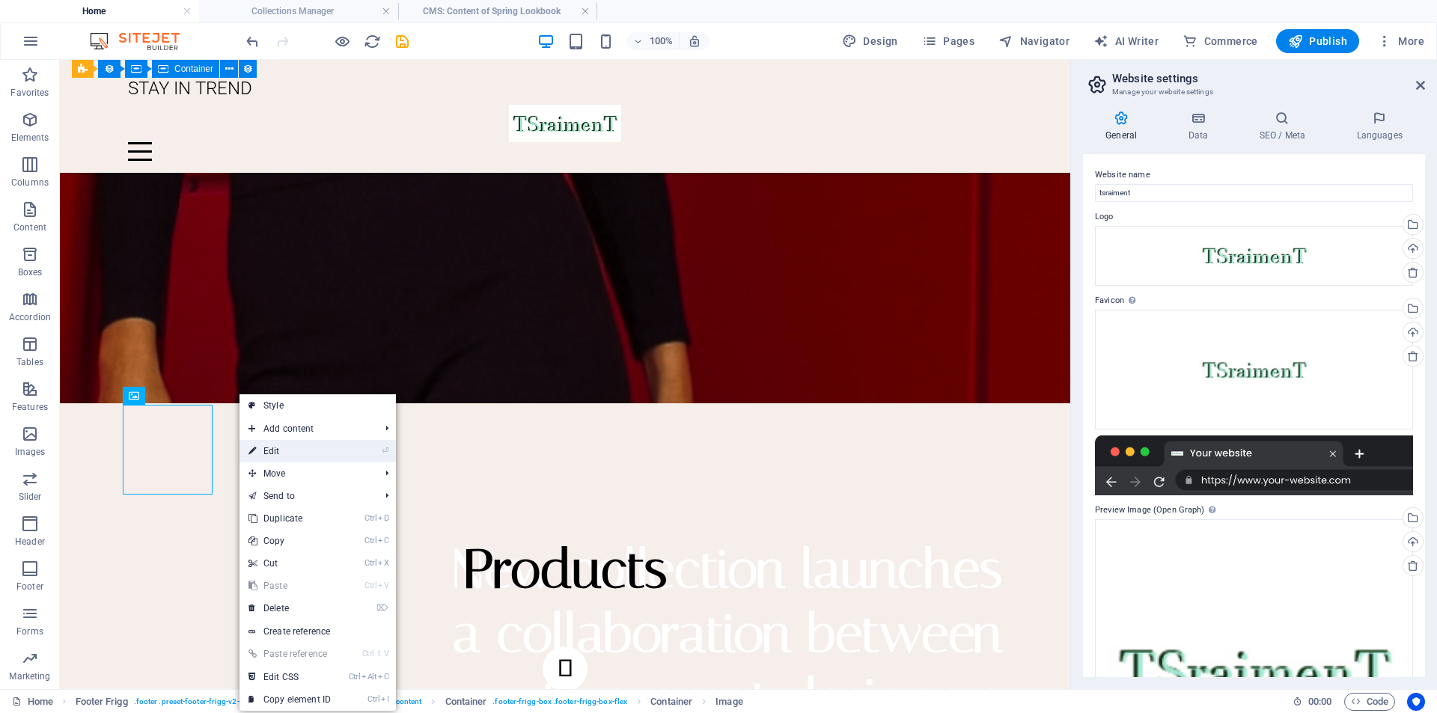
click at [258, 451] on link "⏎ Edit" at bounding box center [289, 451] width 100 height 22
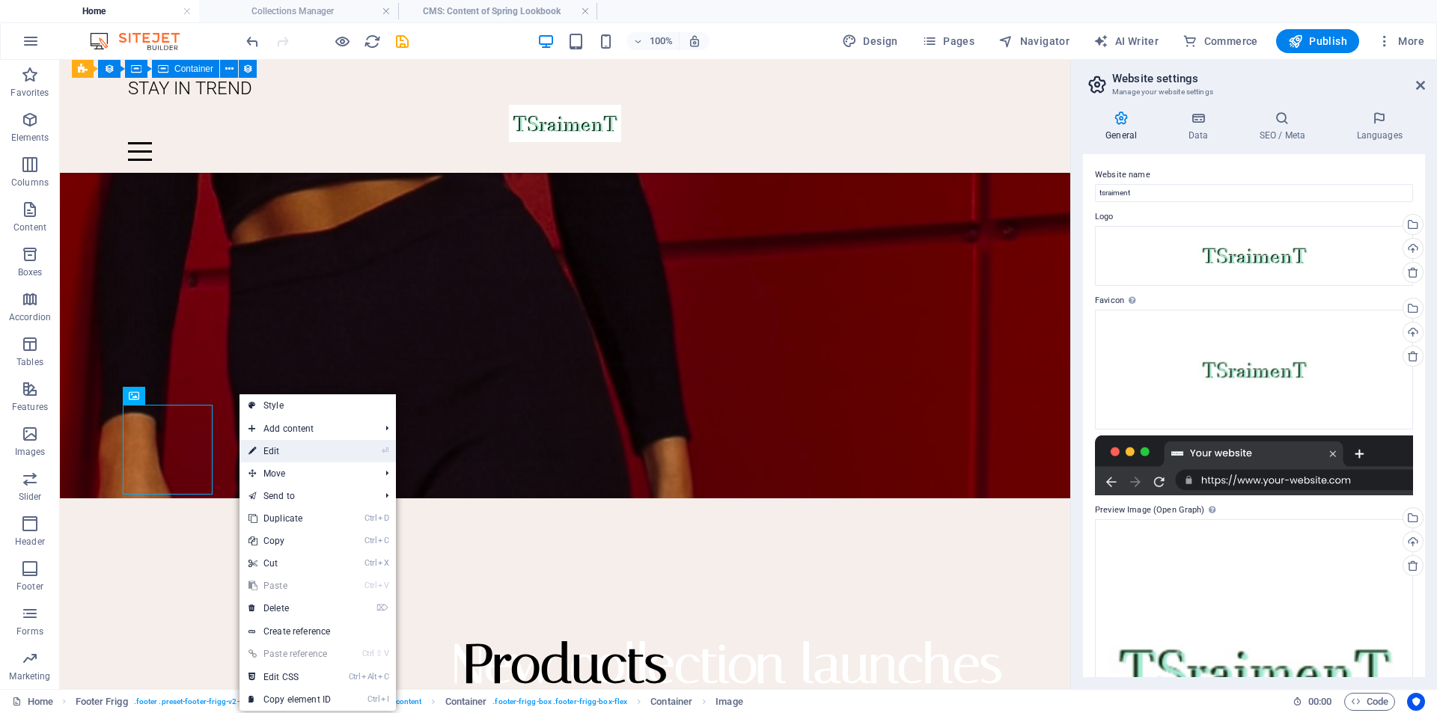
select select "px"
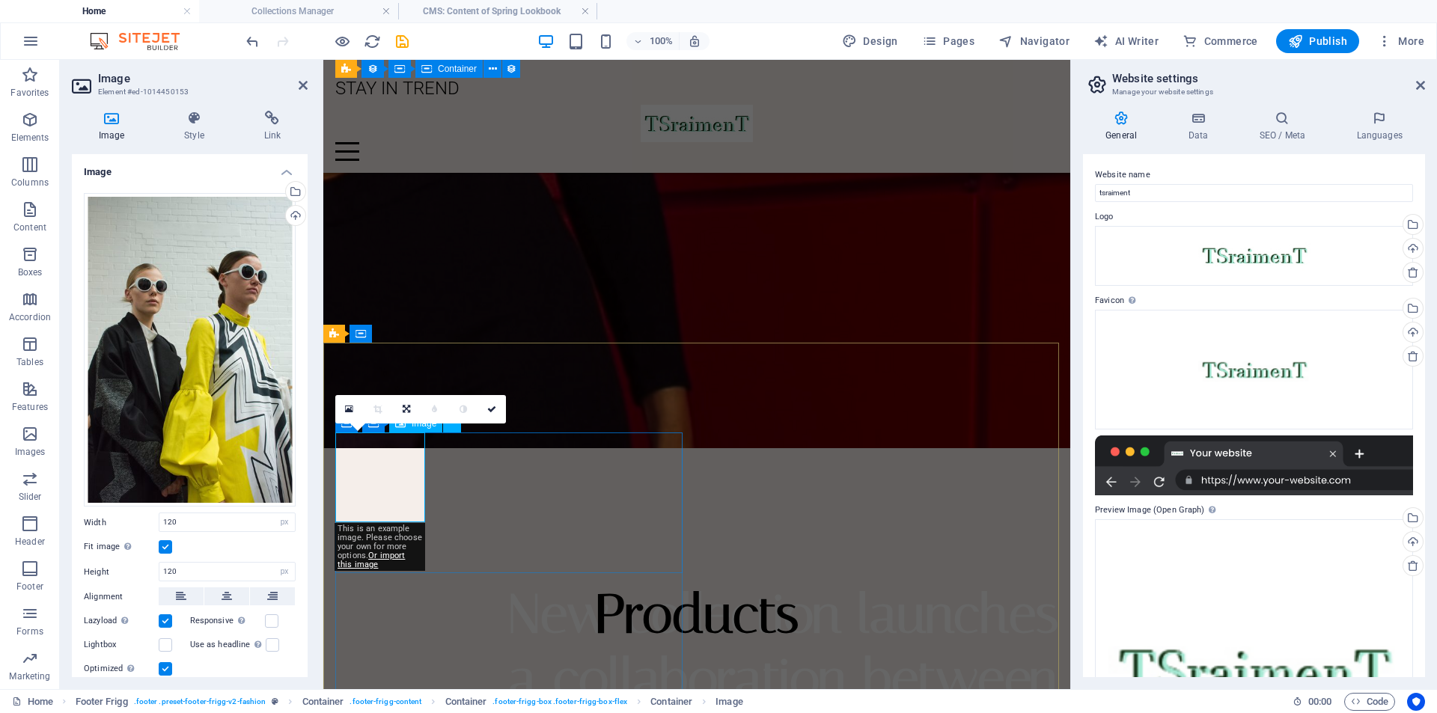
click at [197, 226] on div "Drag files here, click to choose files or select files from Files or our free s…" at bounding box center [190, 350] width 212 height 314
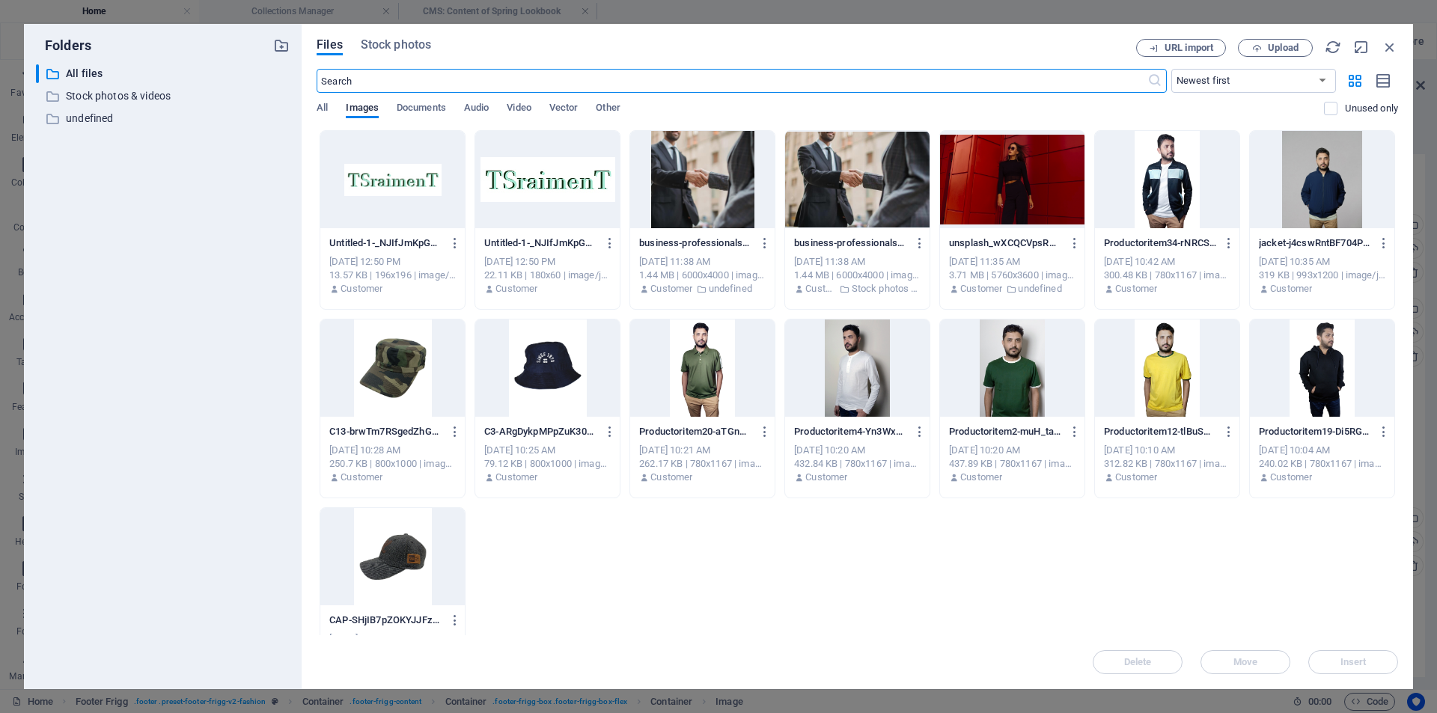
click at [548, 375] on div at bounding box center [547, 368] width 144 height 97
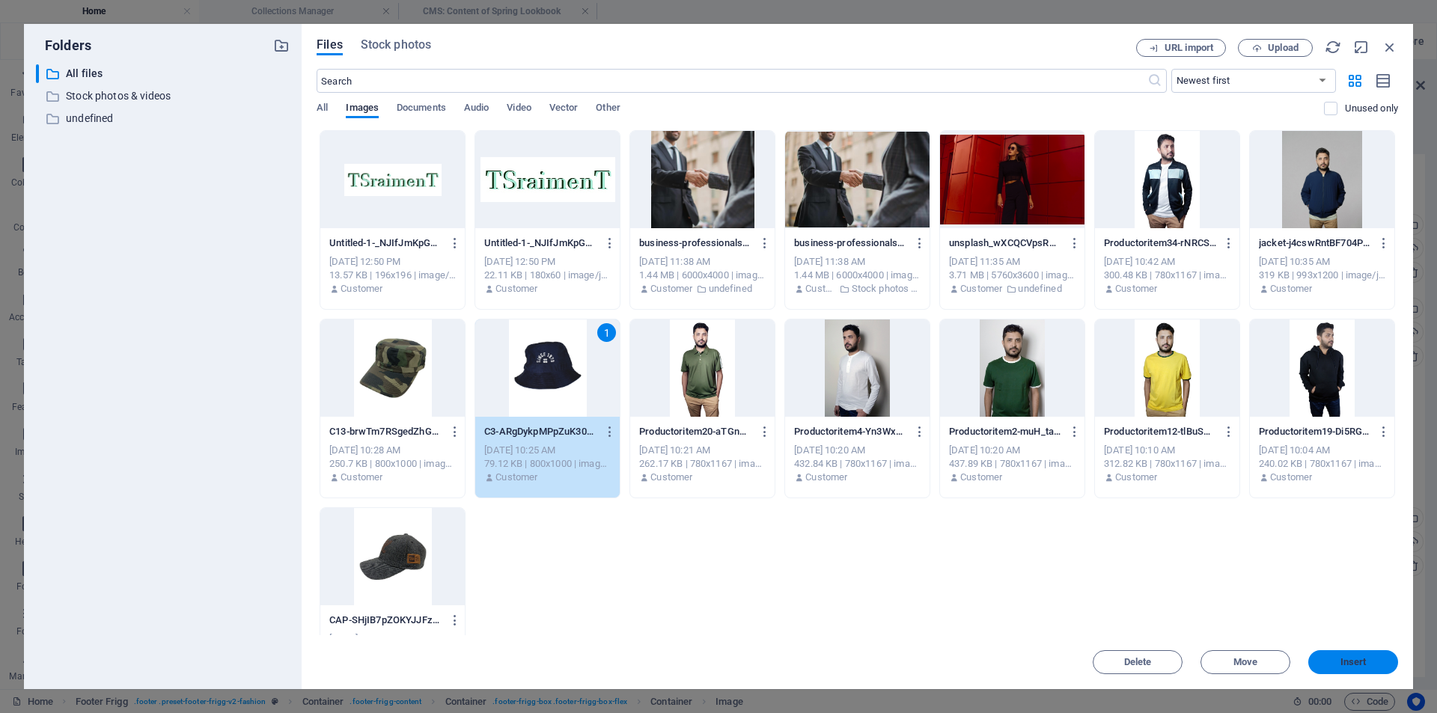
click at [1351, 672] on button "Insert" at bounding box center [1353, 662] width 90 height 24
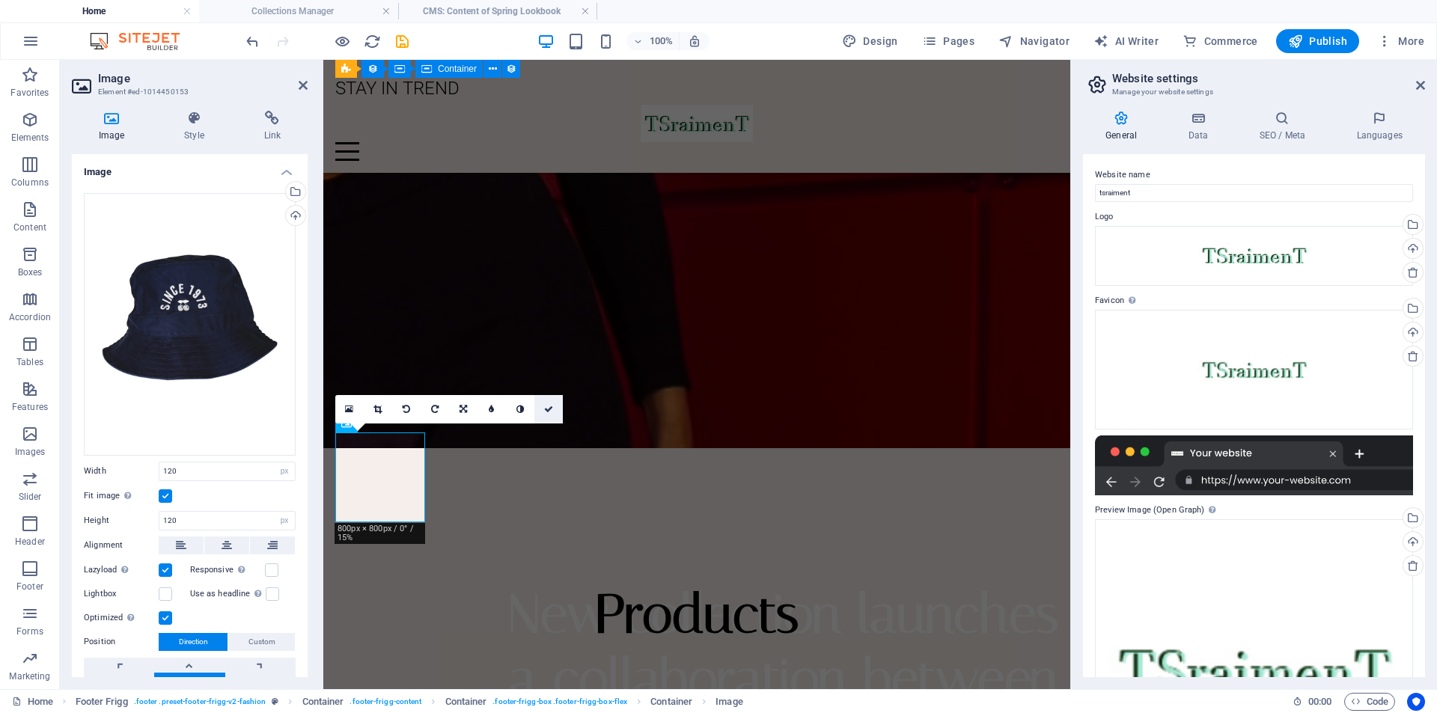
drag, startPoint x: 548, startPoint y: 411, endPoint x: 502, endPoint y: 361, distance: 67.2
click at [548, 411] on icon at bounding box center [548, 409] width 9 height 9
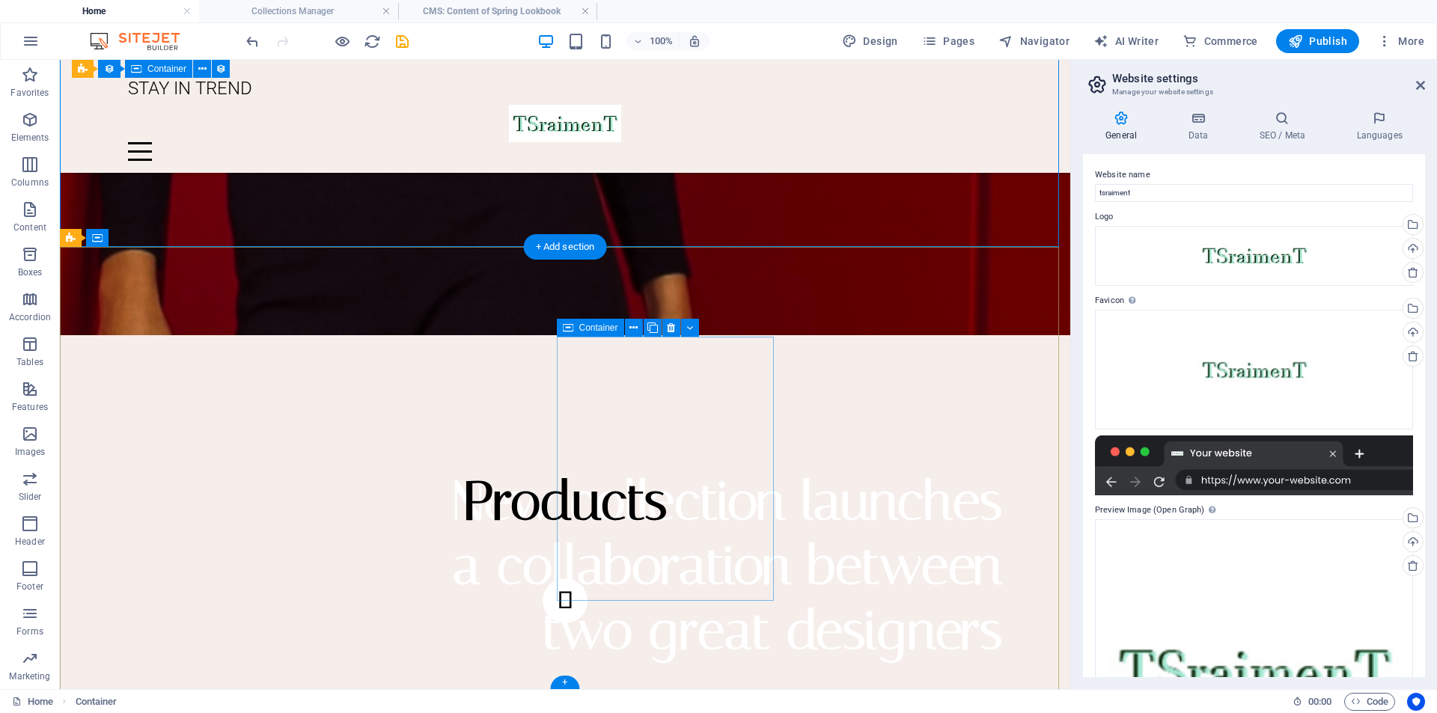
scroll to position [3289, 0]
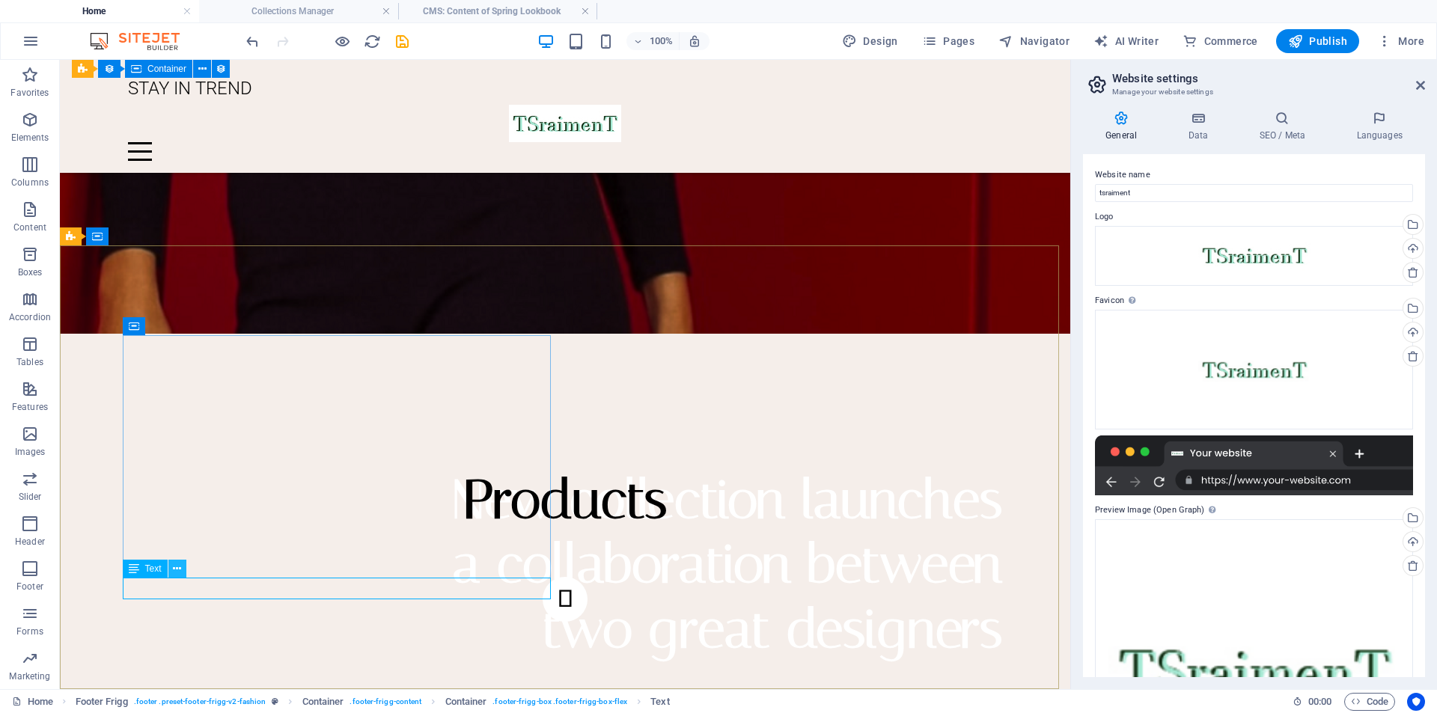
click at [171, 572] on button at bounding box center [177, 569] width 18 height 18
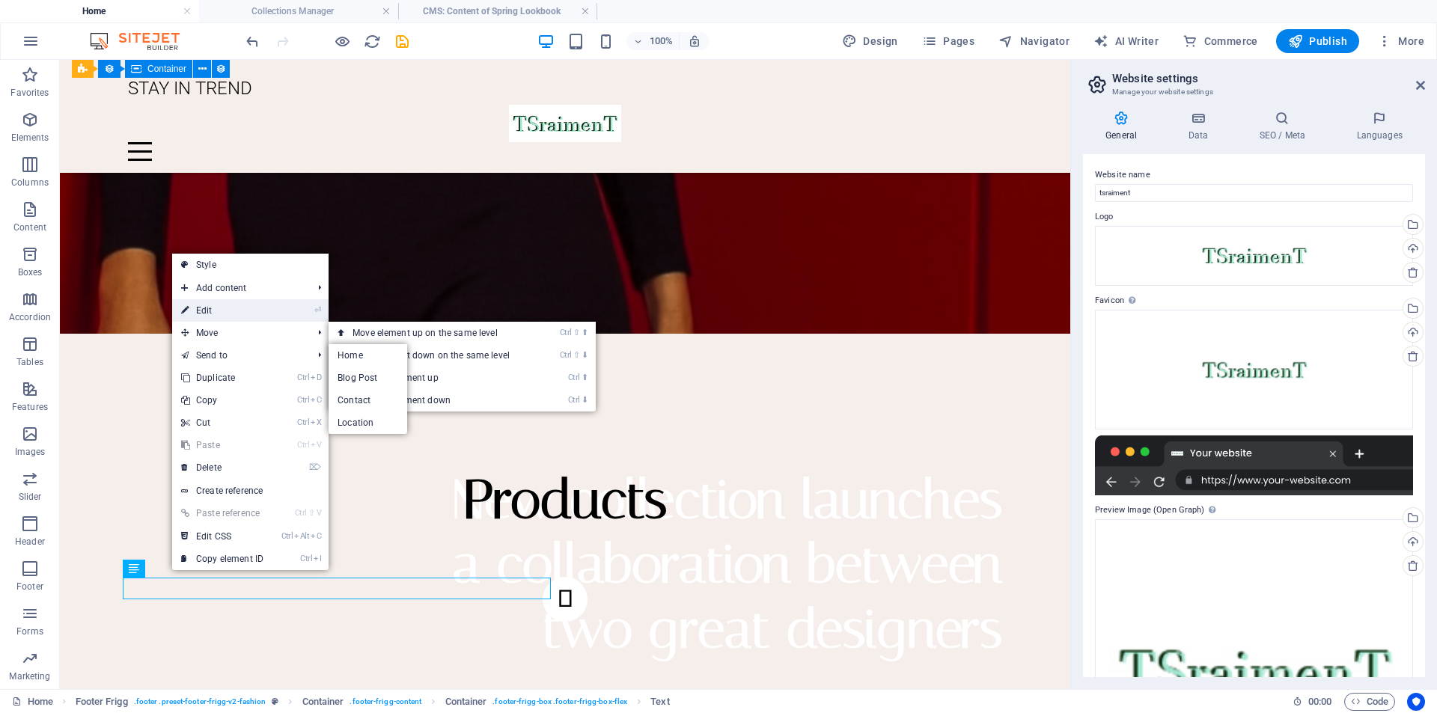
click at [204, 308] on link "⏎ Edit" at bounding box center [222, 310] width 100 height 22
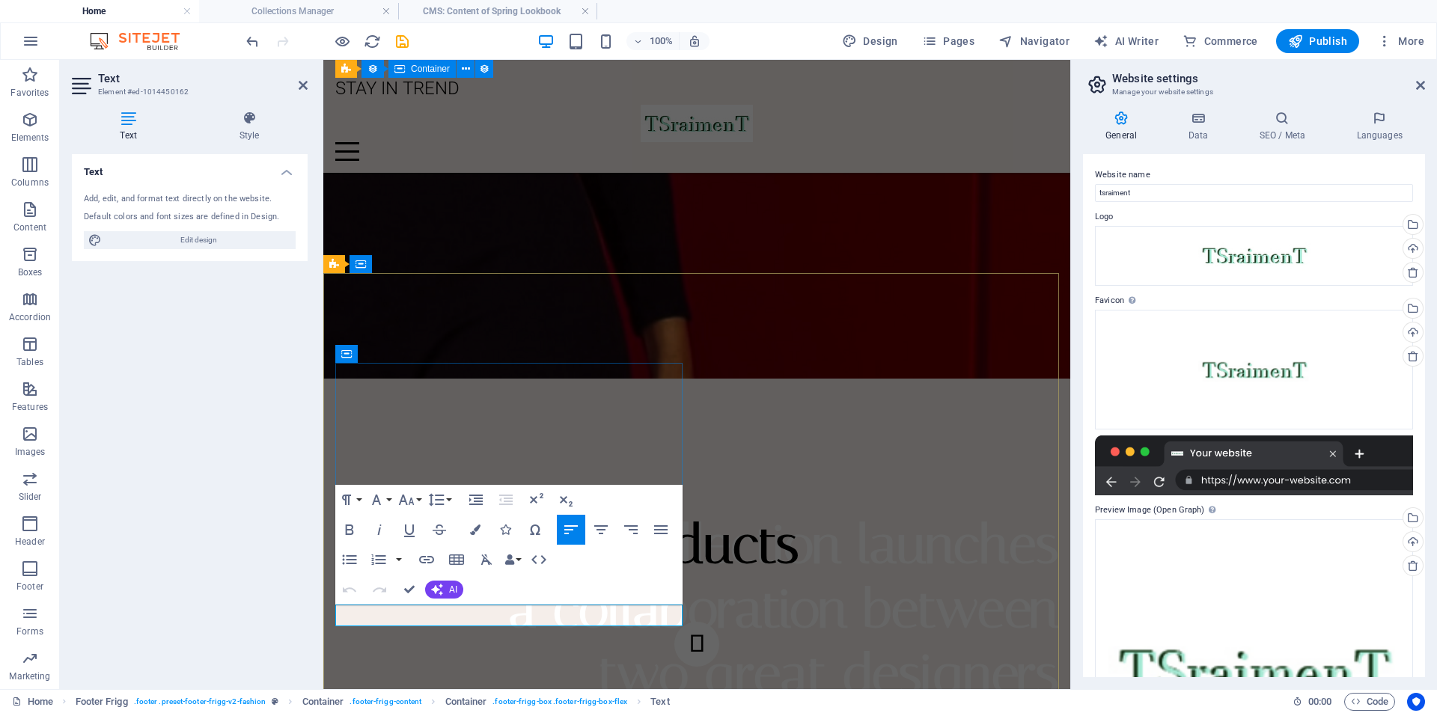
drag, startPoint x: 372, startPoint y: 614, endPoint x: 381, endPoint y: 619, distance: 10.0
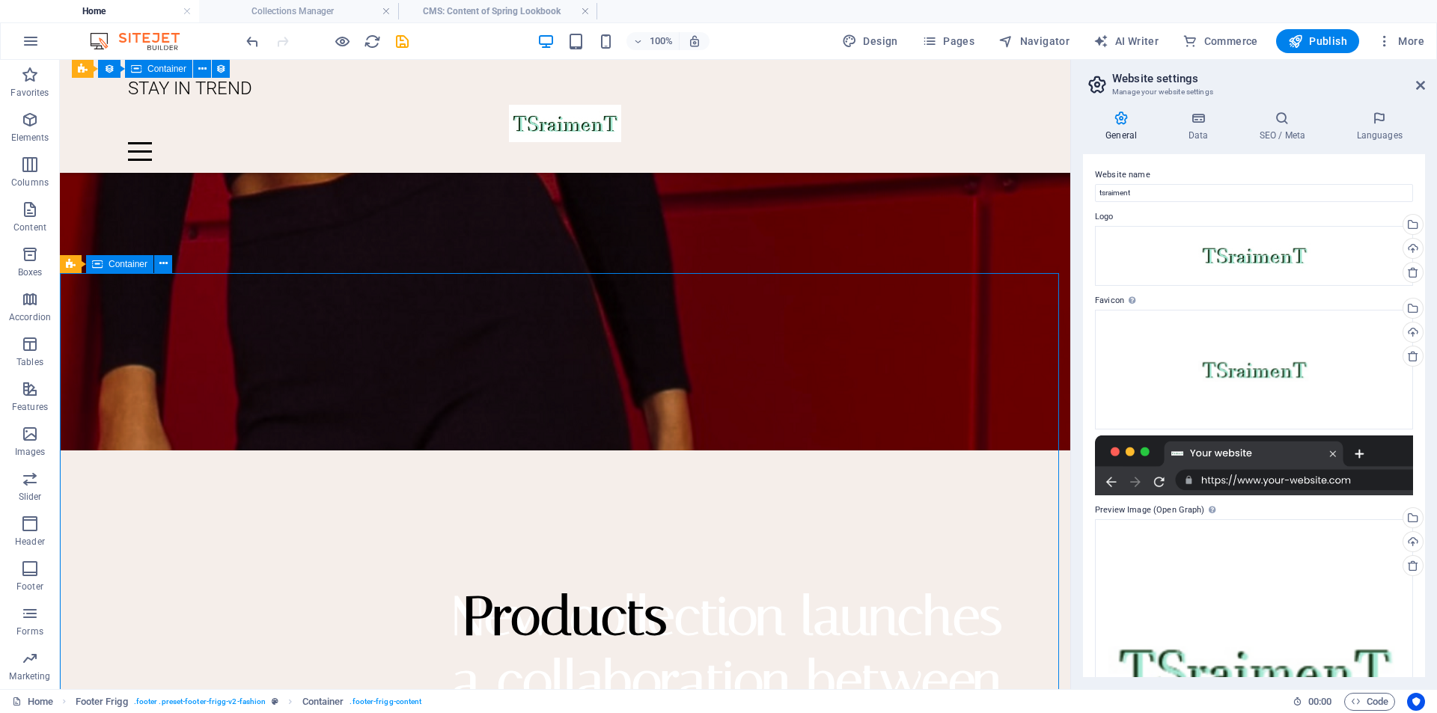
scroll to position [3262, 0]
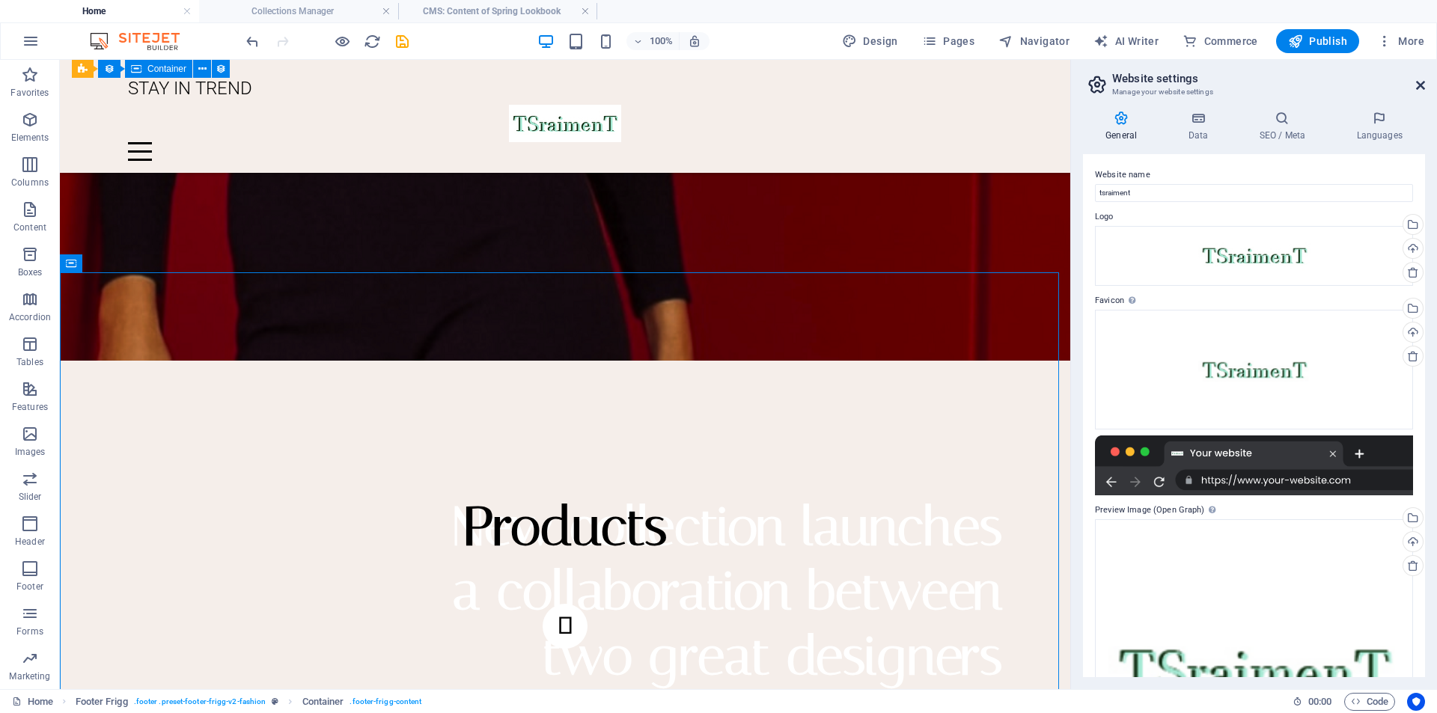
click at [1421, 83] on icon at bounding box center [1420, 85] width 9 height 12
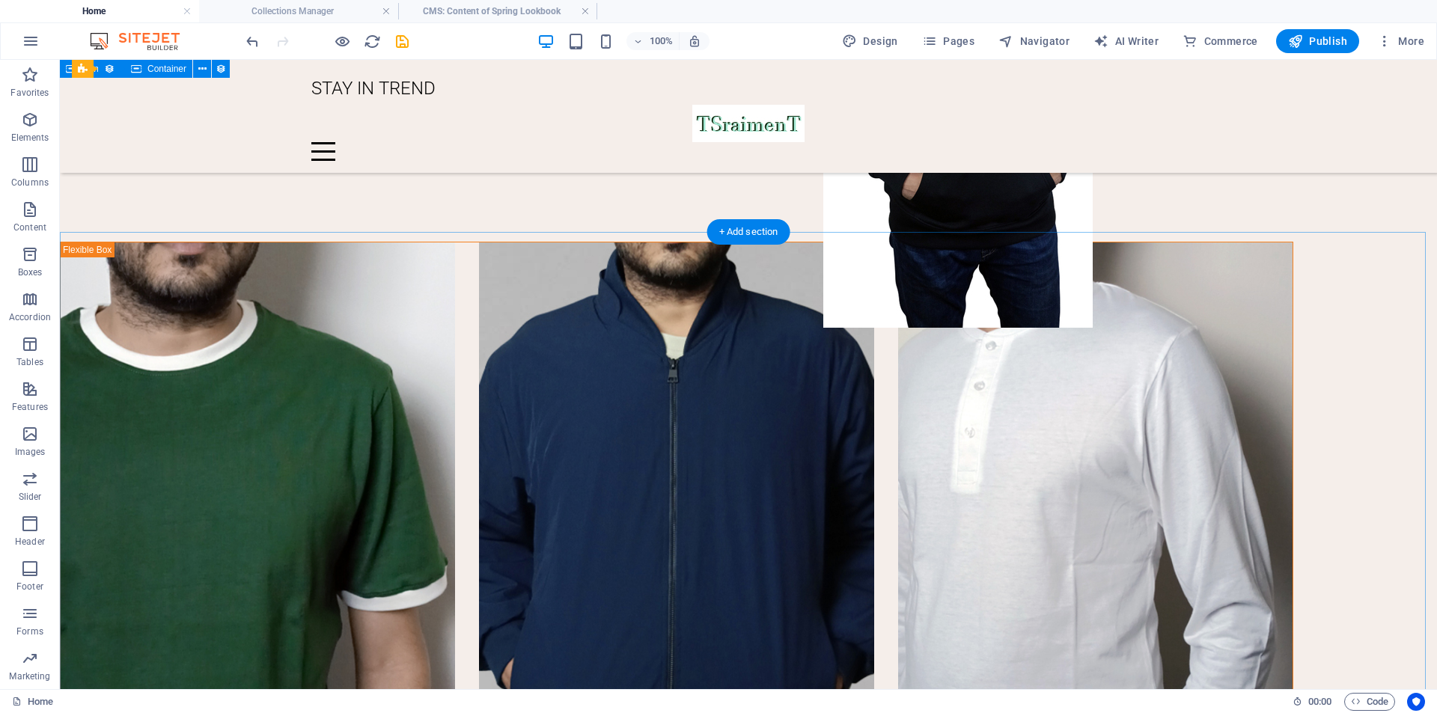
scroll to position [2023, 0]
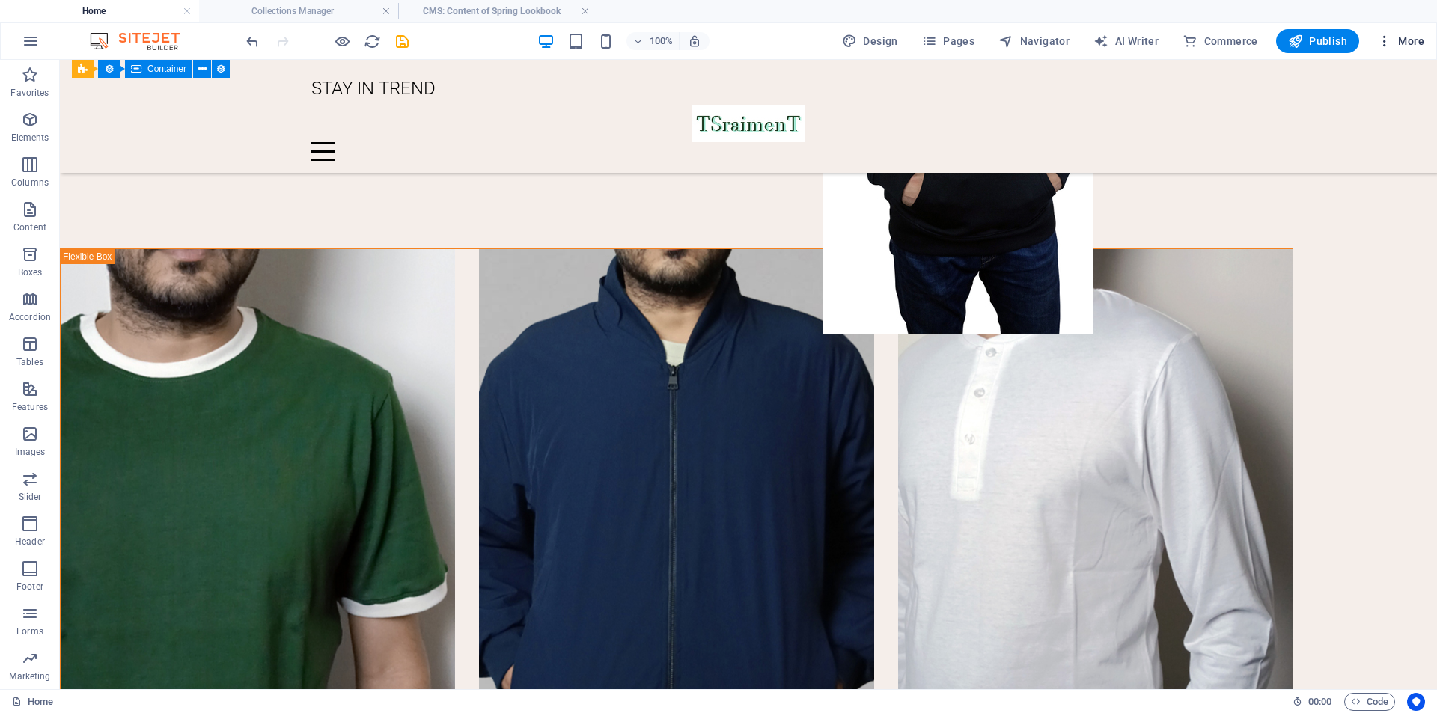
click at [1388, 40] on icon "button" at bounding box center [1384, 41] width 15 height 15
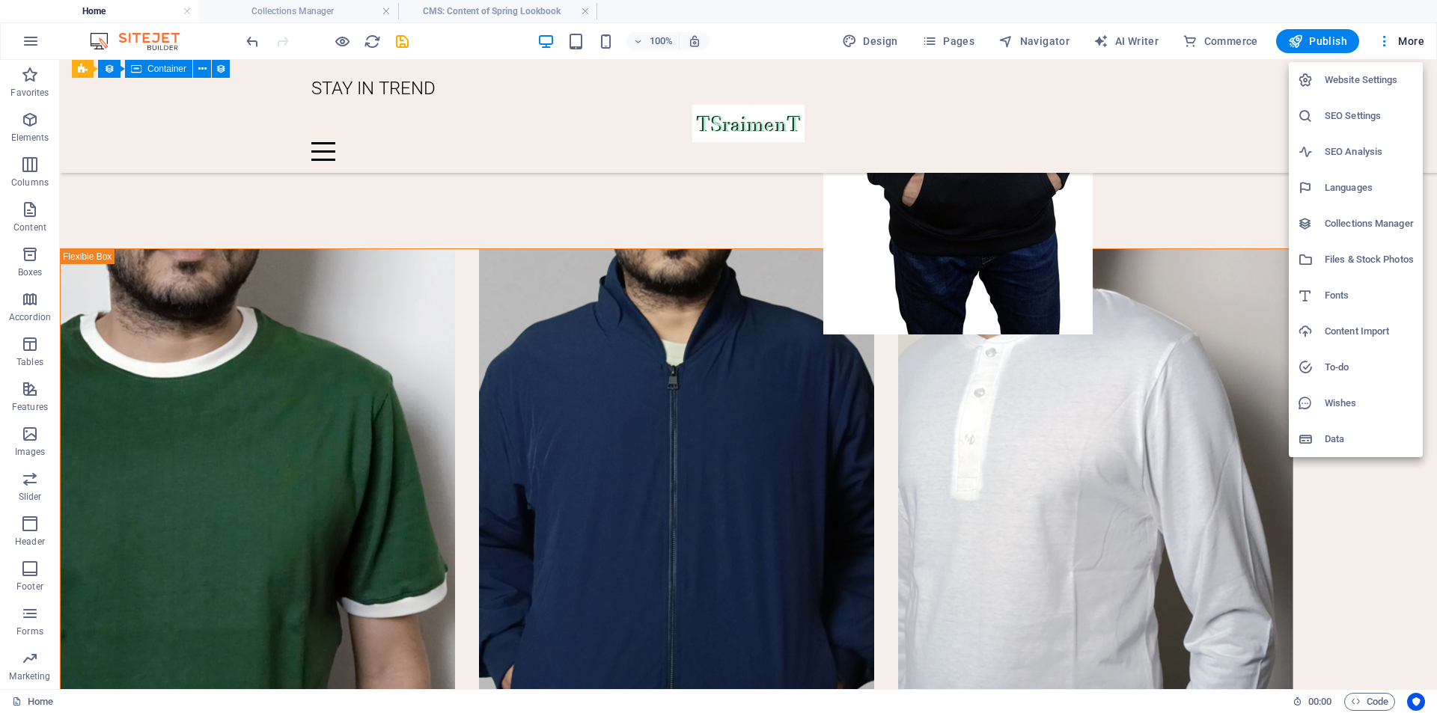
click at [938, 40] on div at bounding box center [718, 356] width 1437 height 713
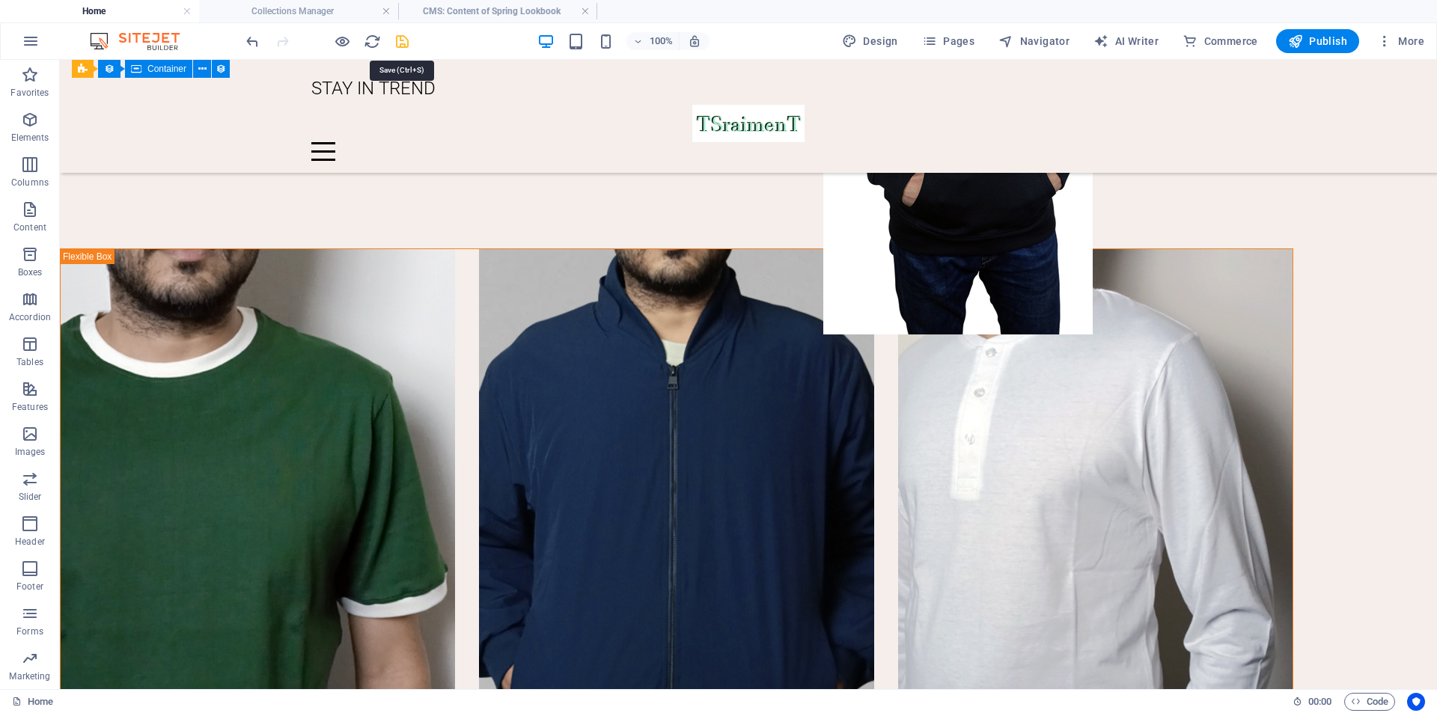
click at [401, 43] on icon "save" at bounding box center [402, 41] width 17 height 17
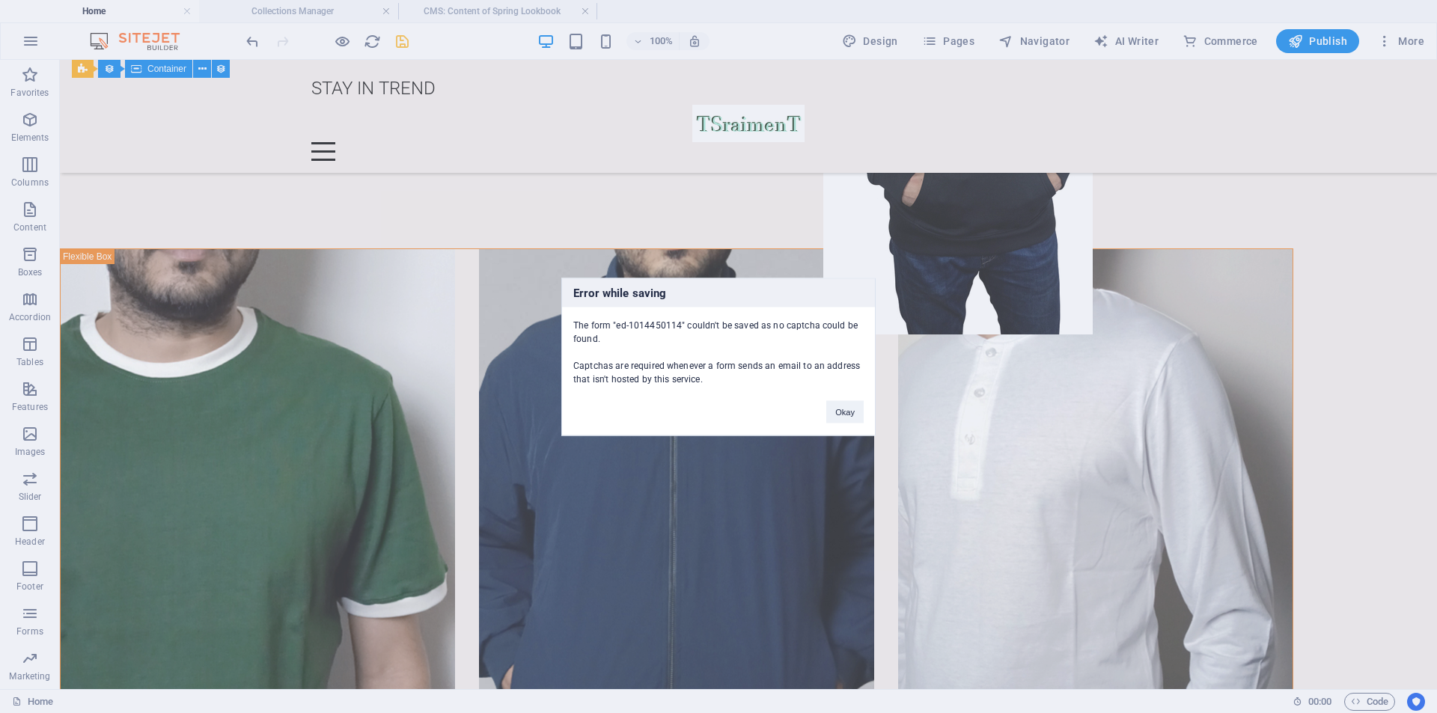
scroll to position [3009, 0]
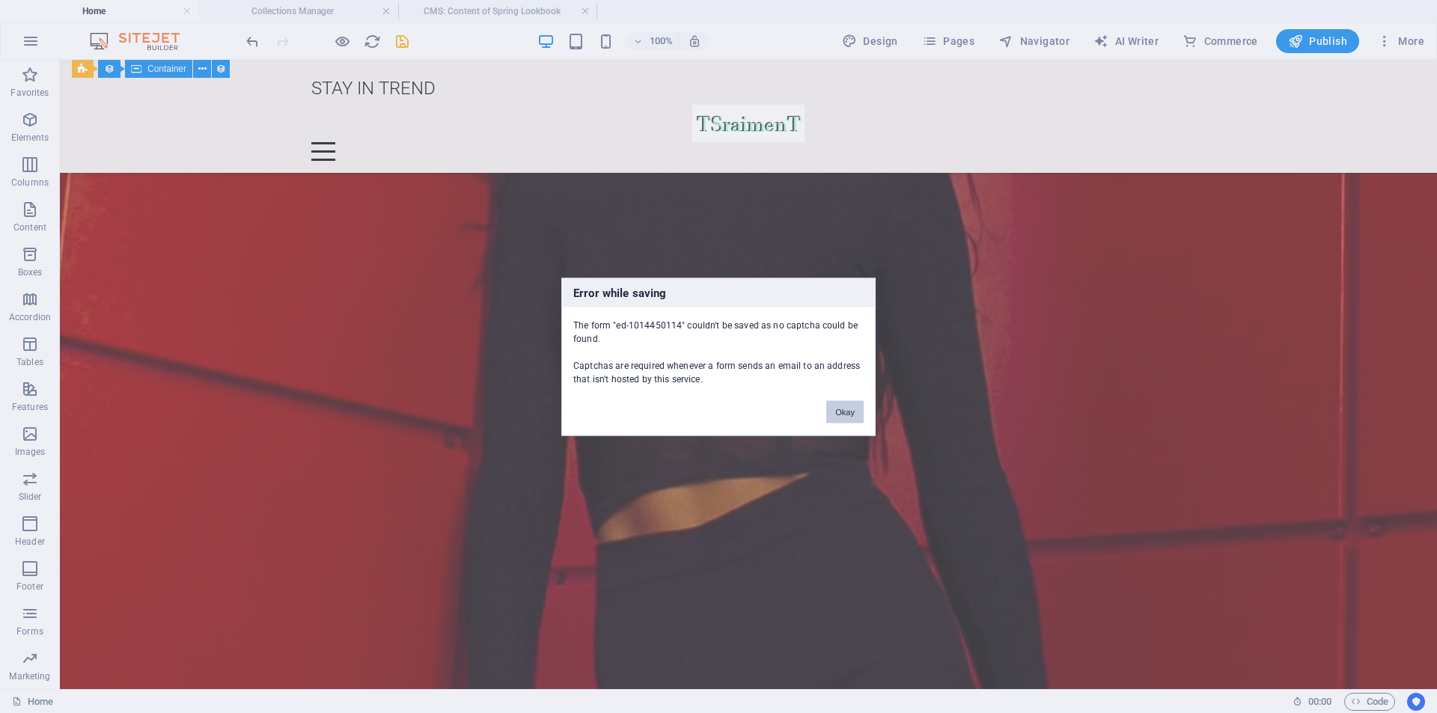
drag, startPoint x: 854, startPoint y: 416, endPoint x: 778, endPoint y: 349, distance: 101.2
click at [854, 416] on button "Okay" at bounding box center [844, 411] width 37 height 22
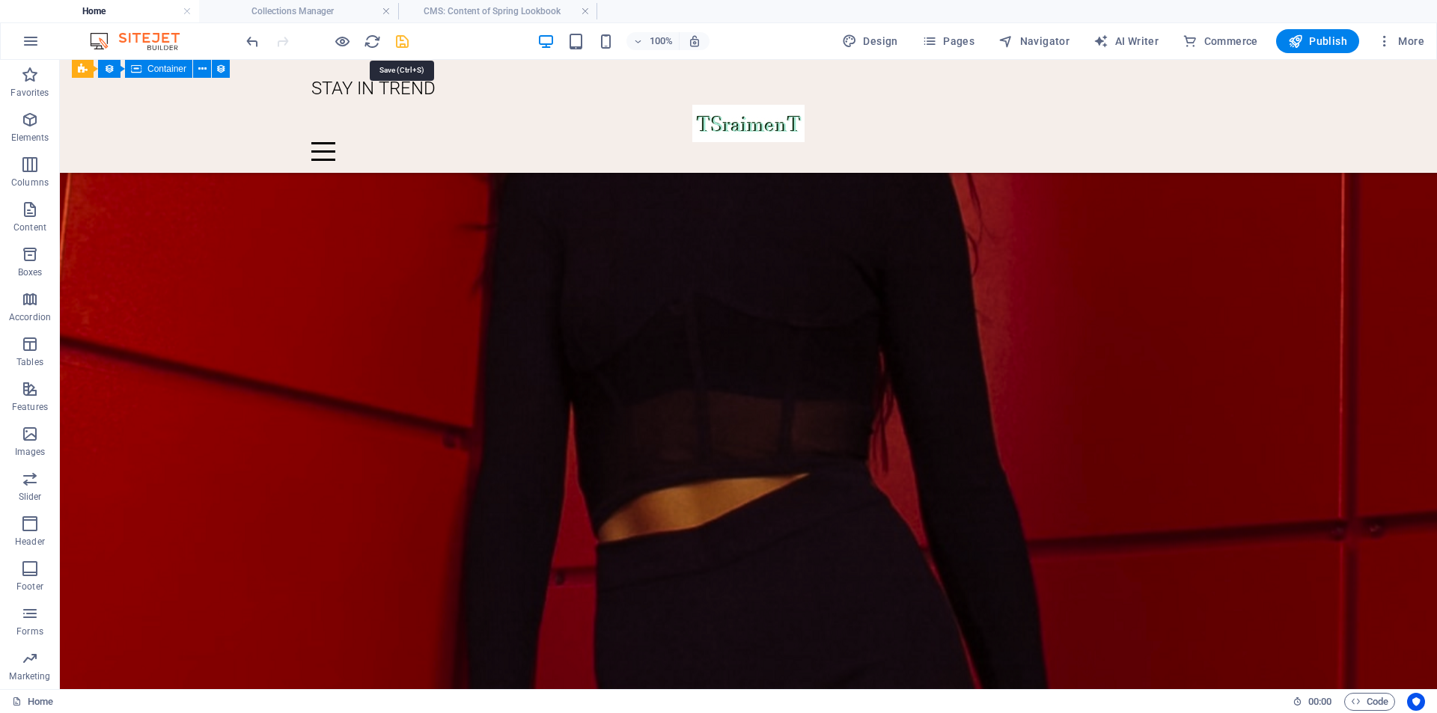
click at [406, 46] on icon "save" at bounding box center [402, 41] width 17 height 17
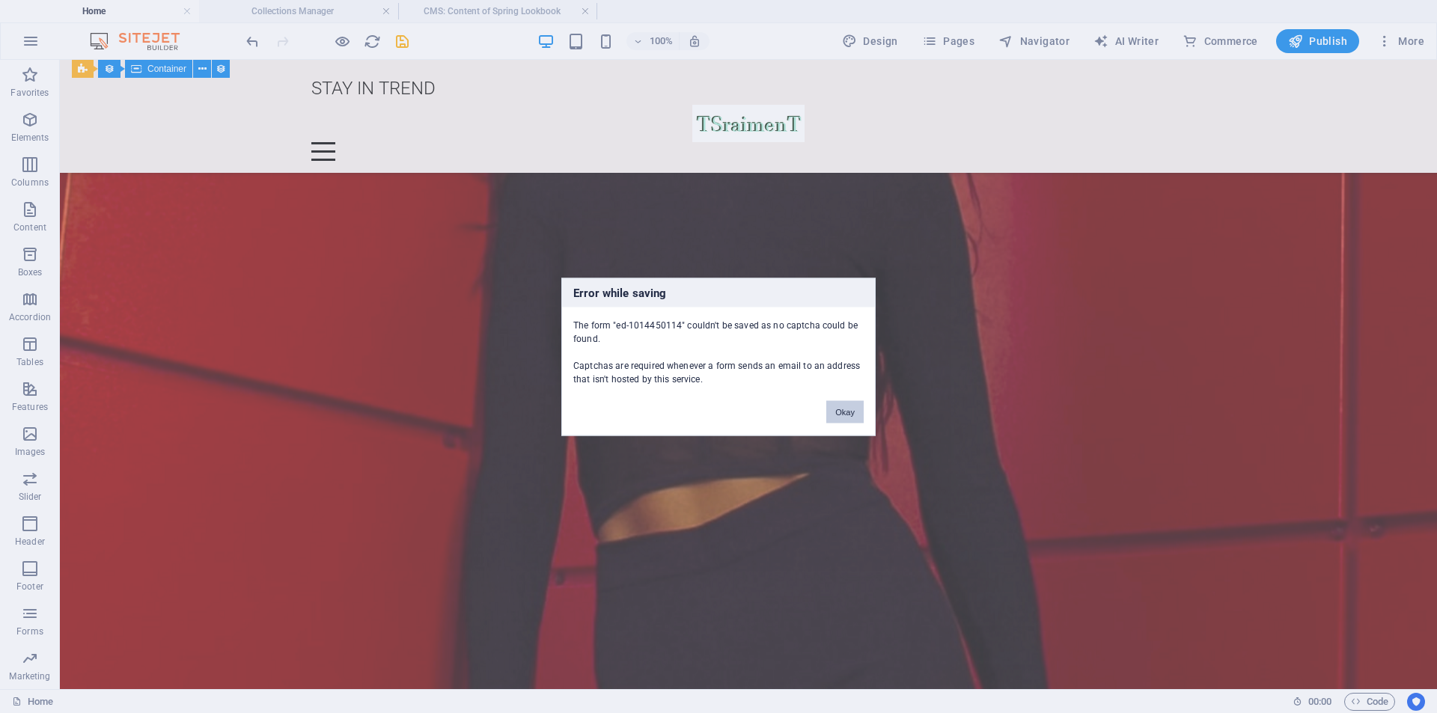
click at [850, 409] on button "Okay" at bounding box center [844, 411] width 37 height 22
click at [843, 406] on button "Okay" at bounding box center [844, 411] width 37 height 22
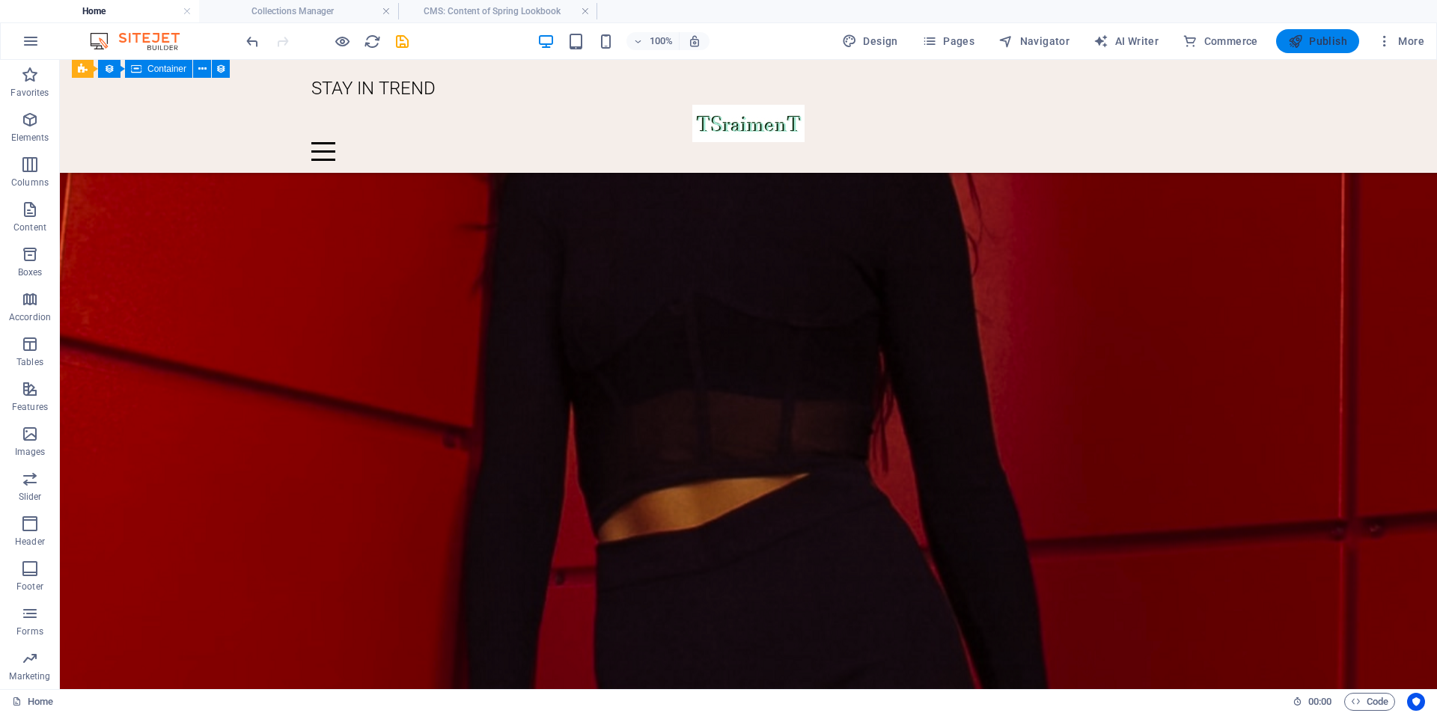
click at [1310, 37] on span "Publish" at bounding box center [1317, 41] width 59 height 15
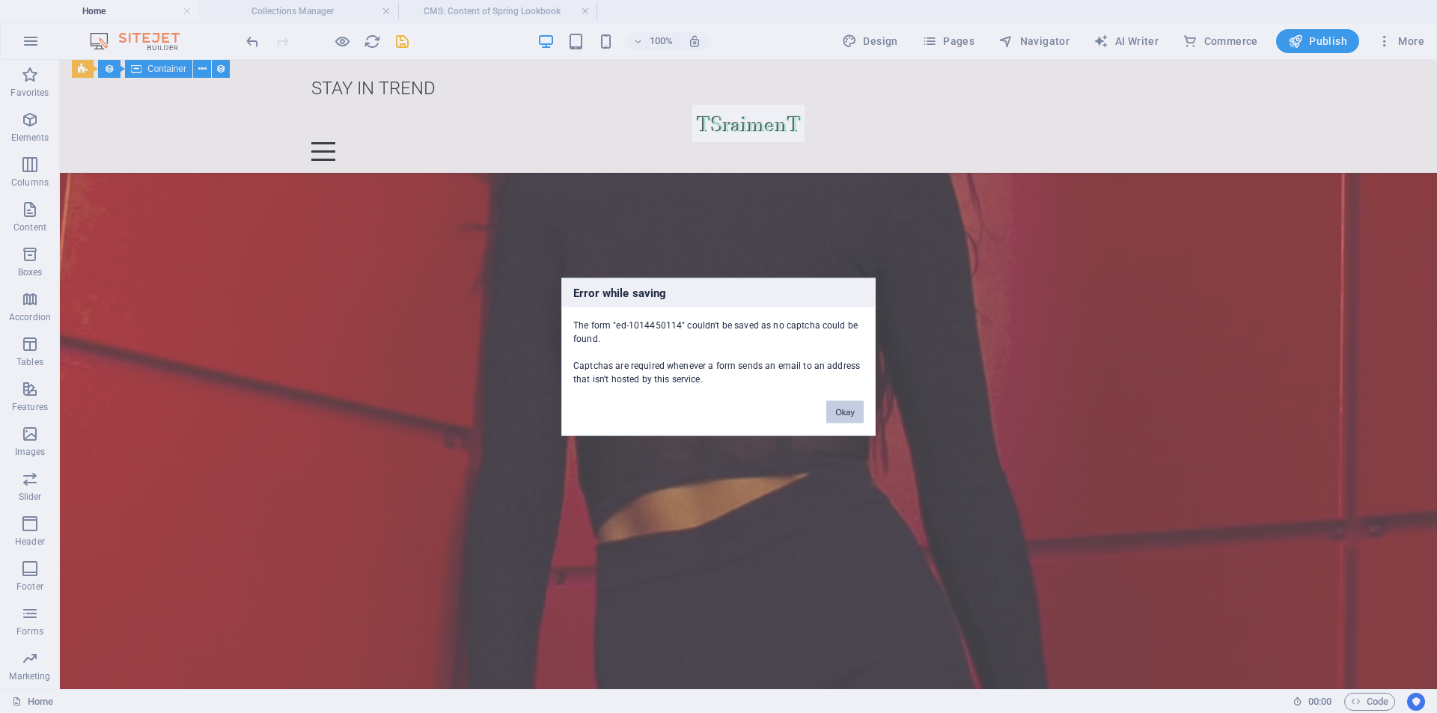
click at [848, 413] on button "Okay" at bounding box center [844, 411] width 37 height 22
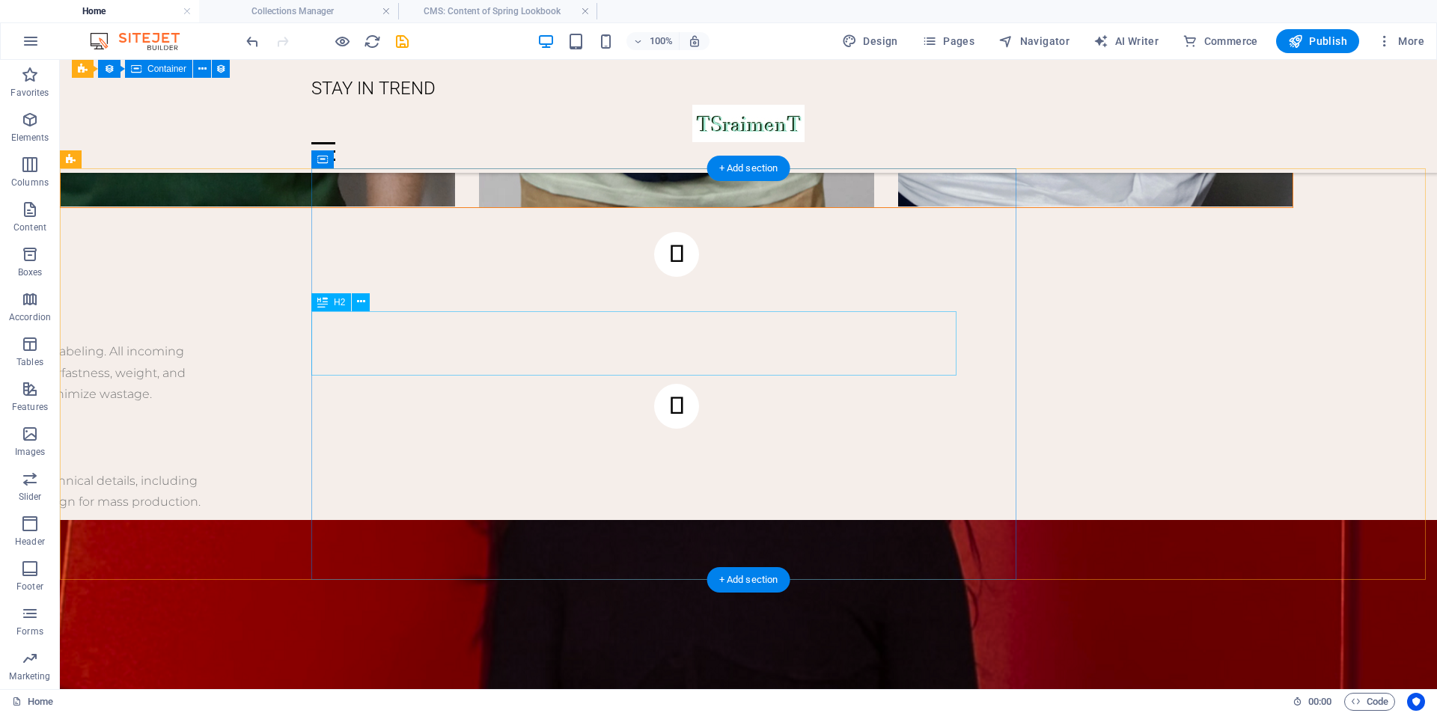
scroll to position [2635, 0]
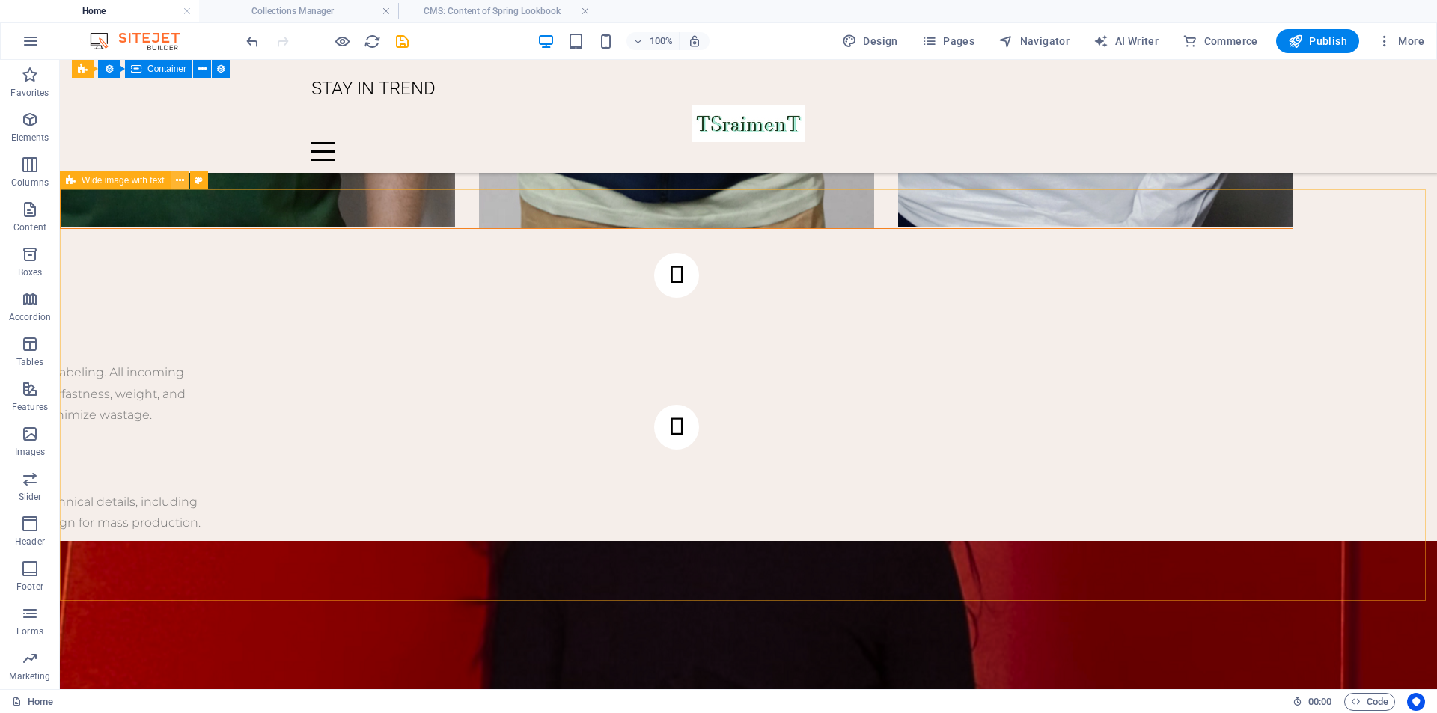
click at [181, 181] on icon at bounding box center [180, 181] width 8 height 16
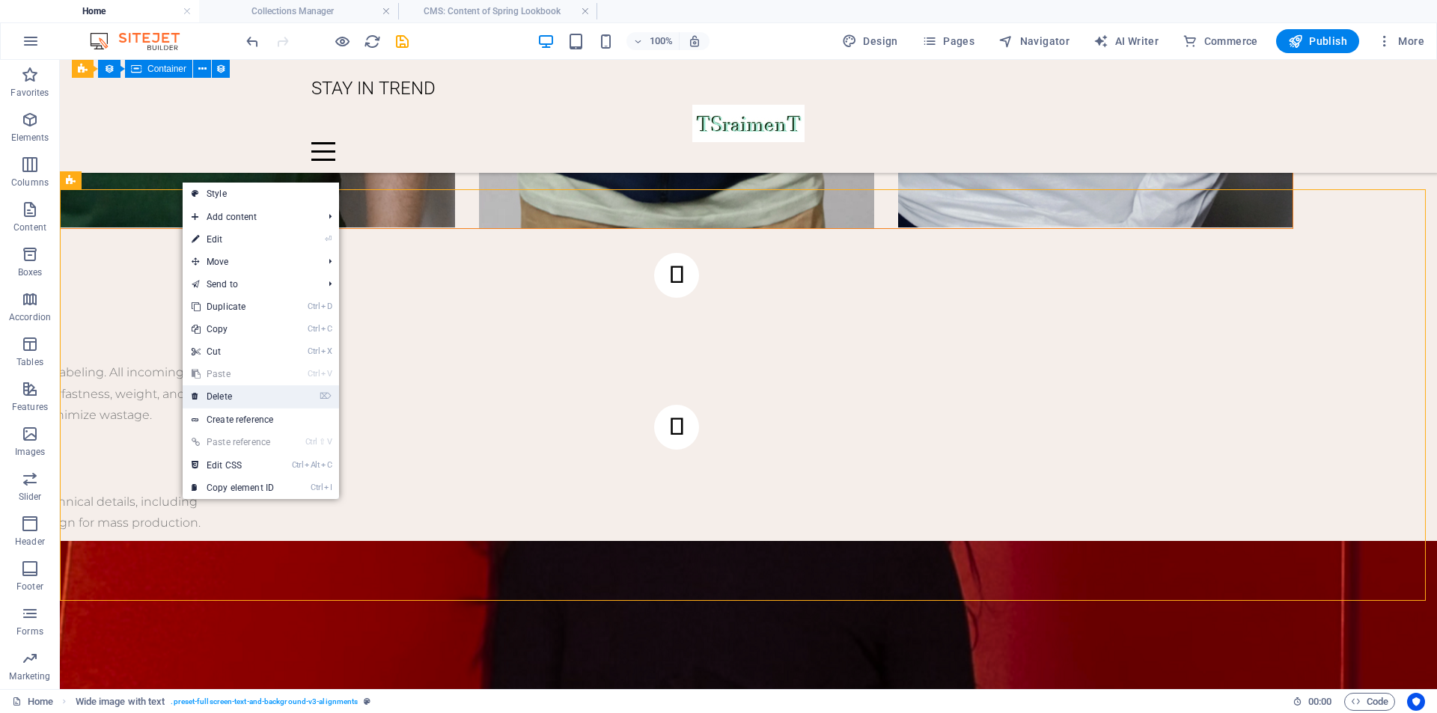
click at [268, 393] on link "⌦ Delete" at bounding box center [233, 396] width 100 height 22
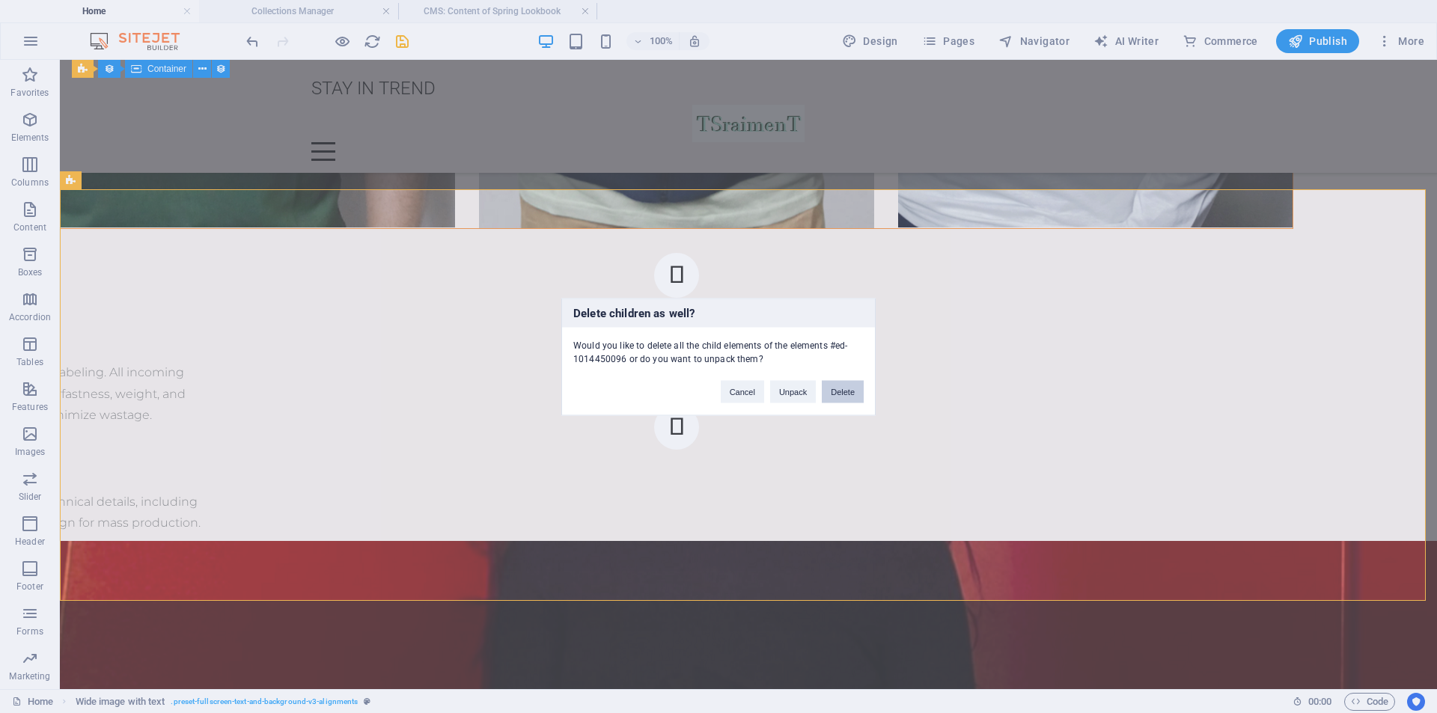
click at [852, 392] on button "Delete" at bounding box center [843, 391] width 42 height 22
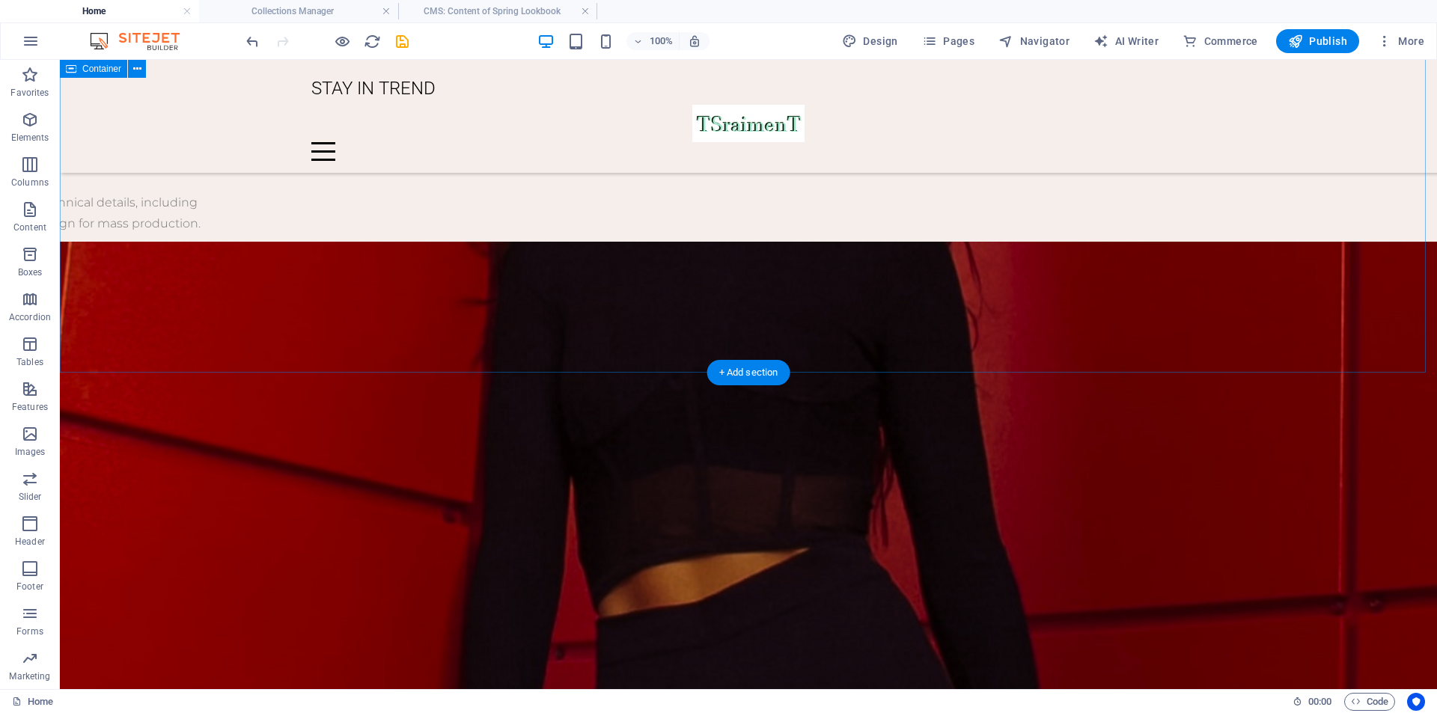
scroll to position [2561, 0]
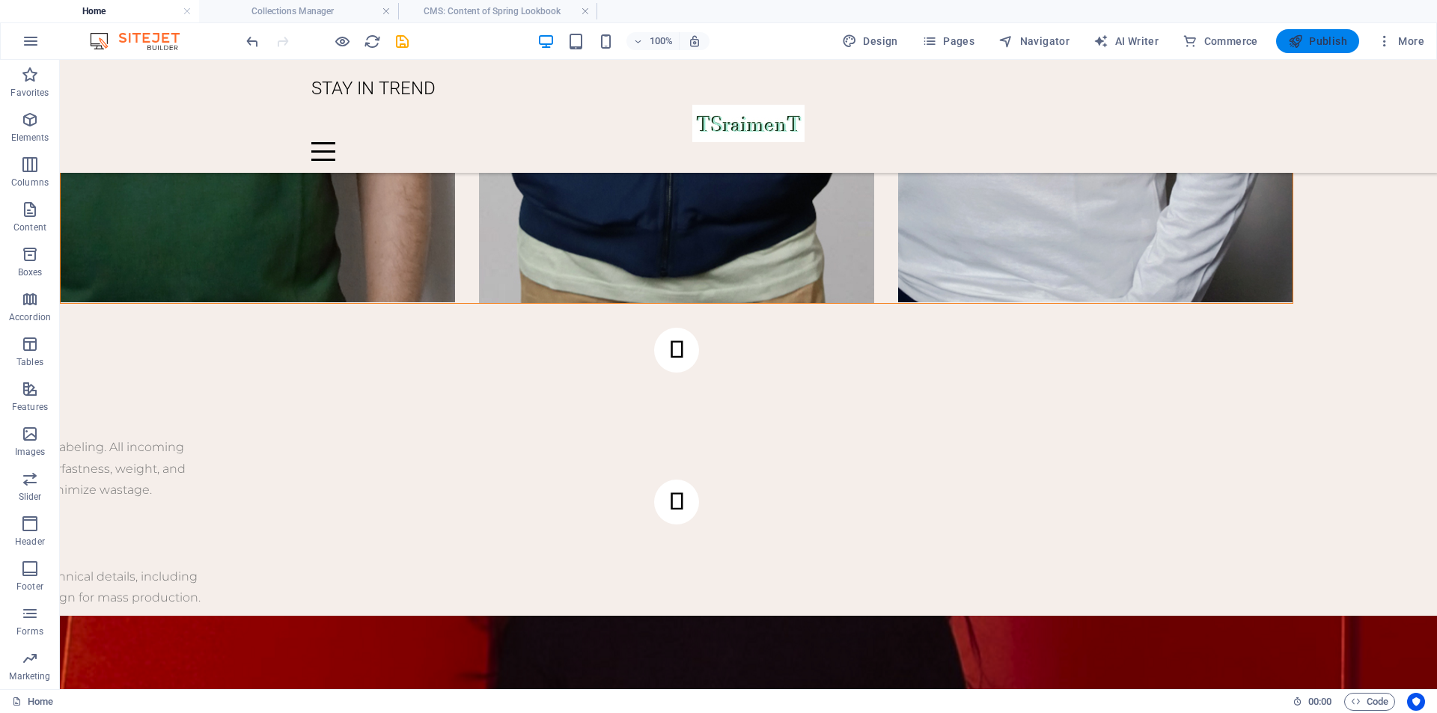
click at [1323, 49] on button "Publish" at bounding box center [1317, 41] width 83 height 24
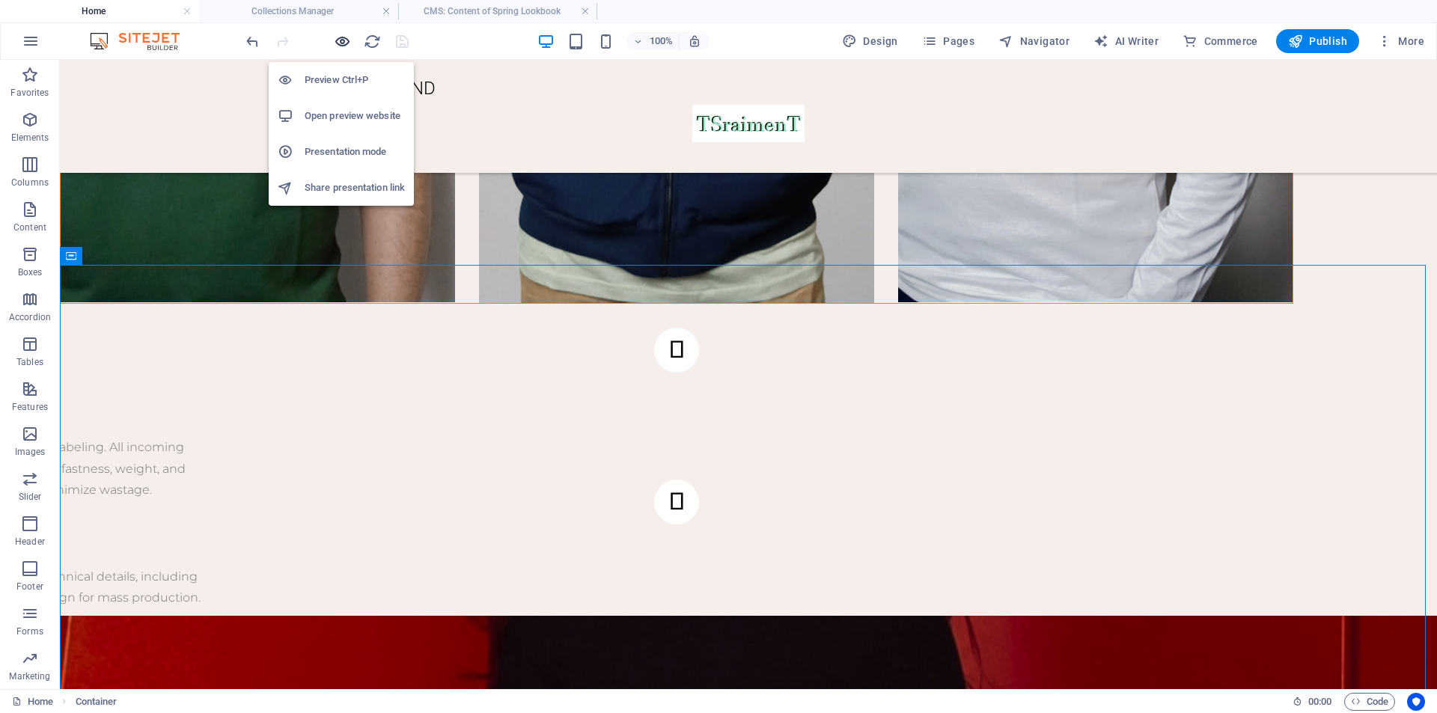
click at [338, 39] on icon "button" at bounding box center [342, 41] width 17 height 17
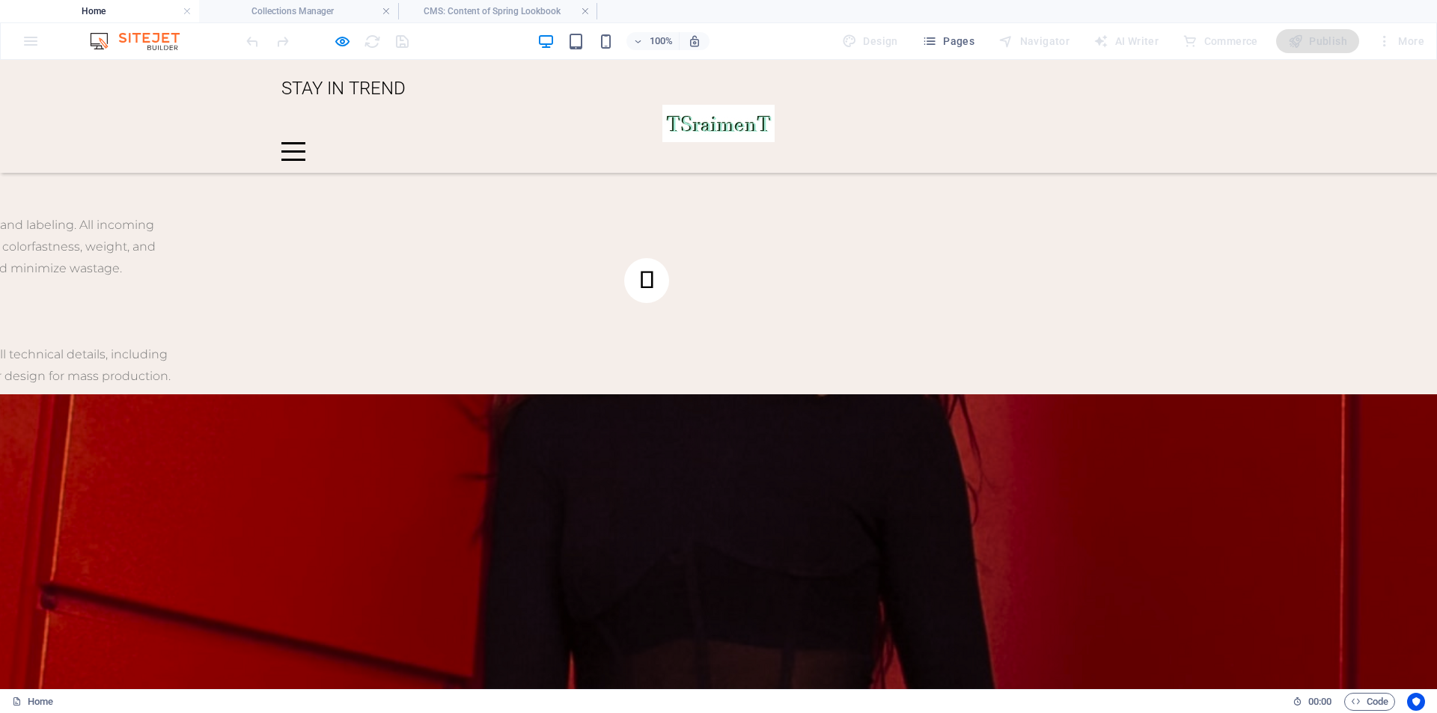
scroll to position [2837, 0]
